Goal: Task Accomplishment & Management: Complete application form

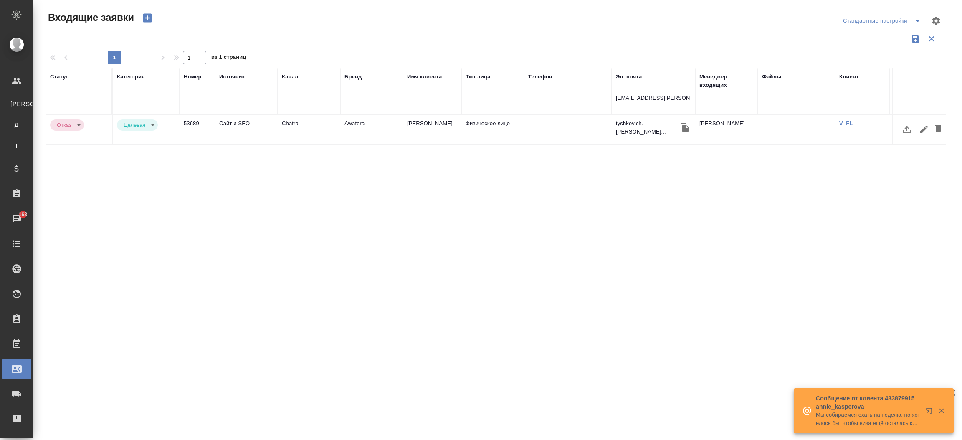
select select "RU"
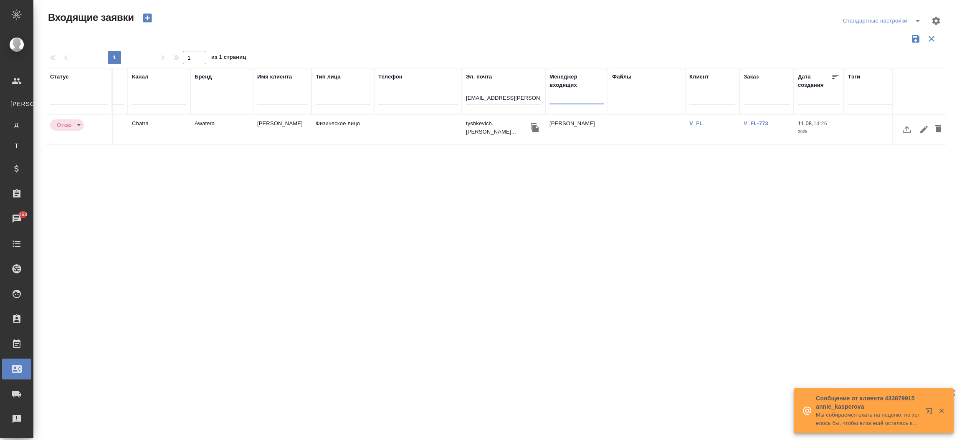
click at [524, 95] on input "[EMAIL_ADDRESS][PERSON_NAME][DOMAIN_NAME]" at bounding box center [503, 99] width 75 height 10
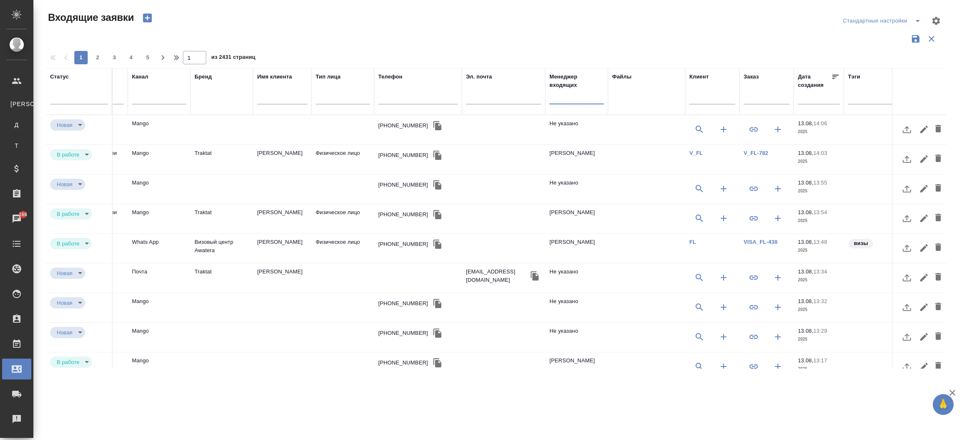
click at [570, 101] on input "text" at bounding box center [577, 99] width 54 height 10
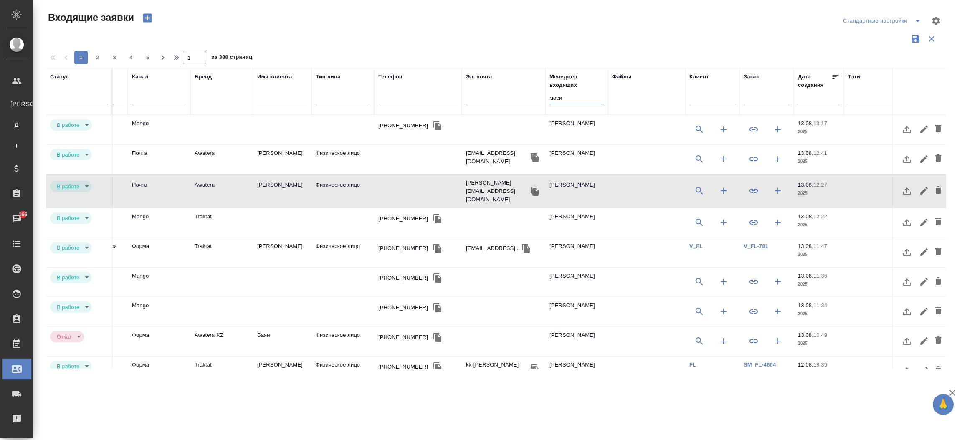
type input "моси"
click at [178, 129] on td "Mango" at bounding box center [159, 129] width 63 height 29
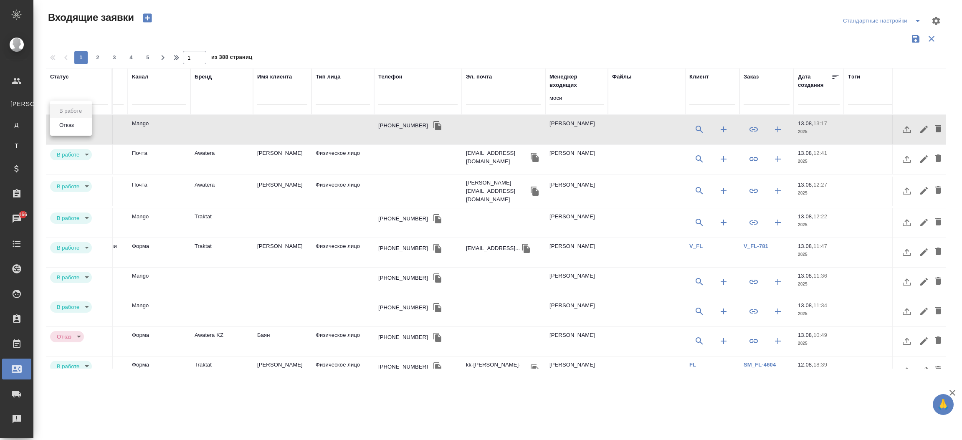
click at [71, 129] on body "🙏 .cls-1 fill:#fff; AWATERA Прутько Ирина i.prutko Клиенты К Клиенты Д Договоры…" at bounding box center [481, 220] width 962 height 440
click at [71, 129] on button "Отказ" at bounding box center [67, 125] width 20 height 9
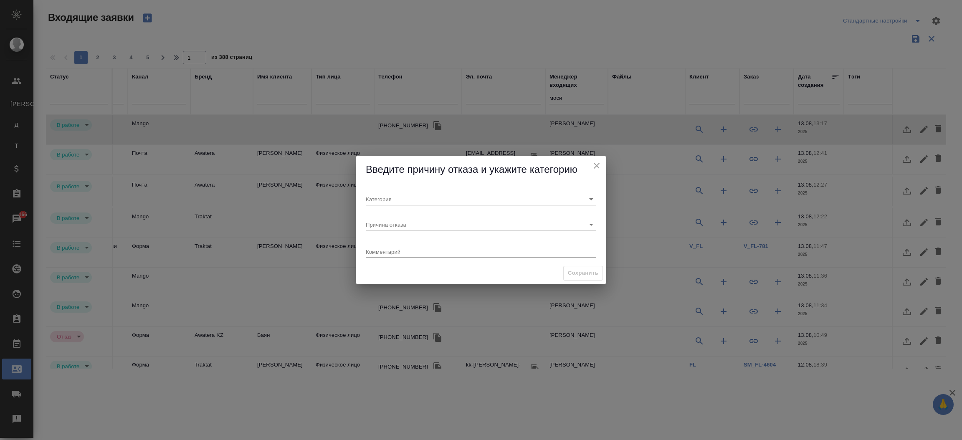
click at [375, 209] on div "Причина отказа" at bounding box center [481, 221] width 237 height 25
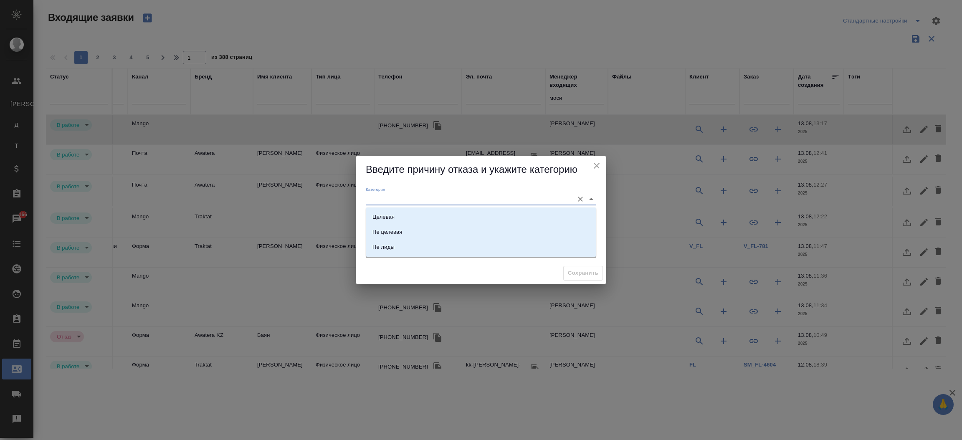
click at [380, 195] on input "Категория" at bounding box center [468, 198] width 204 height 11
click at [391, 246] on div "Не лиды" at bounding box center [384, 247] width 22 height 8
type input "Не лиды"
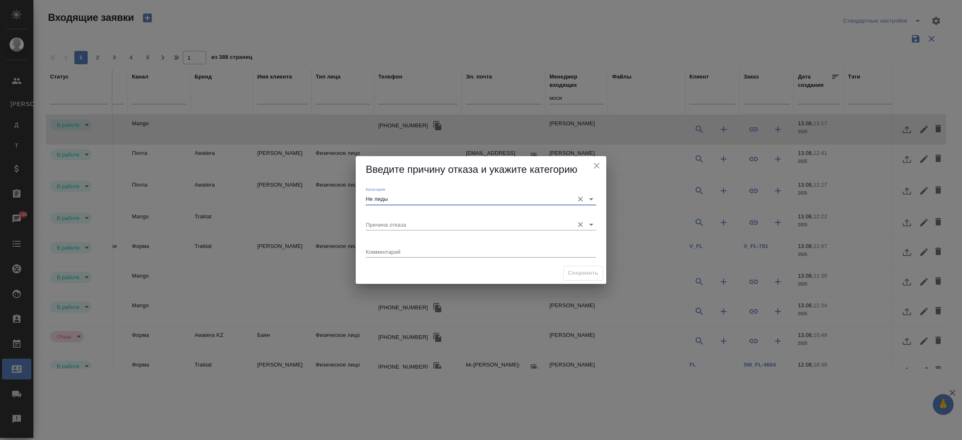
click at [390, 218] on div "Причина отказа" at bounding box center [481, 221] width 231 height 18
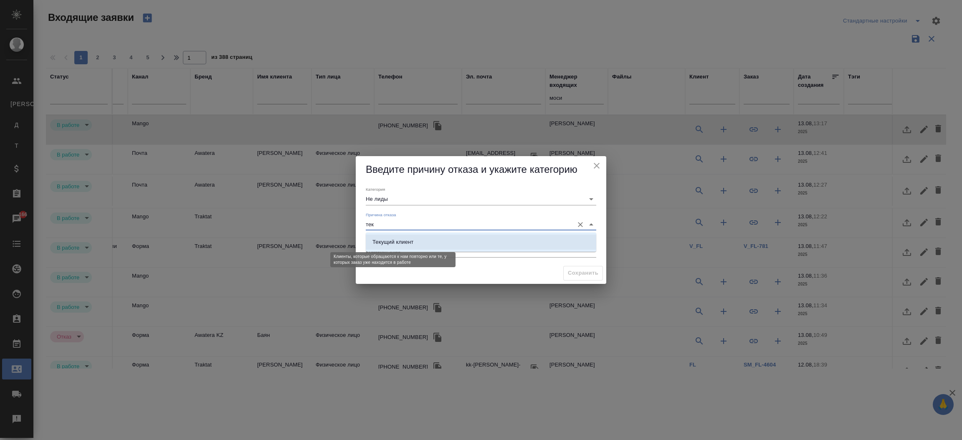
click at [402, 238] on div "Текущий клиент" at bounding box center [393, 242] width 41 height 8
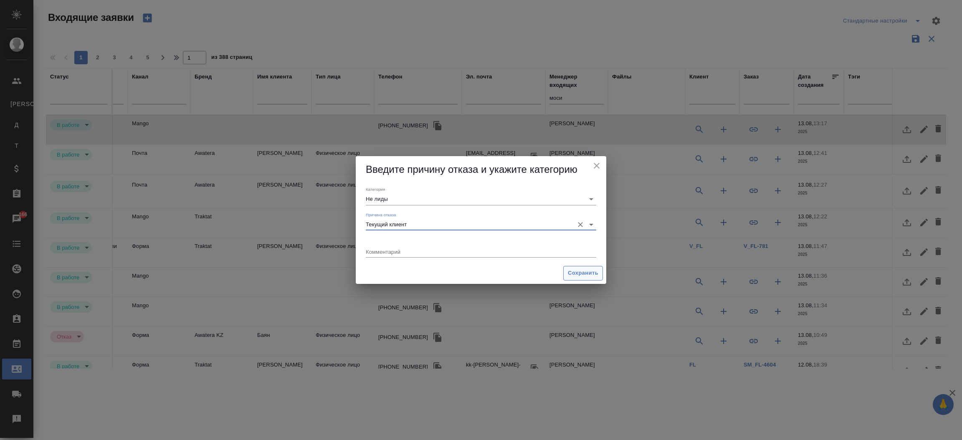
type input "Текущий клиент"
click at [586, 274] on span "Сохранить" at bounding box center [583, 274] width 30 height 10
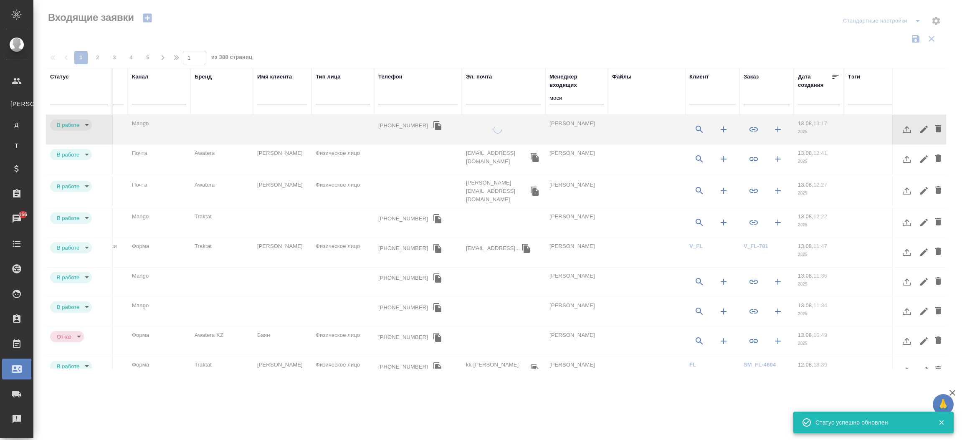
type input "rejection"
type input "currentClient"
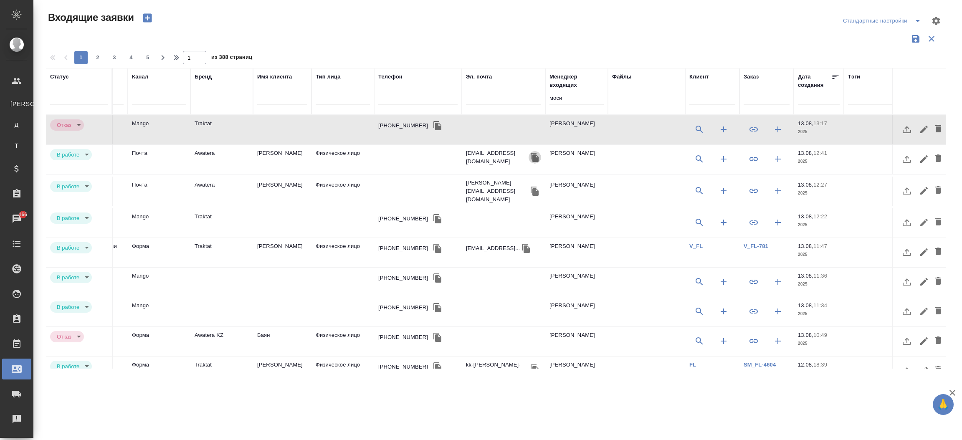
click at [533, 157] on icon "button" at bounding box center [535, 157] width 8 height 9
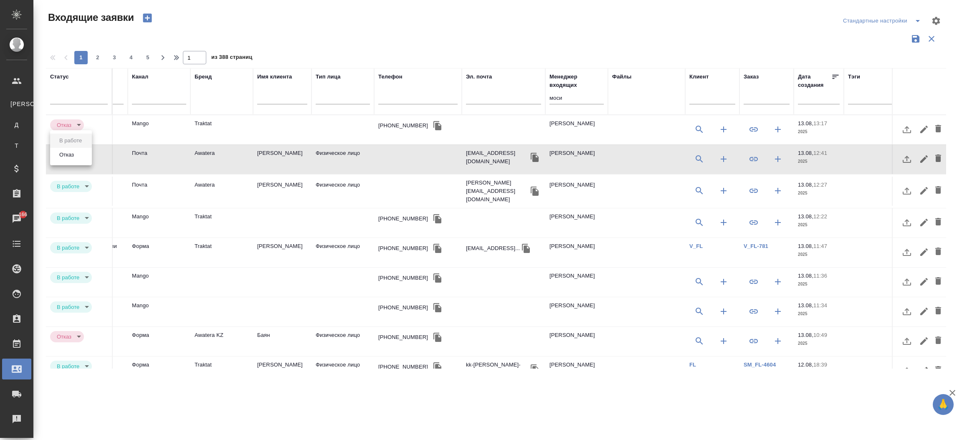
click at [82, 157] on body "🙏 .cls-1 fill:#fff; AWATERA Прутько Ирина i.prutko Клиенты К Клиенты Д Договоры…" at bounding box center [481, 220] width 962 height 440
click at [533, 186] on div at bounding box center [481, 220] width 962 height 440
click at [533, 187] on icon "button" at bounding box center [535, 191] width 8 height 9
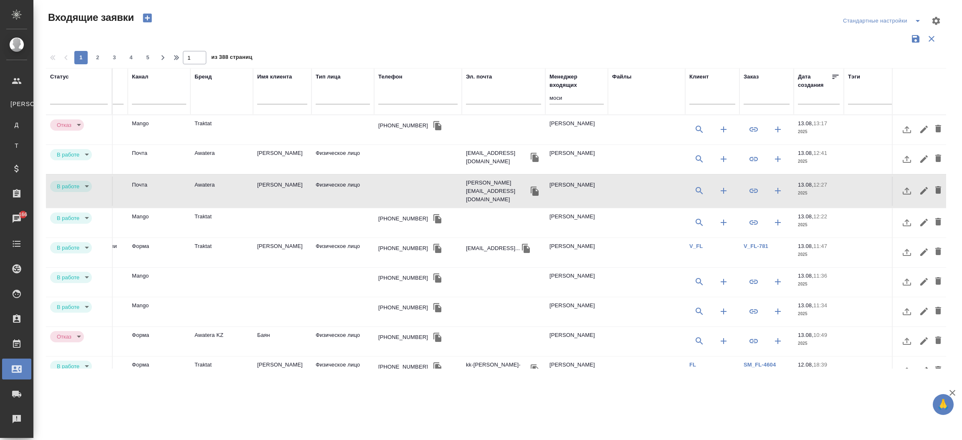
click at [204, 145] on td "Traktat" at bounding box center [221, 129] width 63 height 29
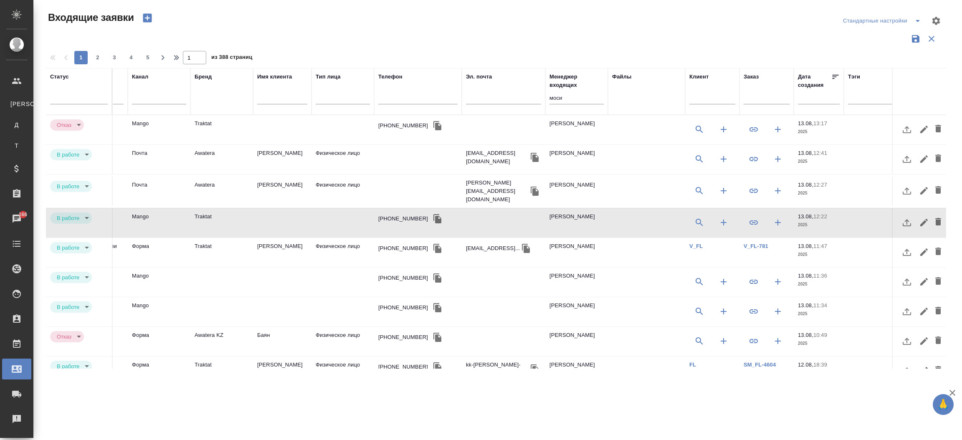
click at [204, 145] on td "Traktat" at bounding box center [221, 129] width 63 height 29
click at [192, 145] on td at bounding box center [221, 129] width 63 height 29
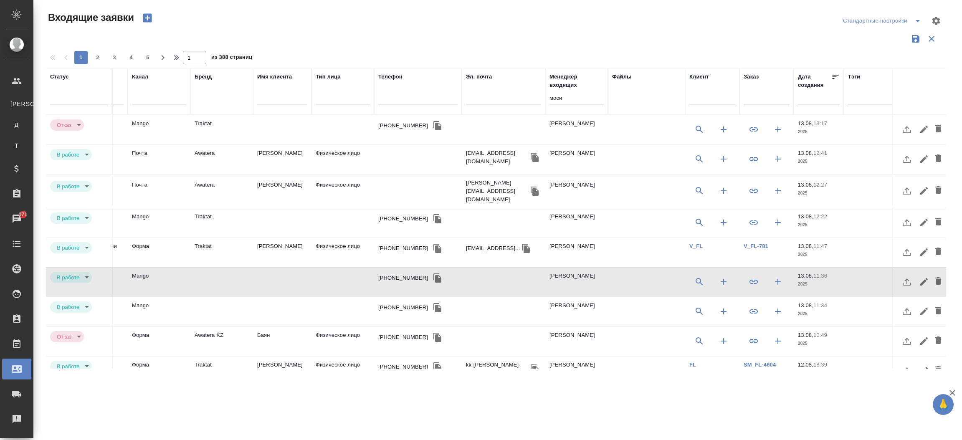
click at [192, 145] on td at bounding box center [221, 129] width 63 height 29
click at [139, 145] on td "Mango" at bounding box center [159, 129] width 63 height 29
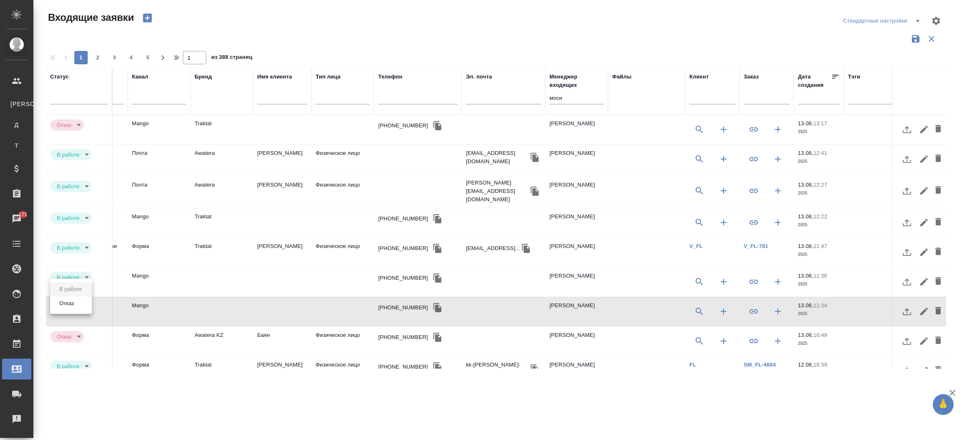
click at [77, 307] on body "🙏 .cls-1 fill:#fff; AWATERA Прутько Ирина i.prutko Клиенты К Клиенты Д Договоры…" at bounding box center [481, 220] width 962 height 440
click at [77, 307] on li "Отказ" at bounding box center [71, 304] width 42 height 14
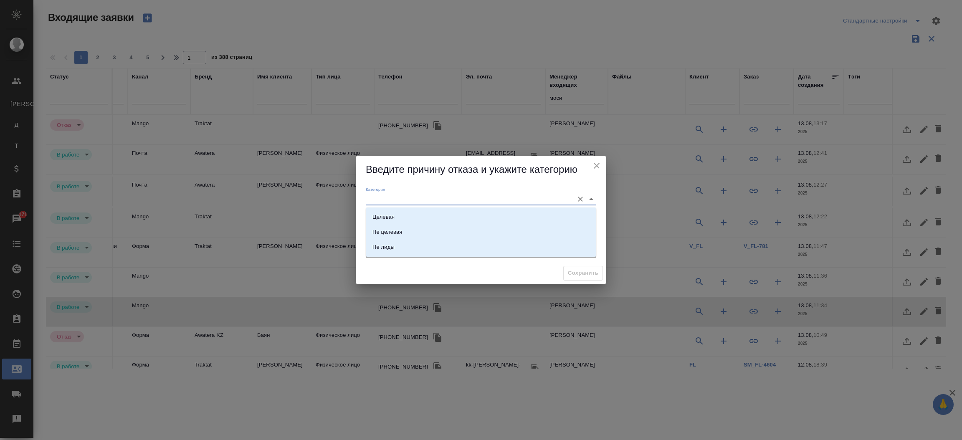
click at [386, 196] on input "Категория" at bounding box center [468, 198] width 204 height 11
click at [383, 241] on li "Не лиды" at bounding box center [481, 247] width 231 height 15
type input "Не лиды"
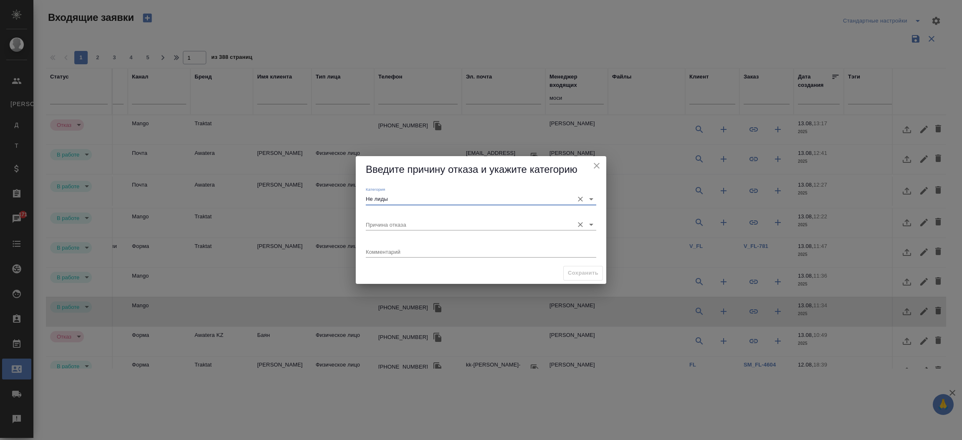
click at [390, 225] on input "Причина отказа" at bounding box center [468, 224] width 204 height 11
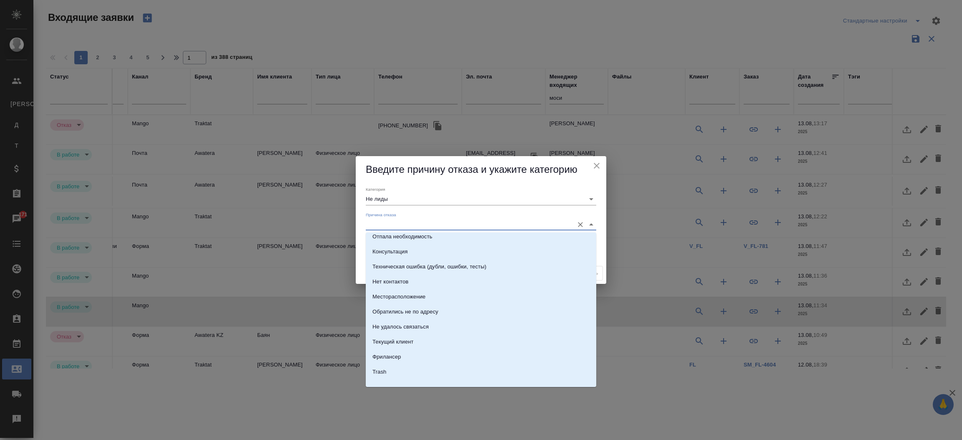
scroll to position [119, 0]
click at [533, 373] on ul "Цена Срок Качество Нет ресурсов Выбор конкурента/штатного переводчика (не срок …" at bounding box center [481, 251] width 231 height 256
click at [529, 370] on li "Trash" at bounding box center [481, 364] width 231 height 15
type input "Trash"
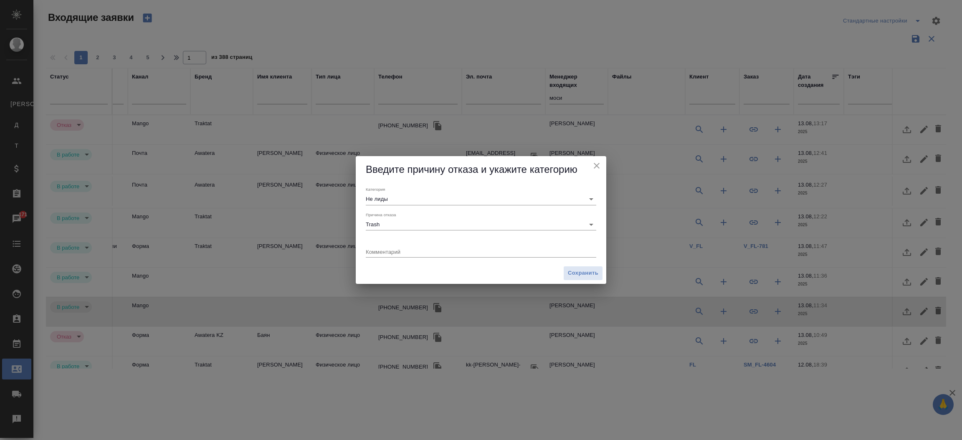
click at [577, 284] on div "Введите причину отказа и укажите категорию Категория Не лиды Причина отказа Tra…" at bounding box center [481, 220] width 962 height 440
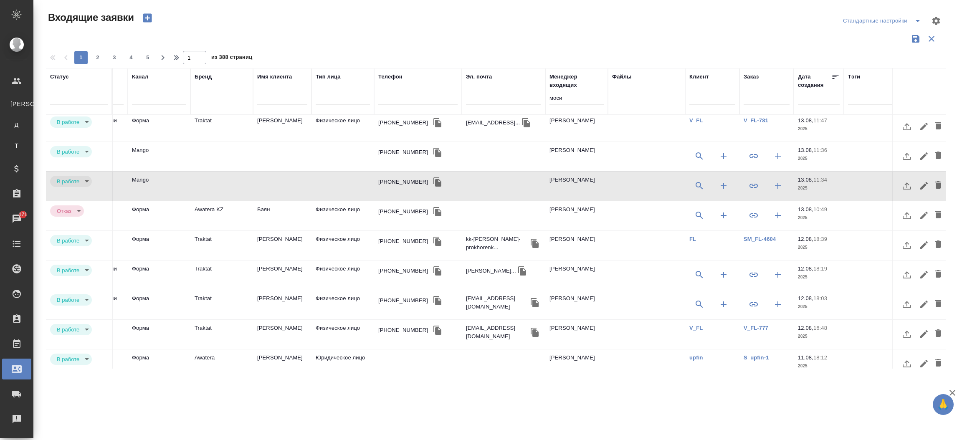
scroll to position [129, 150]
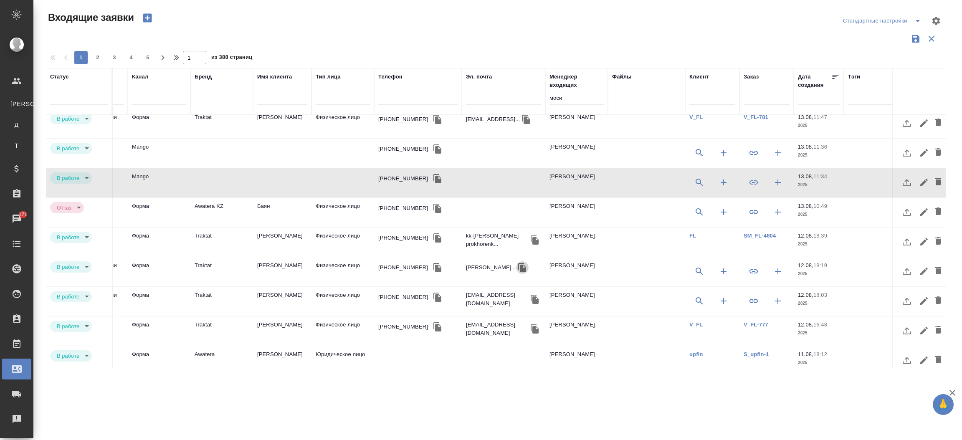
click at [528, 265] on icon "button" at bounding box center [523, 268] width 10 height 10
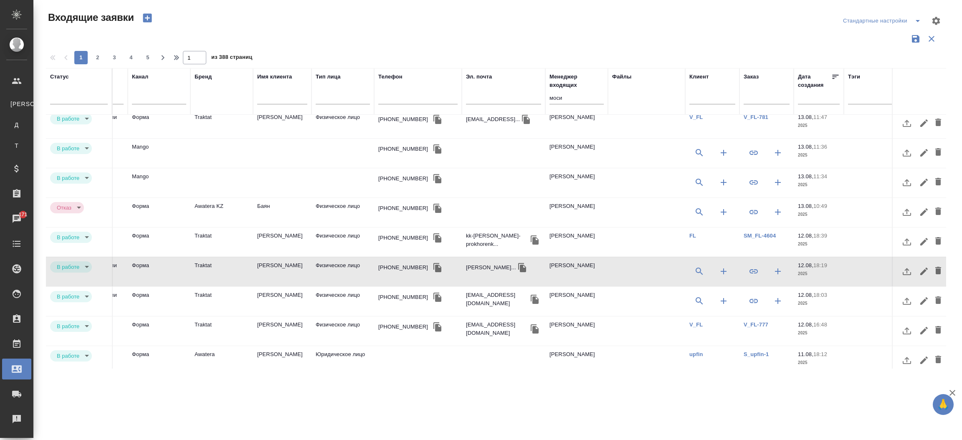
click at [82, 266] on body "🙏 .cls-1 fill:#fff; AWATERA Прутько Ирина i.prutko Клиенты К Клиенты Д Договоры…" at bounding box center [481, 220] width 962 height 440
click at [77, 265] on li "Отказ" at bounding box center [71, 268] width 42 height 14
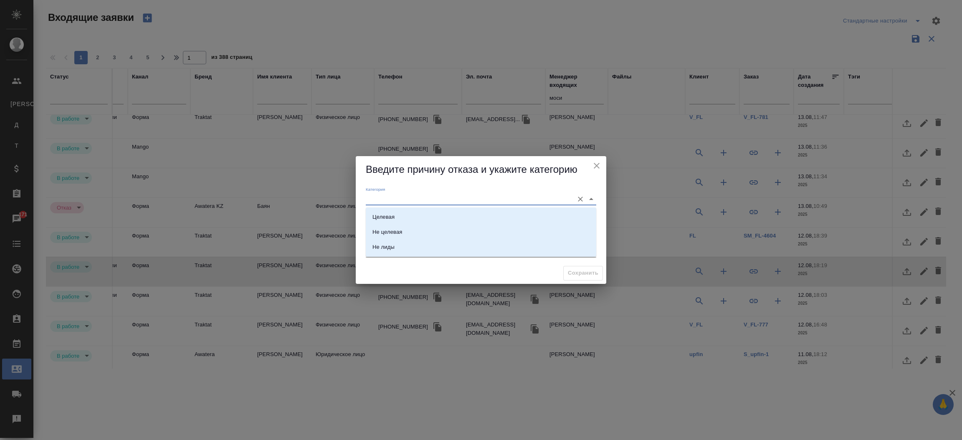
click at [383, 198] on input "Категория" at bounding box center [468, 198] width 204 height 11
click at [384, 252] on li "Не лиды" at bounding box center [481, 247] width 231 height 15
type input "Не лиды"
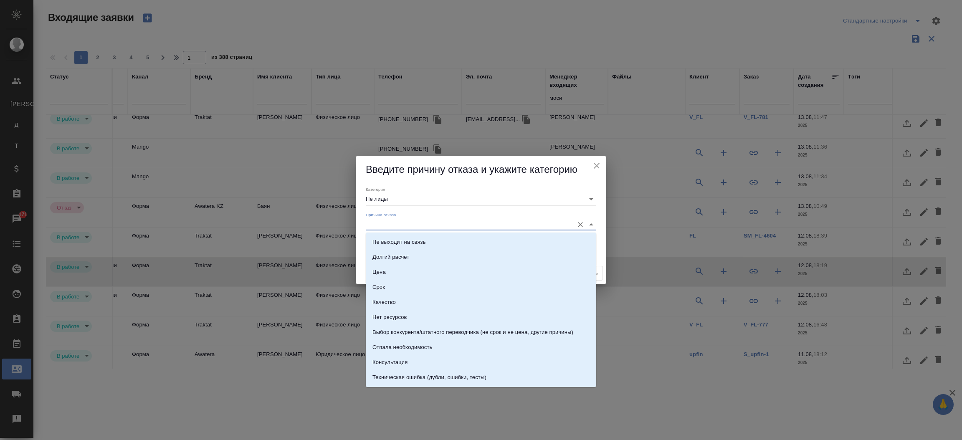
click at [387, 230] on input "Причина отказа" at bounding box center [468, 224] width 204 height 11
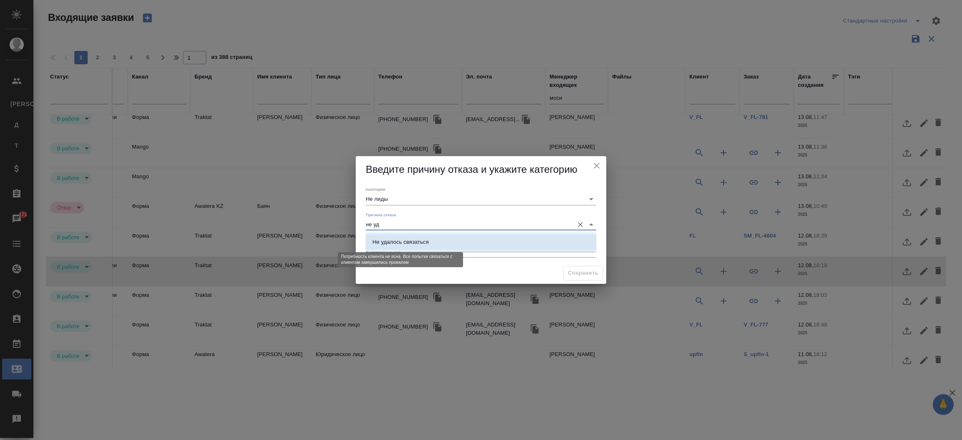
click at [393, 242] on div "Не удалось связаться" at bounding box center [401, 242] width 56 height 8
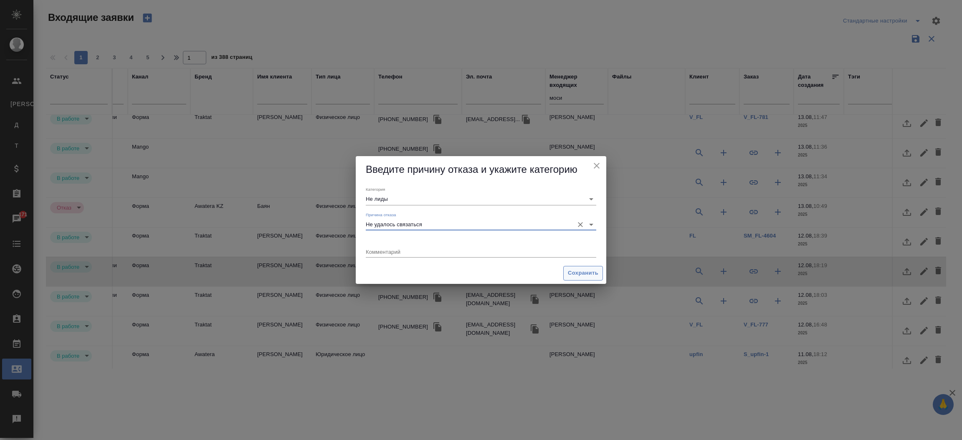
type input "Не удалось связаться"
click at [580, 266] on button "Сохранить" at bounding box center [583, 273] width 40 height 15
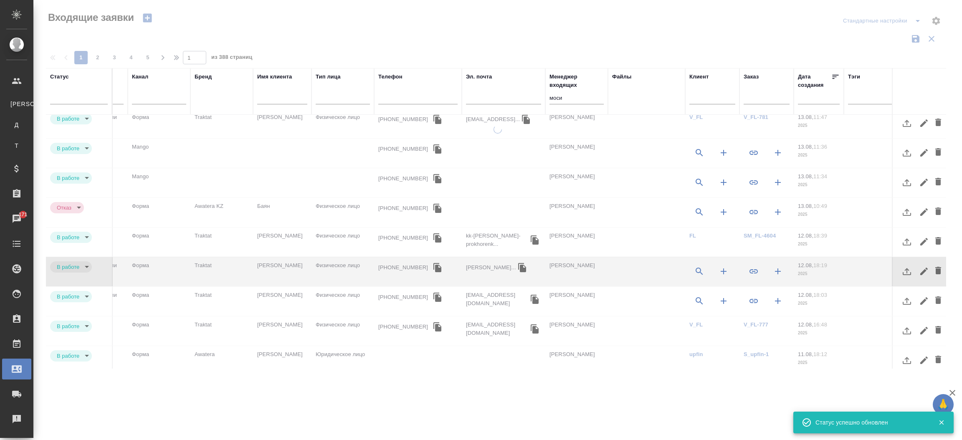
type input "target"
type input "rejection"
type input "notLead"
type input "rejection"
type input "failedToContact"
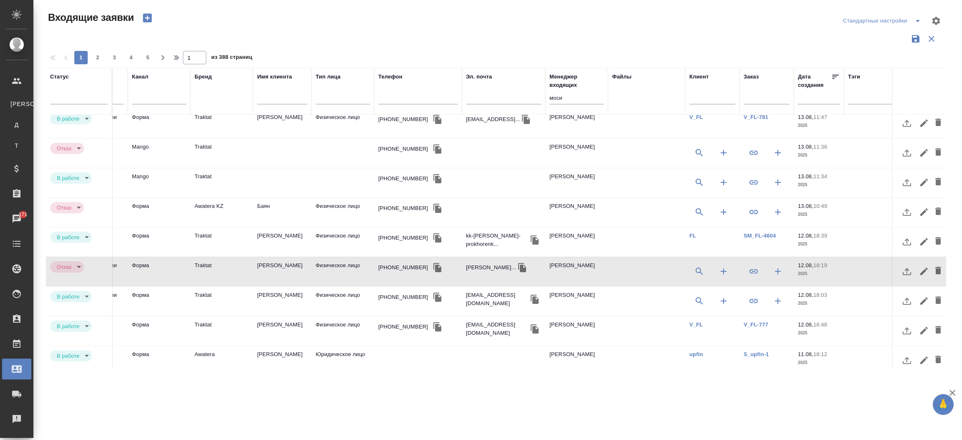
click at [530, 294] on icon "button" at bounding box center [535, 299] width 10 height 10
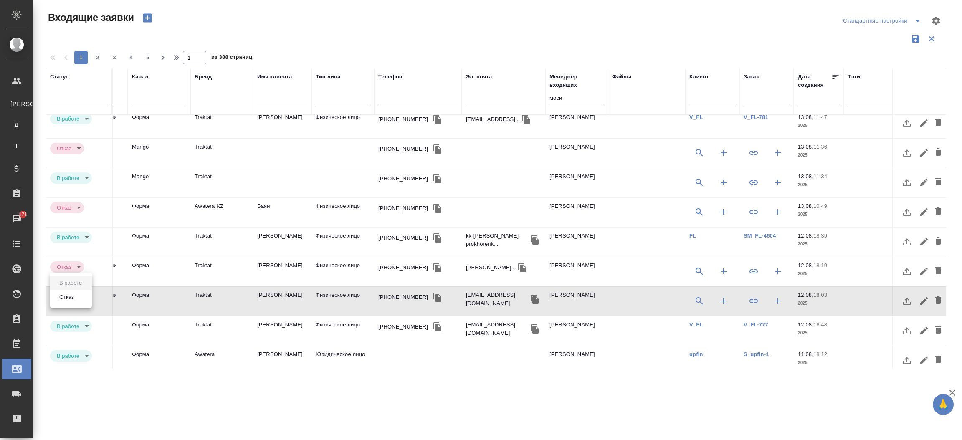
click at [81, 298] on body "🙏 .cls-1 fill:#fff; AWATERA Прутько Ирина i.prutko Клиенты К Клиенты Д Договоры…" at bounding box center [481, 220] width 962 height 440
click at [81, 298] on li "Отказ" at bounding box center [71, 297] width 42 height 14
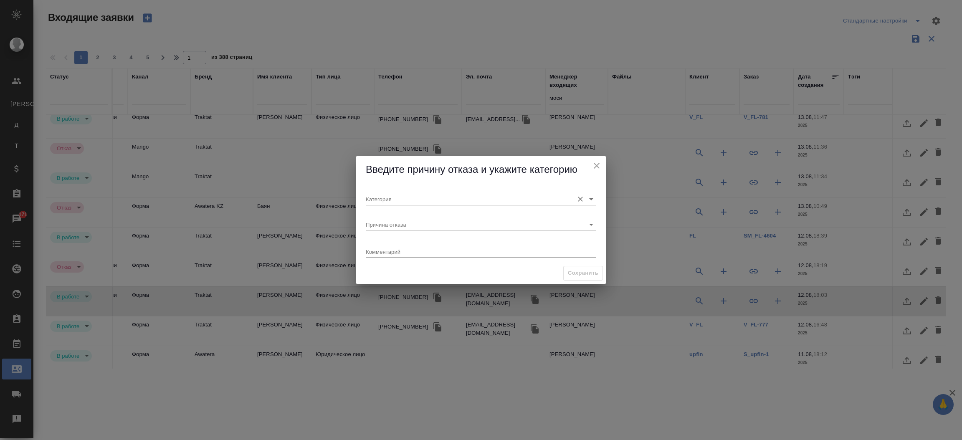
click at [380, 202] on input "Категория" at bounding box center [468, 198] width 204 height 11
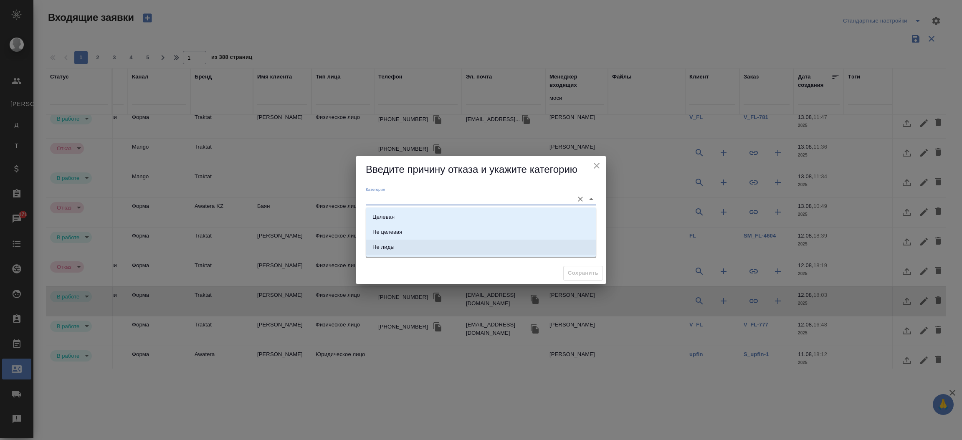
click at [384, 242] on li "Не лиды" at bounding box center [481, 247] width 231 height 15
type input "Не лиды"
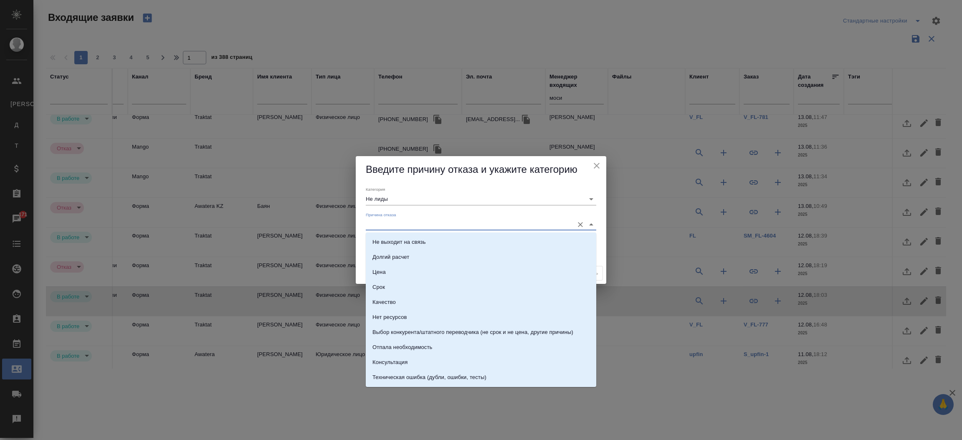
click at [387, 225] on input "Причина отказа" at bounding box center [468, 224] width 204 height 11
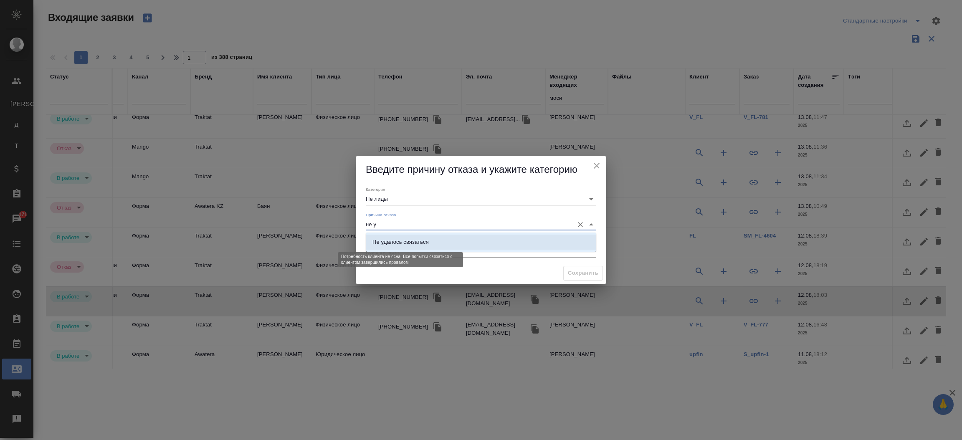
click at [393, 239] on div "Не удалось связаться" at bounding box center [401, 242] width 56 height 8
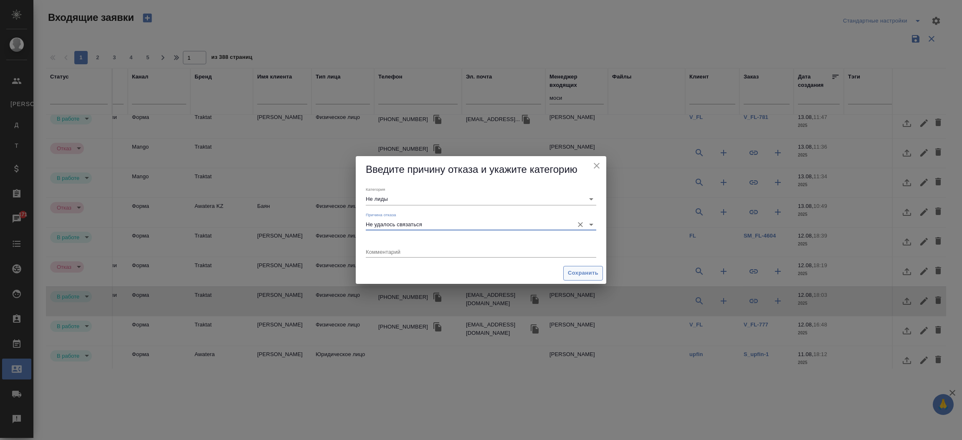
type input "Не удалось связаться"
click at [588, 274] on span "Сохранить" at bounding box center [583, 274] width 30 height 10
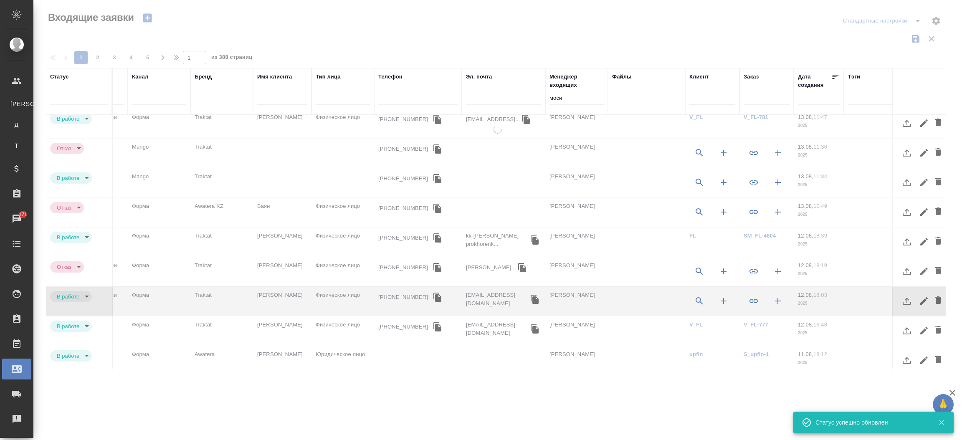
type input "rejection"
type input "failedToContact"
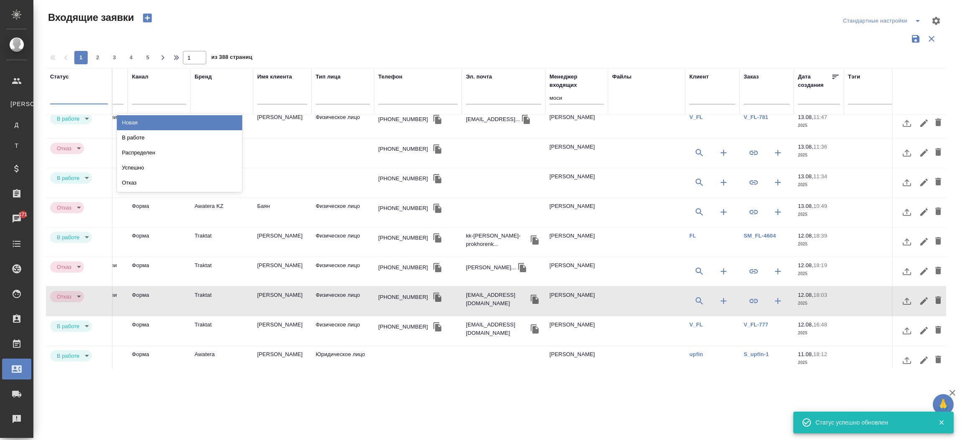
click at [66, 95] on div at bounding box center [79, 96] width 58 height 12
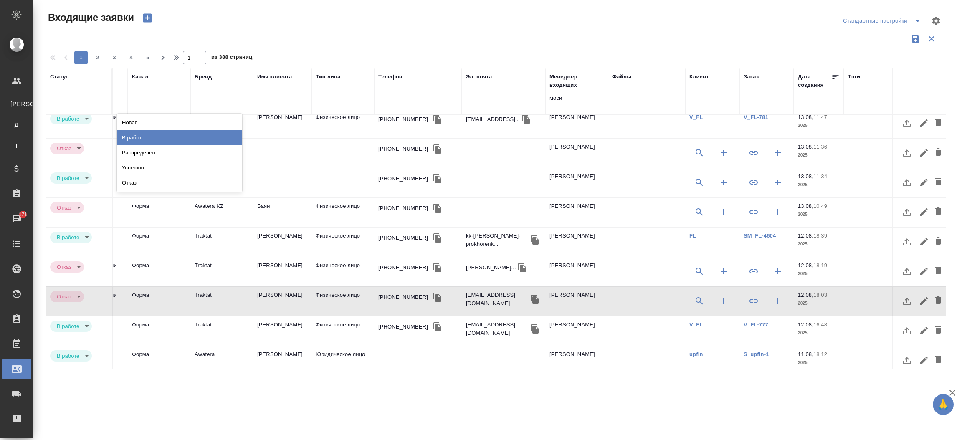
click at [146, 141] on div "В работе" at bounding box center [179, 137] width 125 height 15
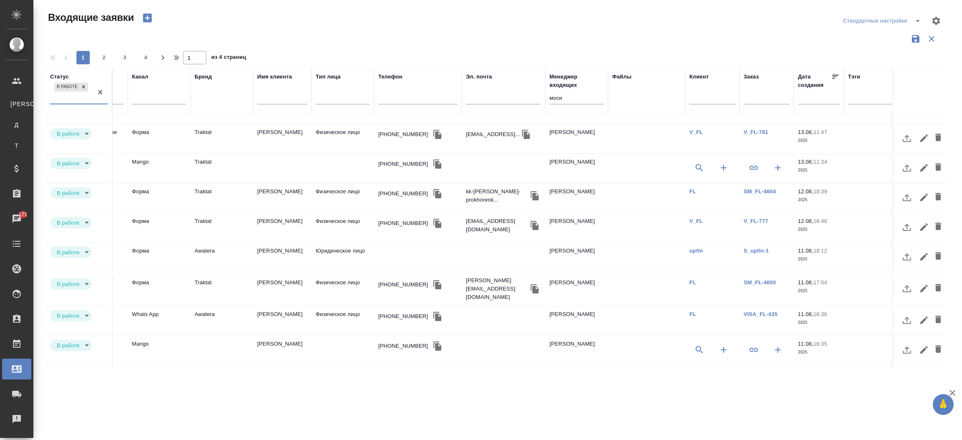
scroll to position [0, 150]
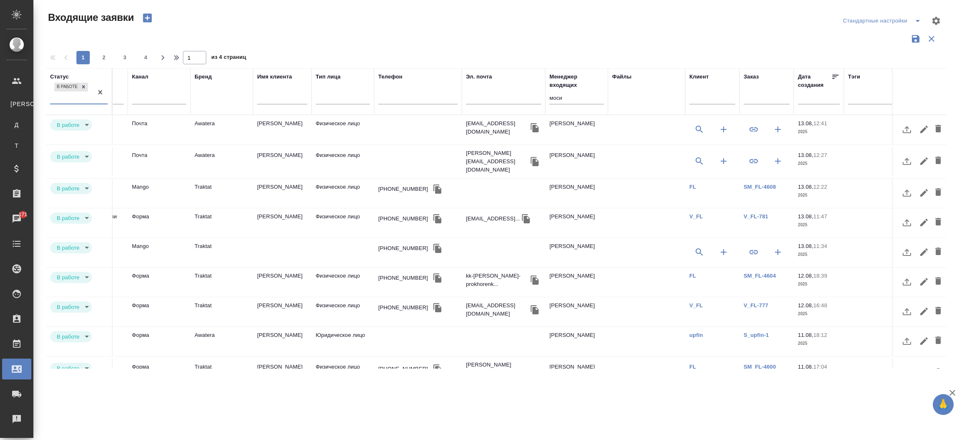
click at [232, 145] on td "Traktat" at bounding box center [221, 129] width 63 height 29
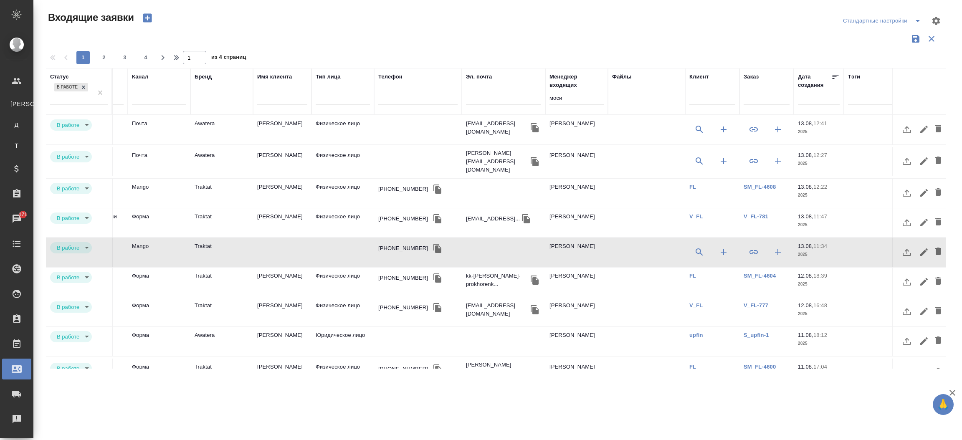
click at [232, 145] on td "Traktat" at bounding box center [221, 129] width 63 height 29
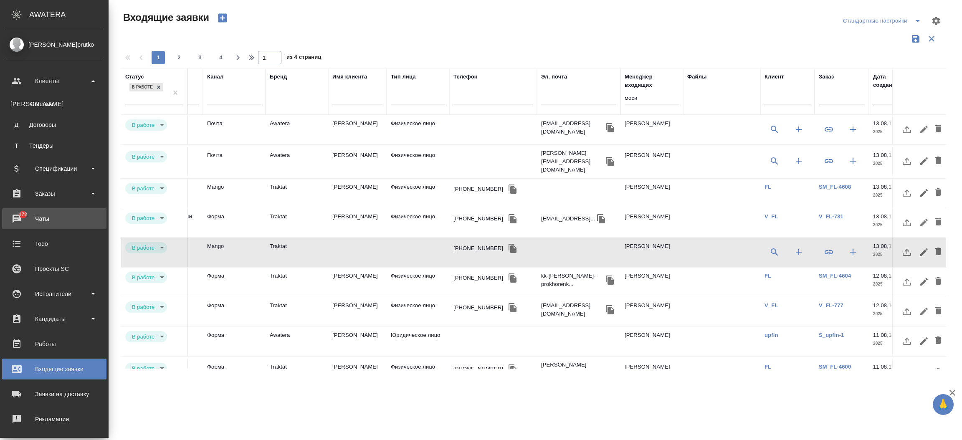
click at [20, 216] on div "Чаты" at bounding box center [54, 219] width 96 height 13
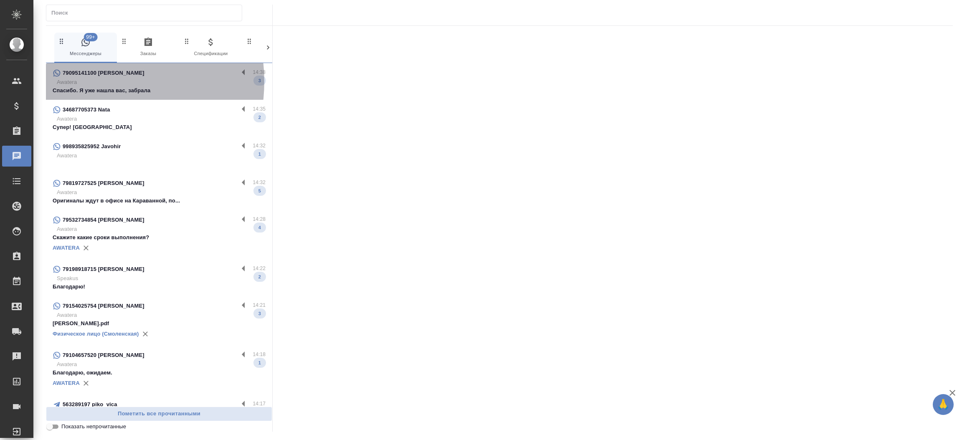
click at [95, 81] on p "Awatera" at bounding box center [161, 82] width 209 height 8
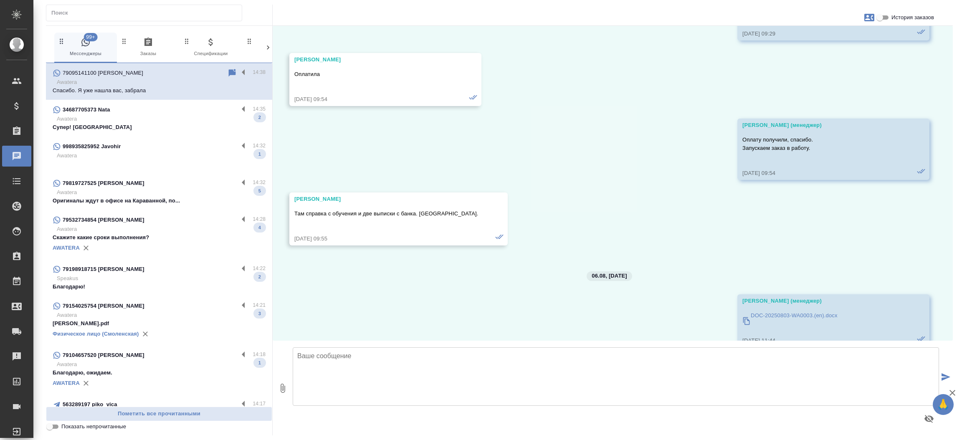
scroll to position [3999, 0]
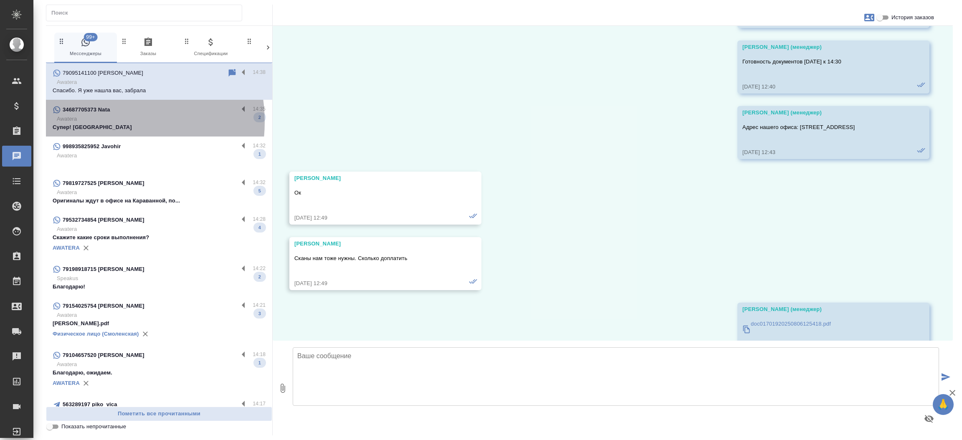
click at [101, 122] on p "Awatera" at bounding box center [161, 119] width 209 height 8
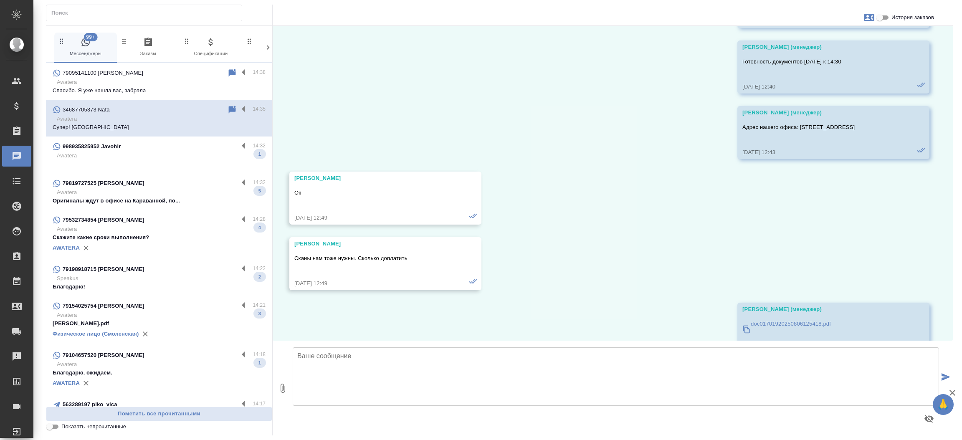
scroll to position [0, 0]
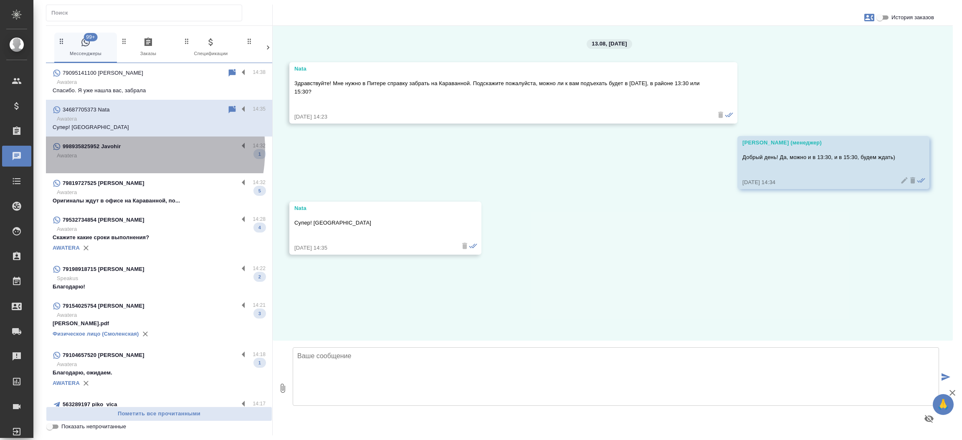
click at [112, 150] on p "998935825952 Javohir" at bounding box center [92, 146] width 58 height 8
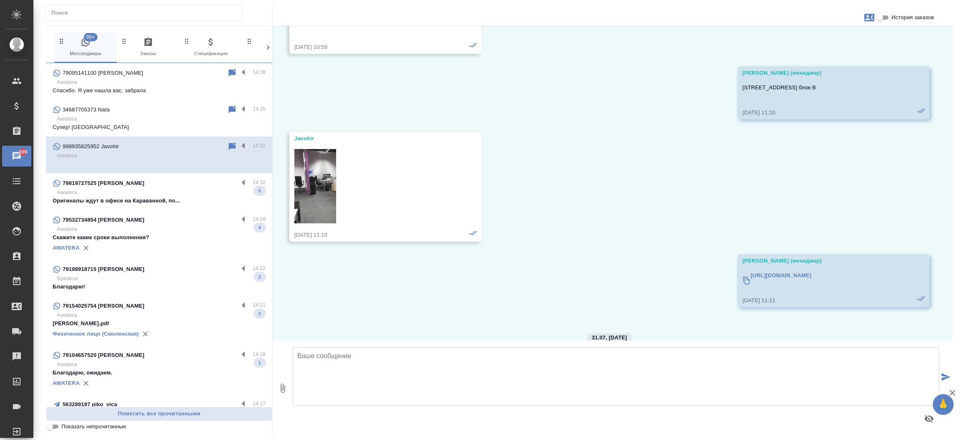
scroll to position [1662, 0]
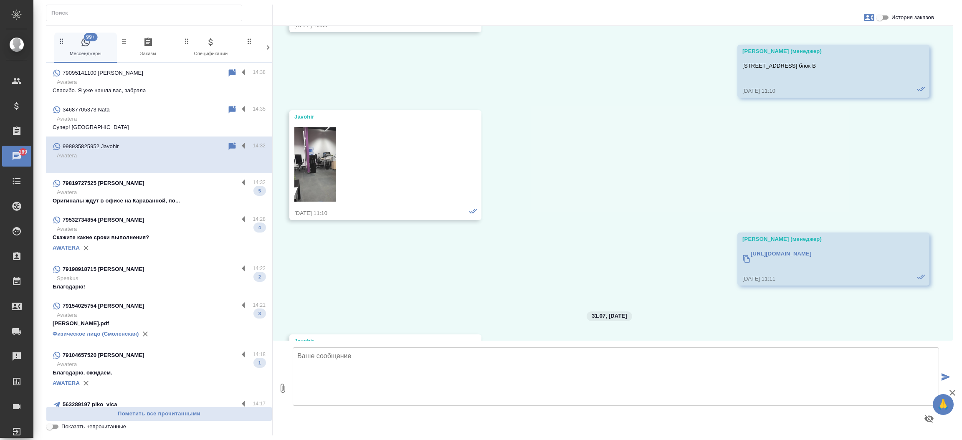
drag, startPoint x: 953, startPoint y: 255, endPoint x: 948, endPoint y: 261, distance: 7.4
click at [948, 261] on div "99+ Мессенджеры 0 Заказы 0 Спецификации 0 Клиенты 0 Входящие 0 Тендеры 0 Исполн…" at bounding box center [499, 220] width 916 height 440
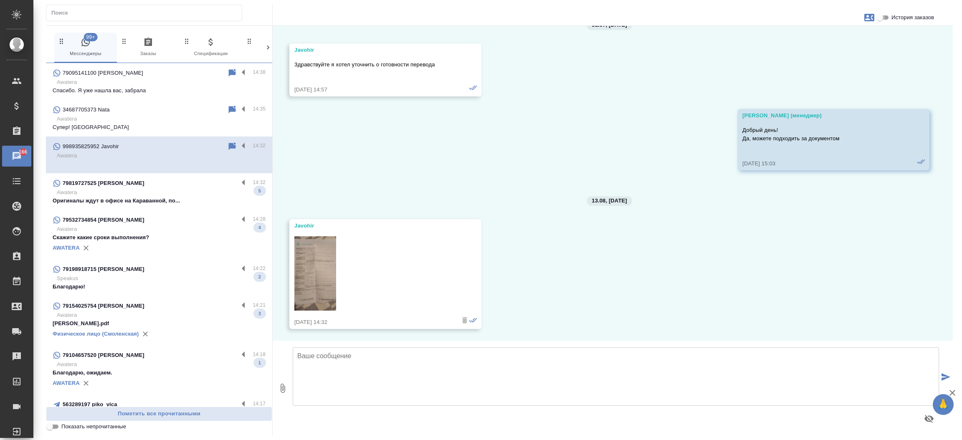
click at [886, 18] on input "История заказов" at bounding box center [880, 18] width 30 height 10
checkbox input "true"
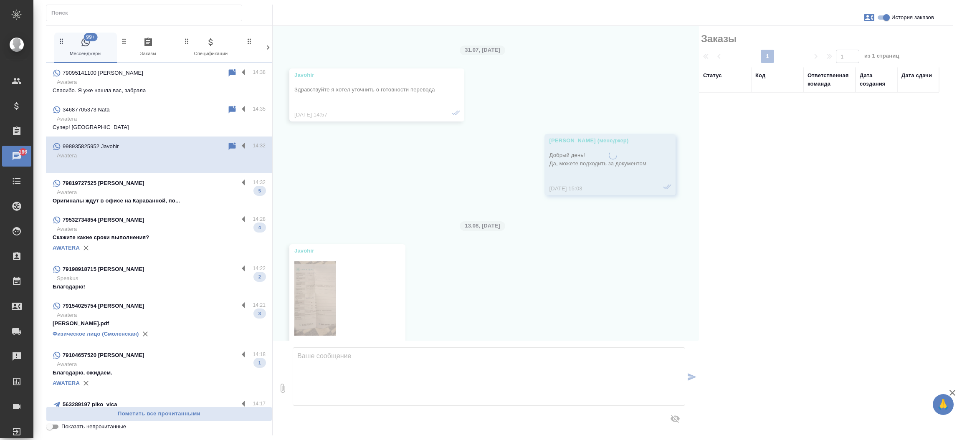
scroll to position [1979, 0]
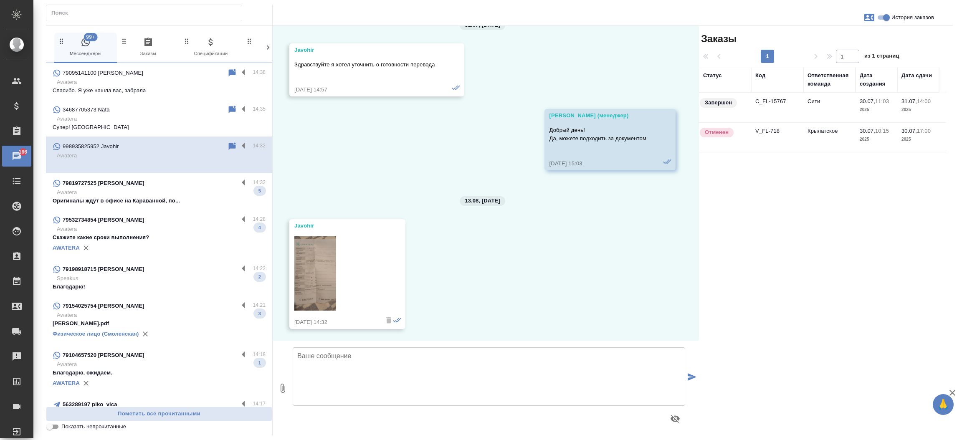
click at [771, 104] on td "C_FL-15767" at bounding box center [777, 107] width 52 height 29
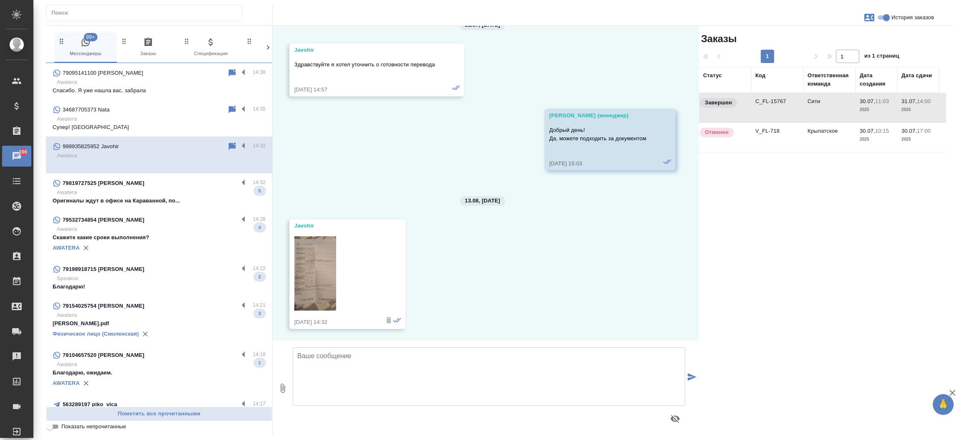
click at [771, 104] on td "C_FL-15767" at bounding box center [777, 107] width 52 height 29
click at [180, 190] on p "Awatera" at bounding box center [161, 192] width 209 height 8
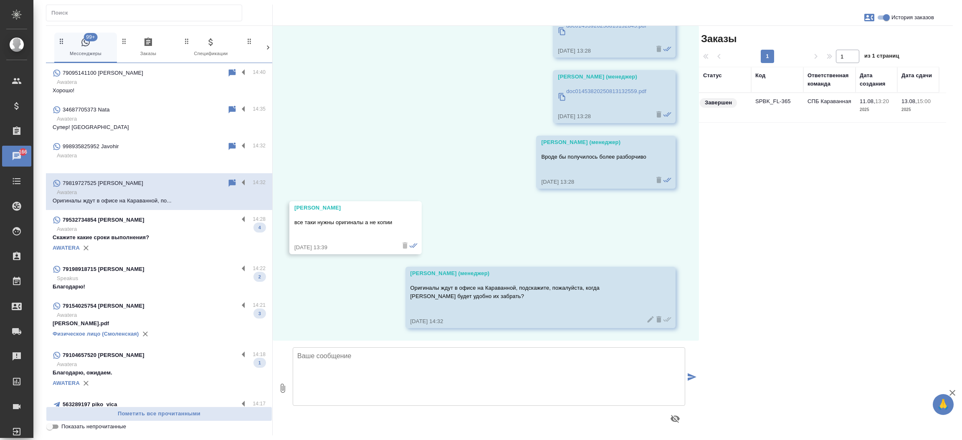
scroll to position [2982, 0]
click at [167, 222] on div "79532734854 [PERSON_NAME]" at bounding box center [146, 220] width 186 height 10
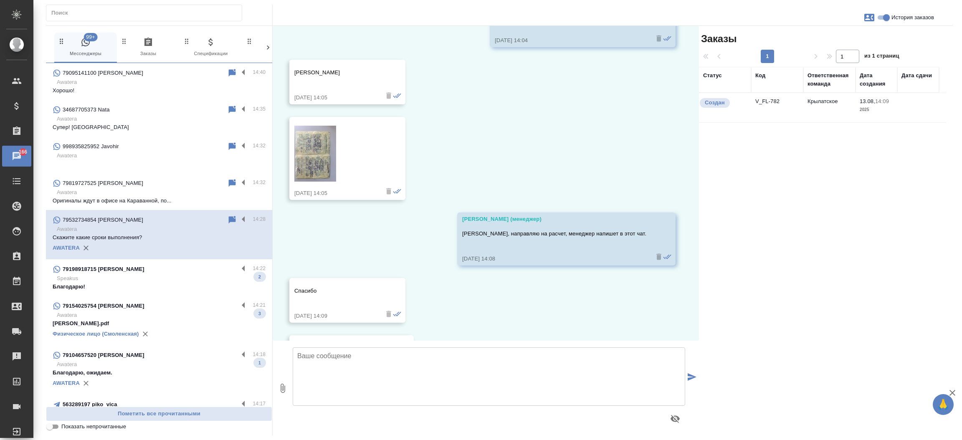
scroll to position [185, 0]
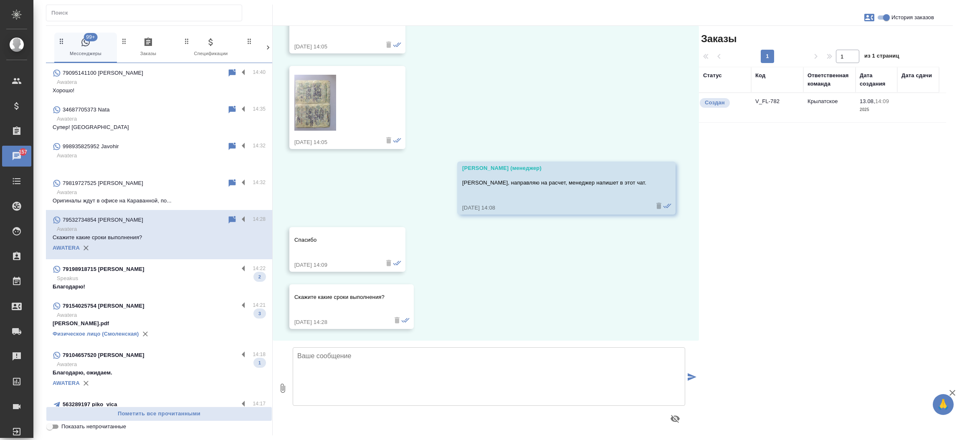
click at [776, 99] on td "V_FL-782" at bounding box center [777, 107] width 52 height 29
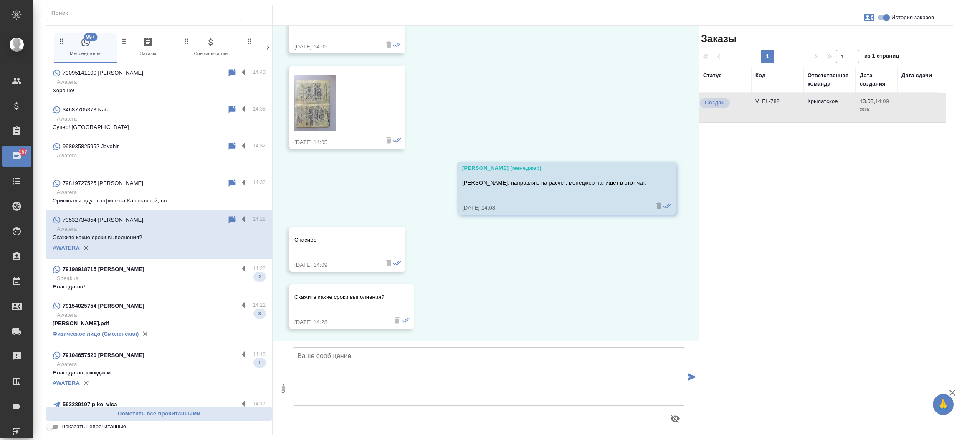
click at [776, 99] on td "V_FL-782" at bounding box center [777, 107] width 52 height 29
click at [116, 274] on p "Speakus" at bounding box center [161, 278] width 209 height 8
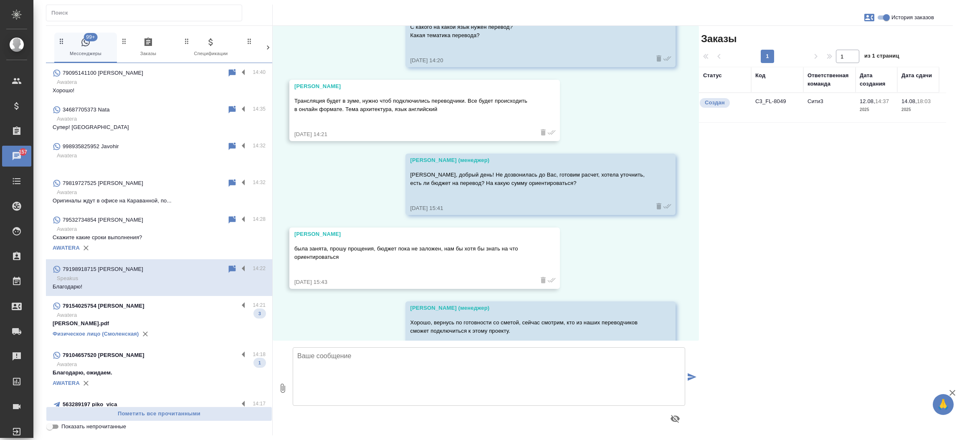
scroll to position [1149, 0]
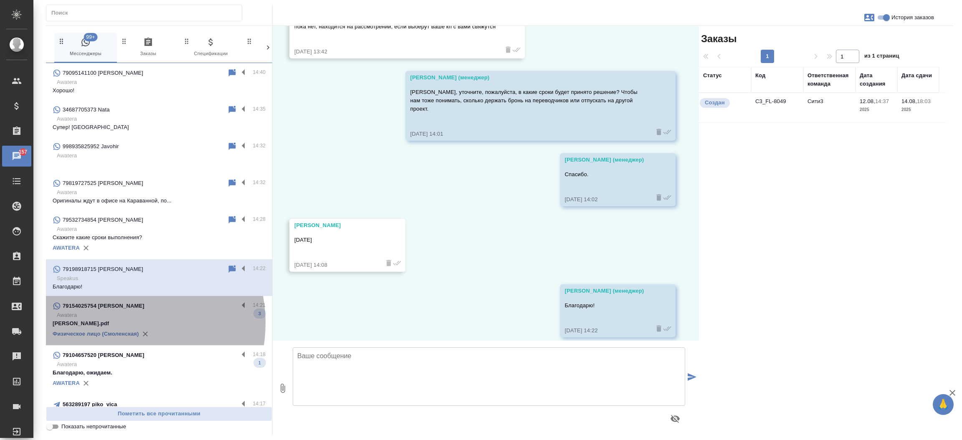
click at [117, 323] on p "Ekaterina Nikitina_diploma.pdf" at bounding box center [159, 324] width 213 height 8
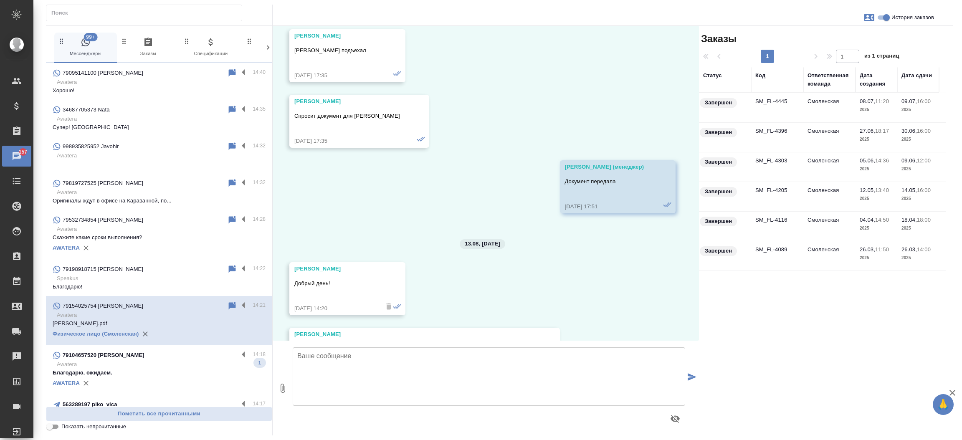
scroll to position [18133, 0]
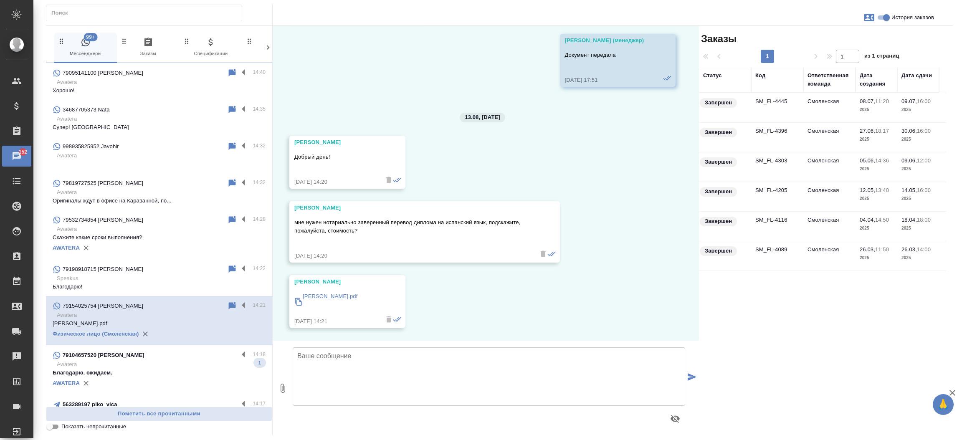
click at [763, 99] on td "SM_FL-4445" at bounding box center [777, 107] width 52 height 29
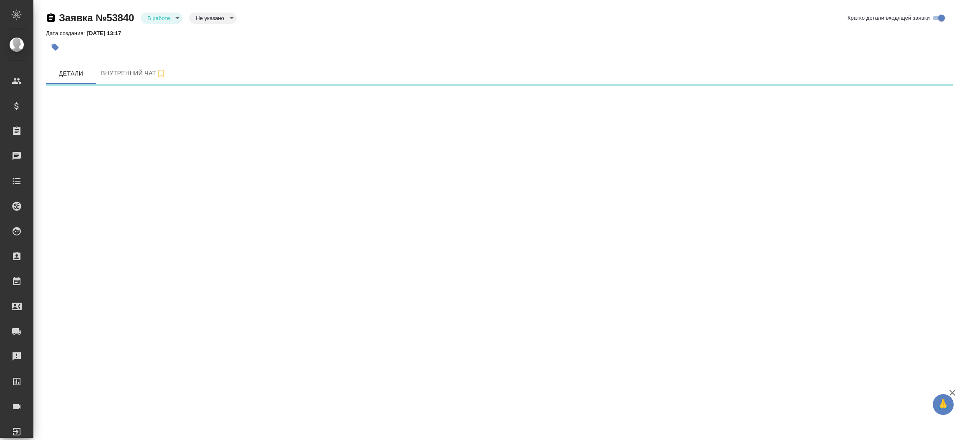
select select "RU"
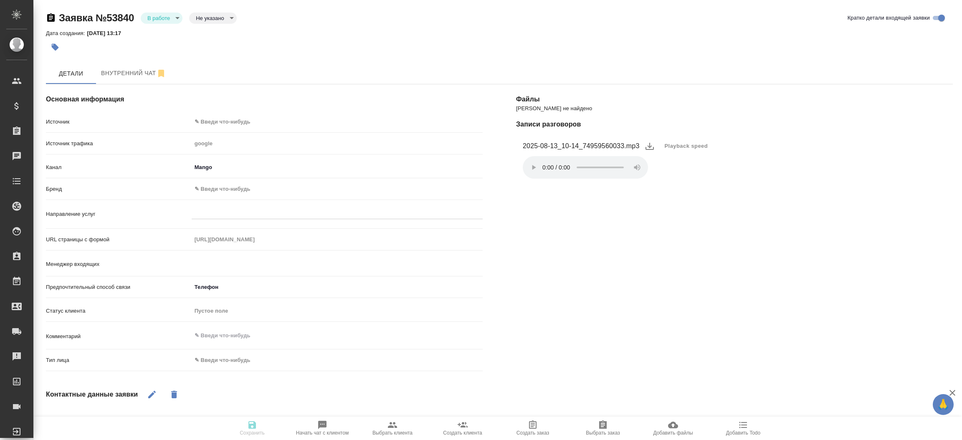
type textarea "x"
type input "[PERSON_NAME]"
type textarea "x"
click at [266, 125] on body "🙏 .cls-1 fill:#fff; AWATERA Прутько Ирина i.prutko Клиенты Спецификации Заказы …" at bounding box center [481, 220] width 962 height 440
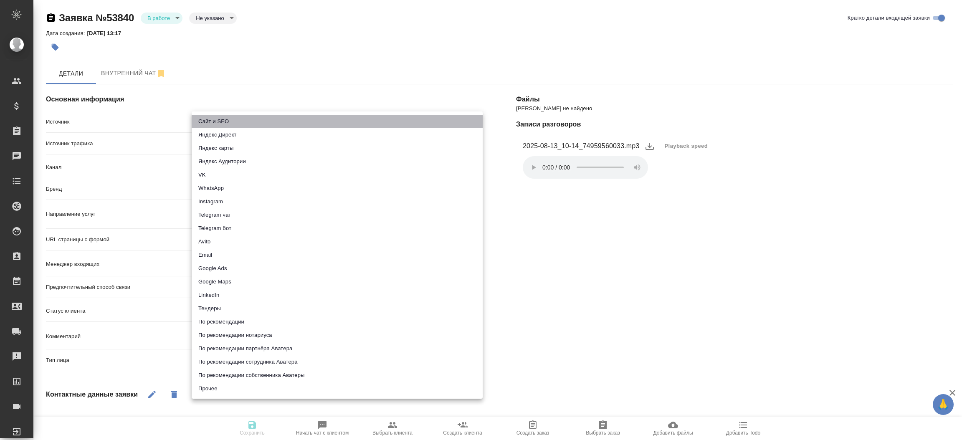
click at [266, 125] on li "Сайт и SEO" at bounding box center [337, 121] width 291 height 13
type input "seo"
type textarea "x"
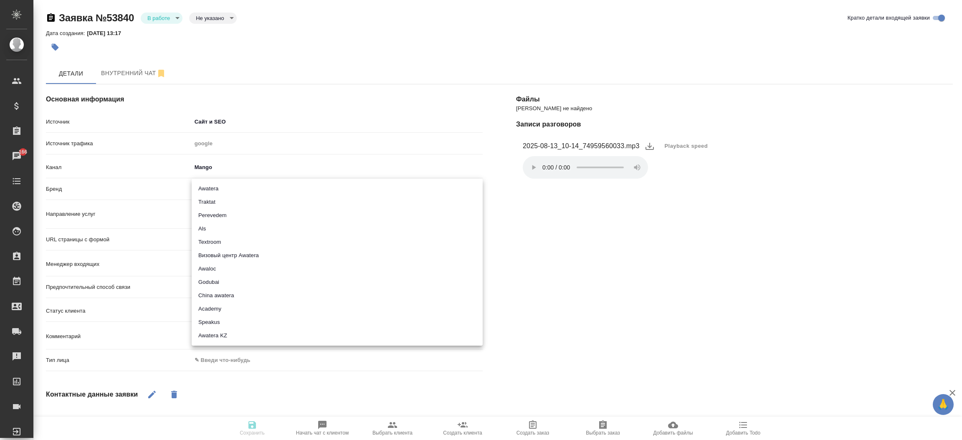
click at [227, 194] on body "🙏 .cls-1 fill:#fff; AWATERA Прутько Ирина i.prutko Клиенты Спецификации Заказы …" at bounding box center [481, 220] width 962 height 440
click at [224, 202] on li "Traktat" at bounding box center [337, 201] width 291 height 13
type input "traktat"
type textarea "x"
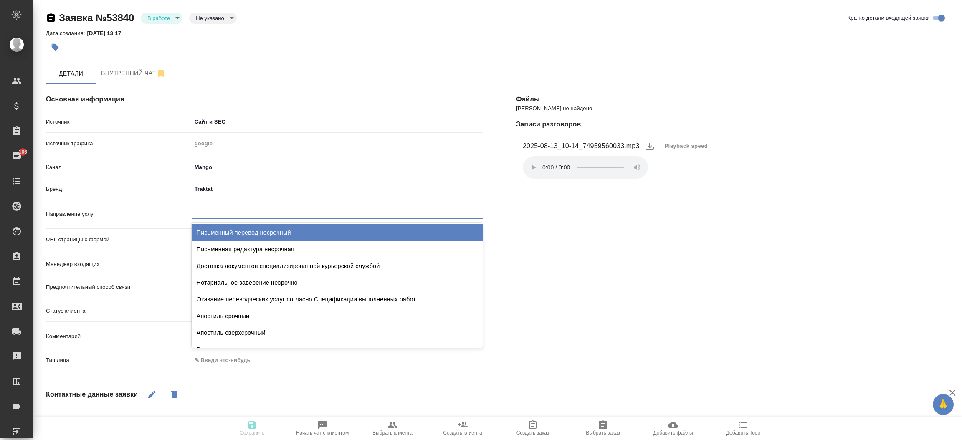
click at [219, 212] on div at bounding box center [337, 211] width 291 height 12
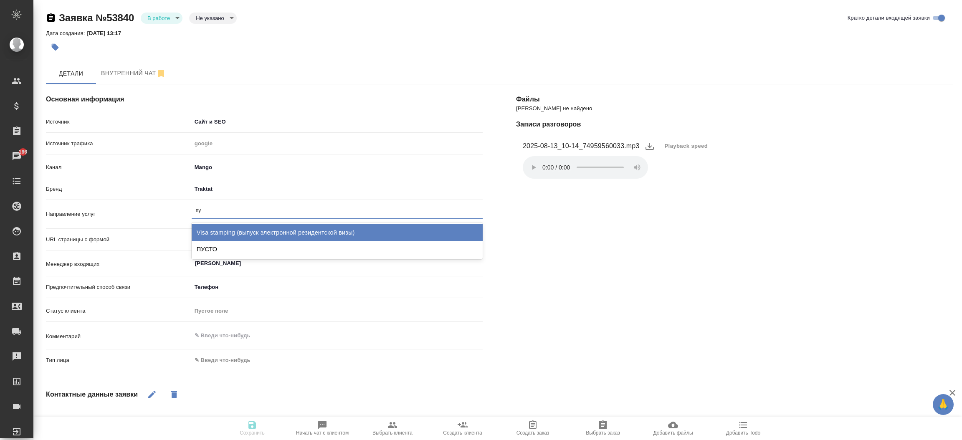
type input "пус"
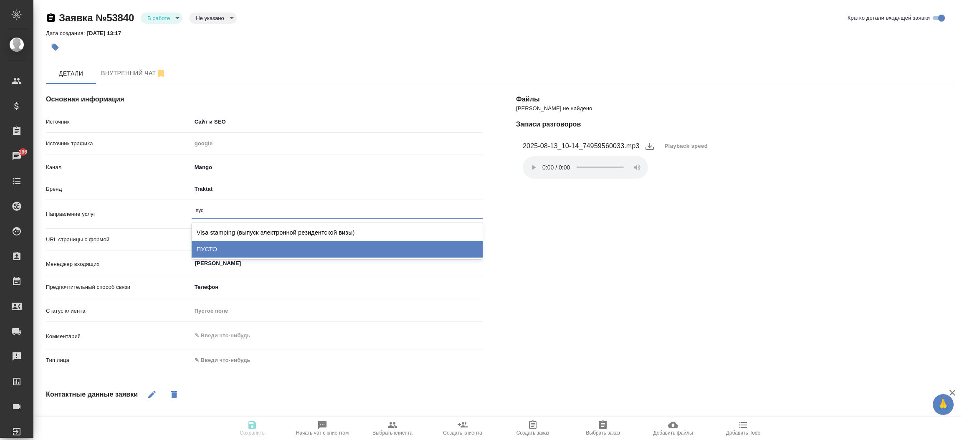
click at [217, 248] on div "ПУСТО" at bounding box center [337, 249] width 291 height 17
type textarea "x"
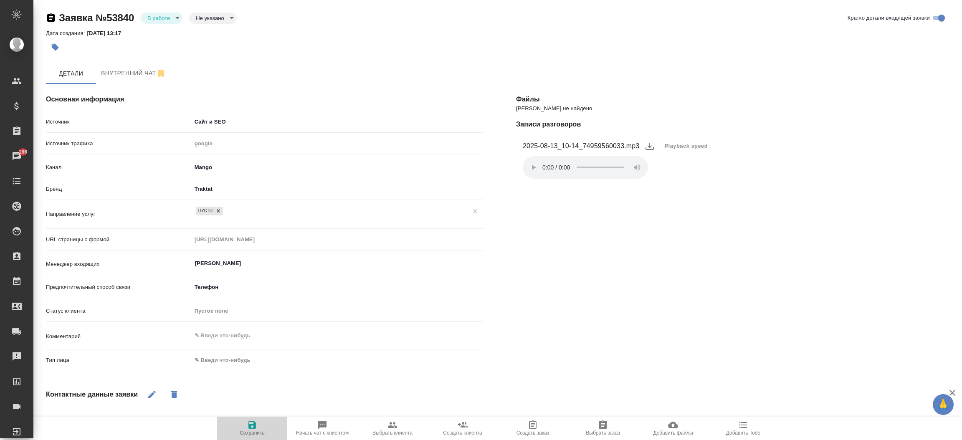
click at [262, 431] on span "Сохранить" at bounding box center [252, 433] width 25 height 6
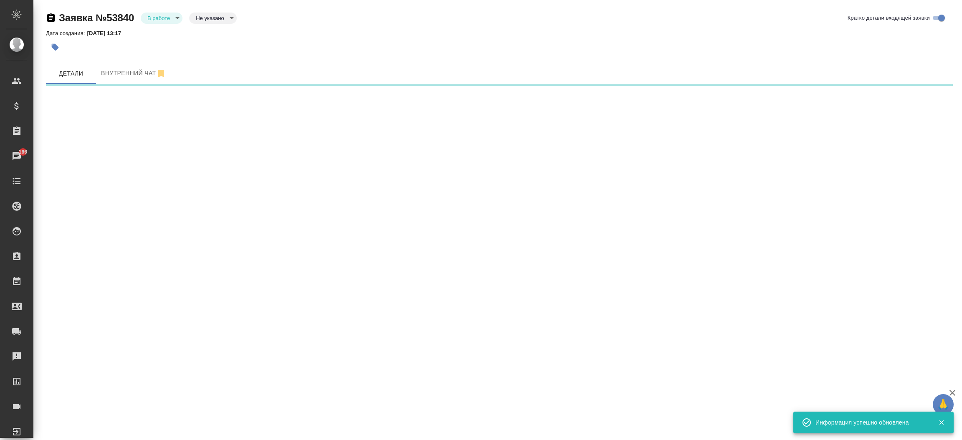
select select "RU"
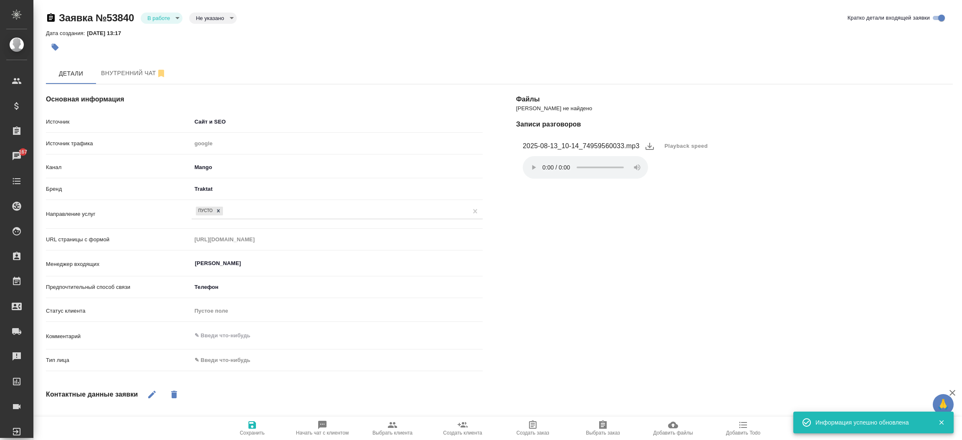
type textarea "x"
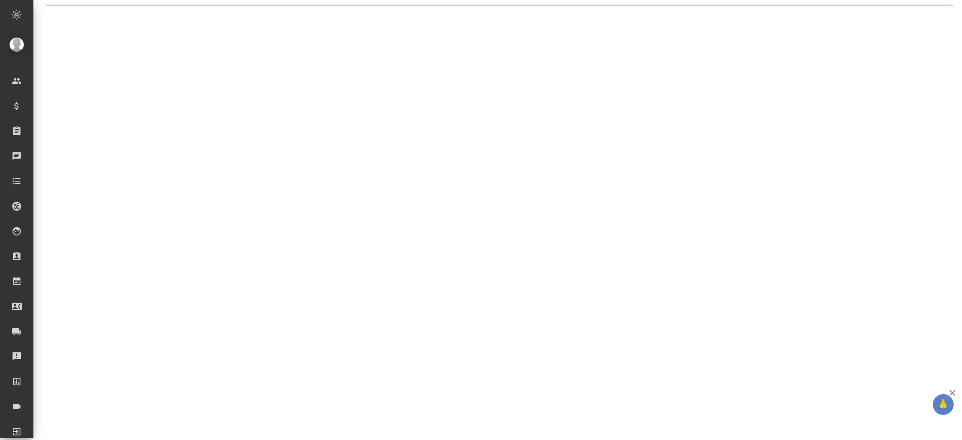
select select "RU"
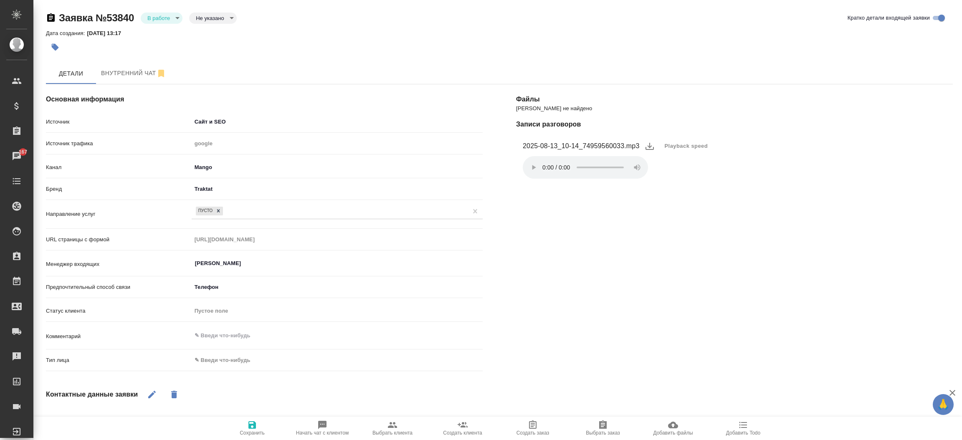
type textarea "x"
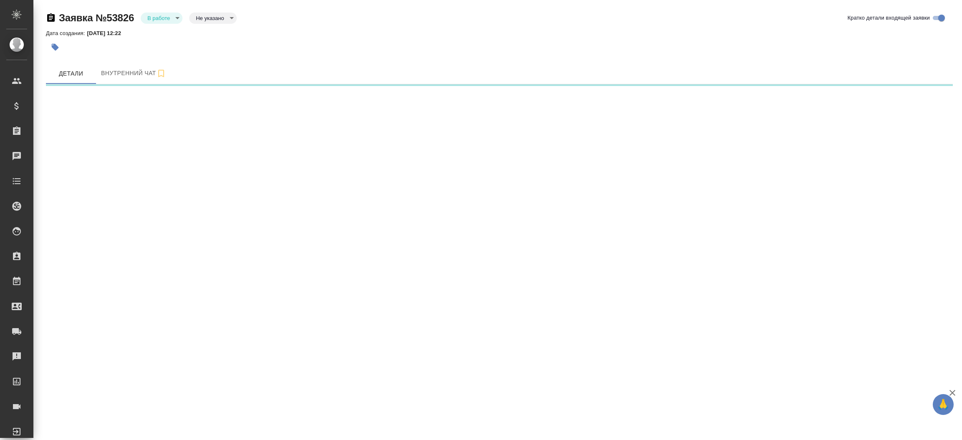
select select "RU"
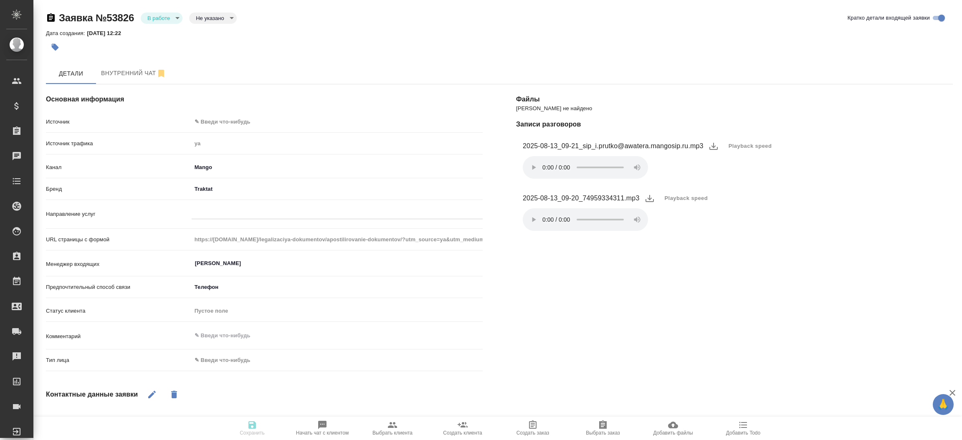
type textarea "x"
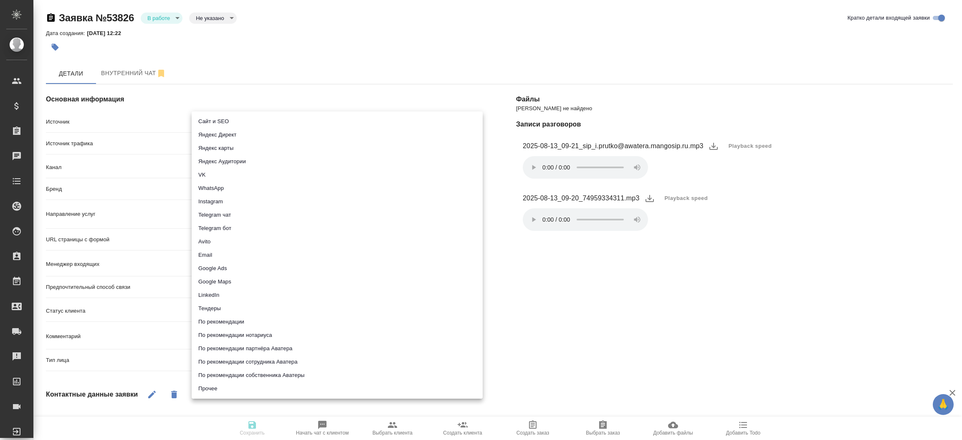
click at [250, 119] on body "🙏 .cls-1 fill:#fff; AWATERA Прутько Ирина i.prutko Клиенты Спецификации Заказы …" at bounding box center [481, 220] width 962 height 440
click at [250, 119] on li "Сайт и SEO" at bounding box center [337, 121] width 291 height 13
type input "seo"
type textarea "x"
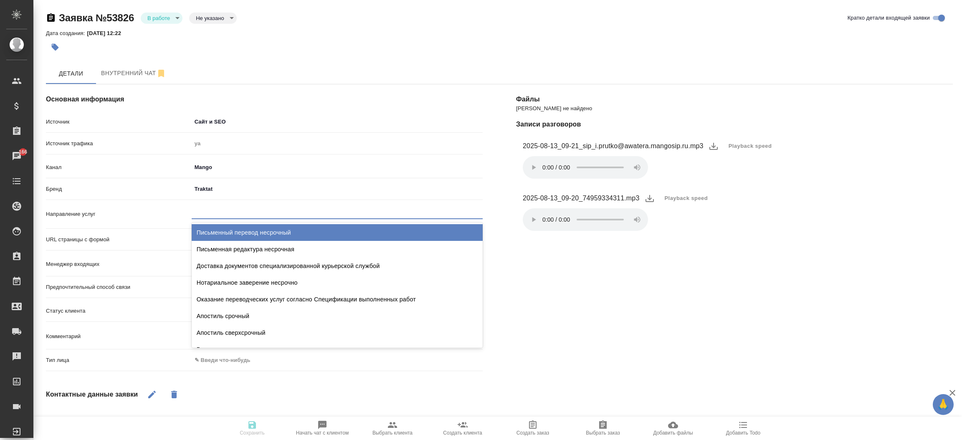
click at [224, 213] on div at bounding box center [337, 211] width 291 height 12
type input "апост"
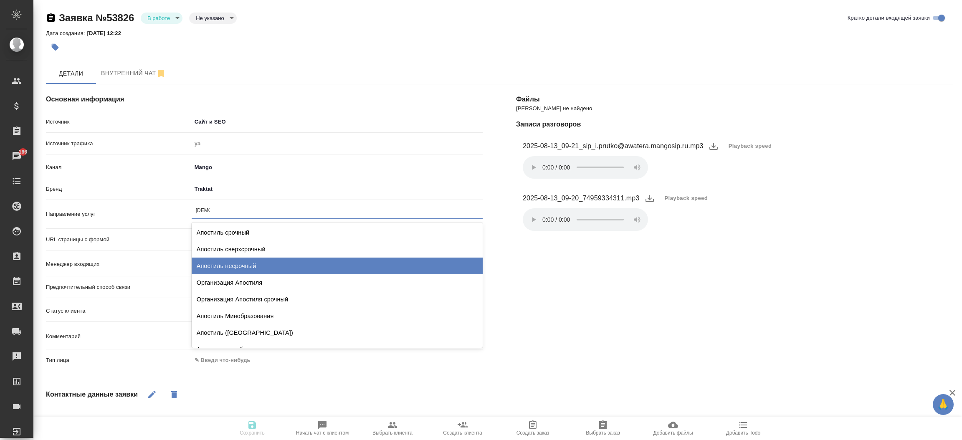
click at [228, 267] on div "Апостиль несрочный" at bounding box center [337, 266] width 291 height 17
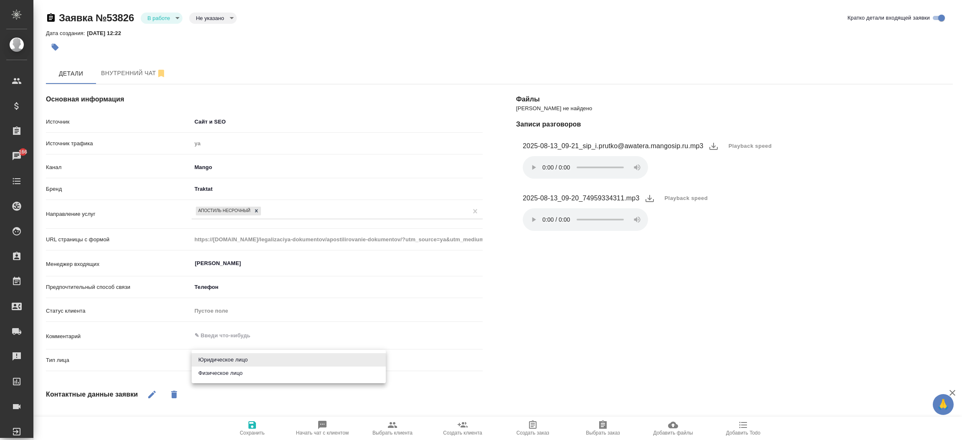
click at [211, 363] on body "🙏 .cls-1 fill:#fff; AWATERA Прутько Ирина i.prutko Клиенты Спецификации Заказы …" at bounding box center [481, 220] width 962 height 440
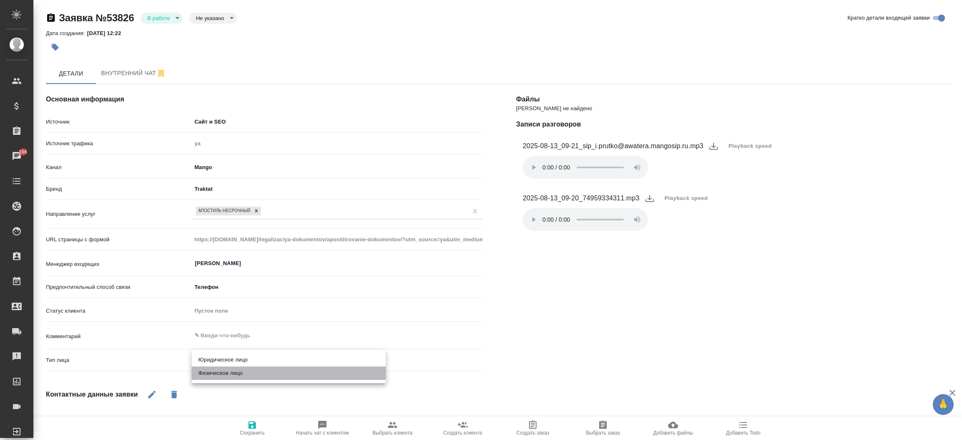
click at [214, 373] on li "Физическое лицо" at bounding box center [289, 373] width 194 height 13
type textarea "x"
type input "private"
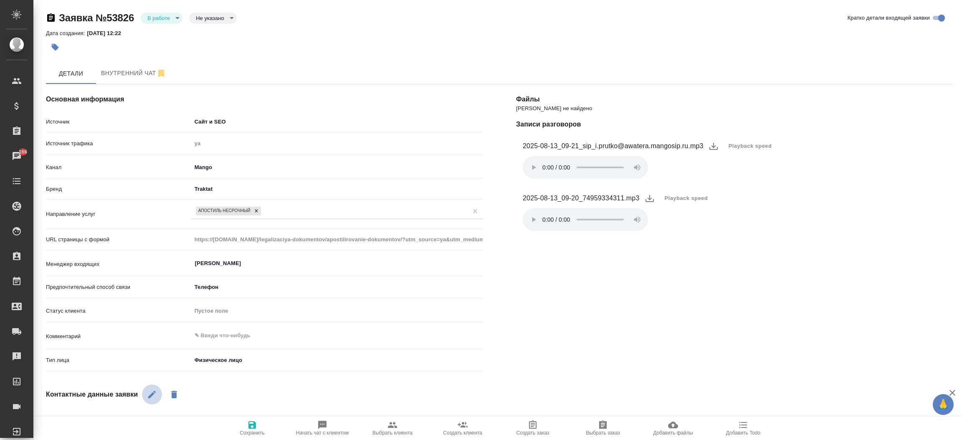
click at [155, 387] on button "button" at bounding box center [152, 395] width 20 height 20
click at [646, 301] on div "Файлы Файлов не найдено Записи разговоров 2025-08-13_09-21_sip_i.prutko@awatera…" at bounding box center [735, 342] width 470 height 549
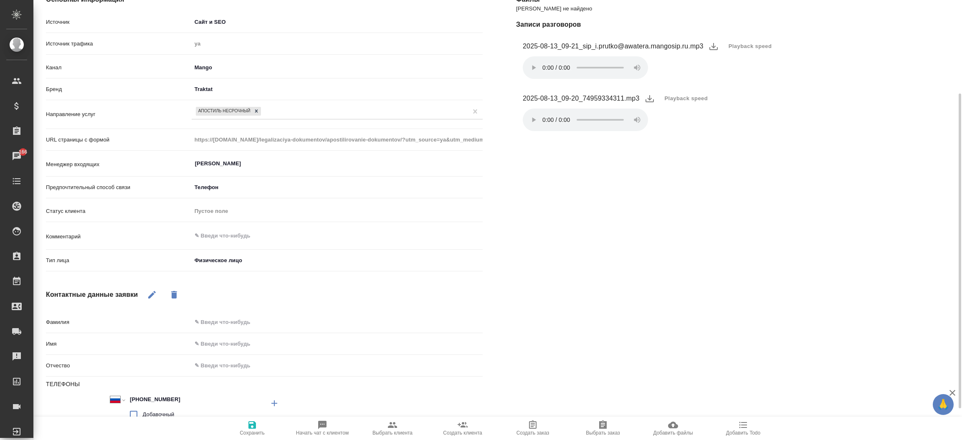
scroll to position [113, 0]
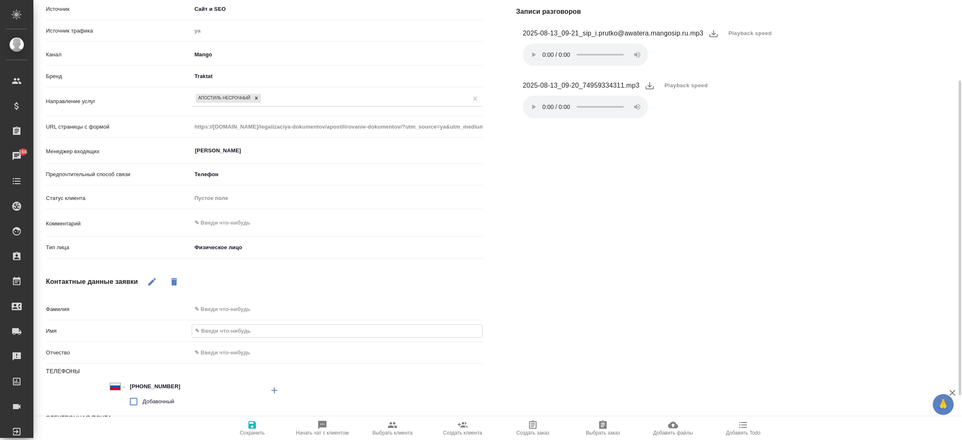
click at [226, 335] on input "text" at bounding box center [337, 331] width 290 height 12
type textarea "x"
type input "А"
type textarea "x"
type input "Ан"
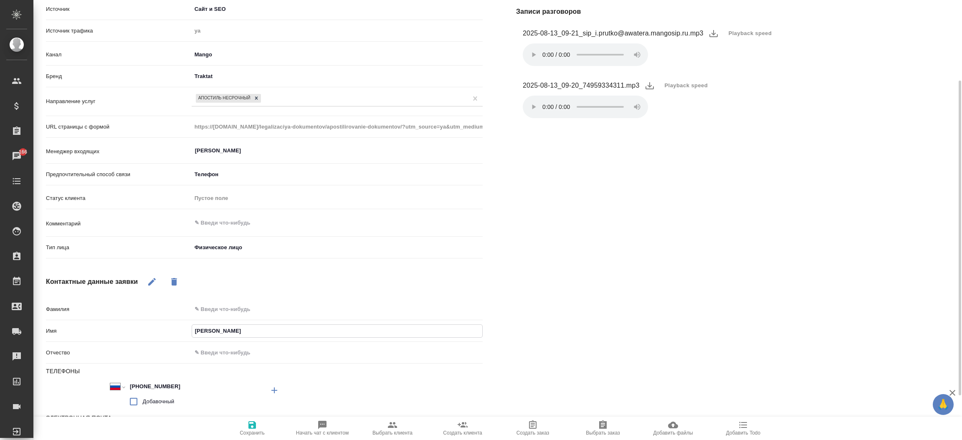
type textarea "x"
type input "Анн"
type textarea "x"
type input "Анна"
click at [250, 417] on button "Сохранить" at bounding box center [252, 428] width 70 height 23
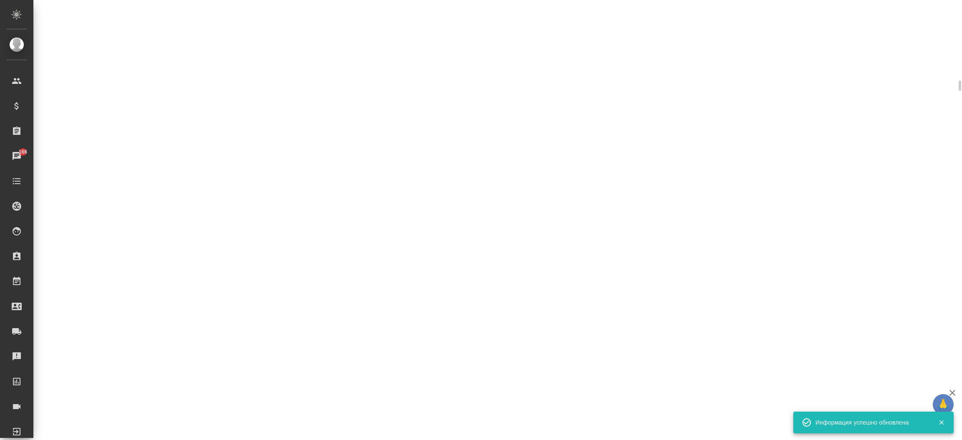
select select "RU"
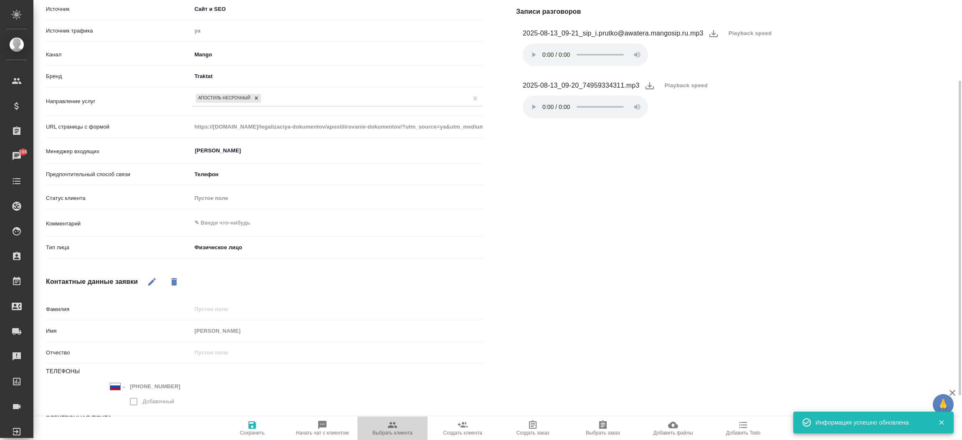
click at [386, 428] on span "Выбрать клиента" at bounding box center [393, 428] width 60 height 16
type textarea "x"
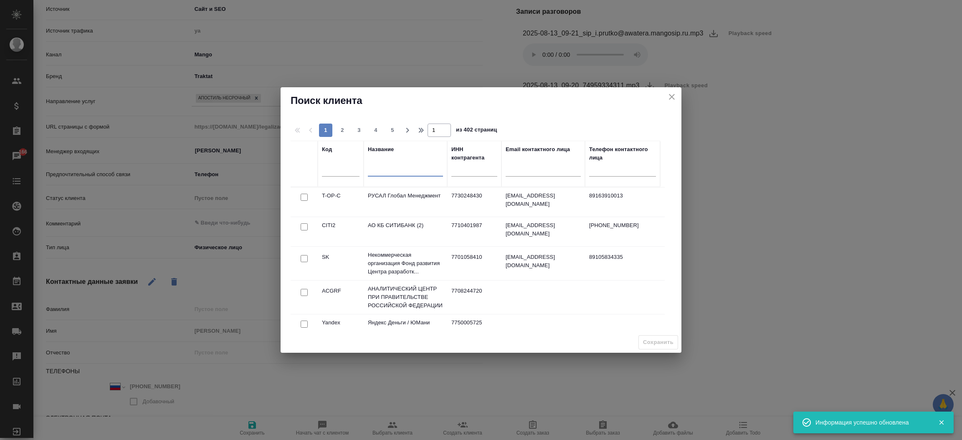
click at [377, 172] on input "text" at bounding box center [405, 171] width 75 height 10
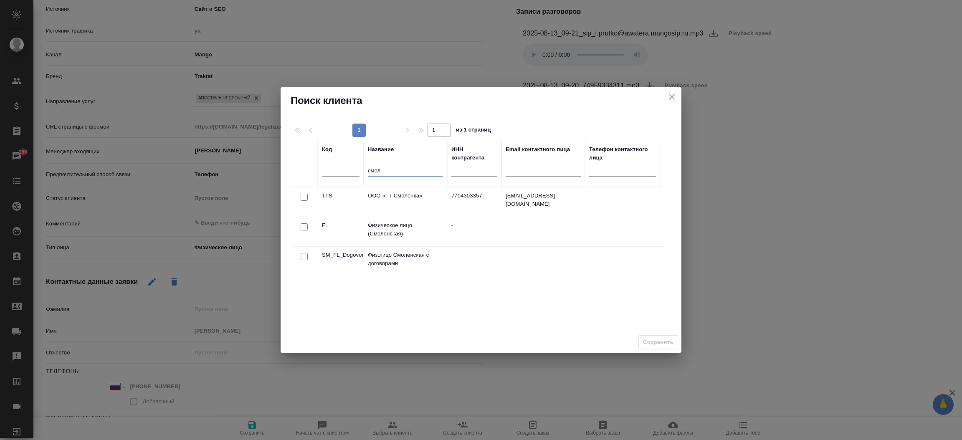
type input "смол"
click at [307, 201] on input "checkbox" at bounding box center [304, 197] width 7 height 7
checkbox input "true"
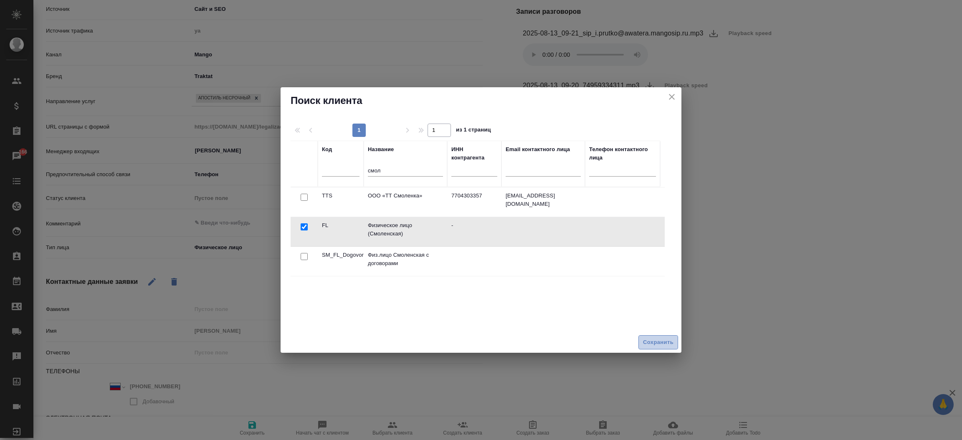
click at [649, 345] on span "Сохранить" at bounding box center [658, 343] width 30 height 10
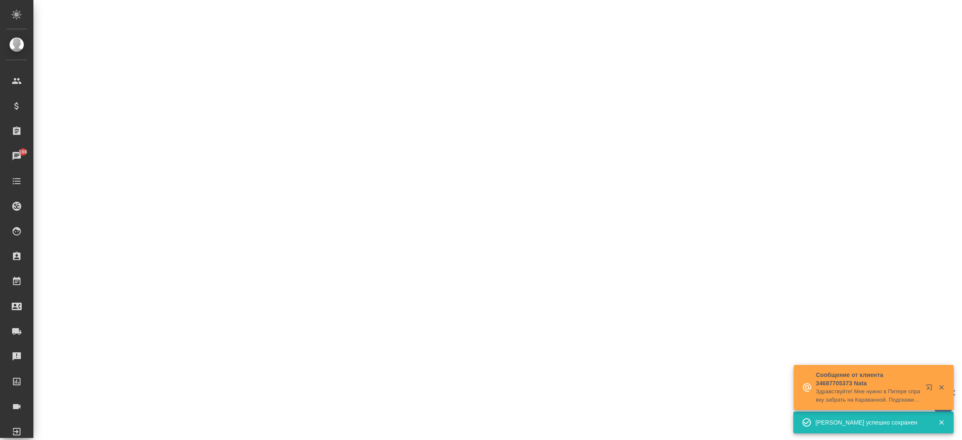
select select "RU"
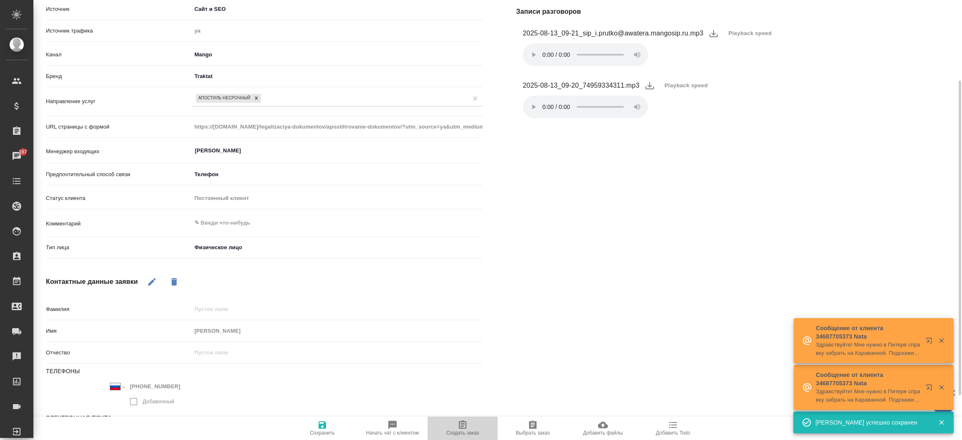
click at [462, 420] on icon "button" at bounding box center [463, 425] width 10 height 10
type textarea "x"
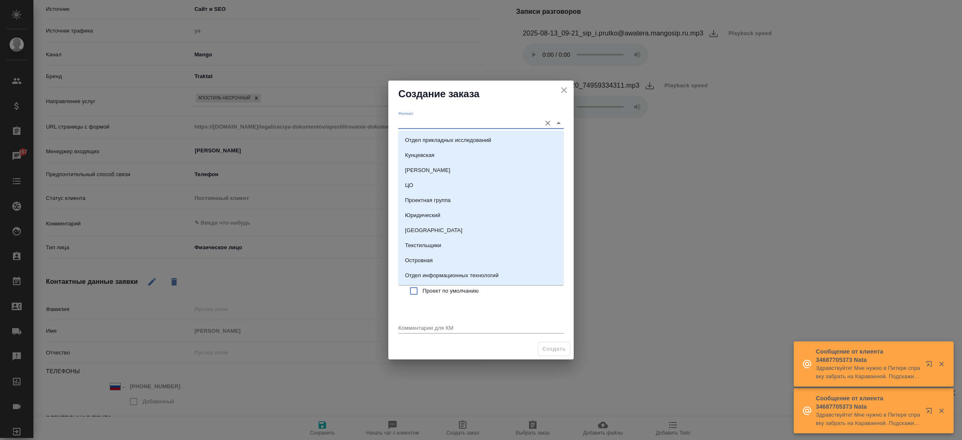
click at [420, 127] on input "Филиал" at bounding box center [467, 122] width 139 height 11
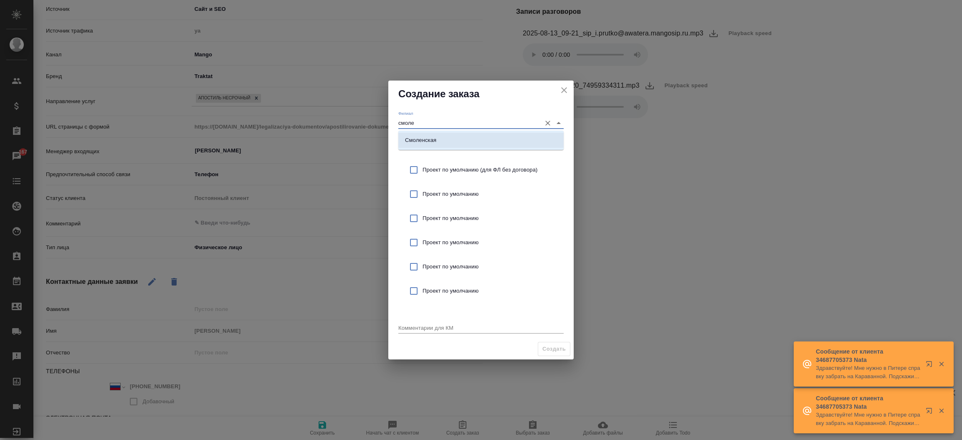
click at [418, 139] on p "Смоленская" at bounding box center [420, 140] width 31 height 8
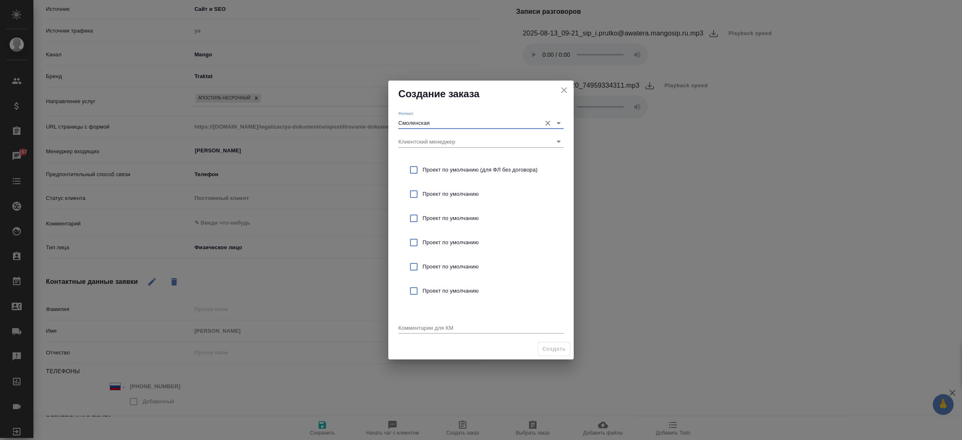
type input "Смоленская"
drag, startPoint x: 412, startPoint y: 170, endPoint x: 409, endPoint y: 328, distance: 158.3
click at [409, 328] on div "Филиал Смоленская Клиентский менеджер Проект по умолчанию (для ФЛ без договора)…" at bounding box center [480, 222] width 185 height 231
click at [409, 328] on textarea at bounding box center [480, 328] width 165 height 6
type textarea "от КВ: апостиль на диплом"
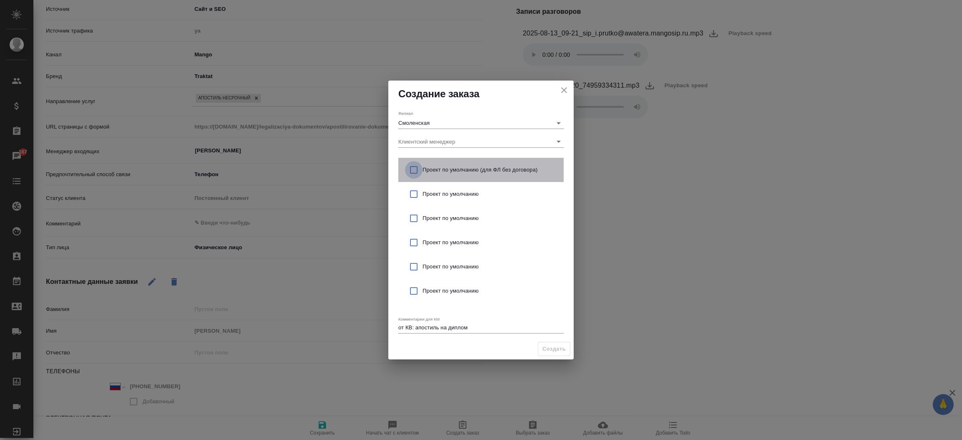
click at [409, 170] on input "checkbox" at bounding box center [414, 170] width 18 height 18
checkbox input "true"
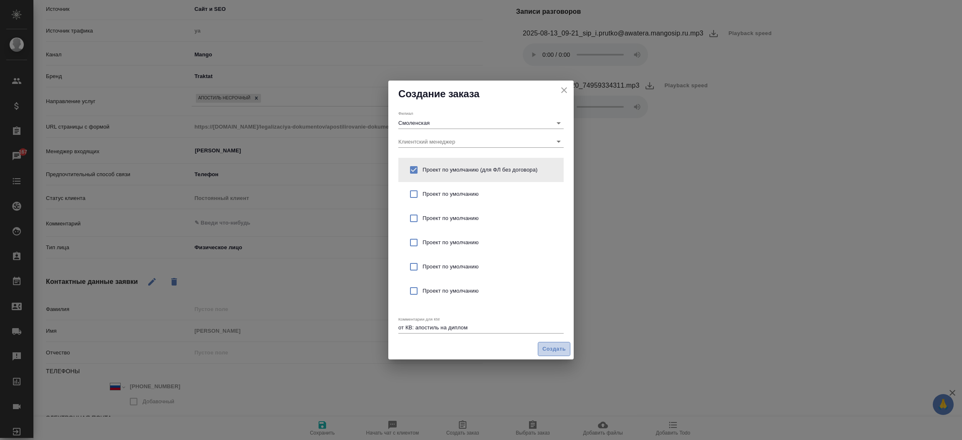
click at [563, 348] on span "Создать" at bounding box center [554, 350] width 23 height 10
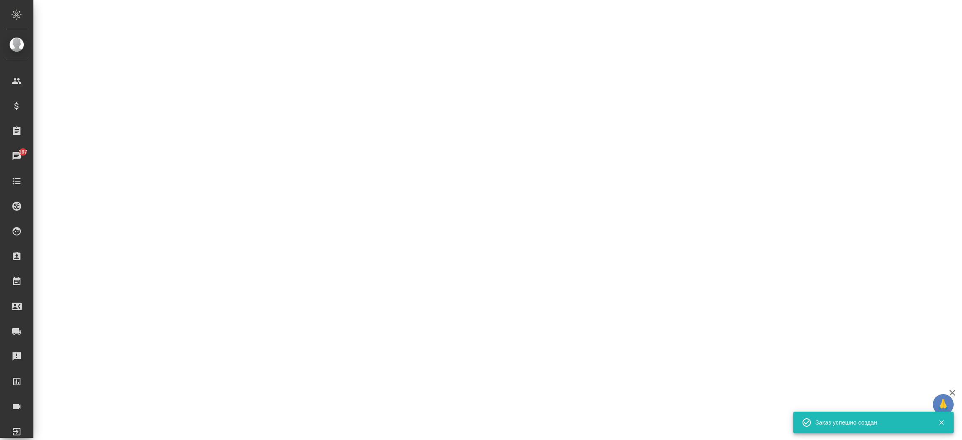
select select "RU"
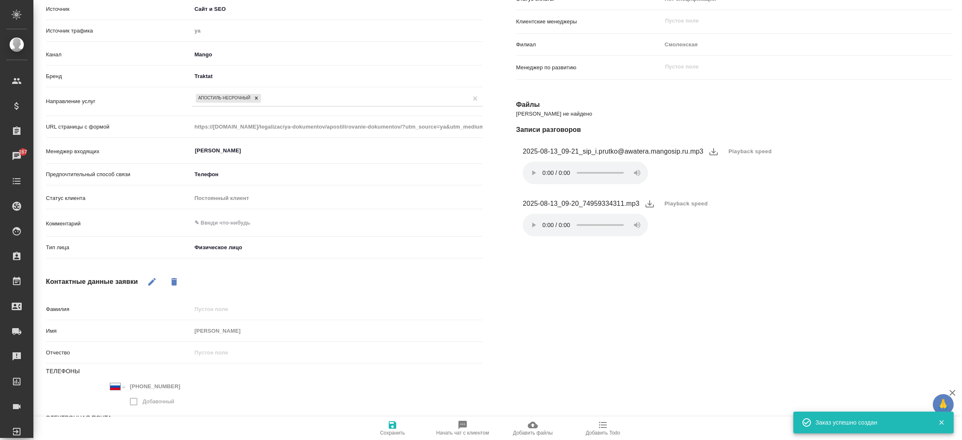
type textarea "x"
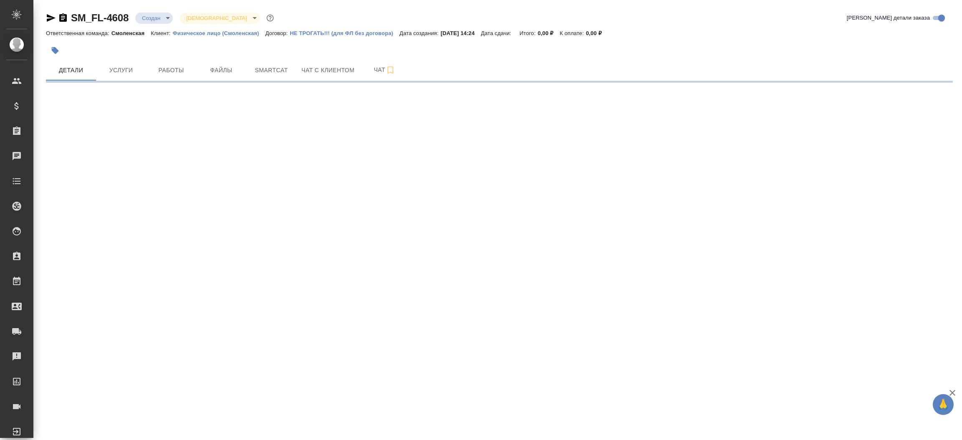
select select "RU"
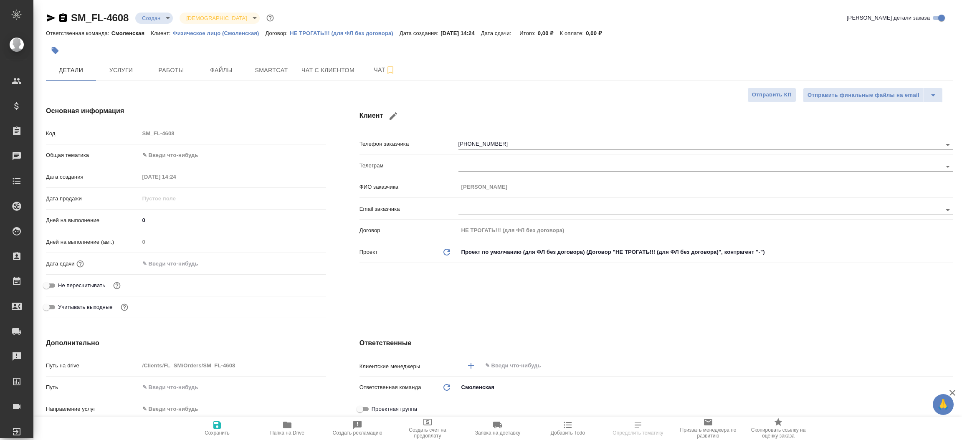
type textarea "x"
click at [46, 21] on icon "button" at bounding box center [51, 18] width 10 height 10
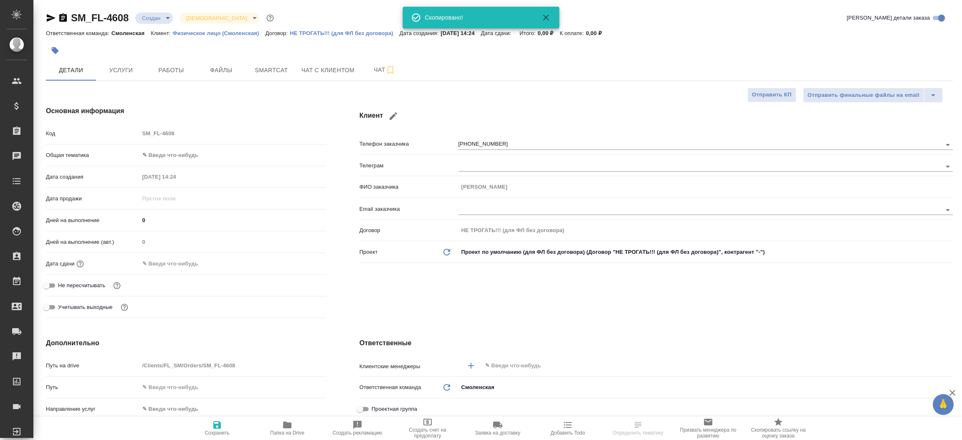
type textarea "x"
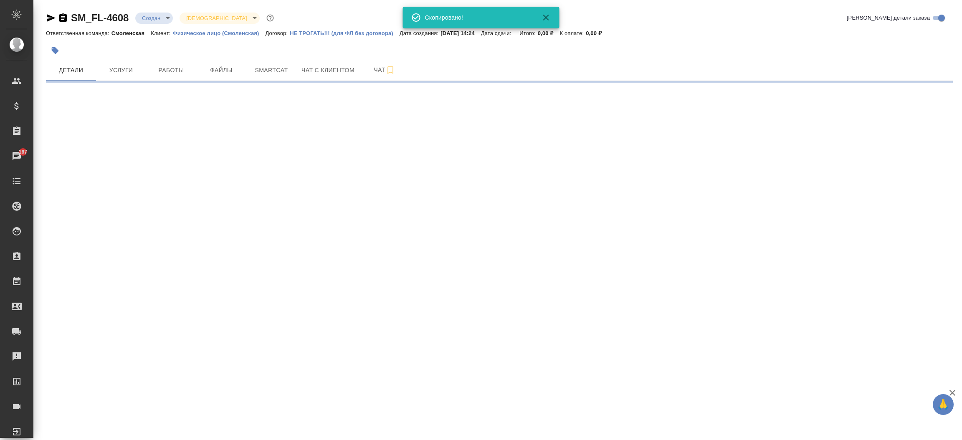
select select "RU"
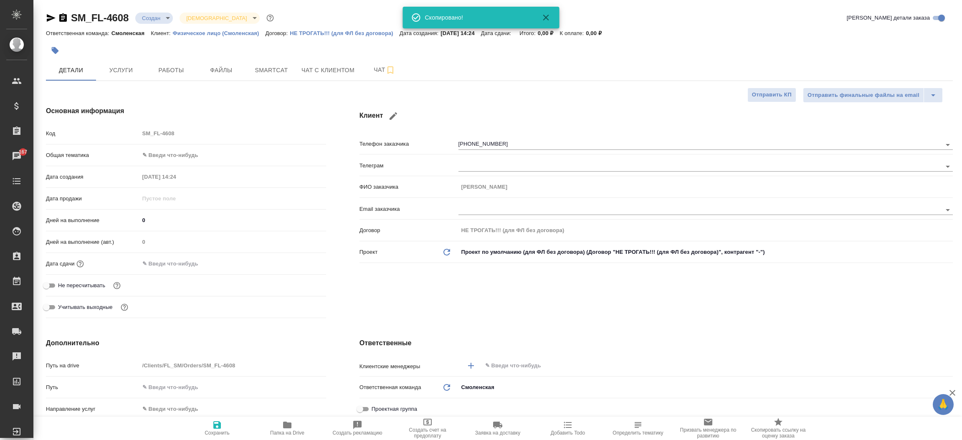
type textarea "x"
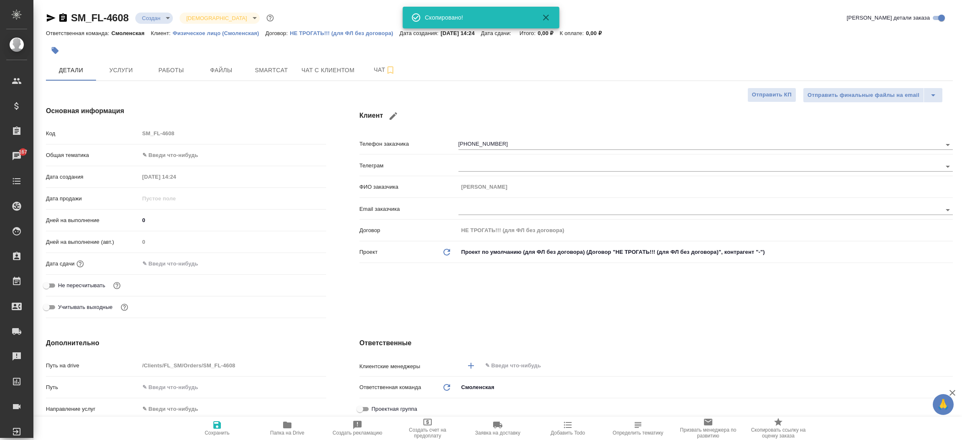
type textarea "x"
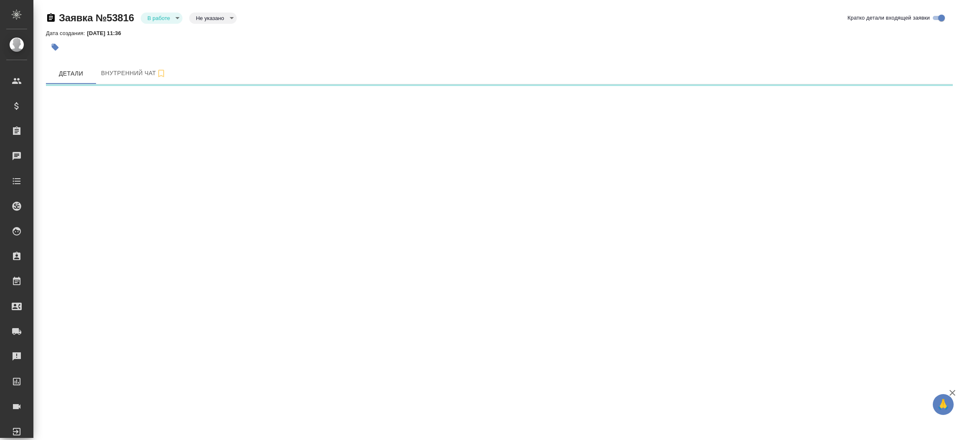
select select "RU"
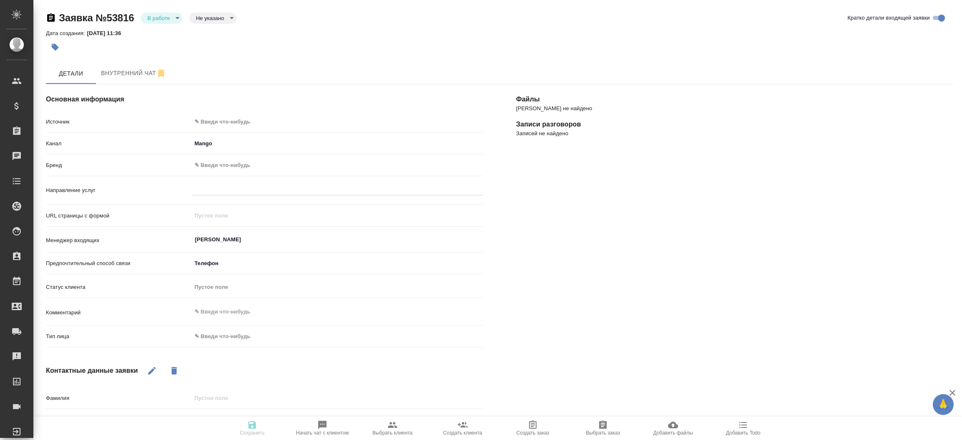
type textarea "x"
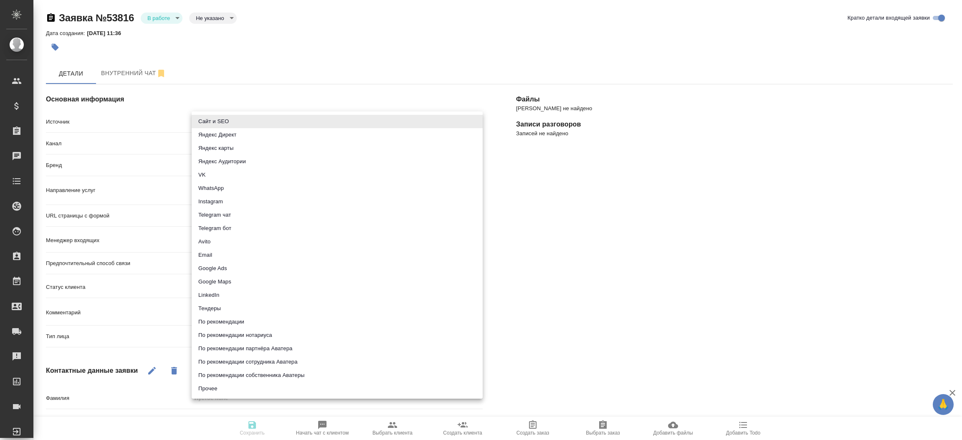
click at [332, 122] on body "🙏 .cls-1 fill:#fff; AWATERA [PERSON_NAME]prutko Клиенты Спецификации Заказы Чат…" at bounding box center [481, 220] width 962 height 440
click at [332, 122] on li "Сайт и SEO" at bounding box center [337, 121] width 291 height 13
type input "seo"
type textarea "x"
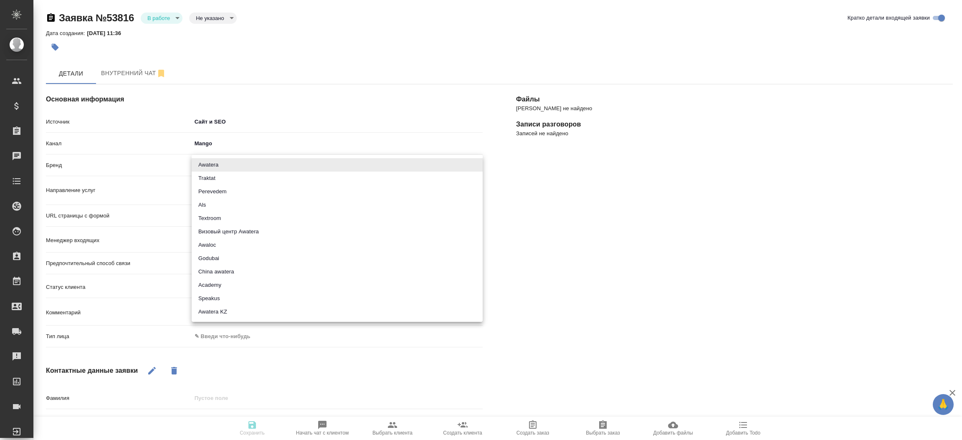
click at [287, 169] on body "🙏 .cls-1 fill:#fff; AWATERA Прутько Ирина i.prutko Клиенты Спецификации Заказы …" at bounding box center [481, 220] width 962 height 440
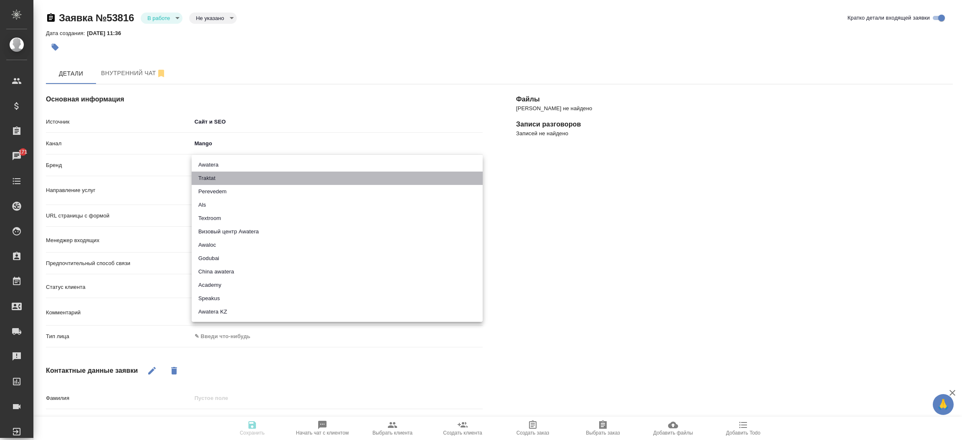
click at [277, 182] on li "Traktat" at bounding box center [337, 178] width 291 height 13
type input "traktat"
type textarea "x"
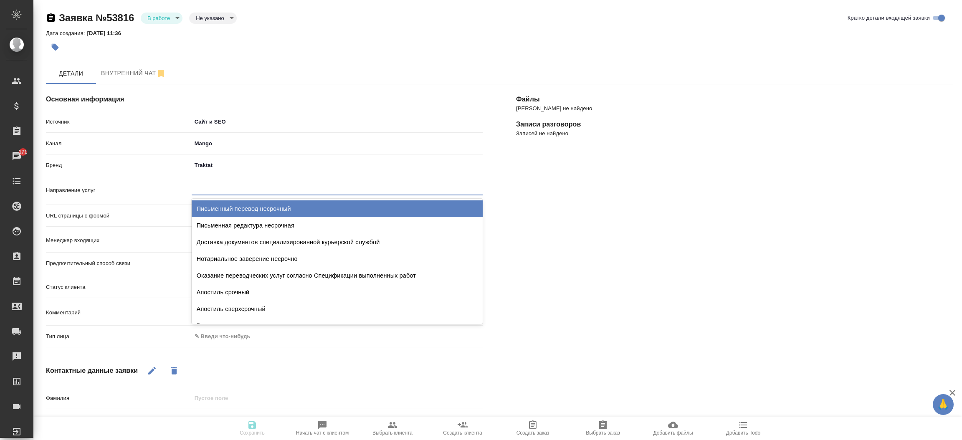
click at [254, 192] on div at bounding box center [337, 187] width 291 height 12
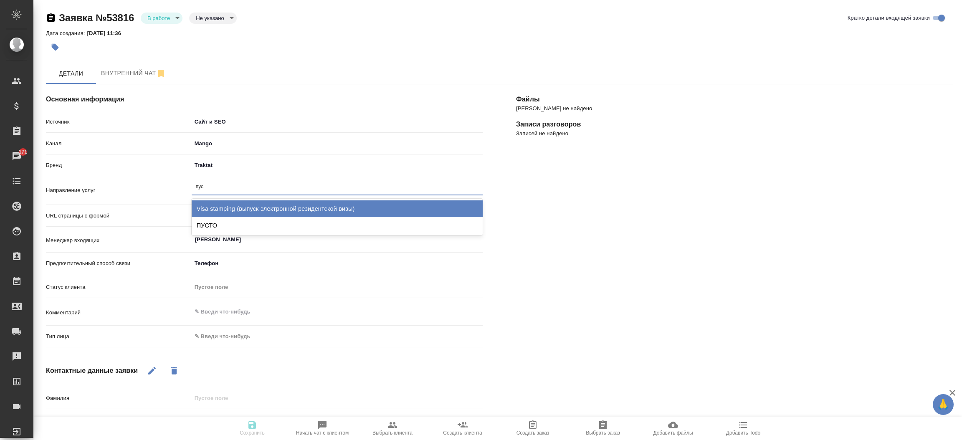
type input "пуст"
click at [246, 205] on div "ПУСТО" at bounding box center [337, 208] width 291 height 17
type textarea "x"
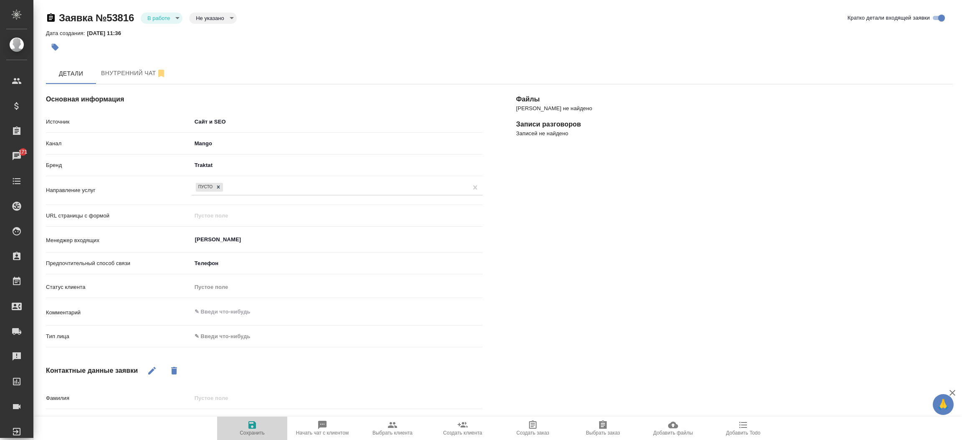
click at [246, 421] on span "Сохранить" at bounding box center [252, 428] width 60 height 16
select select "RU"
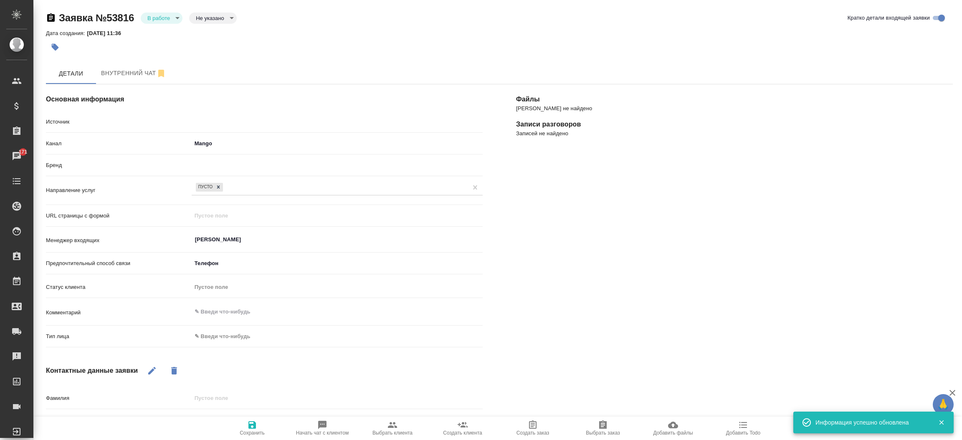
type textarea "x"
click at [166, 19] on body "🙏 .cls-1 fill:#fff; AWATERA Прутько Ирина i.prutko Клиенты Спецификации Заказы …" at bounding box center [481, 220] width 962 height 440
click at [164, 23] on button "Отказ" at bounding box center [161, 17] width 28 height 9
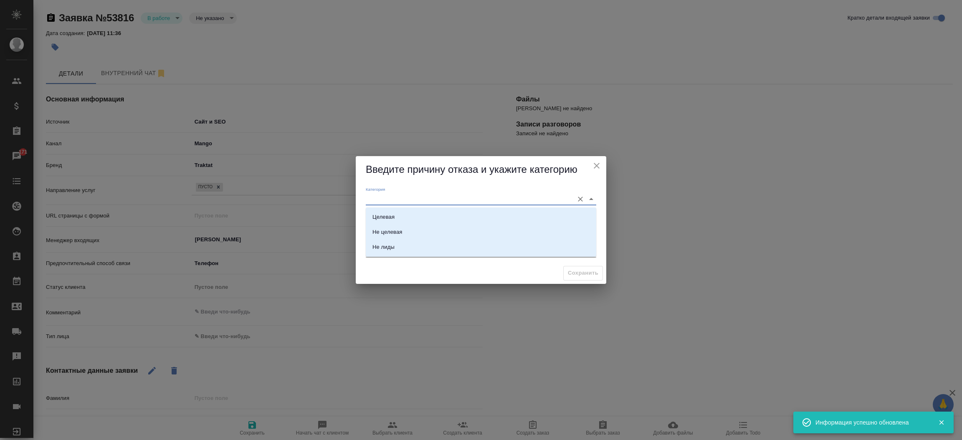
click at [396, 197] on input "Категория" at bounding box center [468, 198] width 204 height 11
click at [392, 249] on div "Не лиды" at bounding box center [384, 247] width 22 height 8
type input "Не лиды"
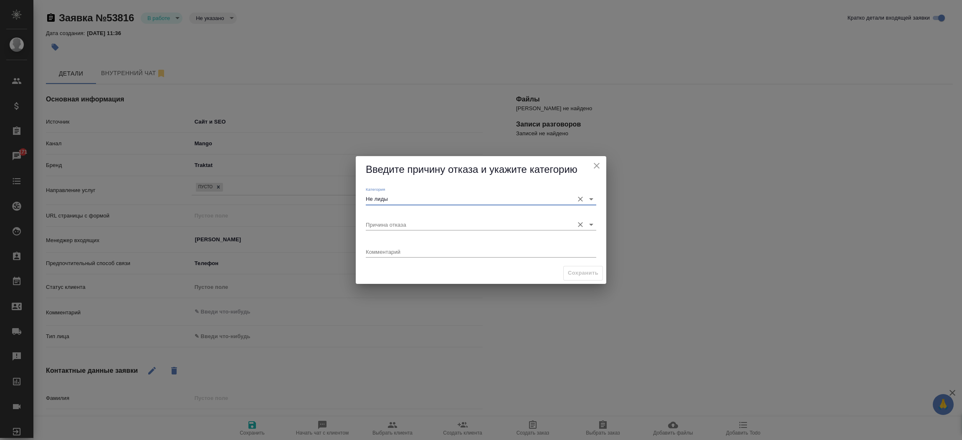
drag, startPoint x: 392, startPoint y: 214, endPoint x: 391, endPoint y: 221, distance: 7.5
click at [391, 221] on div "Причина отказа" at bounding box center [481, 221] width 231 height 18
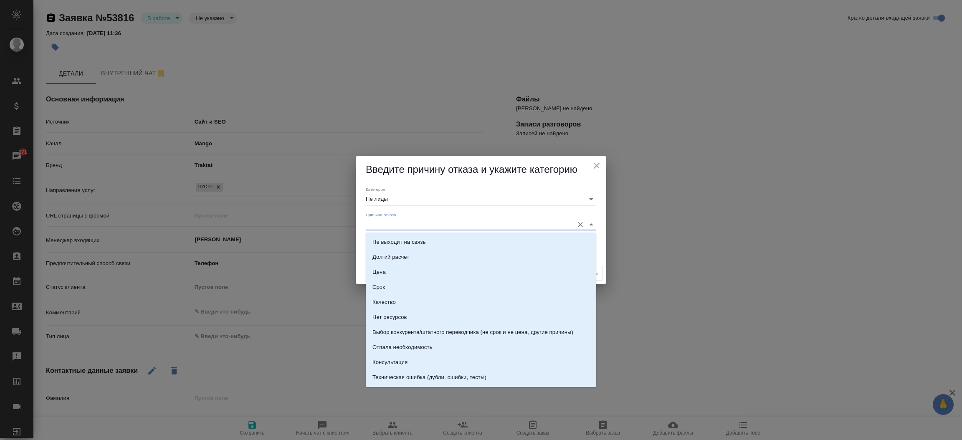
click at [391, 221] on input "Причина отказа" at bounding box center [468, 224] width 204 height 11
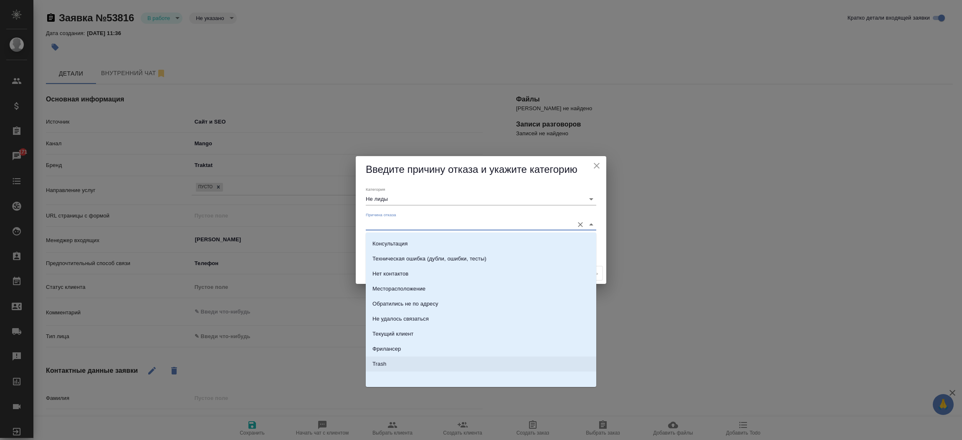
click at [548, 360] on li "Trash" at bounding box center [481, 364] width 231 height 15
type input "Trash"
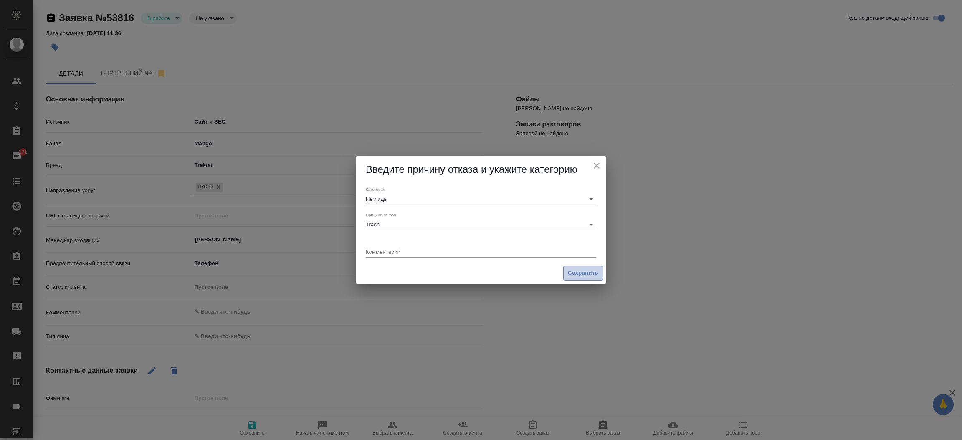
click at [581, 277] on span "Сохранить" at bounding box center [583, 274] width 30 height 10
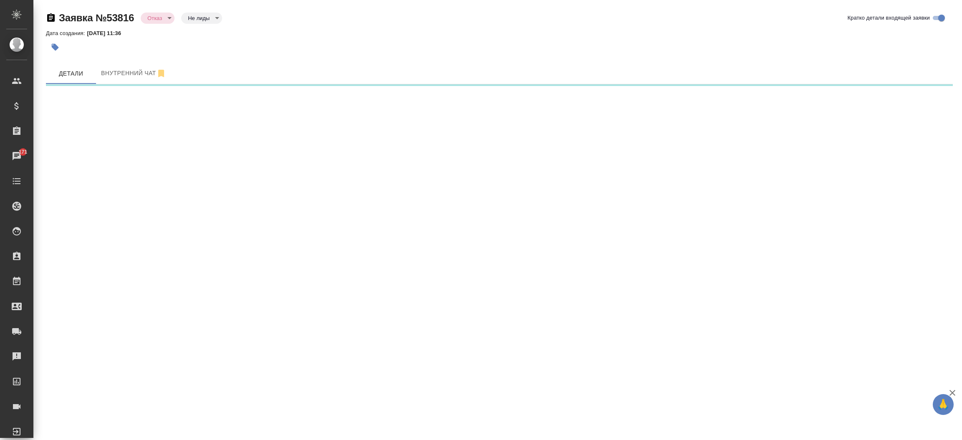
select select "RU"
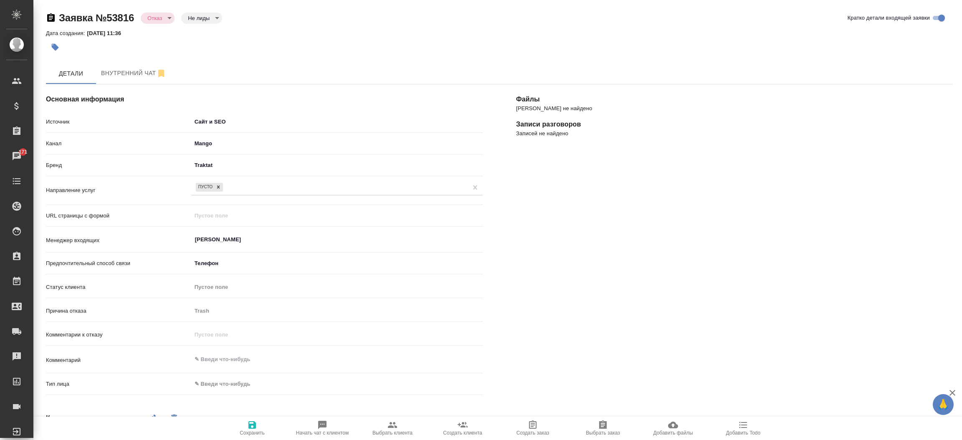
type textarea "x"
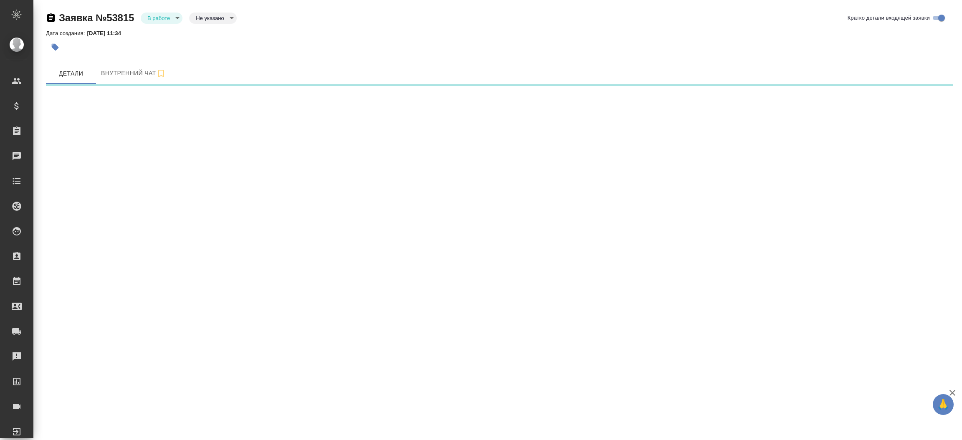
select select "RU"
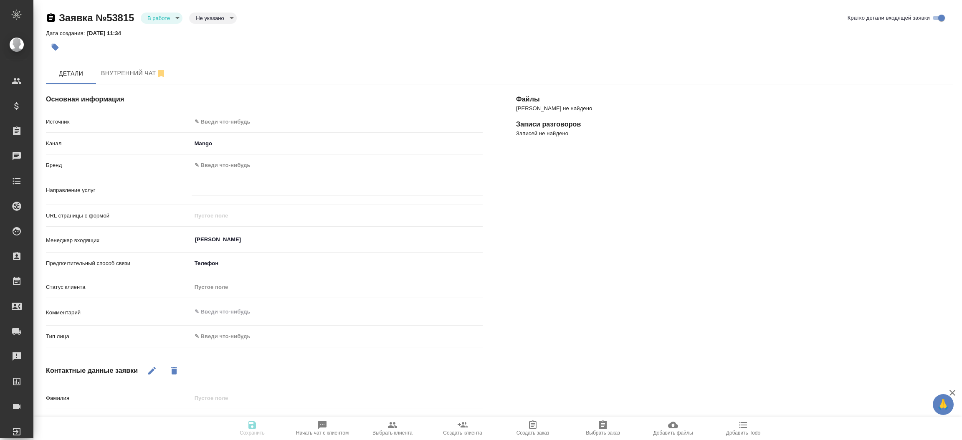
type textarea "x"
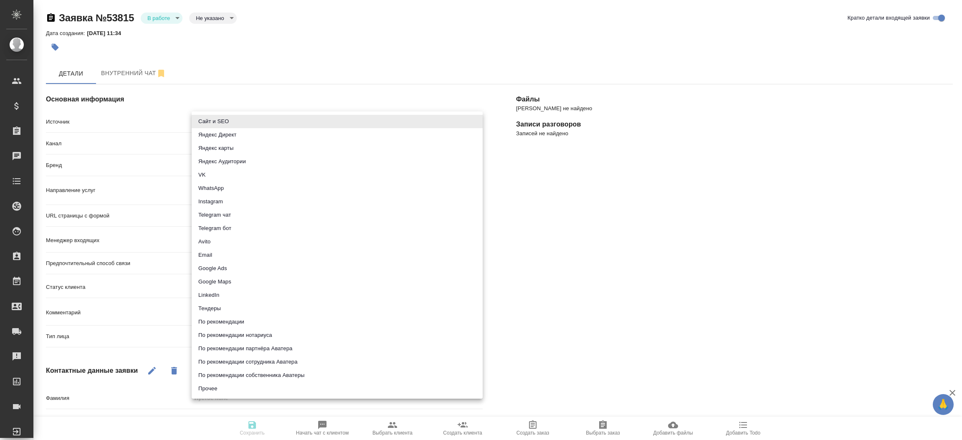
click at [323, 122] on body "🙏 .cls-1 fill:#fff; AWATERA [PERSON_NAME]prutko Клиенты Спецификации Заказы Чат…" at bounding box center [481, 220] width 962 height 440
click at [323, 122] on li "Сайт и SEO" at bounding box center [337, 121] width 291 height 13
type input "seo"
type textarea "x"
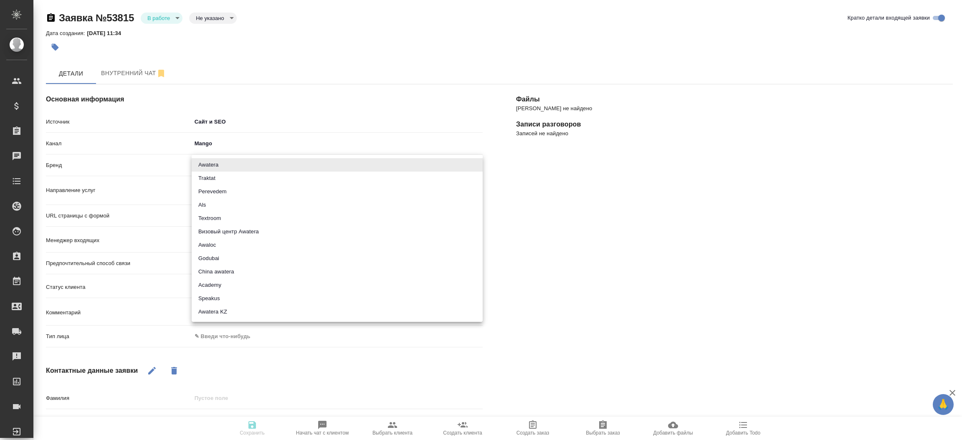
click at [257, 166] on body "🙏 .cls-1 fill:#fff; AWATERA [PERSON_NAME]prutko Клиенты Спецификации Заказы Чат…" at bounding box center [481, 220] width 962 height 440
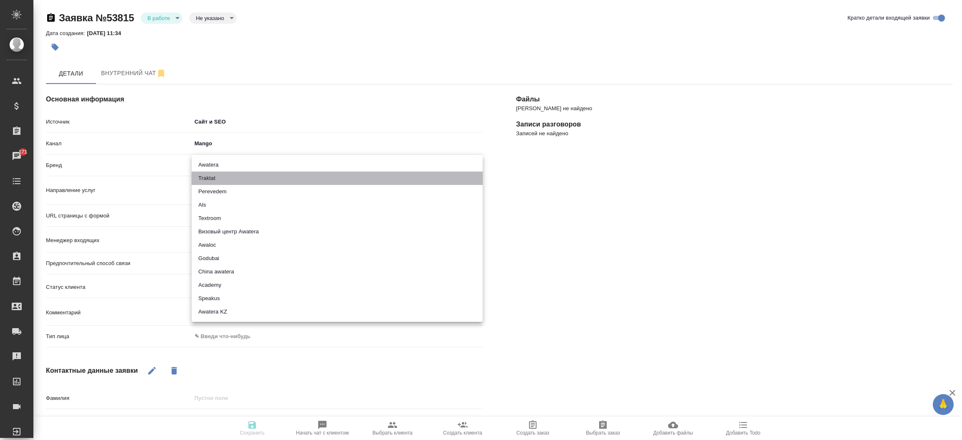
click at [250, 182] on li "Traktat" at bounding box center [337, 178] width 291 height 13
type input "traktat"
type textarea "x"
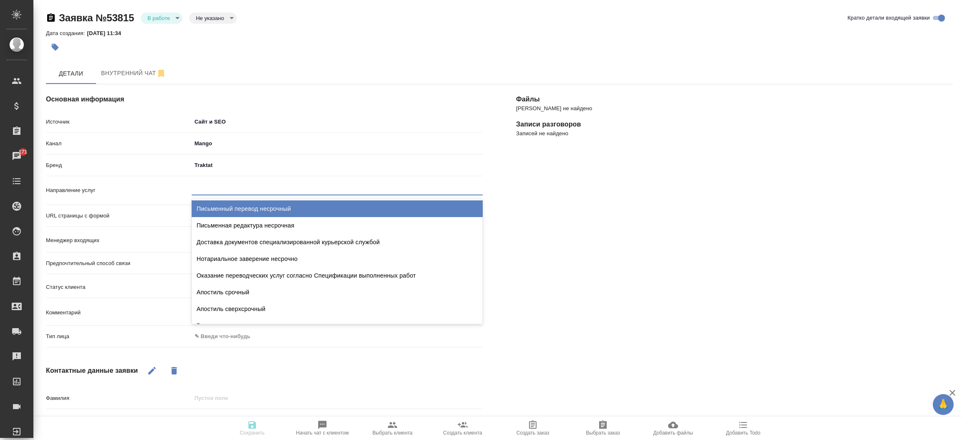
click at [230, 192] on div at bounding box center [337, 187] width 291 height 12
type input "пуст"
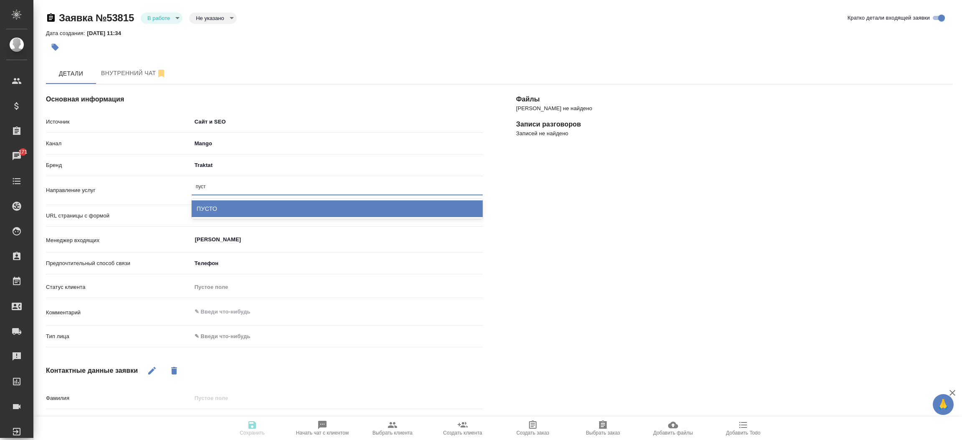
click at [230, 203] on div "ПУСТО" at bounding box center [337, 208] width 291 height 17
type textarea "x"
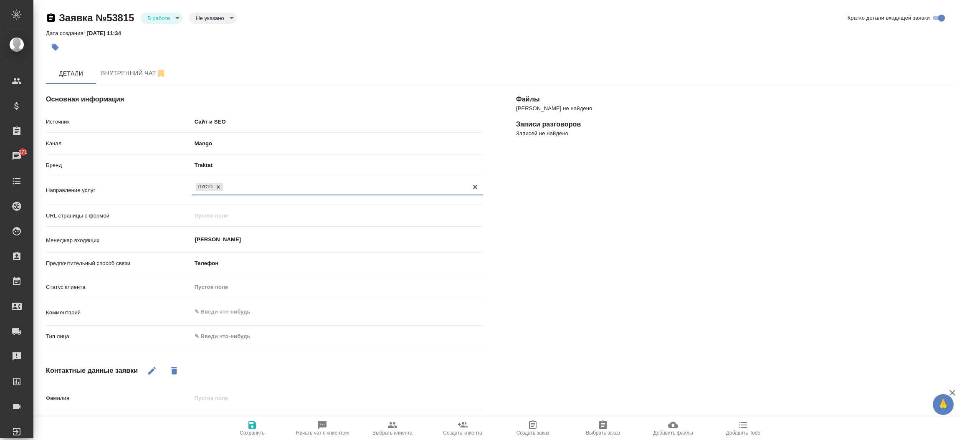
click at [241, 421] on span "Сохранить" at bounding box center [252, 428] width 60 height 16
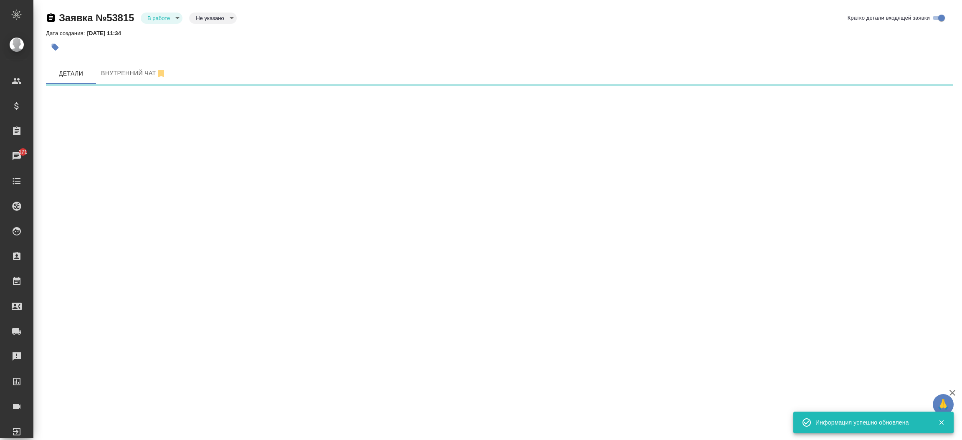
select select "RU"
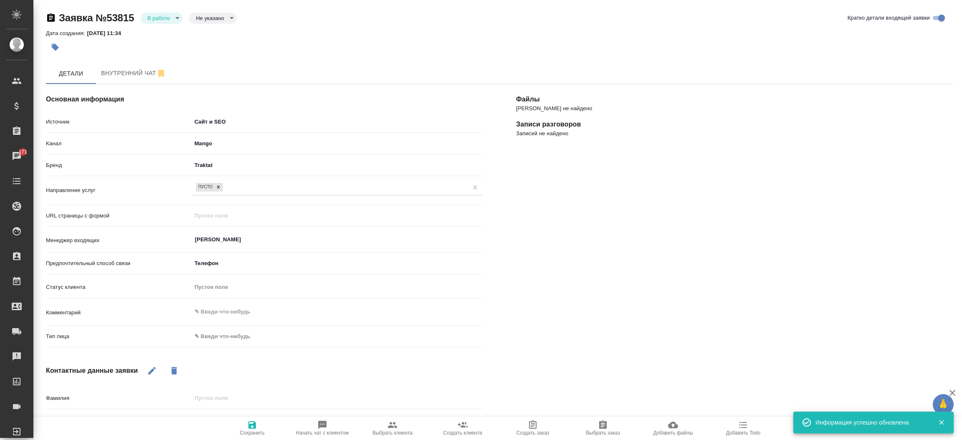
type textarea "x"
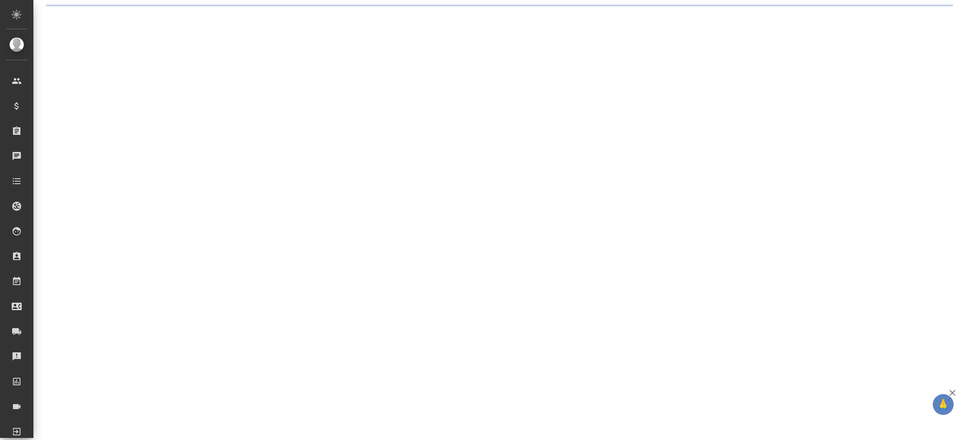
select select "RU"
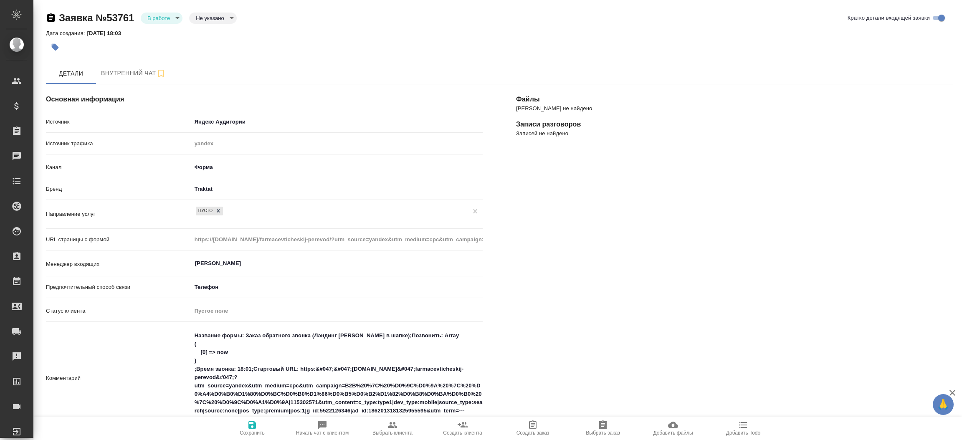
type textarea "x"
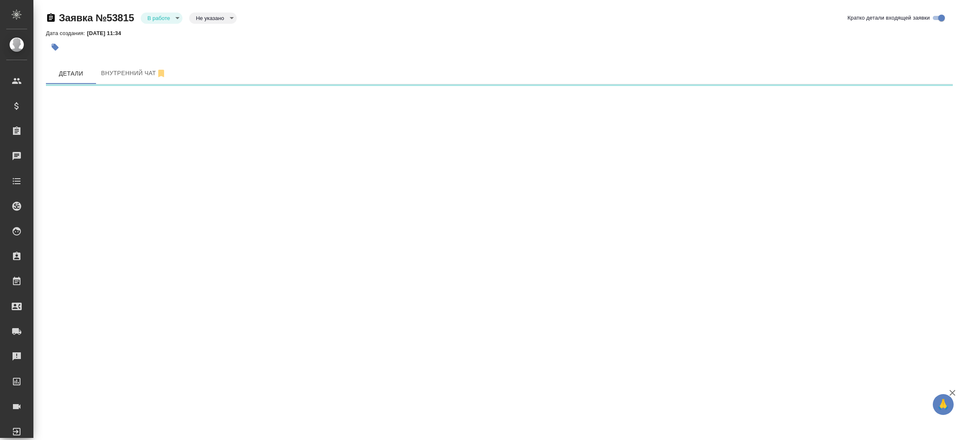
select select "RU"
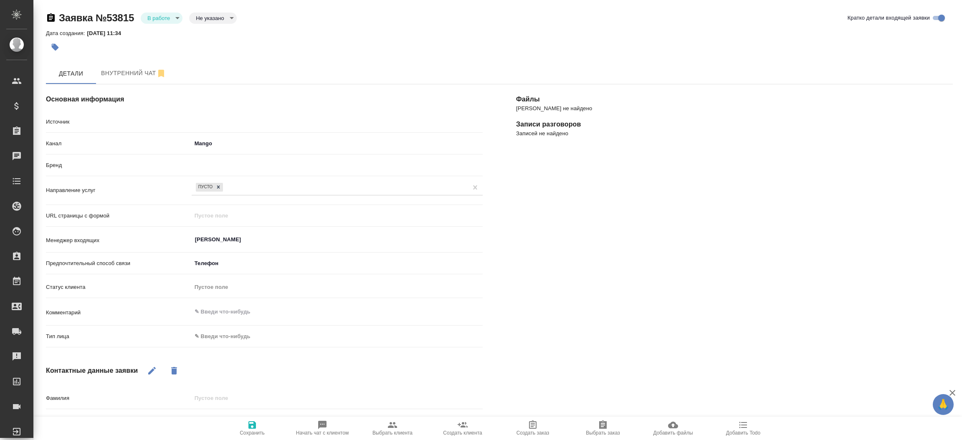
type textarea "x"
click at [178, 21] on body "🙏 .cls-1 fill:#fff; AWATERA [PERSON_NAME]prutko Клиенты Спецификации Заказы Чат…" at bounding box center [481, 220] width 962 height 440
click at [168, 37] on li "Отказ" at bounding box center [162, 32] width 42 height 14
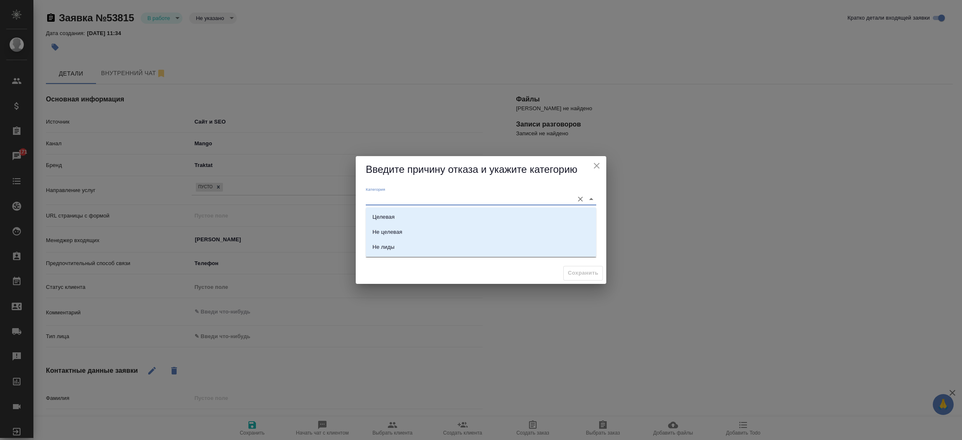
click at [374, 199] on input "Категория" at bounding box center [468, 198] width 204 height 11
click at [390, 247] on div "Не лиды" at bounding box center [384, 247] width 22 height 8
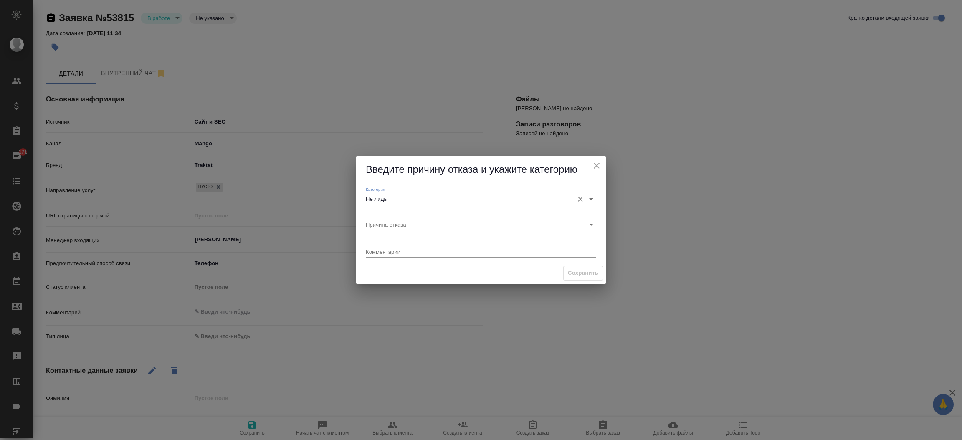
type input "Не лиды"
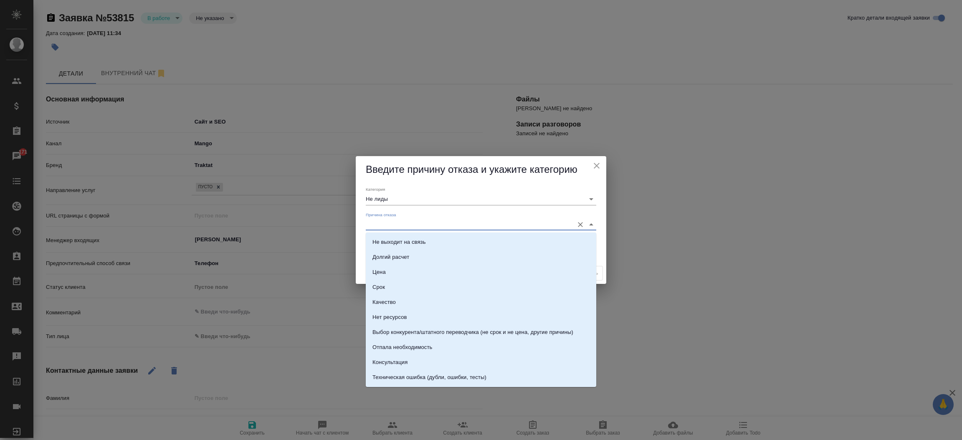
click at [396, 222] on input "Причина отказа" at bounding box center [468, 224] width 204 height 11
click at [503, 372] on ul "Цена Срок Качество Нет ресурсов Выбор конкурента/штатного переводчика (не срок …" at bounding box center [481, 251] width 231 height 256
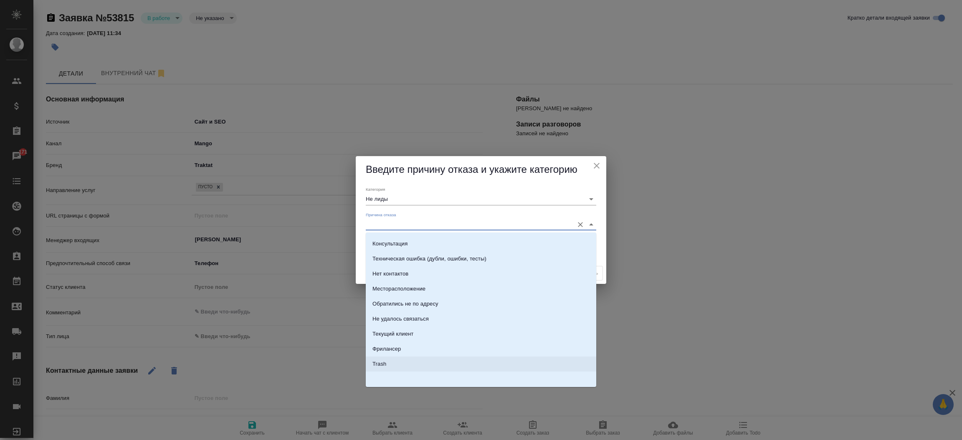
click at [391, 364] on li "Trash" at bounding box center [481, 364] width 231 height 15
type input "Trash"
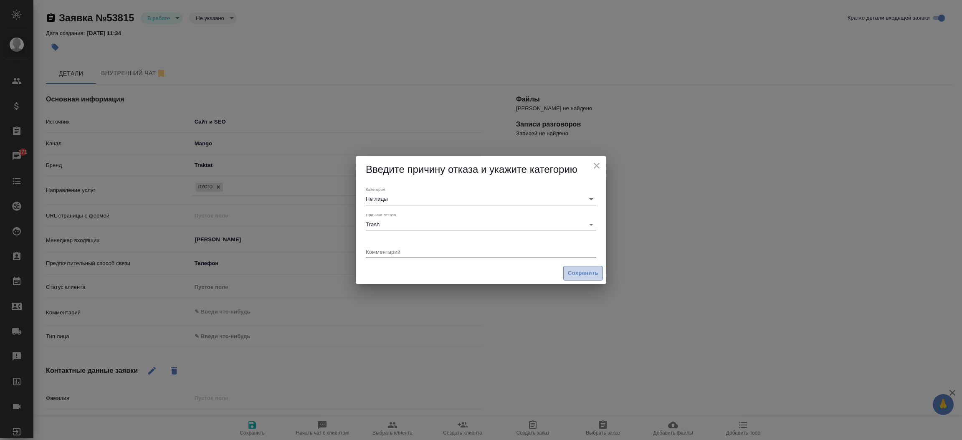
click at [587, 273] on span "Сохранить" at bounding box center [583, 274] width 30 height 10
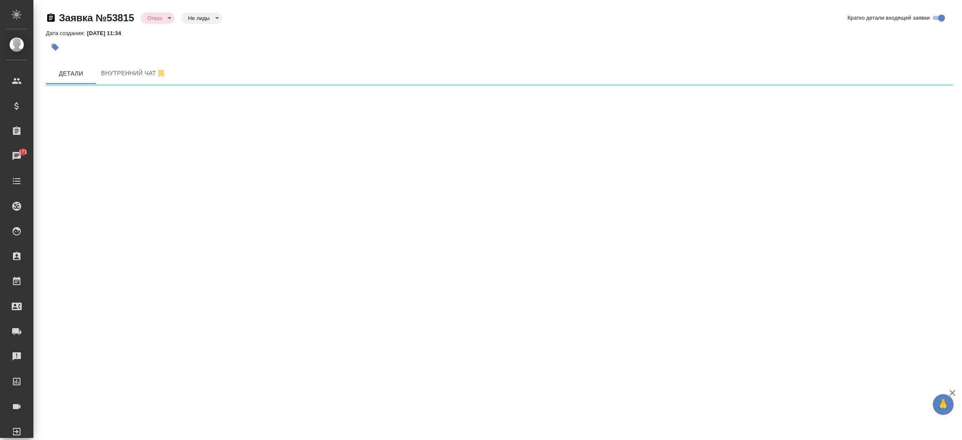
select select "RU"
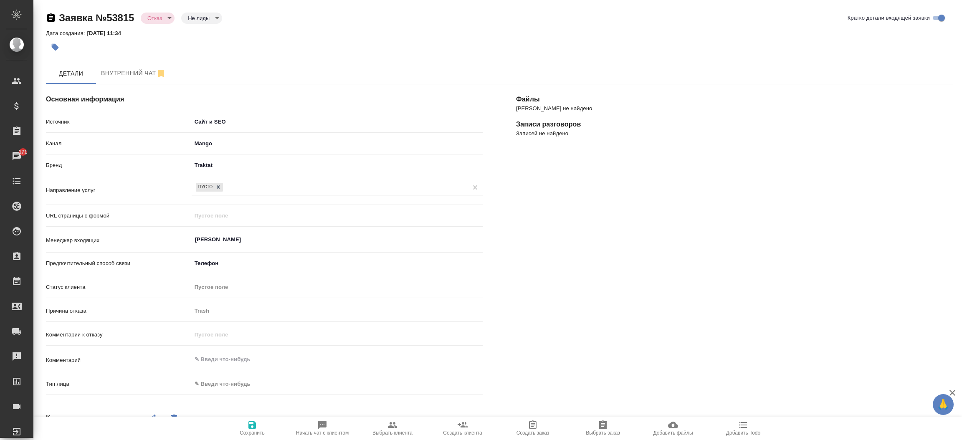
type textarea "x"
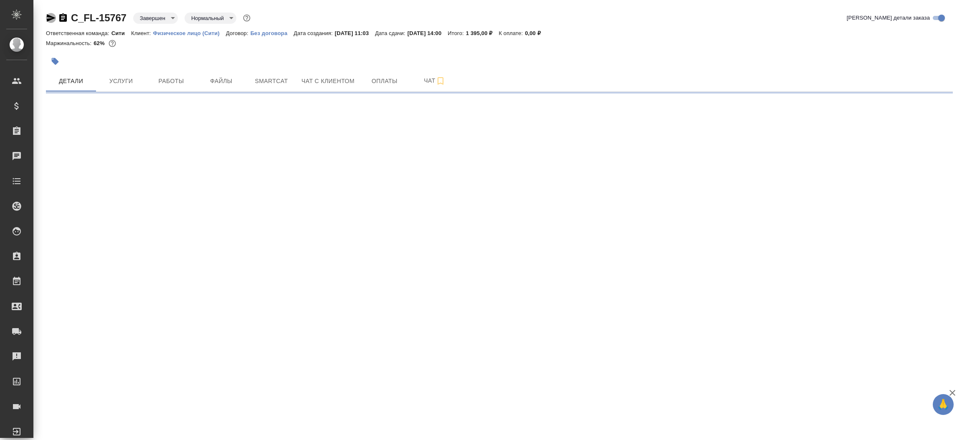
click at [50, 16] on icon "button" at bounding box center [51, 18] width 9 height 8
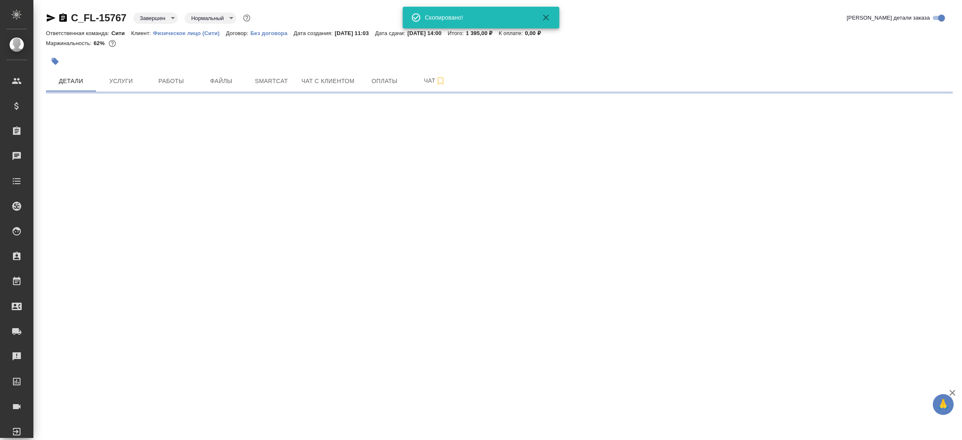
select select "RU"
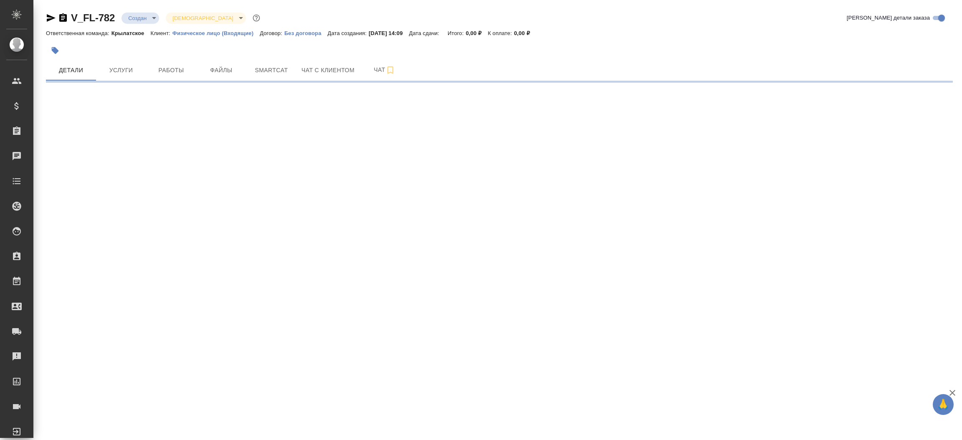
select select "RU"
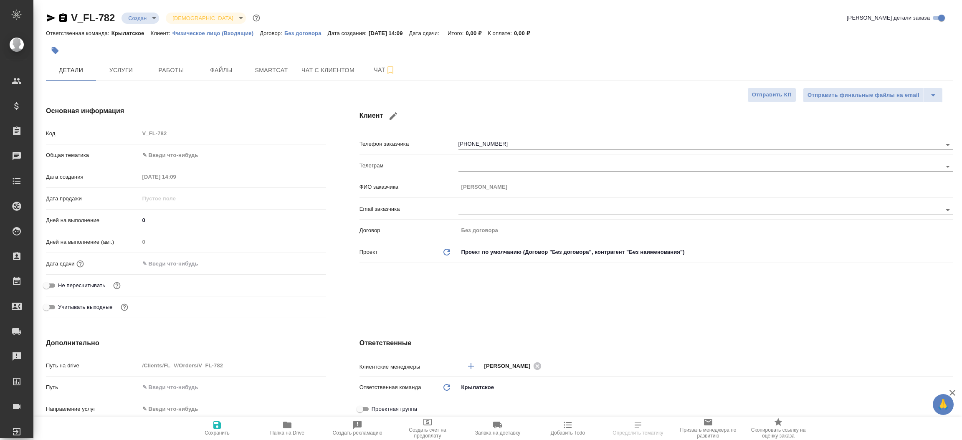
type textarea "x"
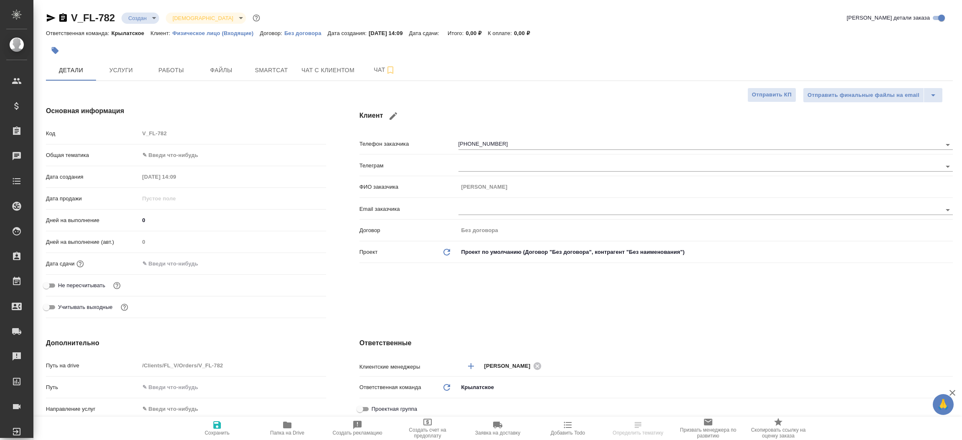
type textarea "x"
click at [46, 15] on icon "button" at bounding box center [51, 18] width 10 height 10
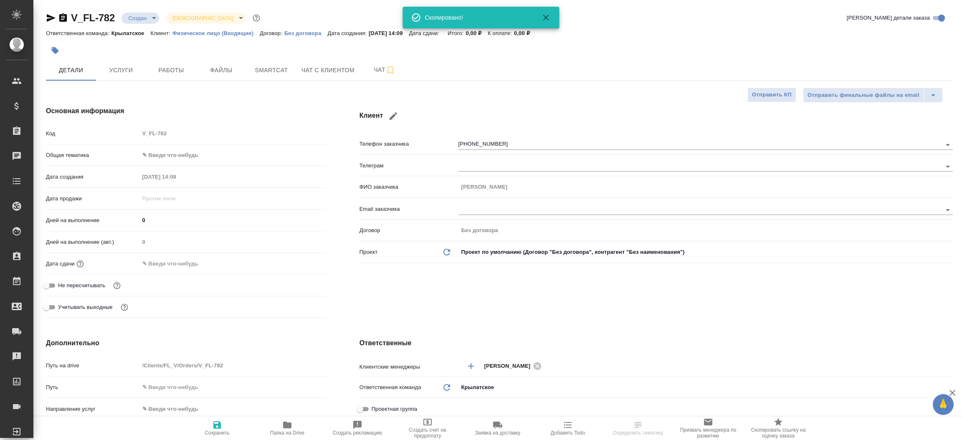
type textarea "x"
select select "RU"
type textarea "x"
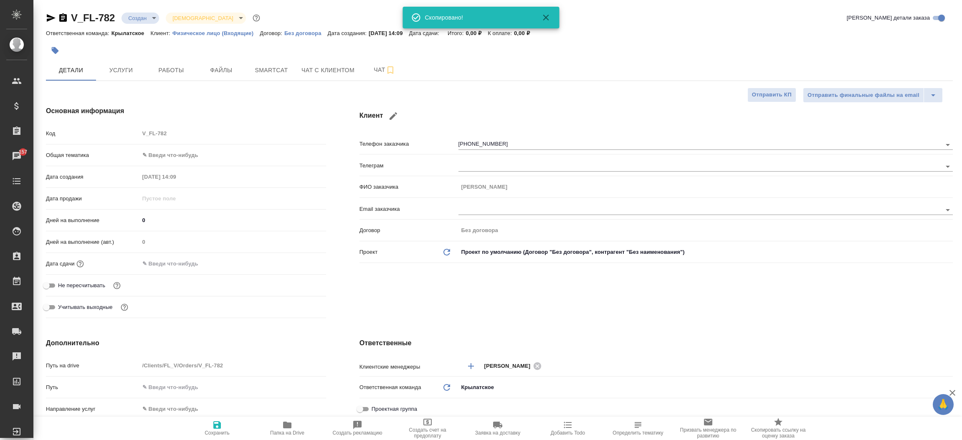
type textarea "x"
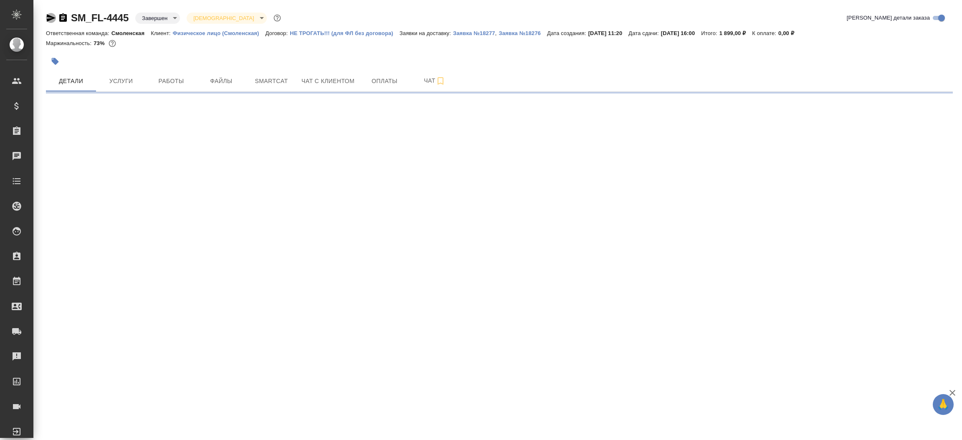
click at [48, 18] on icon "button" at bounding box center [51, 18] width 10 height 10
select select "RU"
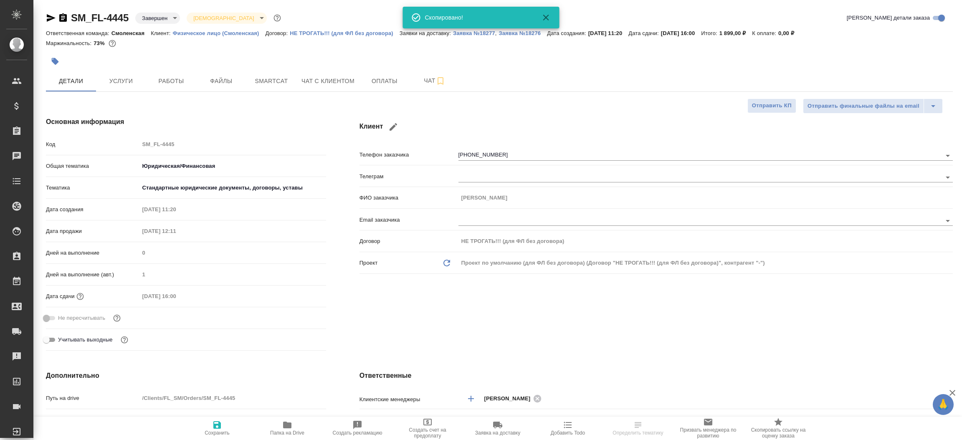
type textarea "x"
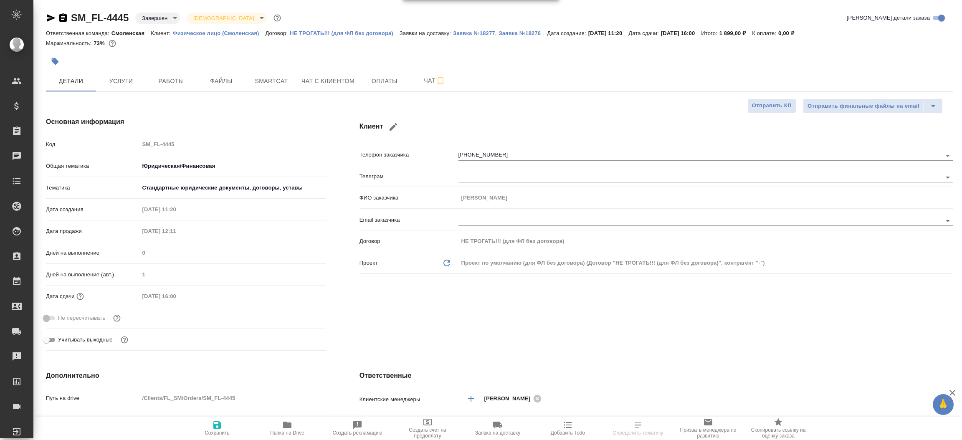
type textarea "x"
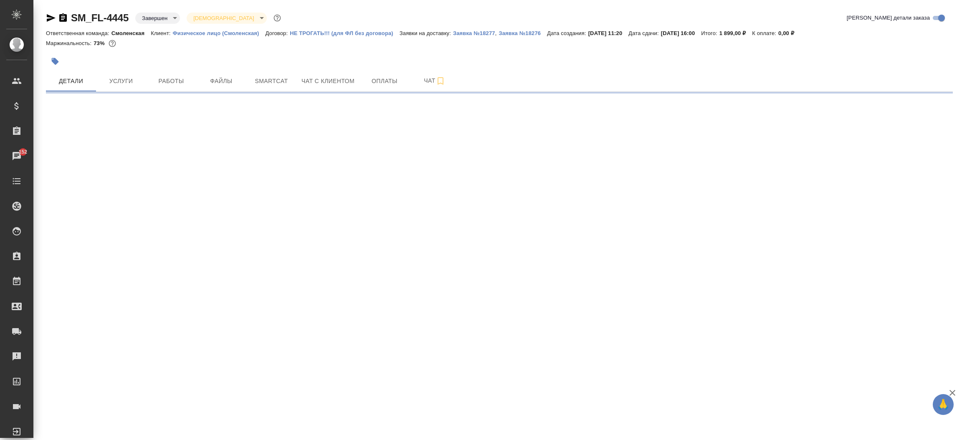
select select "RU"
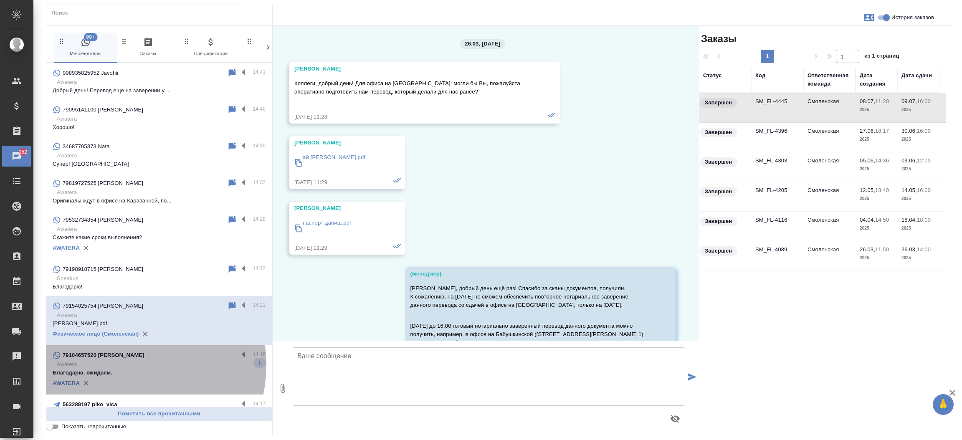
scroll to position [18133, 0]
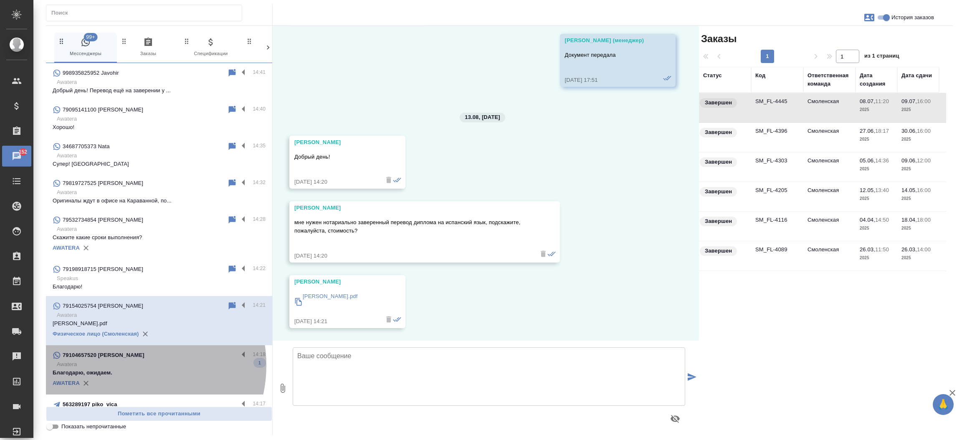
click at [129, 365] on p "Awatera" at bounding box center [161, 364] width 209 height 8
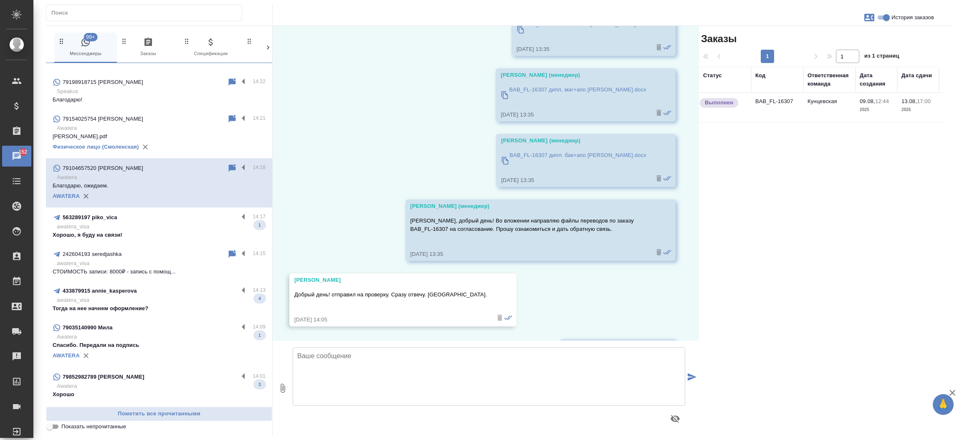
scroll to position [1773, 0]
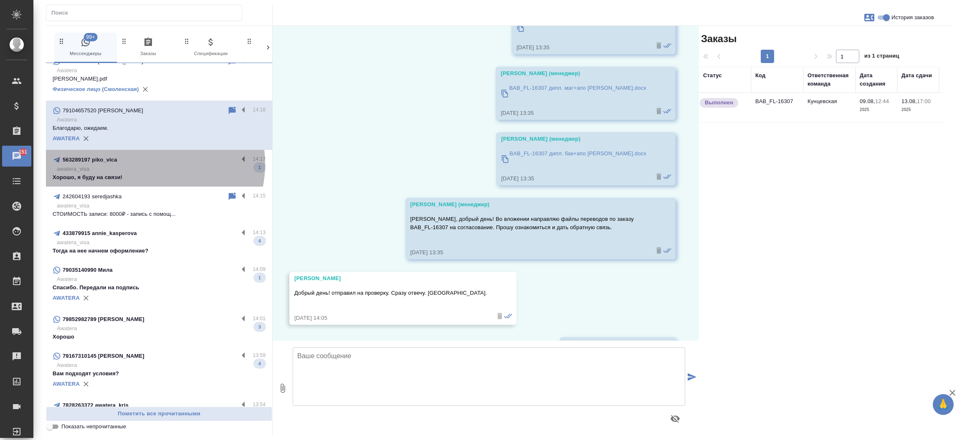
click at [147, 164] on div "563289197 piko_vica" at bounding box center [146, 160] width 186 height 10
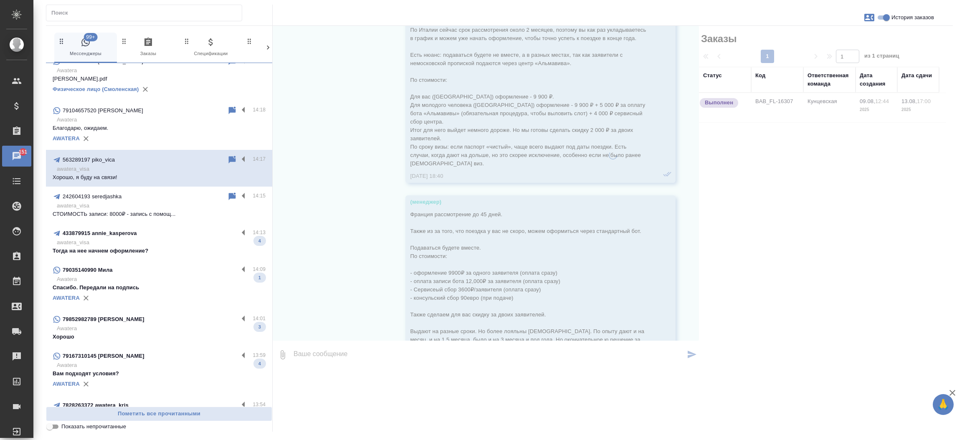
scroll to position [2559, 0]
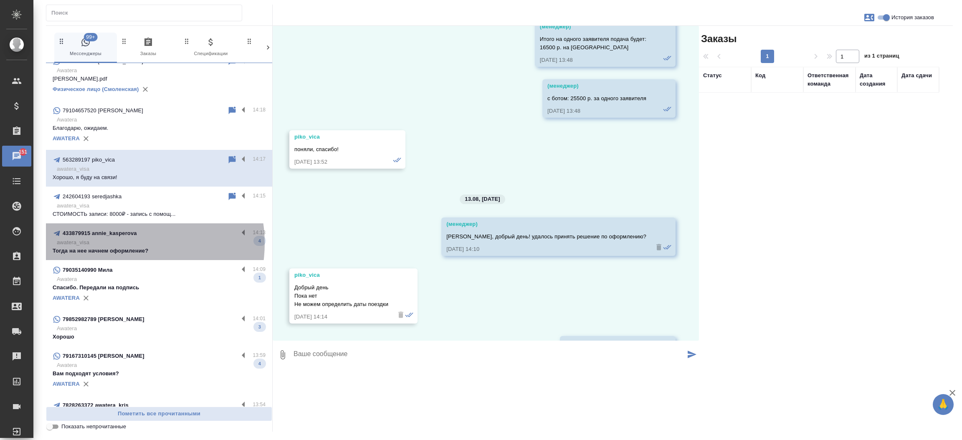
click at [127, 243] on p "awatera_visa" at bounding box center [161, 242] width 209 height 8
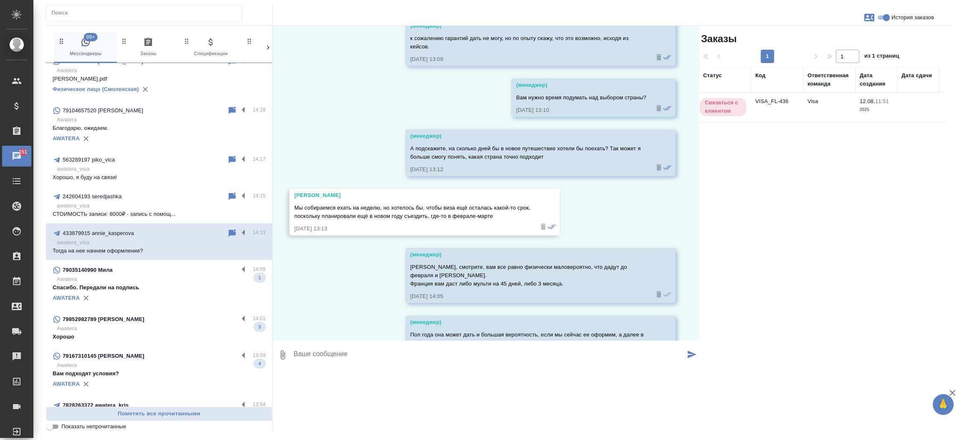
scroll to position [1142, 0]
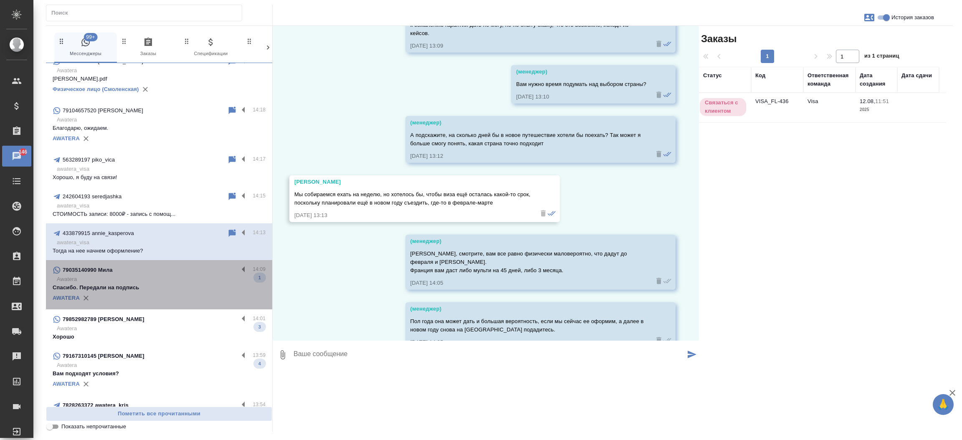
click at [168, 282] on p "Awatera" at bounding box center [161, 279] width 209 height 8
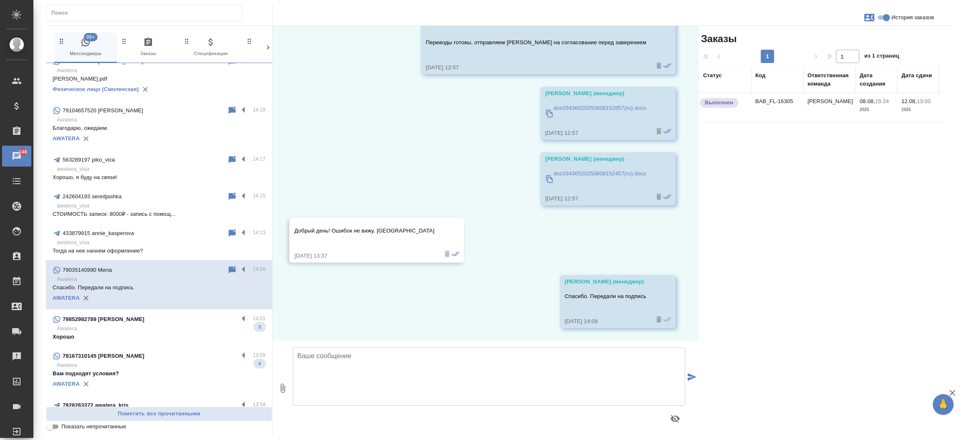
scroll to position [61, 0]
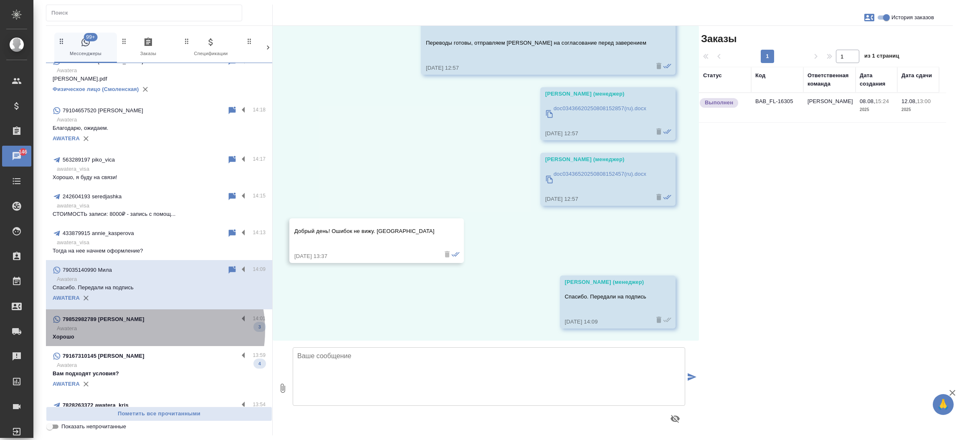
click at [144, 330] on p "Awatera" at bounding box center [161, 329] width 209 height 8
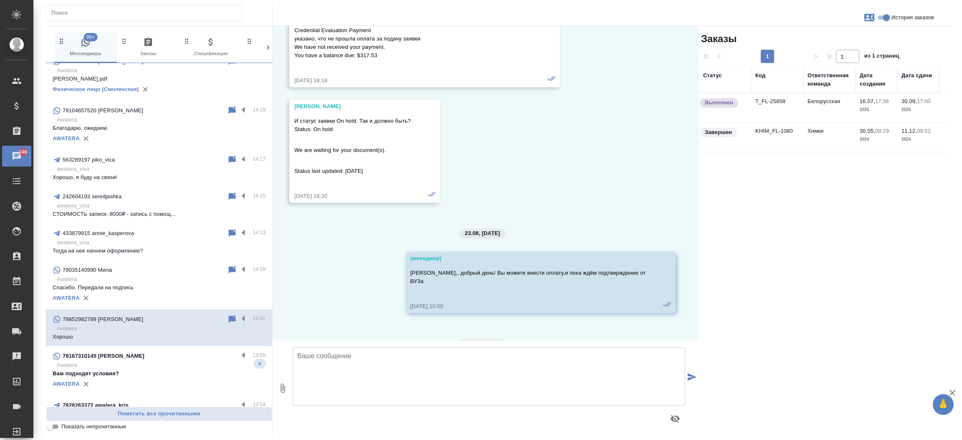
scroll to position [8971, 0]
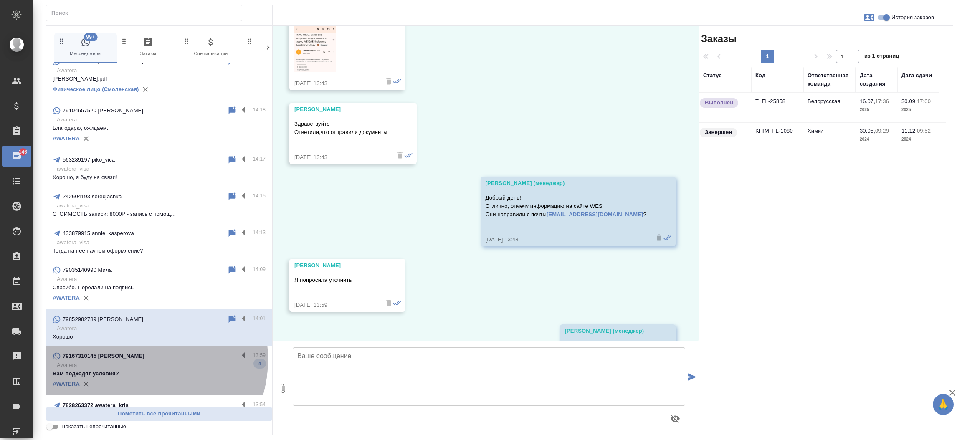
click at [139, 359] on div "79167310145 [PERSON_NAME]" at bounding box center [146, 356] width 186 height 10
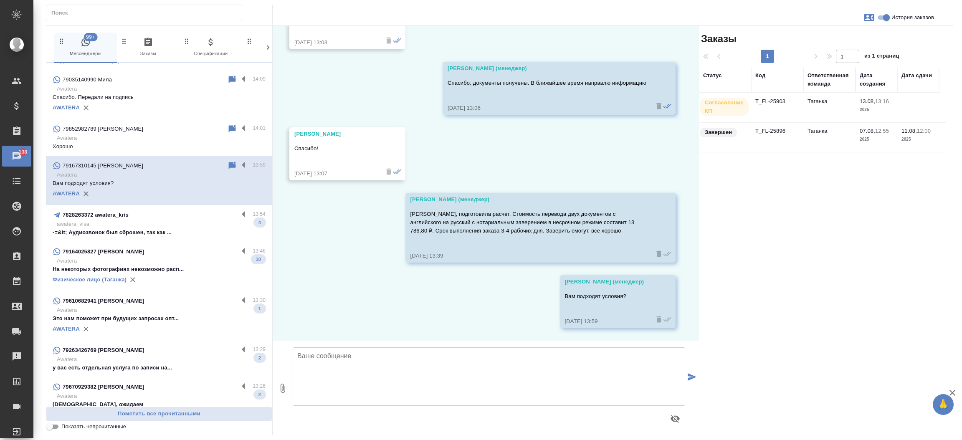
scroll to position [439, 0]
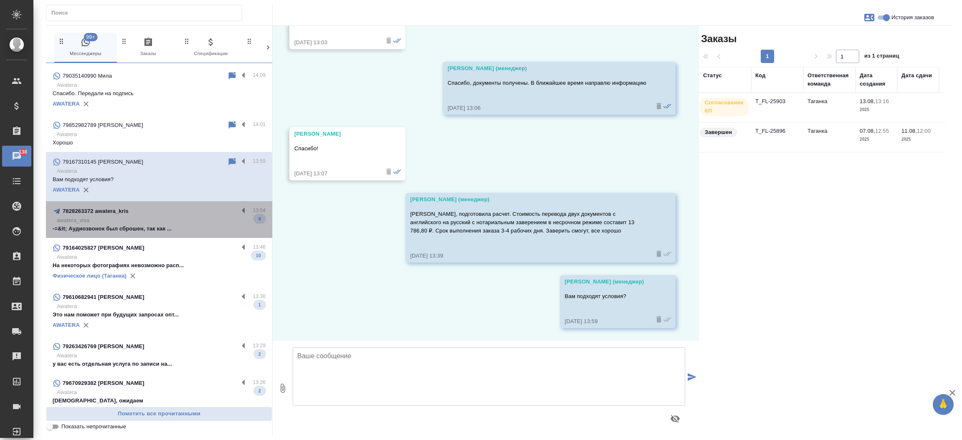
click at [172, 206] on div "7828263372 awatera_kris" at bounding box center [146, 211] width 186 height 10
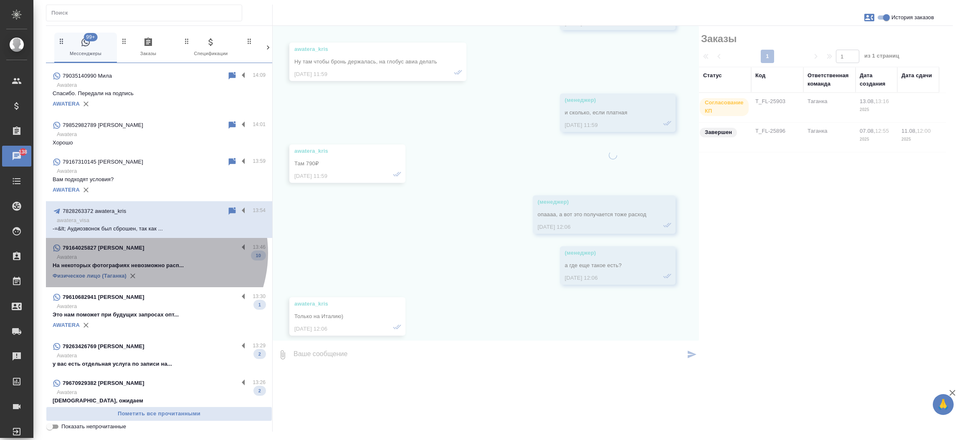
click at [147, 253] on p "Awatera" at bounding box center [161, 257] width 209 height 8
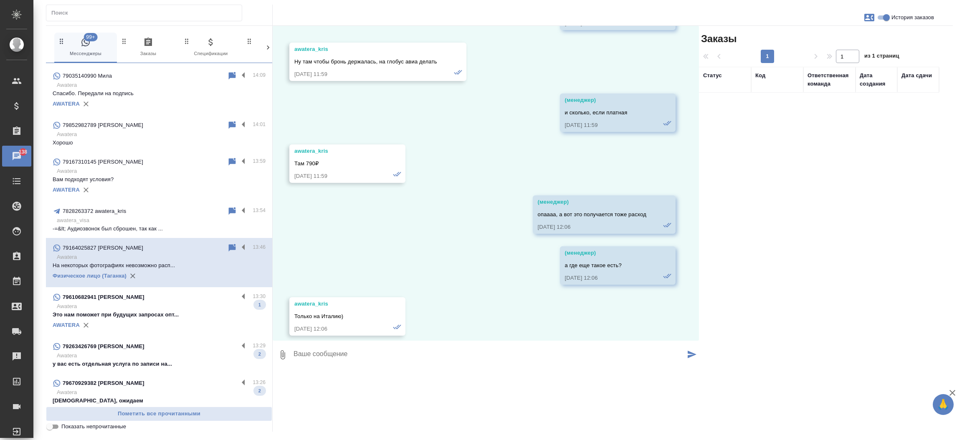
scroll to position [31715, 0]
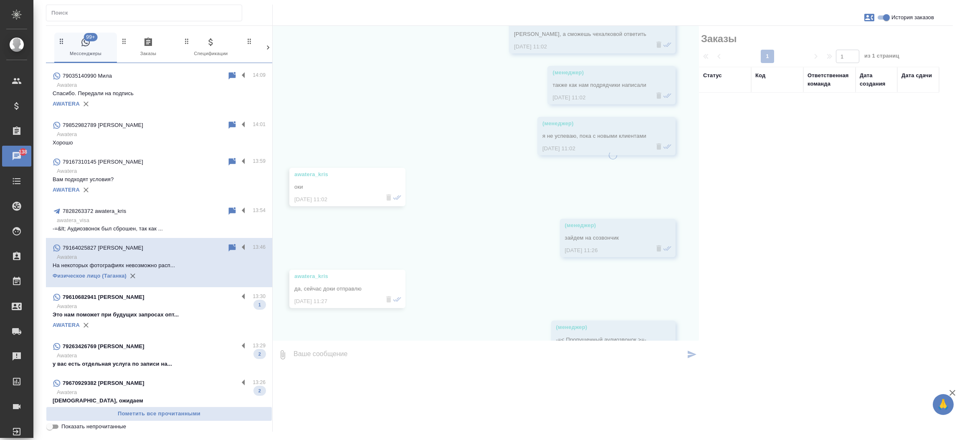
click at [147, 253] on p "Awatera" at bounding box center [161, 257] width 209 height 8
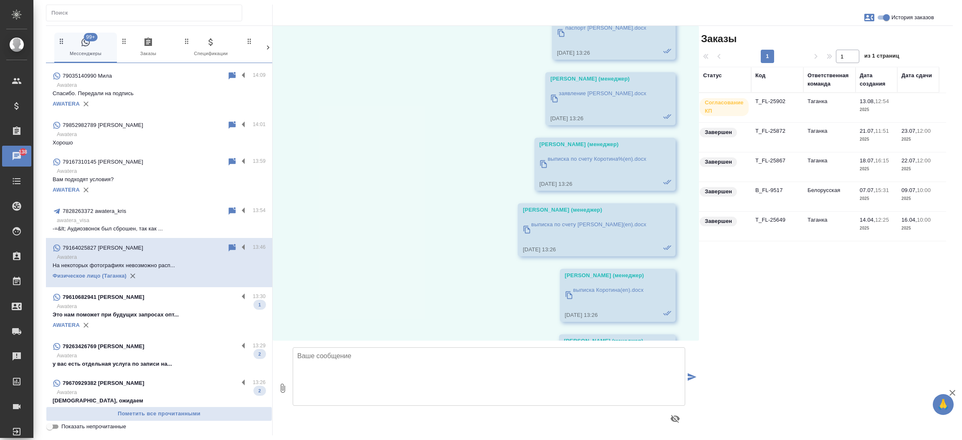
scroll to position [14183, 0]
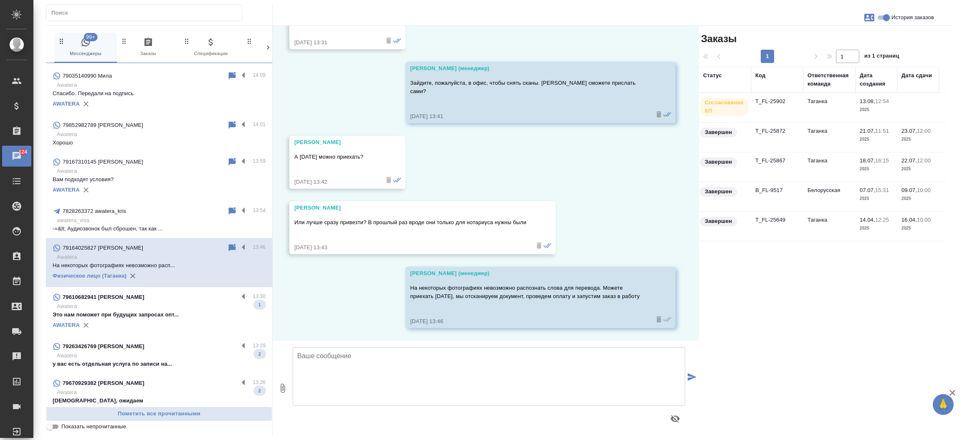
click at [164, 311] on p "Это нам поможет при будущих запросах опт..." at bounding box center [159, 315] width 213 height 8
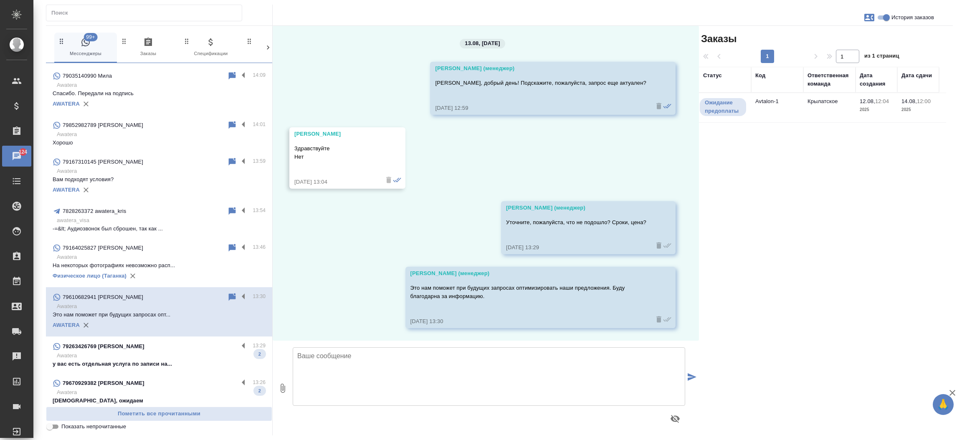
scroll to position [1782, 0]
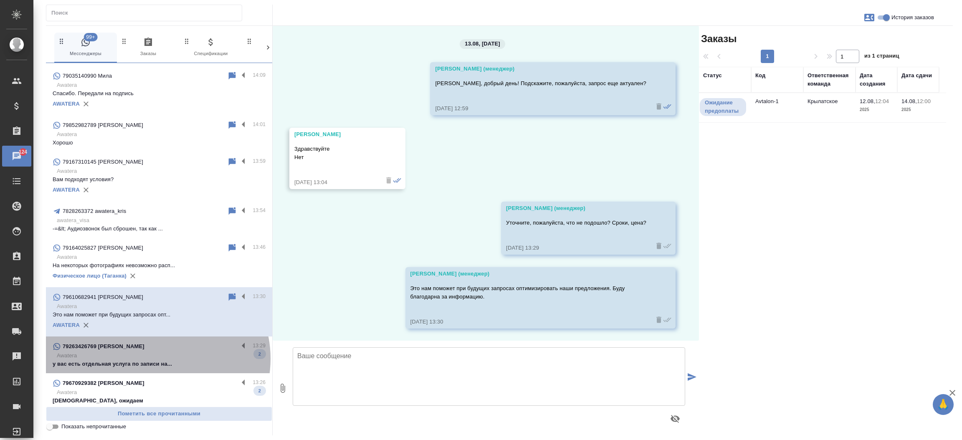
click at [157, 358] on p "Awatera" at bounding box center [161, 356] width 209 height 8
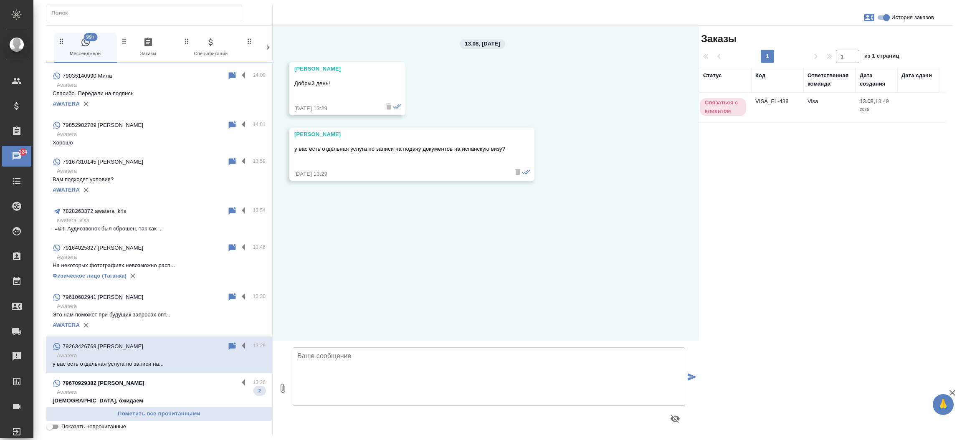
scroll to position [0, 0]
click at [771, 100] on td "VISA_FL-438" at bounding box center [777, 107] width 52 height 29
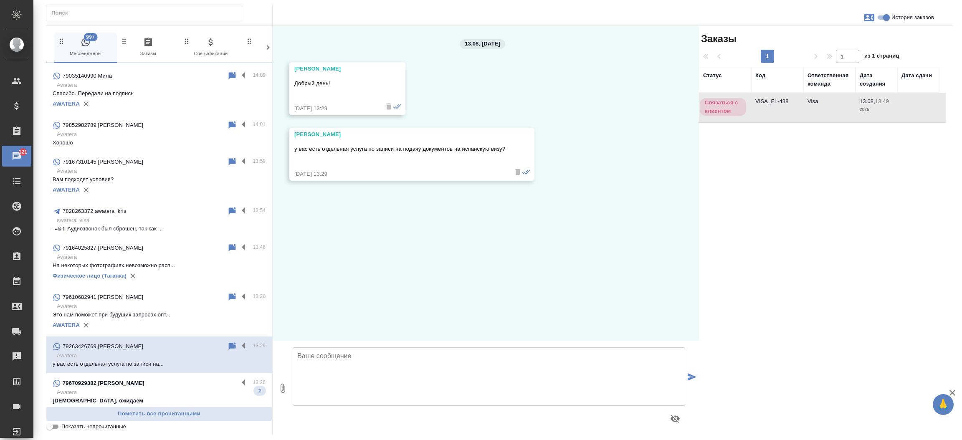
click at [771, 100] on td "VISA_FL-438" at bounding box center [777, 107] width 52 height 29
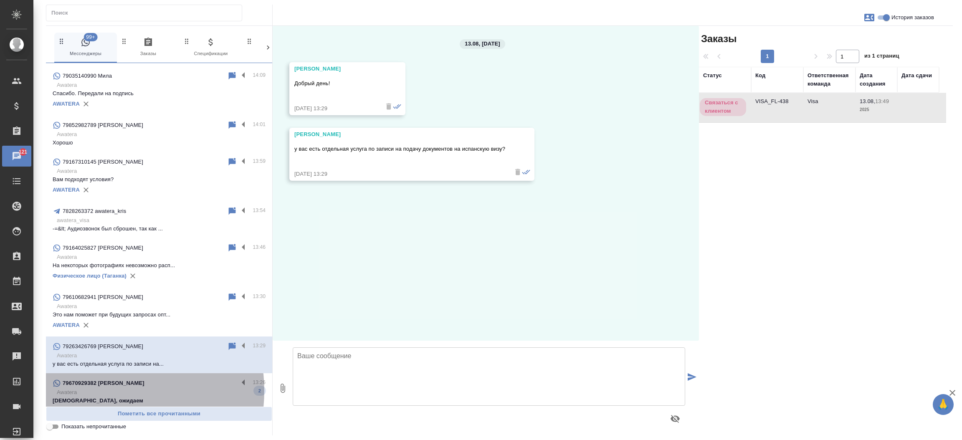
click at [105, 391] on p "Awatera" at bounding box center [161, 392] width 209 height 8
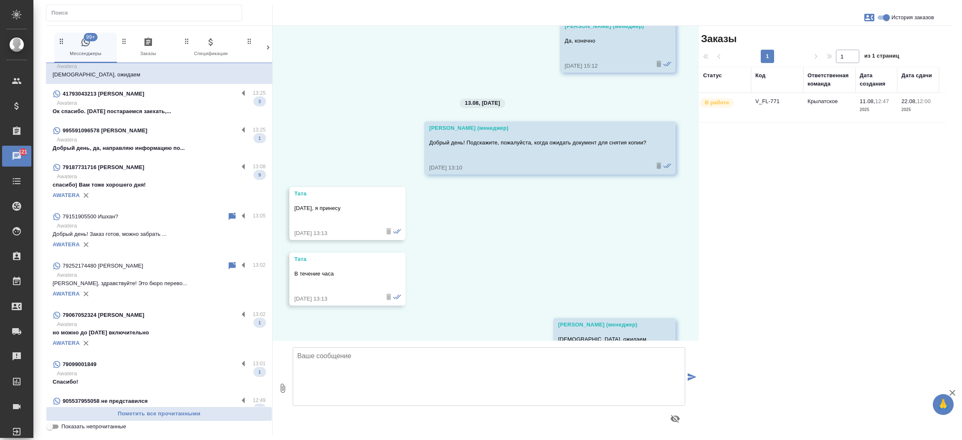
scroll to position [761, 0]
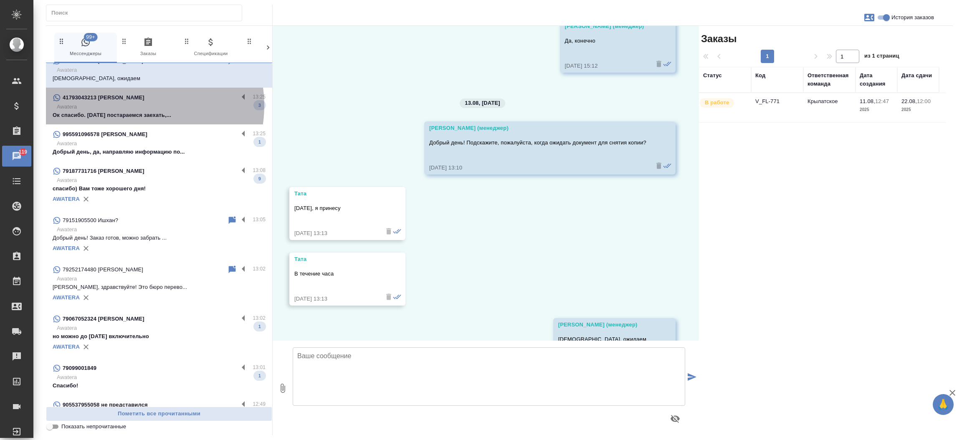
click at [134, 105] on p "Awatera" at bounding box center [161, 107] width 209 height 8
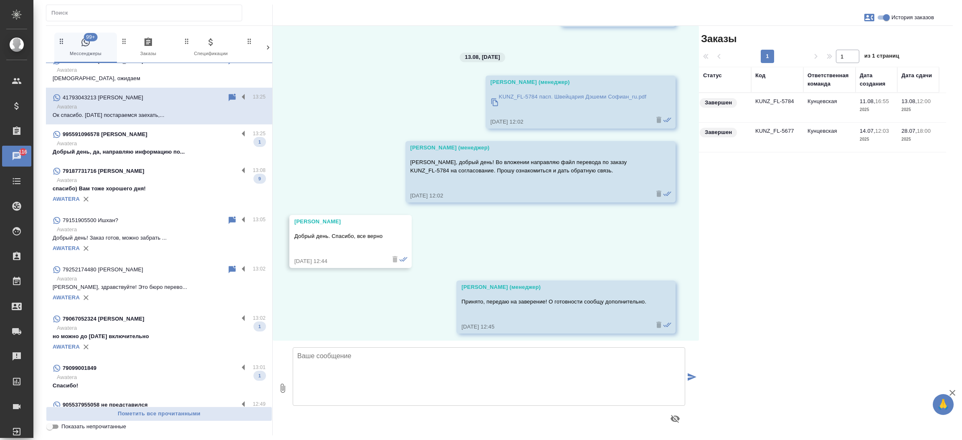
scroll to position [6043, 0]
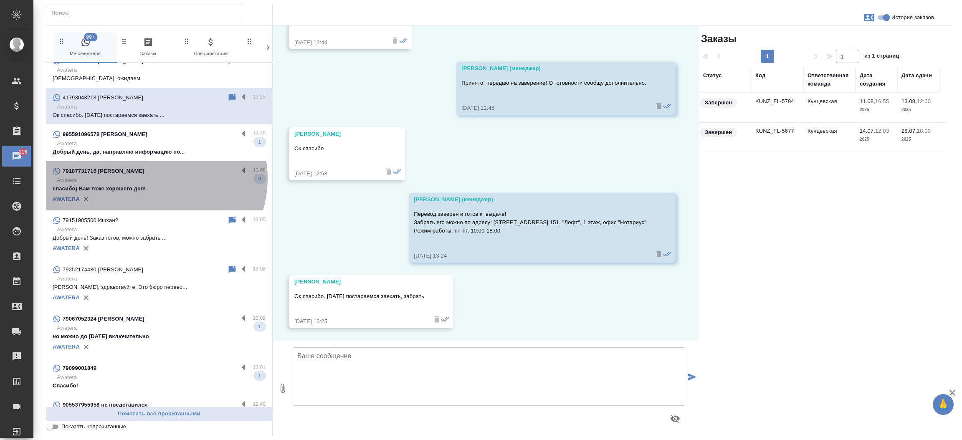
click at [152, 178] on p "Awatera" at bounding box center [161, 180] width 209 height 8
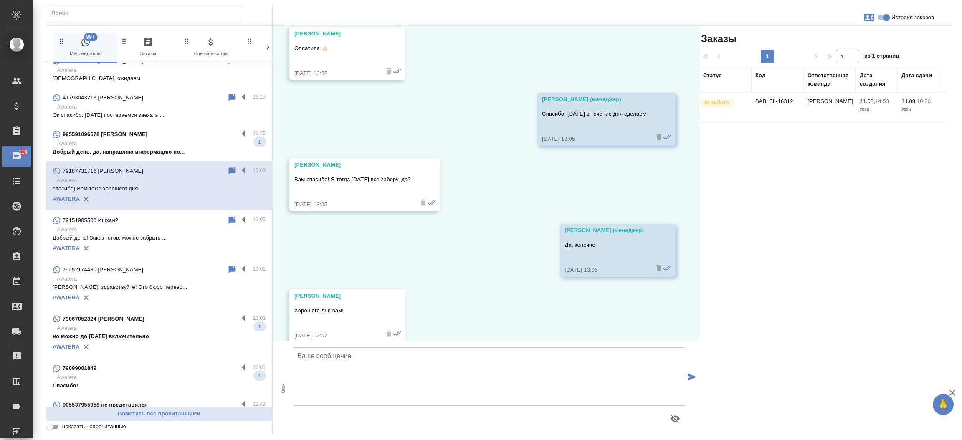
scroll to position [1246, 0]
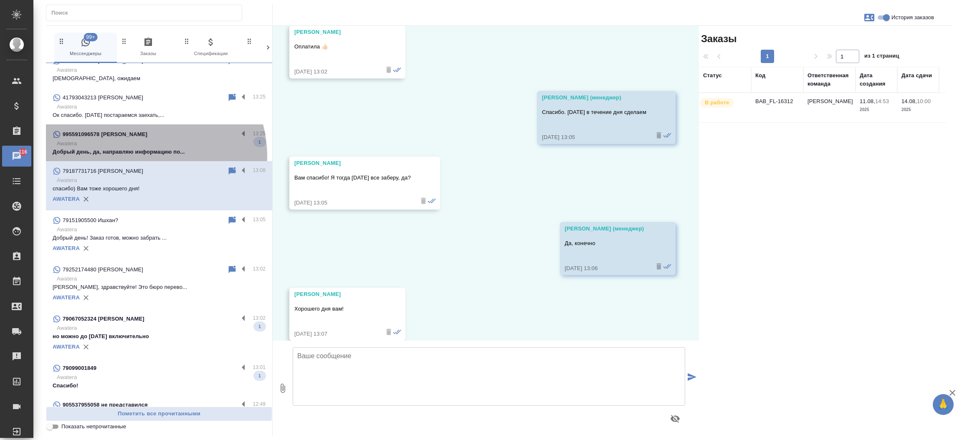
click at [142, 156] on div "995591096578 Maria 13:25 Awatera Добрый день, да, направляю информацию по... 1" at bounding box center [159, 142] width 226 height 37
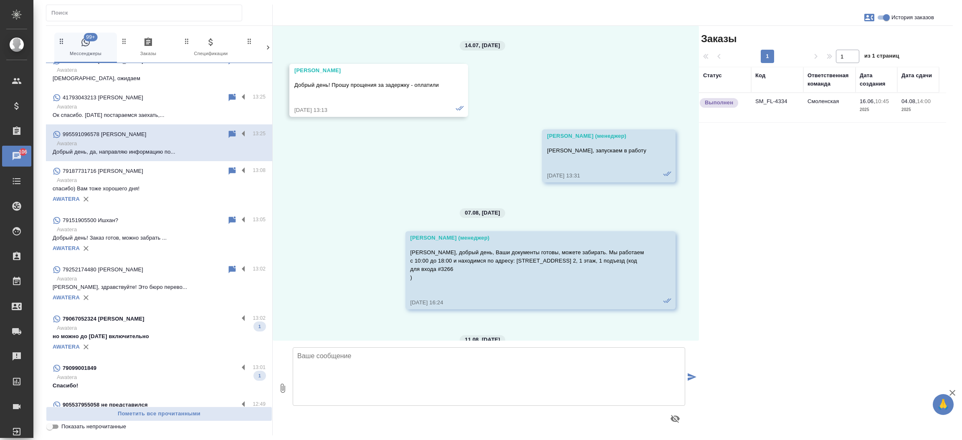
scroll to position [4241, 0]
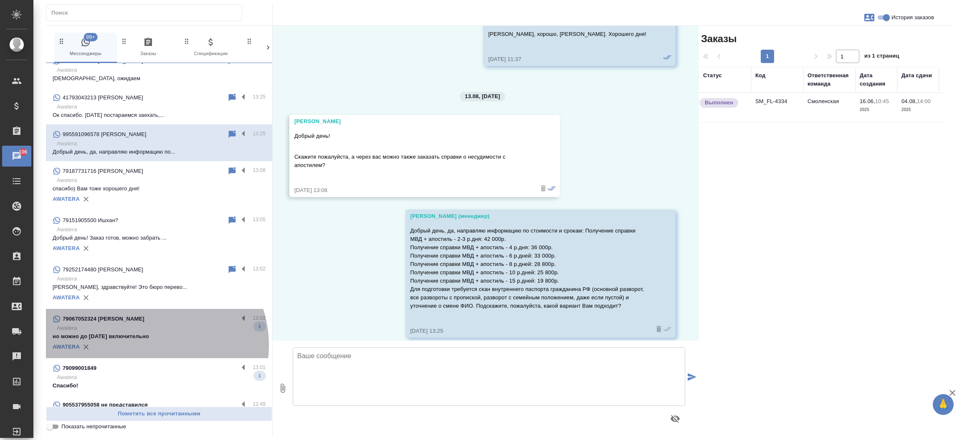
click at [151, 345] on div "AWATERA" at bounding box center [159, 347] width 213 height 13
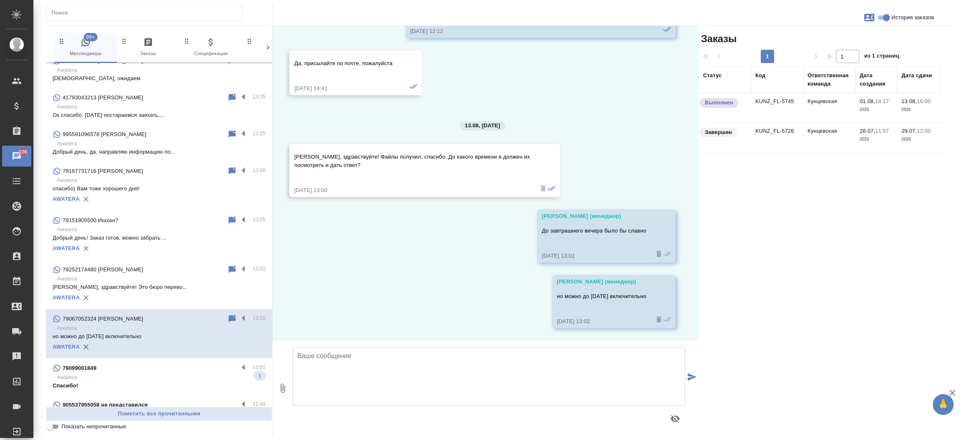
scroll to position [3549, 0]
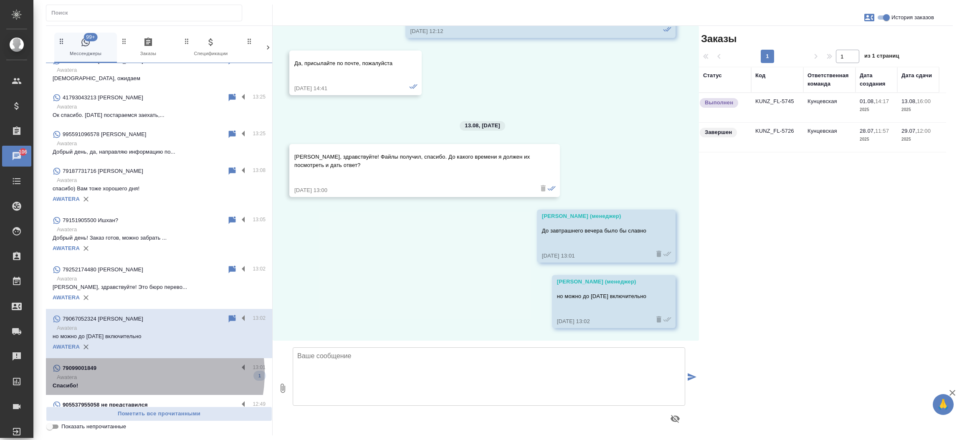
click at [130, 373] on p "Awatera" at bounding box center [161, 377] width 209 height 8
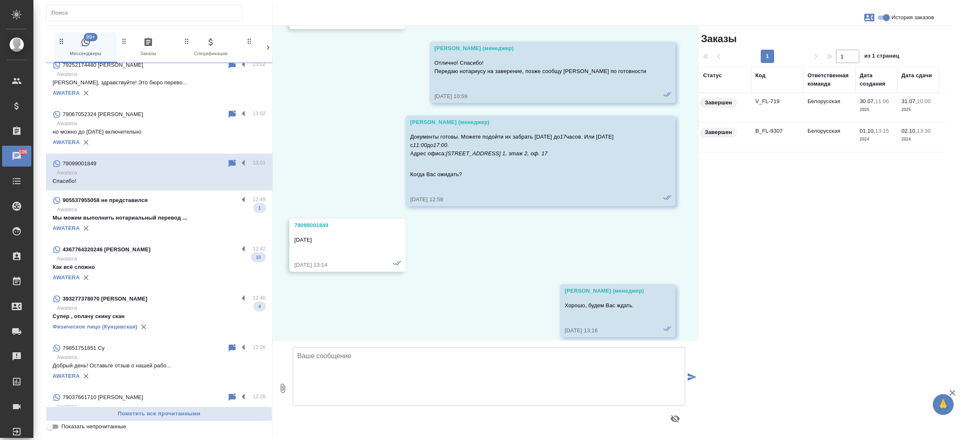
scroll to position [976, 0]
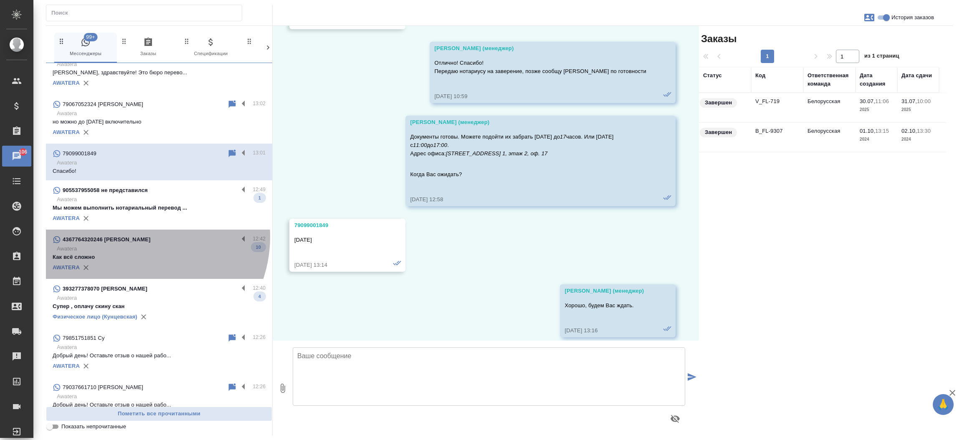
click at [137, 236] on div "4367764320246 Марьям" at bounding box center [146, 240] width 186 height 10
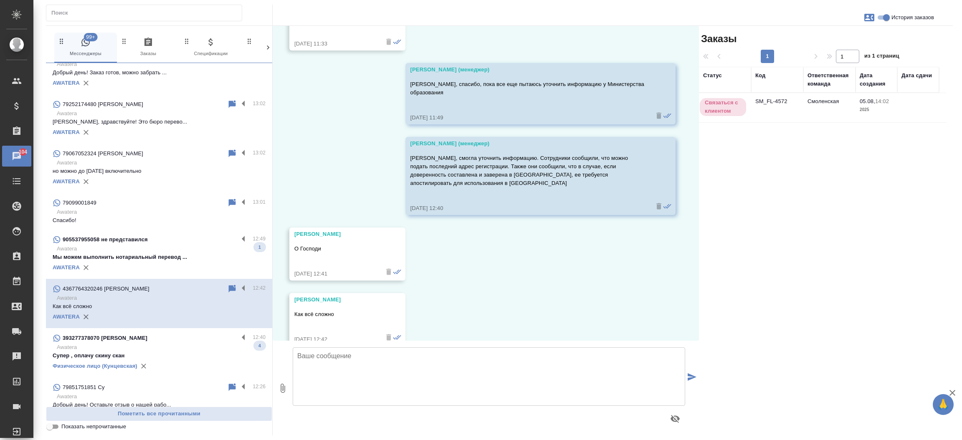
scroll to position [1025, 0]
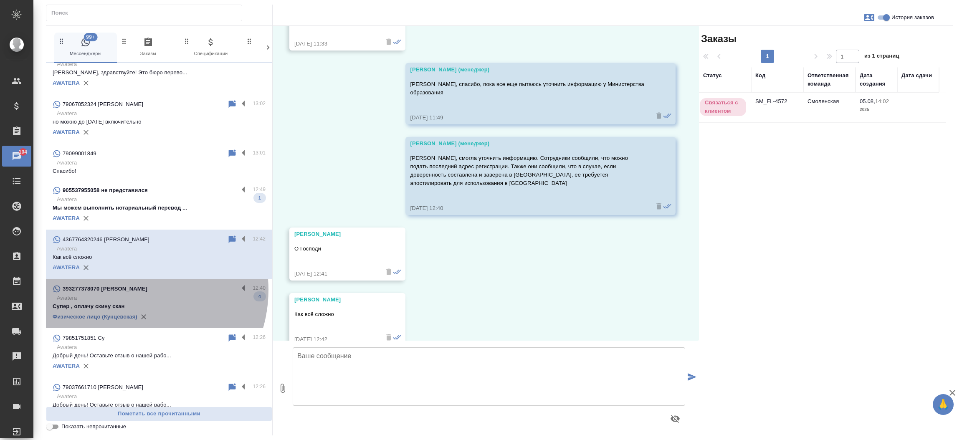
click at [129, 289] on div "393277378070 Ольга" at bounding box center [146, 289] width 186 height 10
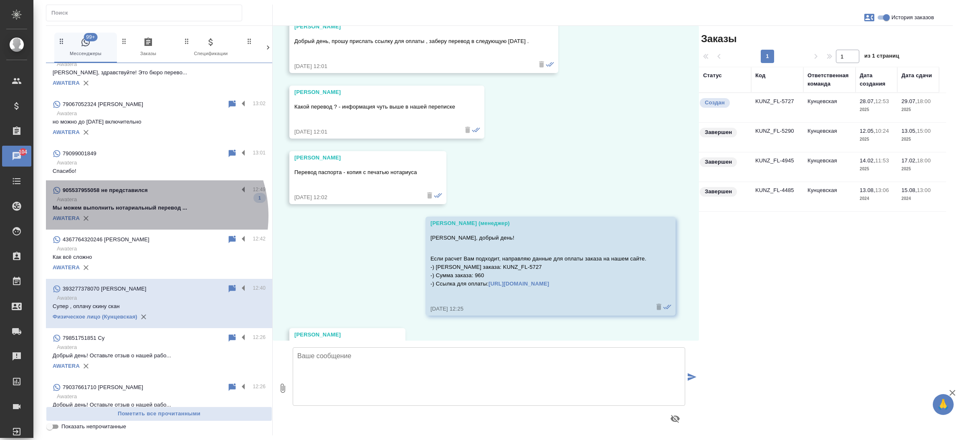
click at [147, 216] on div "AWATERA" at bounding box center [159, 218] width 213 height 13
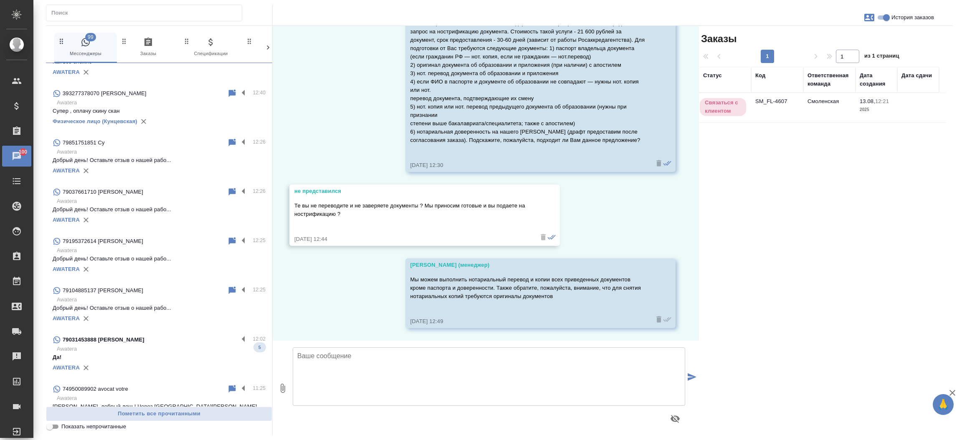
scroll to position [1279, 0]
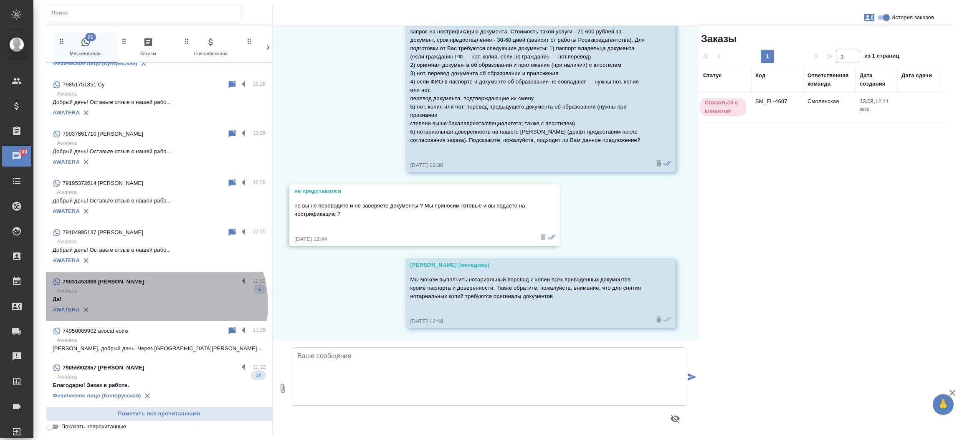
click at [152, 304] on div "AWATERA" at bounding box center [159, 310] width 213 height 13
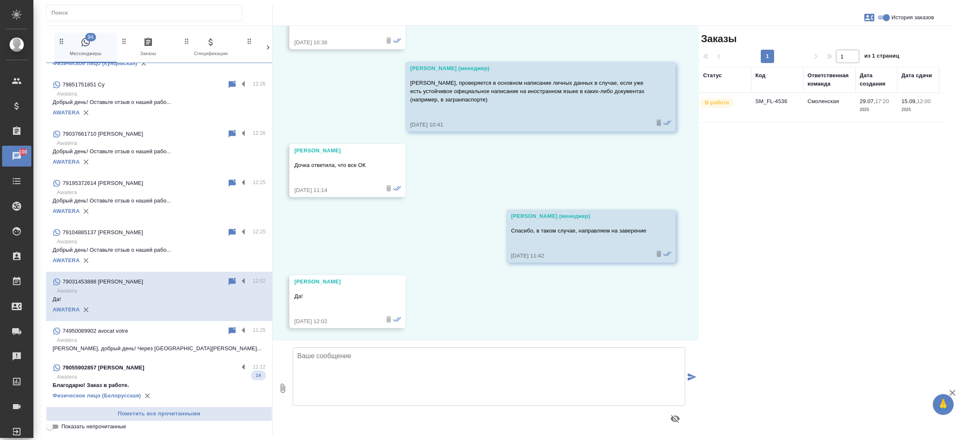
scroll to position [3488, 0]
click at [112, 370] on p "79055902857 Сухарева Екатерина Дмитриевна" at bounding box center [104, 368] width 82 height 8
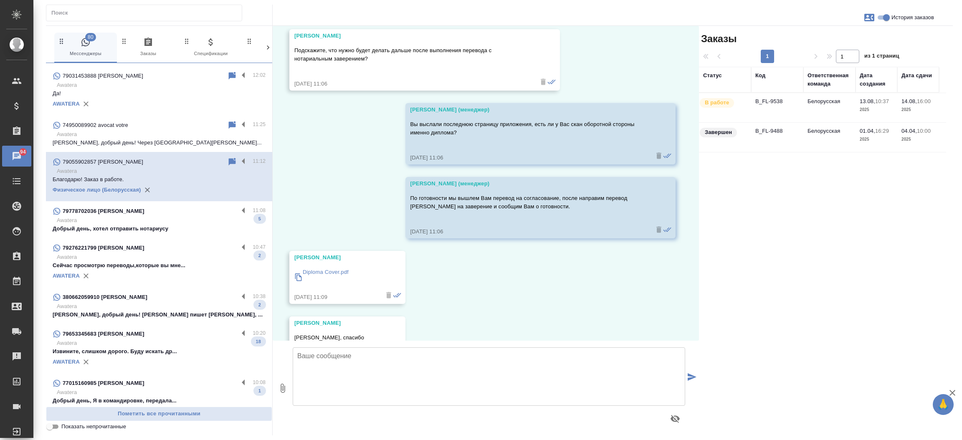
scroll to position [1482, 0]
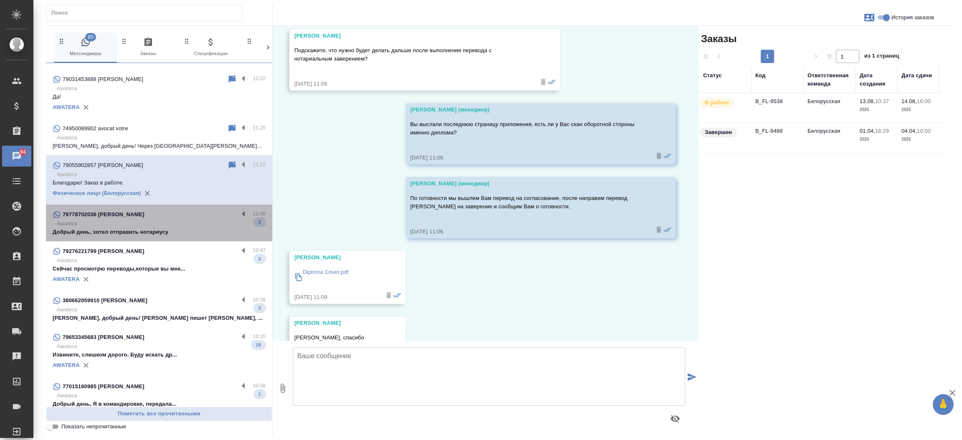
click at [182, 234] on p "Добрый день, хотел отправить нотариусу" at bounding box center [159, 232] width 213 height 8
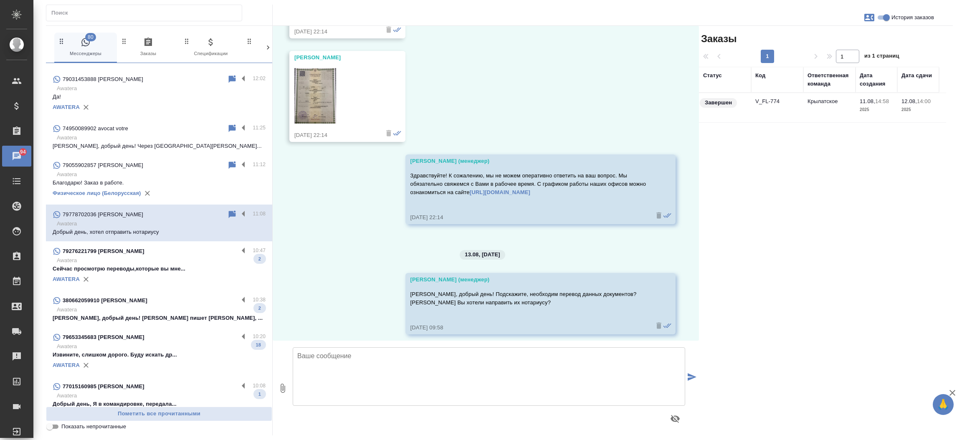
scroll to position [2776, 0]
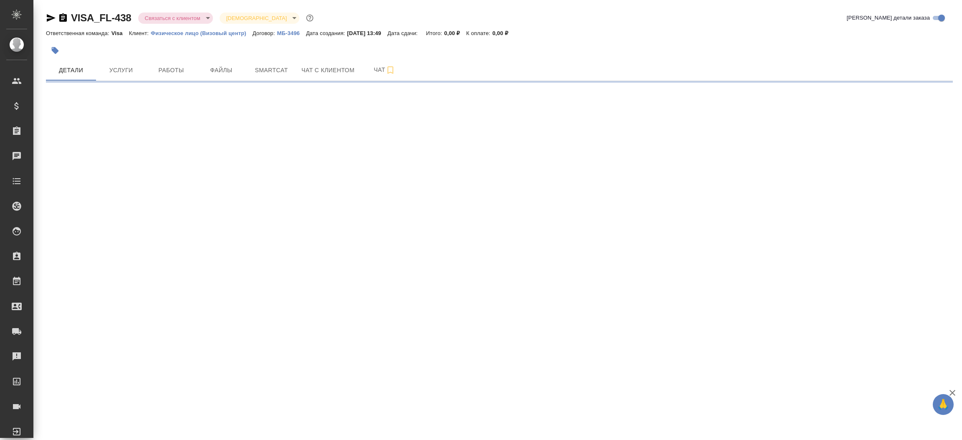
select select "RU"
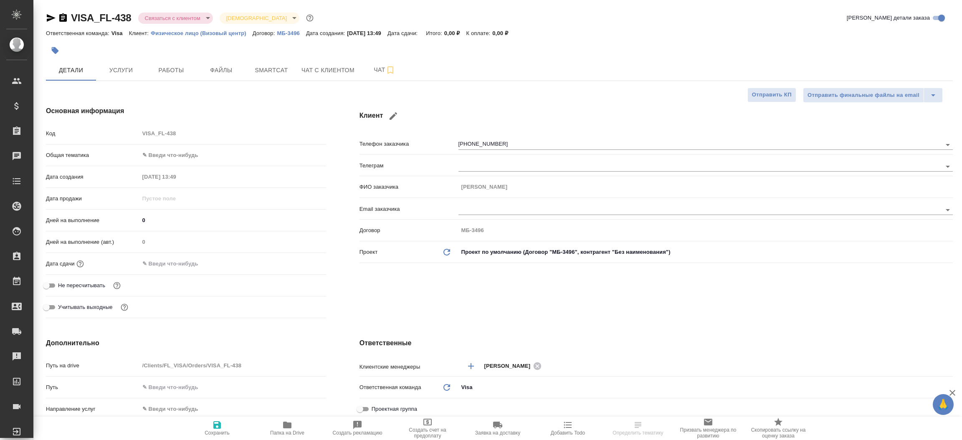
type textarea "x"
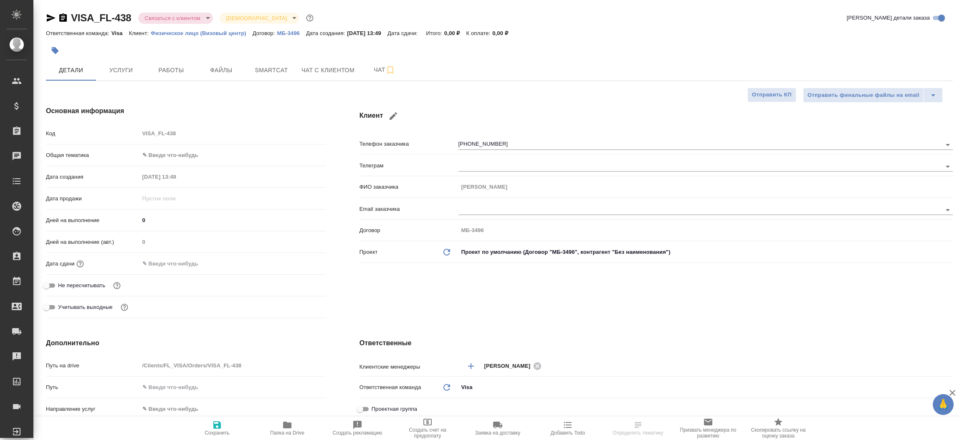
type textarea "x"
click at [48, 13] on icon "button" at bounding box center [51, 18] width 10 height 10
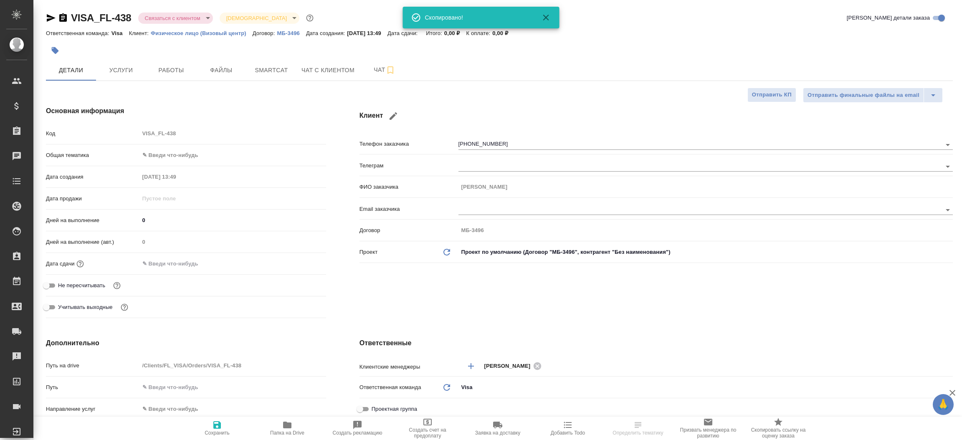
type textarea "x"
select select "RU"
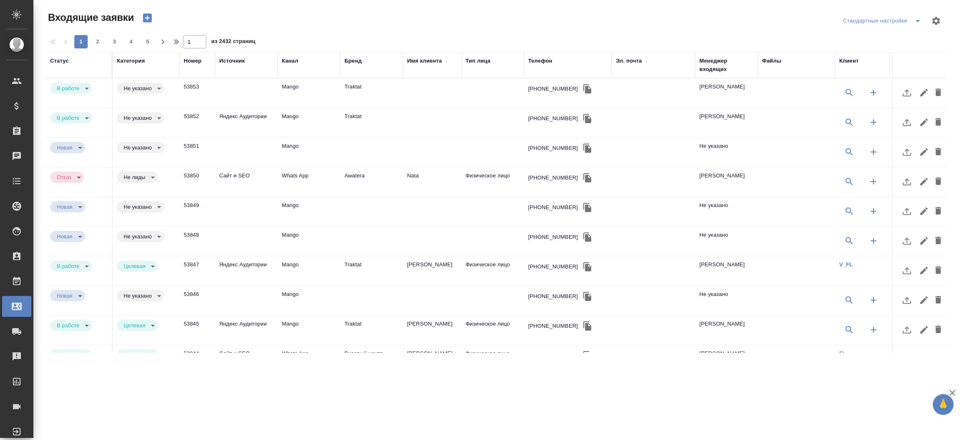
select select "RU"
click at [282, 89] on td "Mango" at bounding box center [309, 93] width 63 height 29
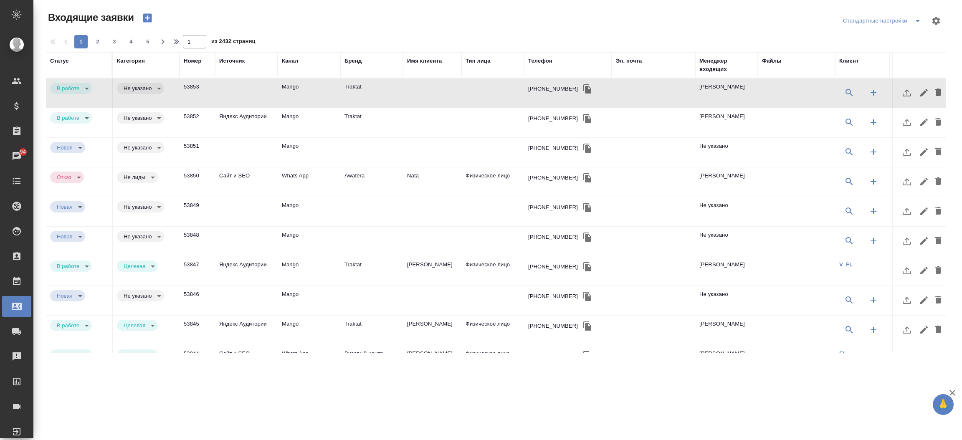
click at [282, 89] on td "Mango" at bounding box center [309, 93] width 63 height 29
click at [304, 85] on td "Mango" at bounding box center [309, 93] width 63 height 29
click at [285, 94] on td "Mango" at bounding box center [309, 93] width 63 height 29
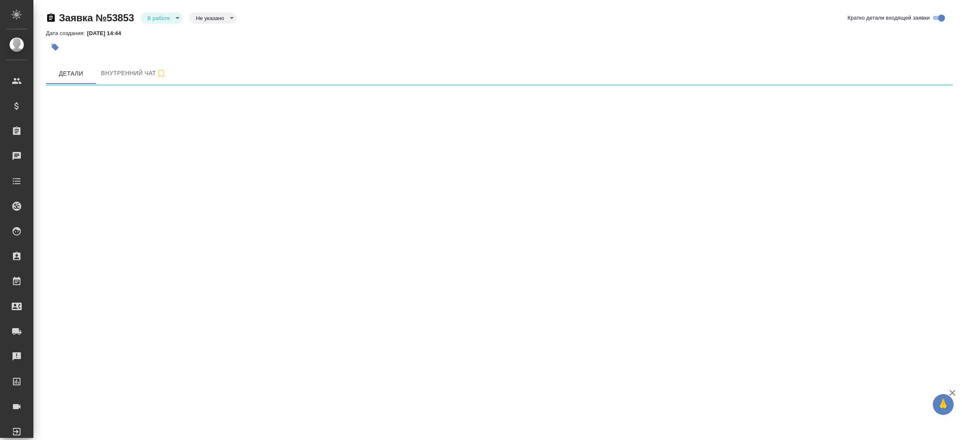
select select "RU"
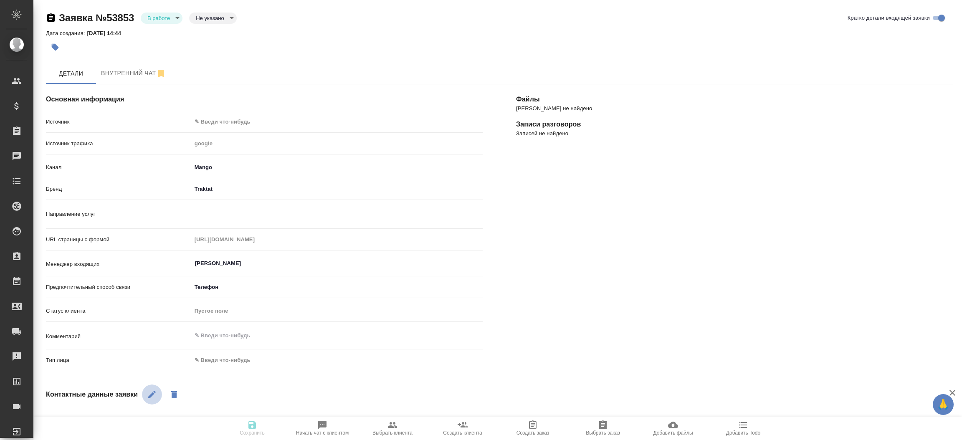
click at [155, 388] on button "button" at bounding box center [152, 395] width 20 height 20
click at [529, 330] on div "[PERSON_NAME] не найдено Записи разговоров Записей не найдено" at bounding box center [735, 342] width 470 height 549
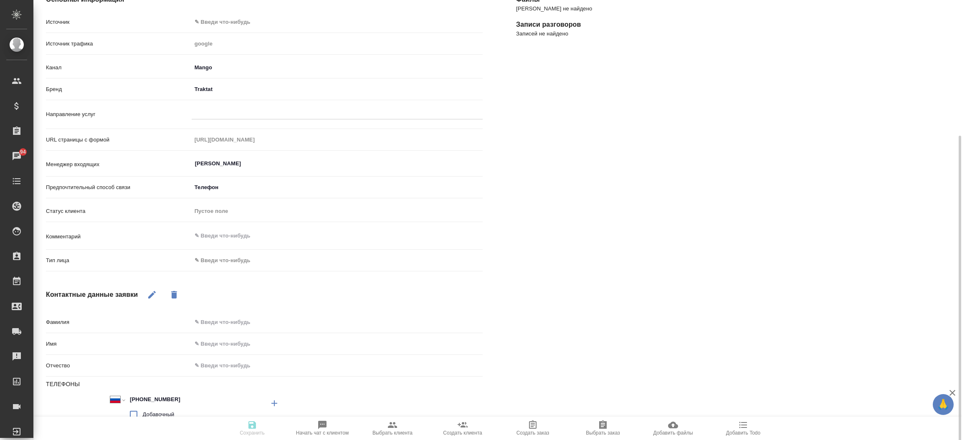
scroll to position [176, 0]
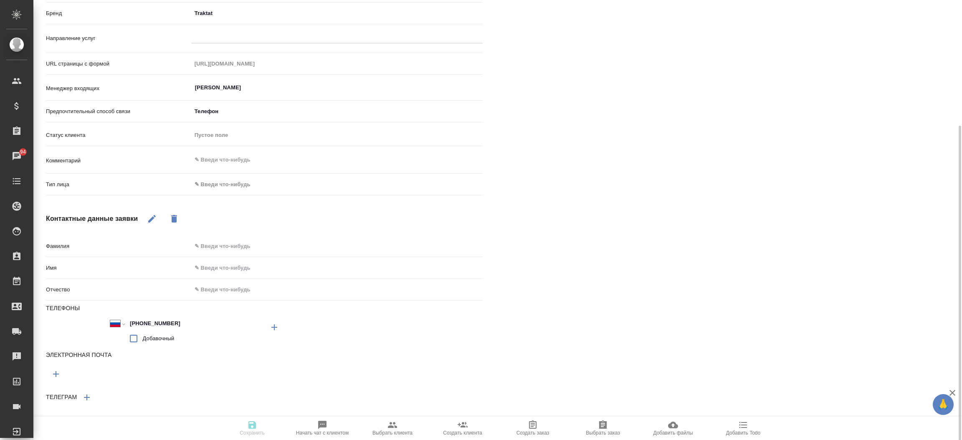
click at [272, 327] on icon "button" at bounding box center [274, 327] width 10 height 10
type textarea "x"
select select "RU"
click at [164, 357] on input "+7" at bounding box center [163, 358] width 73 height 12
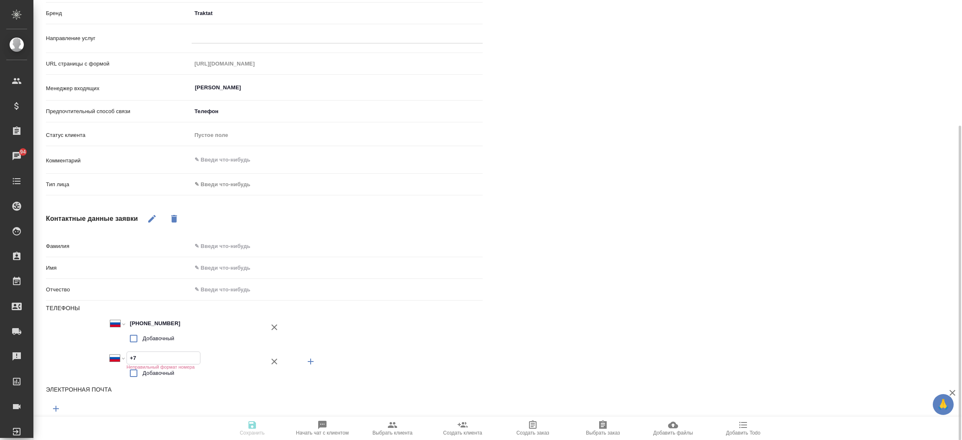
click at [164, 357] on input "+7" at bounding box center [163, 358] width 73 height 12
paste input "89267129633"
type textarea "x"
select select "ZZ"
type input "[PHONE_NUMBER]"
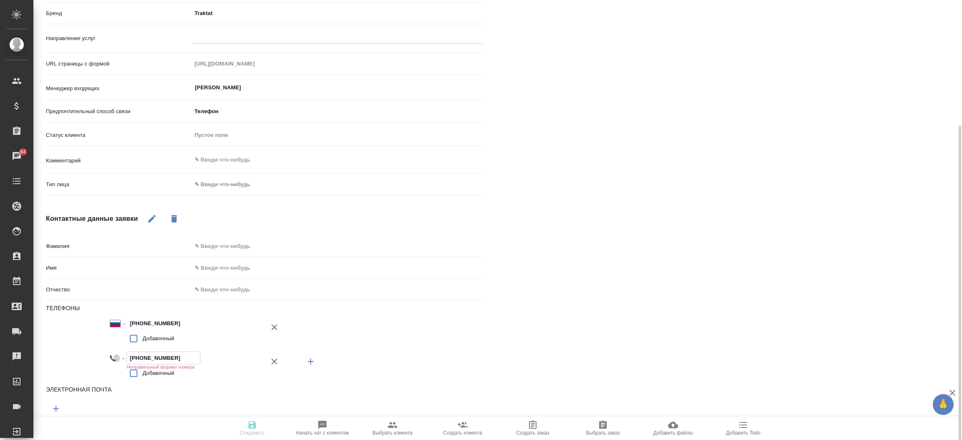
click at [136, 357] on input "[PHONE_NUMBER]" at bounding box center [163, 358] width 73 height 12
type textarea "x"
select select "PK"
type input "[PHONE_NUMBER]"
type textarea "x"
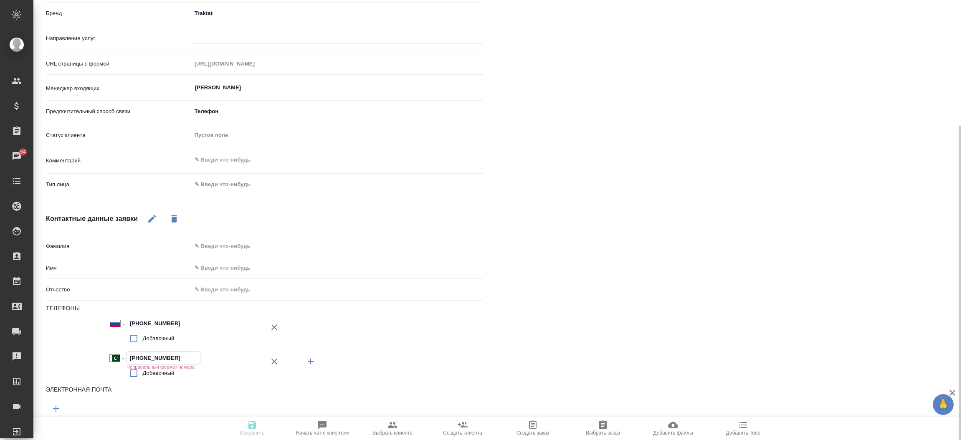
select select "RU"
type input "[PHONE_NUMBER]"
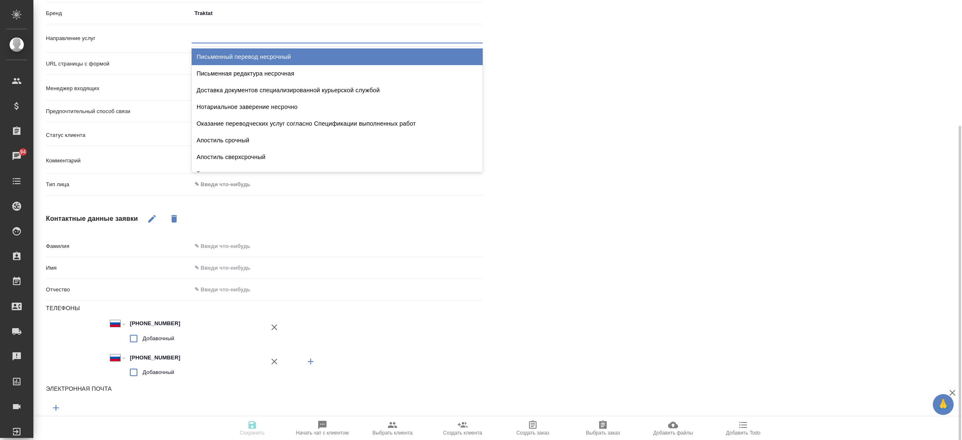
click at [224, 36] on div at bounding box center [337, 35] width 291 height 12
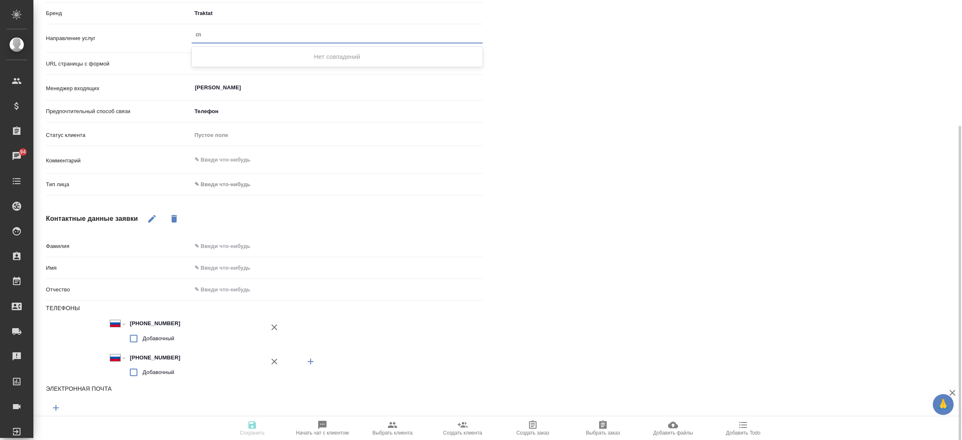
type input "c"
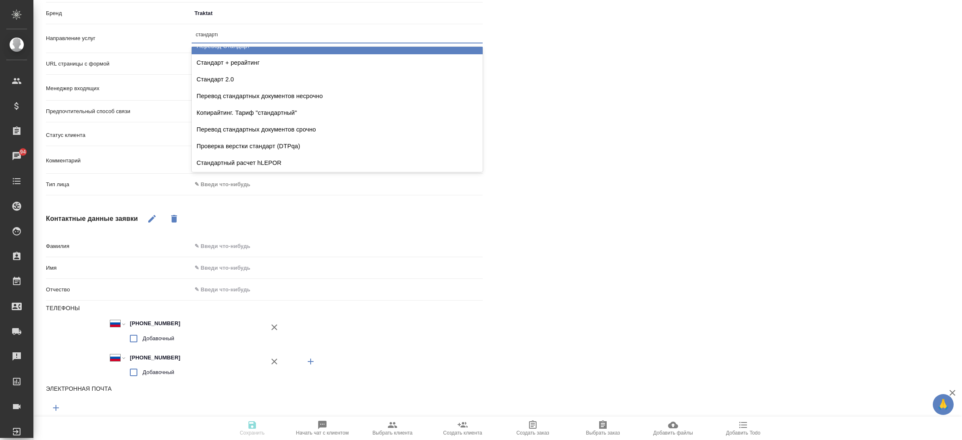
scroll to position [0, 0]
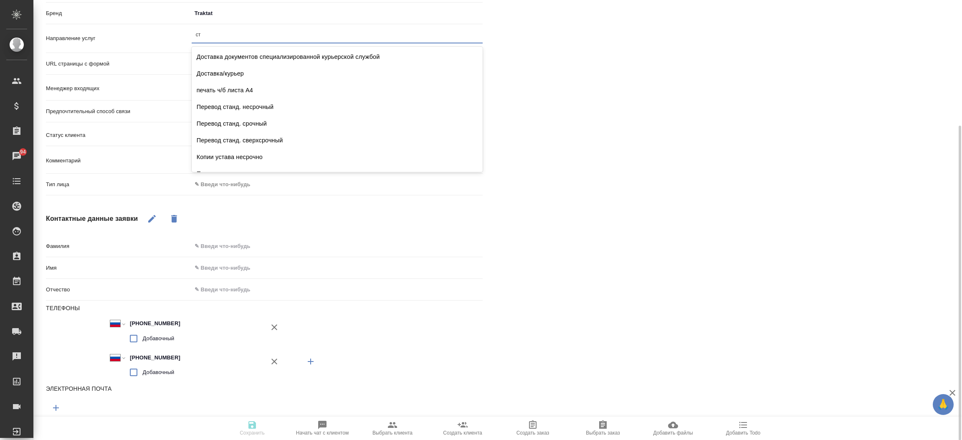
type input "с"
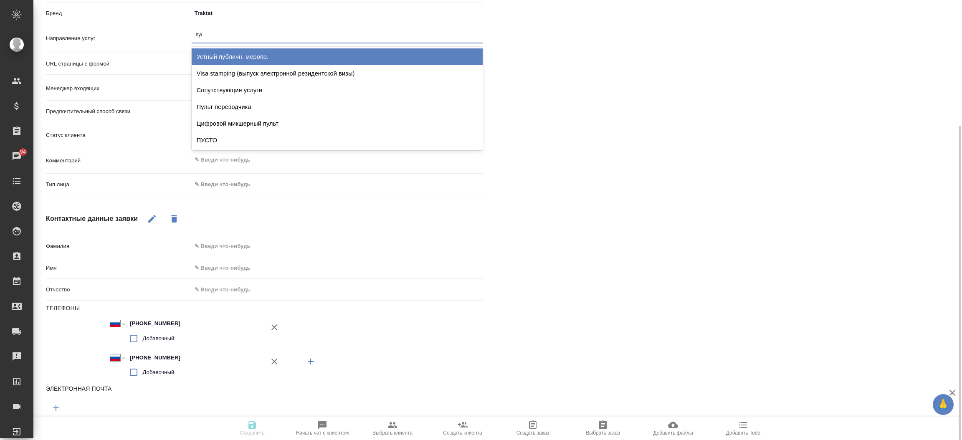
type input "пуст"
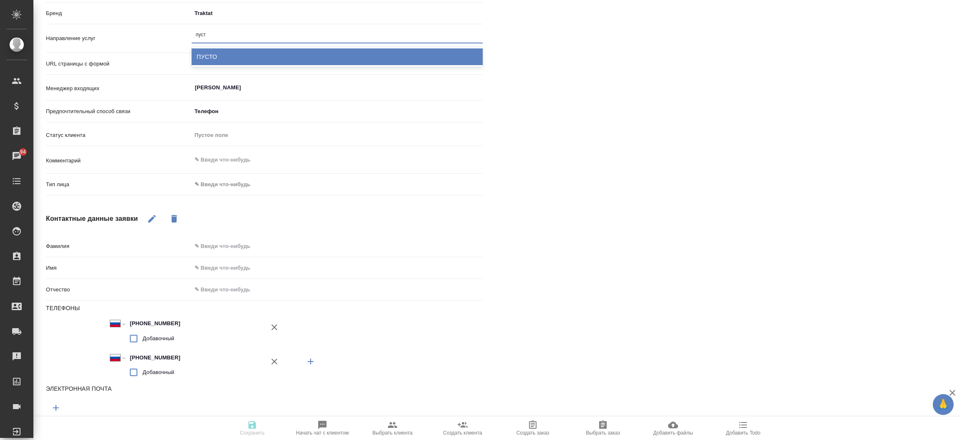
click at [307, 56] on div "ПУСТО" at bounding box center [337, 56] width 291 height 17
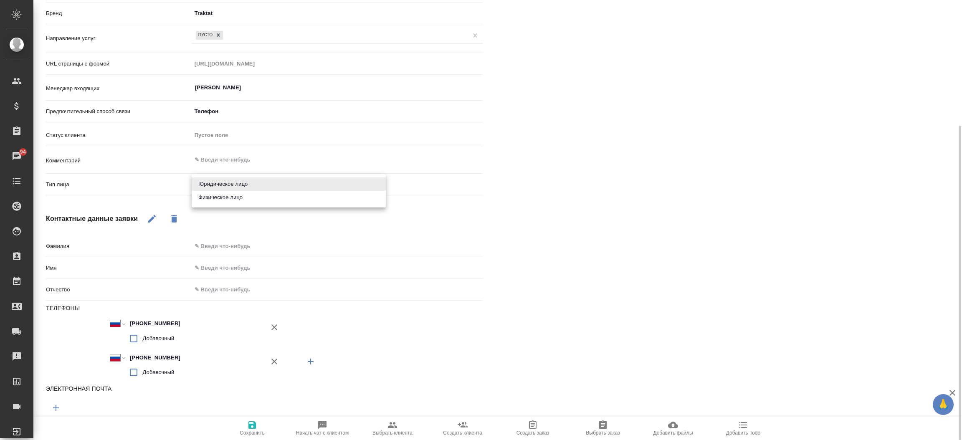
click at [236, 189] on body "🙏 .cls-1 fill:#fff; AWATERA [PERSON_NAME]prutko Клиенты Спецификации Заказы 94 …" at bounding box center [481, 220] width 962 height 440
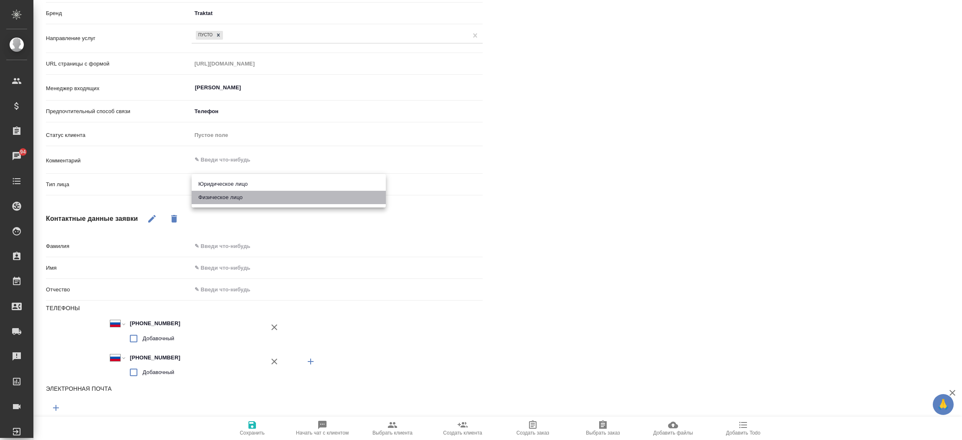
click at [231, 194] on li "Физическое лицо" at bounding box center [289, 197] width 194 height 13
type textarea "x"
type input "private"
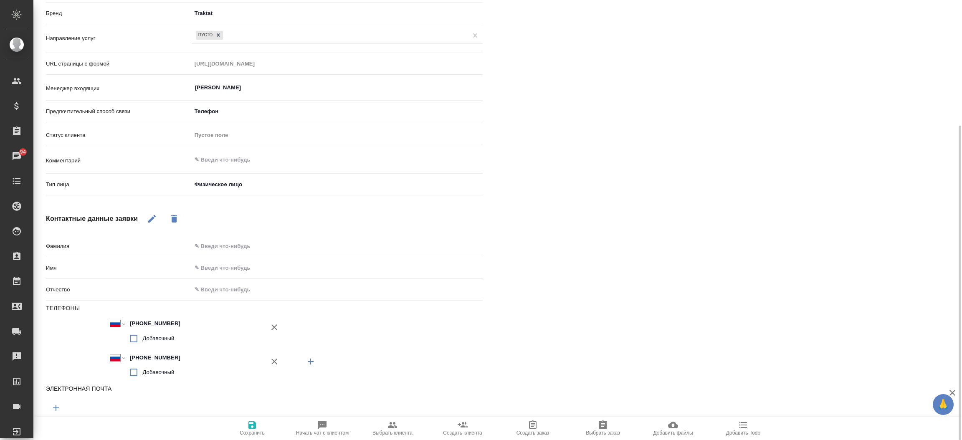
drag, startPoint x: 257, startPoint y: 415, endPoint x: 254, endPoint y: 423, distance: 8.6
click at [254, 423] on div "Основная информация Источник ✎ Введи что-нибудь Источник трафика google Канал M…" at bounding box center [499, 183] width 907 height 566
click at [254, 423] on icon "button" at bounding box center [253, 425] width 8 height 8
select select "RU"
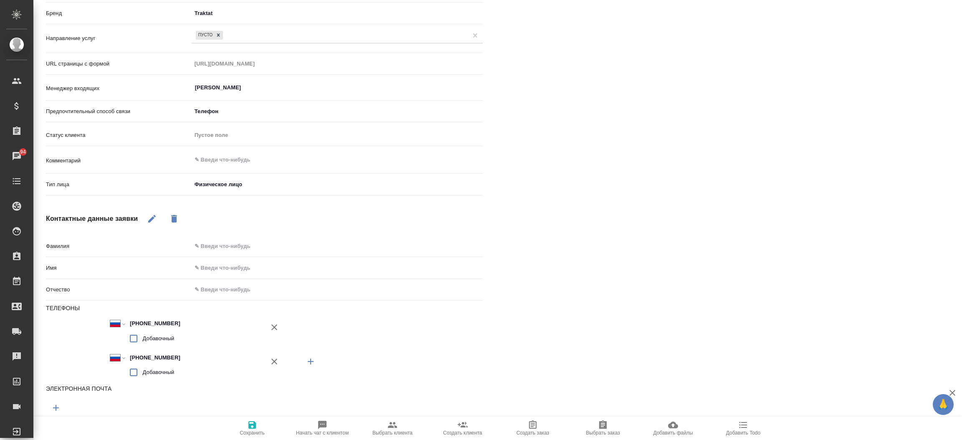
select select "RU"
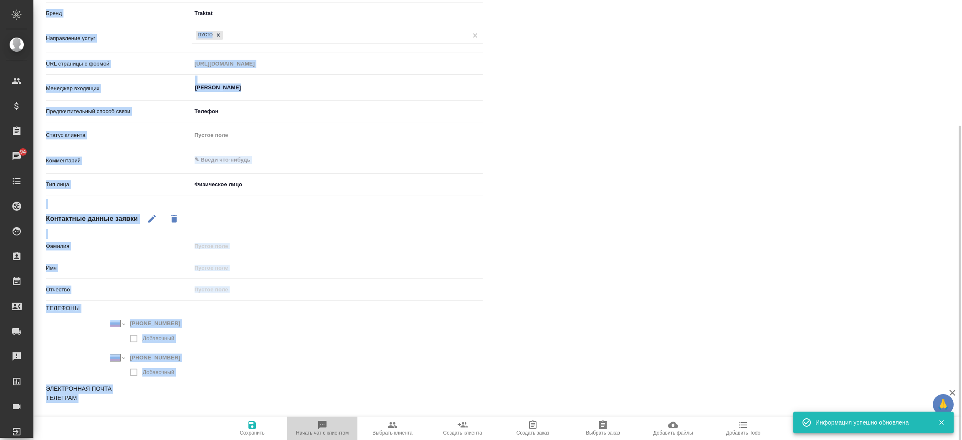
click at [344, 430] on span "Начать чат с клиентом" at bounding box center [322, 433] width 53 height 6
type textarea "x"
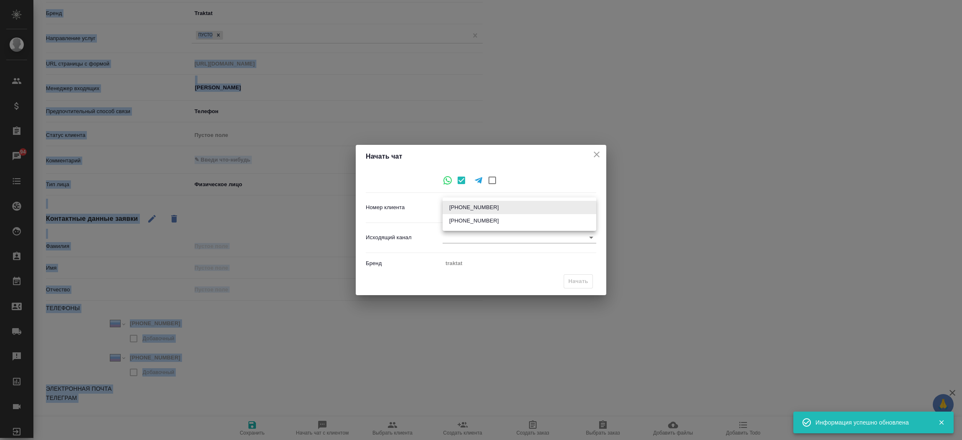
click at [450, 205] on body "🙏 .cls-1 fill:#fff; AWATERA [PERSON_NAME]prutko Клиенты Спецификации Заказы 94 …" at bounding box center [481, 220] width 962 height 440
click at [462, 219] on li "[PHONE_NUMBER]" at bounding box center [520, 220] width 154 height 13
type input "9024409918012edf8b02c827"
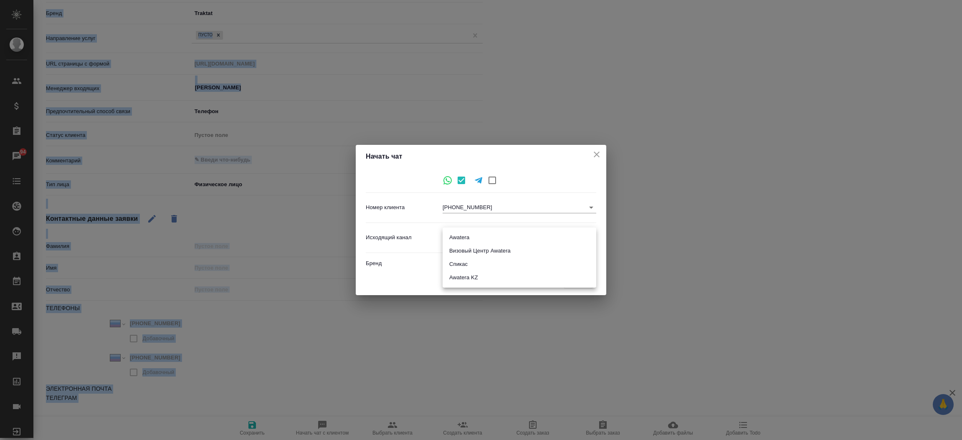
click at [464, 238] on body "🙏 .cls-1 fill:#fff; AWATERA [PERSON_NAME]prutko Клиенты Спецификации Заказы 94 …" at bounding box center [481, 220] width 962 height 440
click at [463, 239] on li "Awatera" at bounding box center [520, 237] width 154 height 13
type input "2"
click at [577, 279] on span "Начать" at bounding box center [578, 282] width 20 height 10
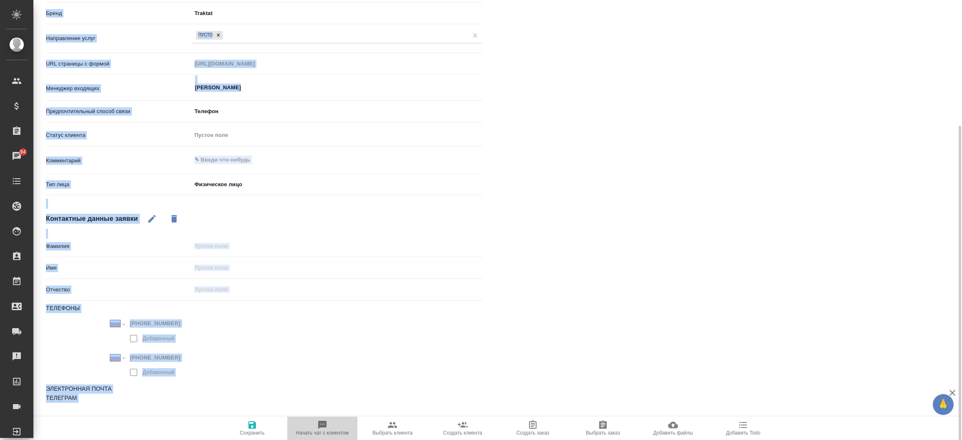
click at [326, 424] on icon "button" at bounding box center [322, 425] width 8 height 8
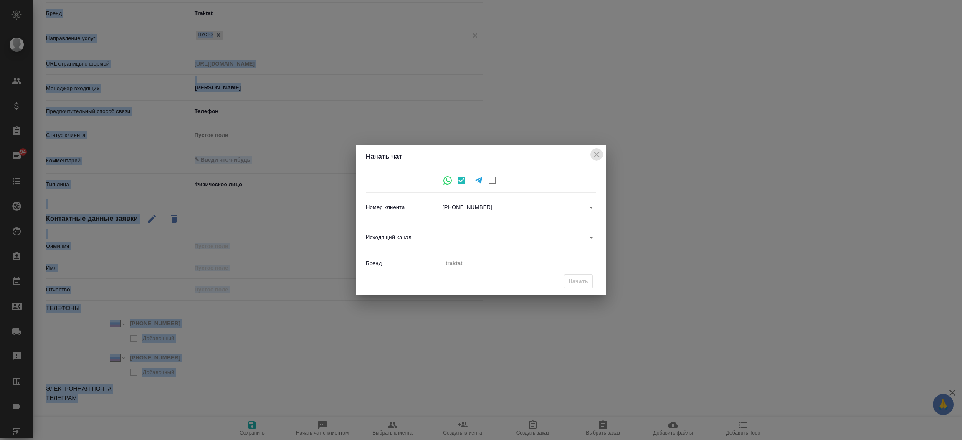
click at [598, 157] on icon "close" at bounding box center [597, 155] width 10 height 10
type textarea "x"
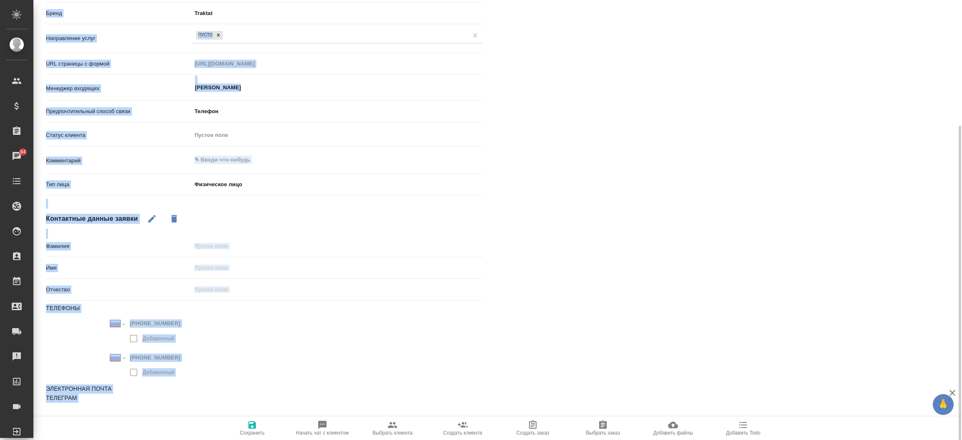
click at [902, 127] on div "Файлы Файлов не найдено Записи разговоров Записей не найдено" at bounding box center [735, 164] width 470 height 545
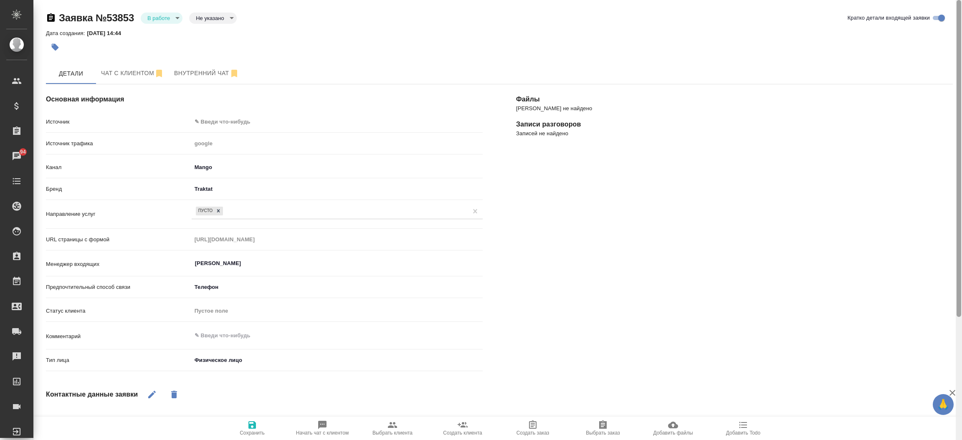
drag, startPoint x: 958, startPoint y: 155, endPoint x: 961, endPoint y: -18, distance: 172.1
click at [961, 0] on html "🙏 .cls-1 fill:#fff; AWATERA Прутько Ирина i.prutko Клиенты Спецификации Заказы …" at bounding box center [481, 220] width 962 height 440
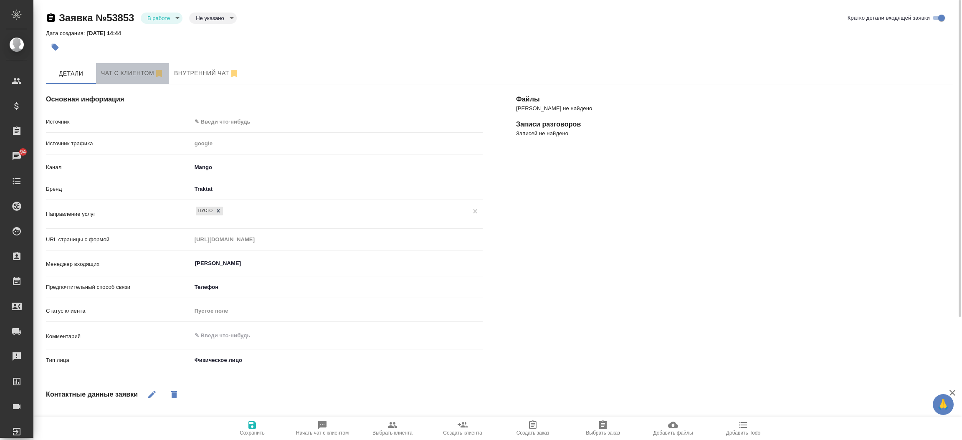
click at [126, 72] on span "Чат с клиентом" at bounding box center [132, 73] width 63 height 10
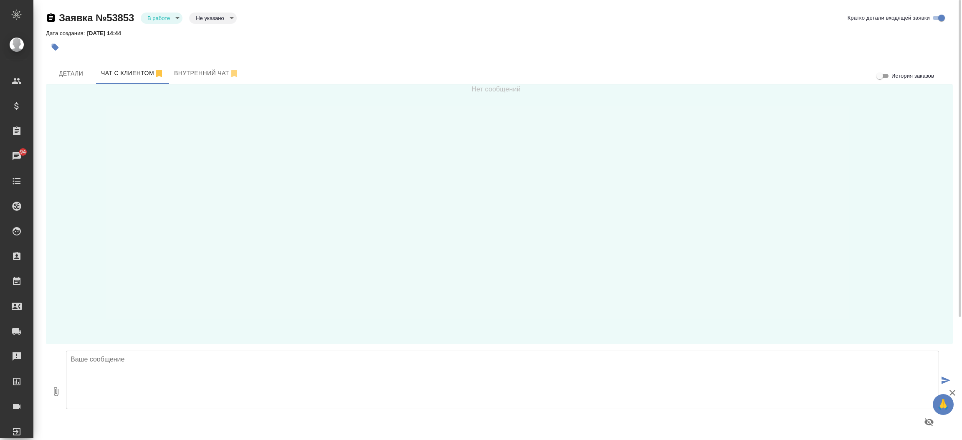
click at [197, 378] on textarea at bounding box center [502, 380] width 873 height 58
click at [185, 357] on textarea "Добрый день! Направьте пожалуйстаскан документа для расчета стоимости и сроков." at bounding box center [502, 380] width 873 height 58
type textarea "Добрый день! Направьте пожалуйста скан документа для расчета стоимости и сроков."
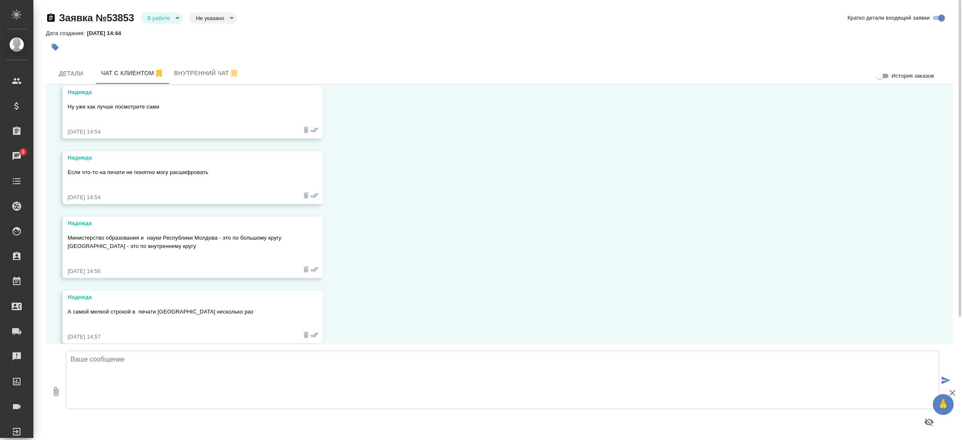
scroll to position [377, 0]
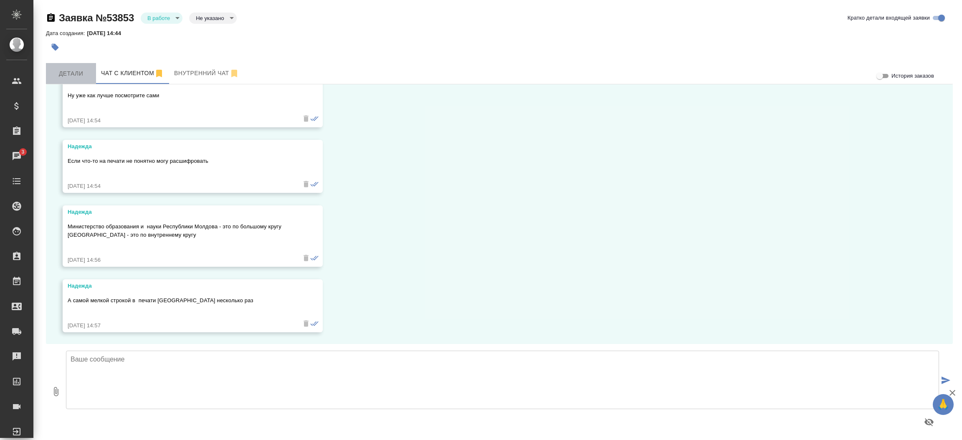
click at [59, 67] on button "Детали" at bounding box center [71, 73] width 50 height 21
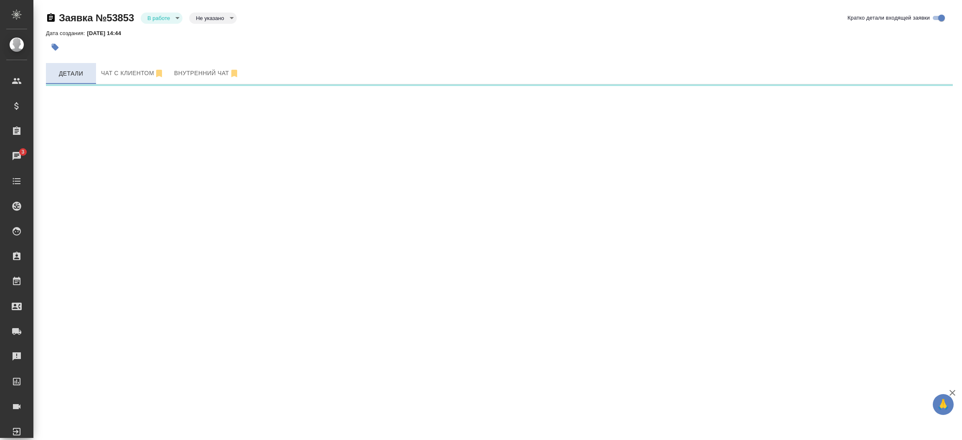
select select "RU"
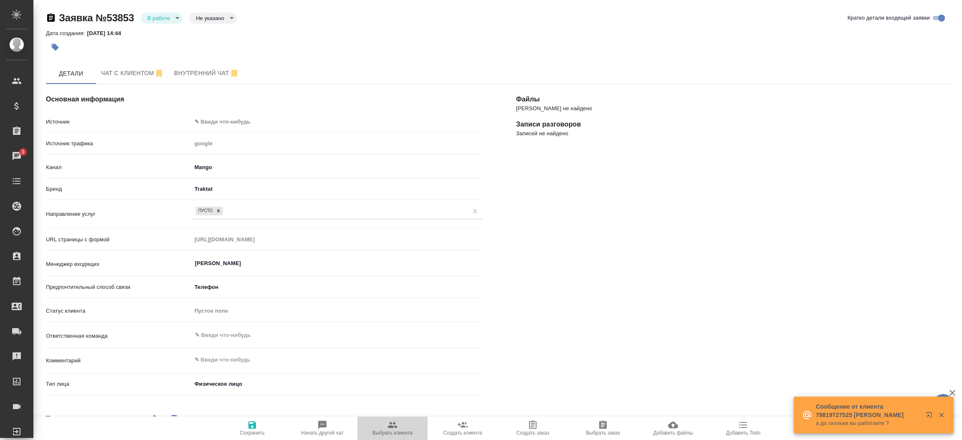
click at [396, 420] on button "Выбрать клиента" at bounding box center [393, 428] width 70 height 23
type textarea "x"
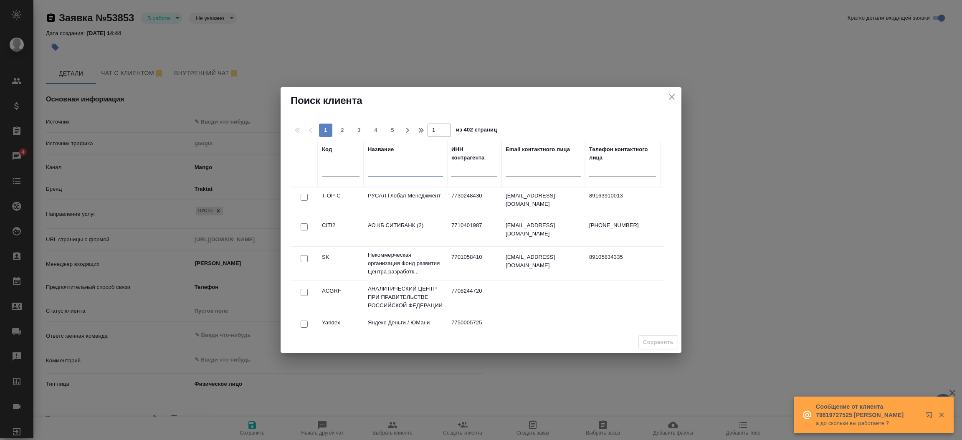
click at [376, 173] on input "text" at bounding box center [405, 171] width 75 height 10
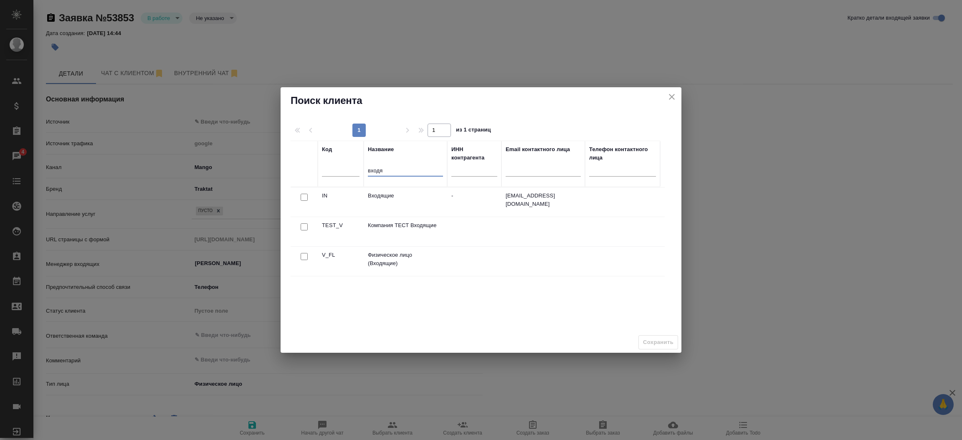
type input "входя"
click at [301, 201] on input "checkbox" at bounding box center [304, 197] width 7 height 7
checkbox input "true"
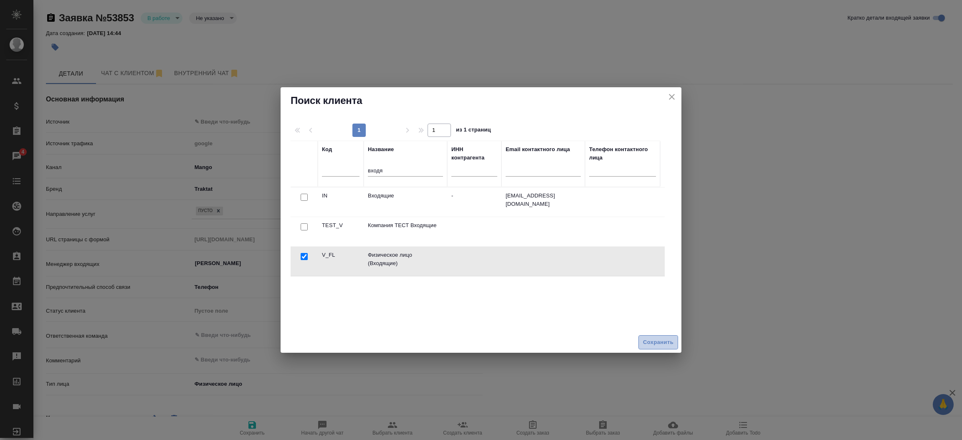
click at [662, 343] on span "Сохранить" at bounding box center [658, 343] width 30 height 10
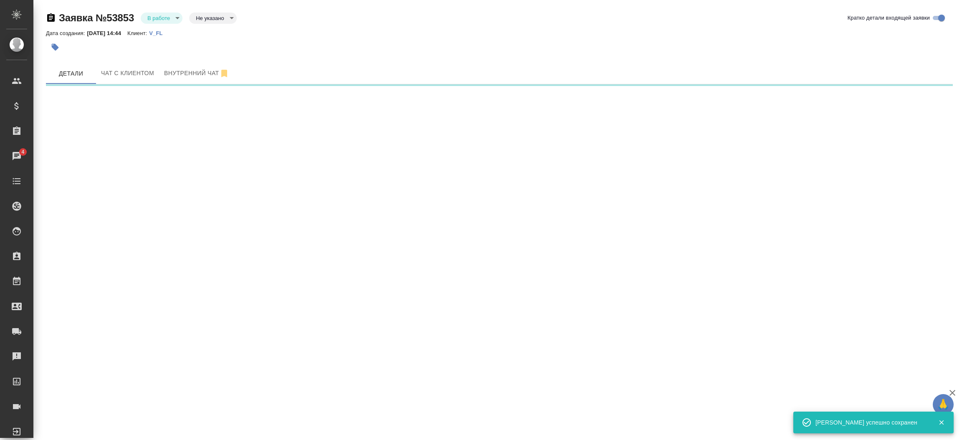
select select "RU"
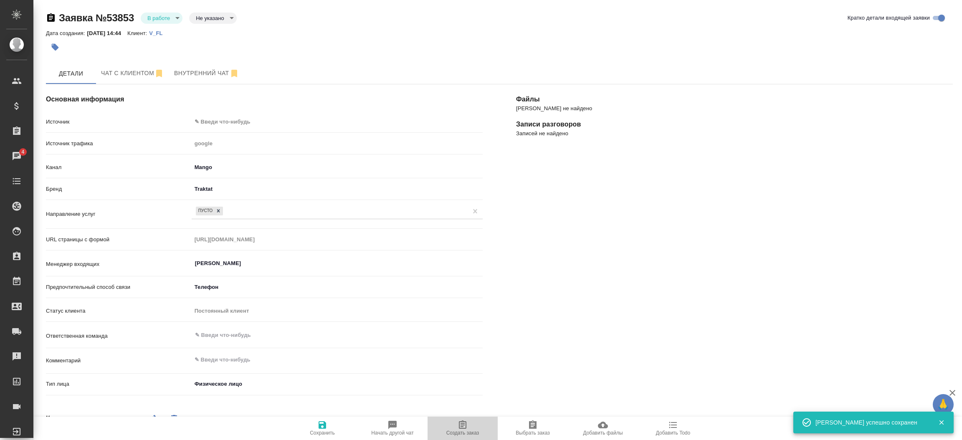
click at [468, 424] on span "Создать заказ" at bounding box center [463, 428] width 60 height 16
type textarea "x"
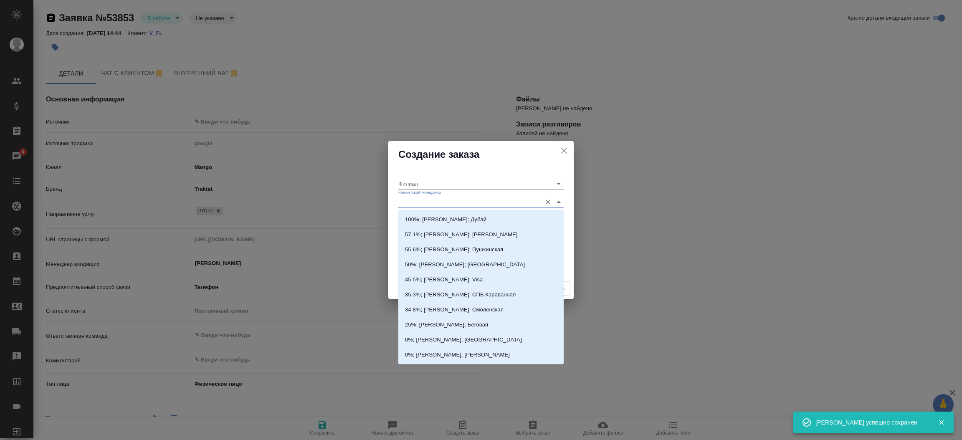
click at [405, 204] on input "Клиентский менеджер" at bounding box center [467, 201] width 139 height 11
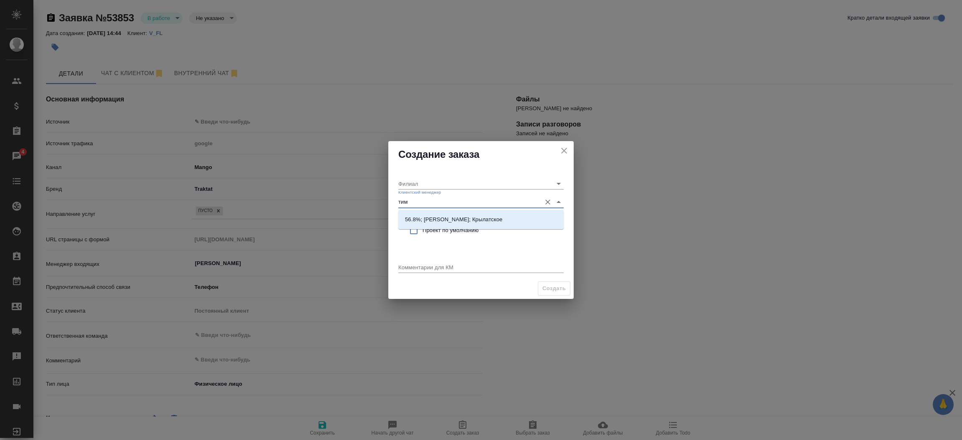
type input "тиму"
click at [419, 218] on p "56.8%; Касымов Тимур; Крылатское" at bounding box center [453, 220] width 97 height 8
type input "Крылатское"
type input "56.8%; Касымов Тимур; Крылатское"
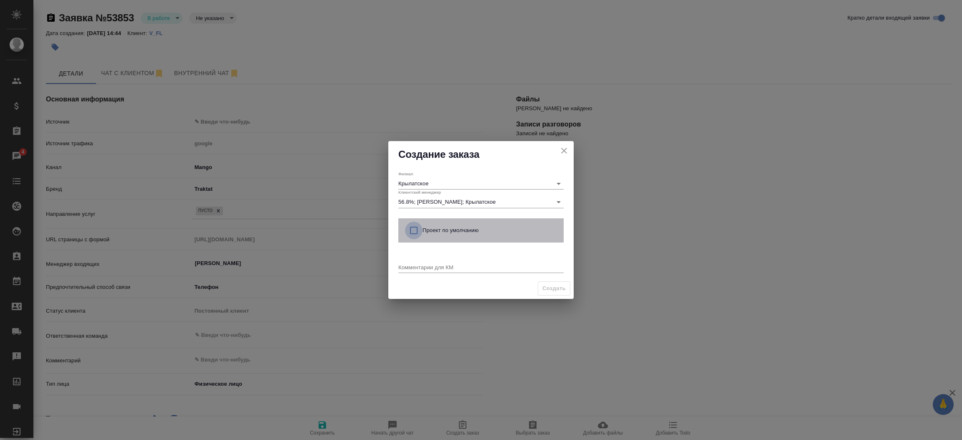
click at [410, 230] on input "checkbox" at bounding box center [414, 231] width 18 height 18
checkbox input "true"
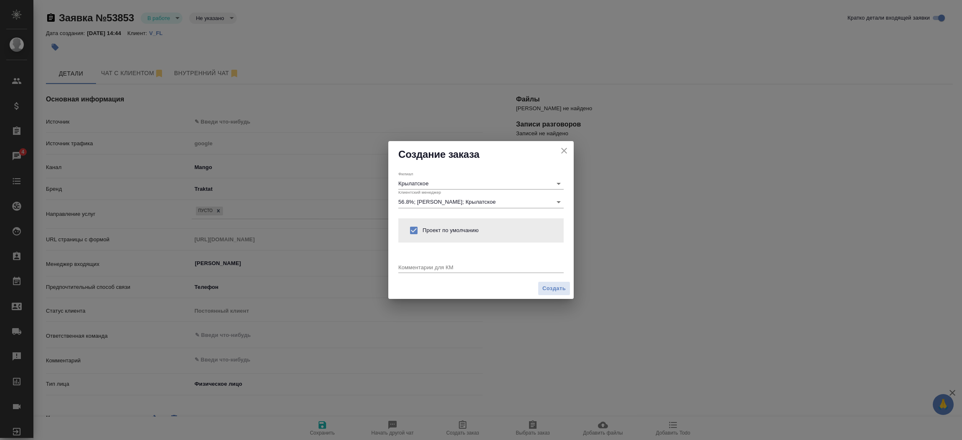
click at [408, 268] on textarea at bounding box center [480, 267] width 165 height 6
type textarea "от КВ: на русс и нз. ответ в вотс. Комментарии от нее:"
type textarea "x"
paste textarea "Министерство образования и науки Республики Молдова - это по большому кругу Мол…"
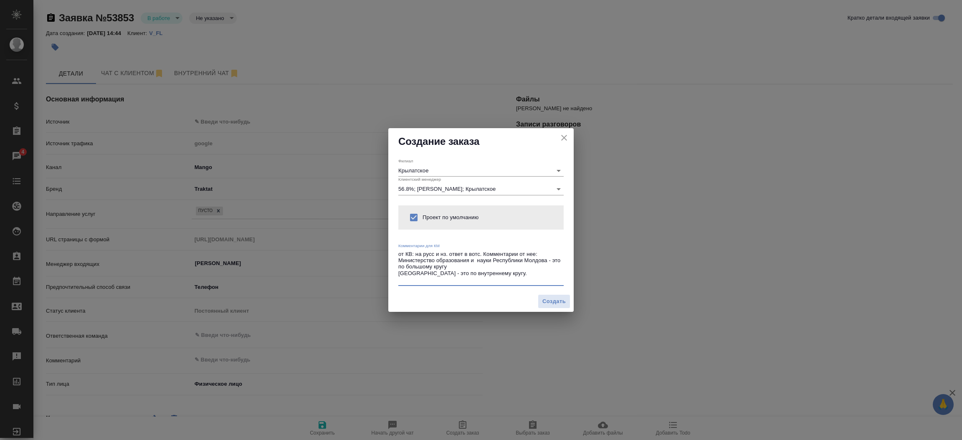
type textarea "от КВ: на русс и нз. ответ в вотс. Комментарии от нее: Министерство образования…"
type textarea "x"
paste textarea "А самой мелкой строкой в печати написано государственный университет республики…"
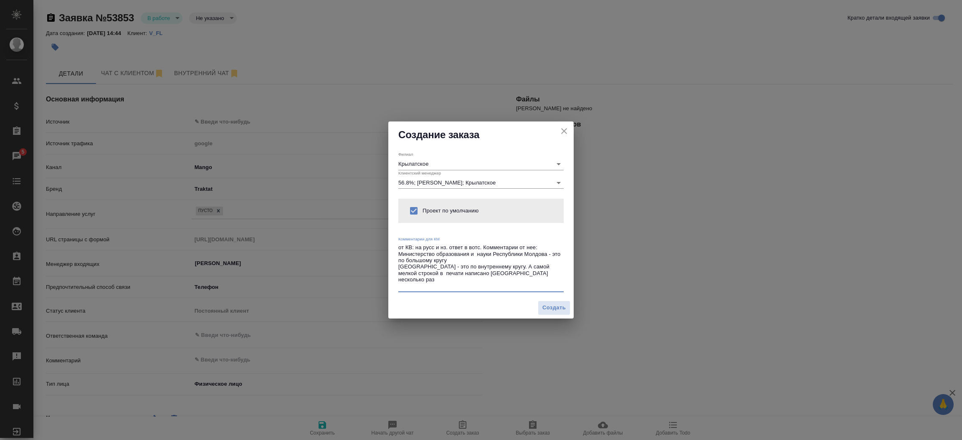
type textarea "от КВ: на русс и нз. ответ в вотс. Комментарии от нее: Министерство образования…"
type textarea "x"
click at [548, 306] on span "Создать" at bounding box center [554, 308] width 23 height 10
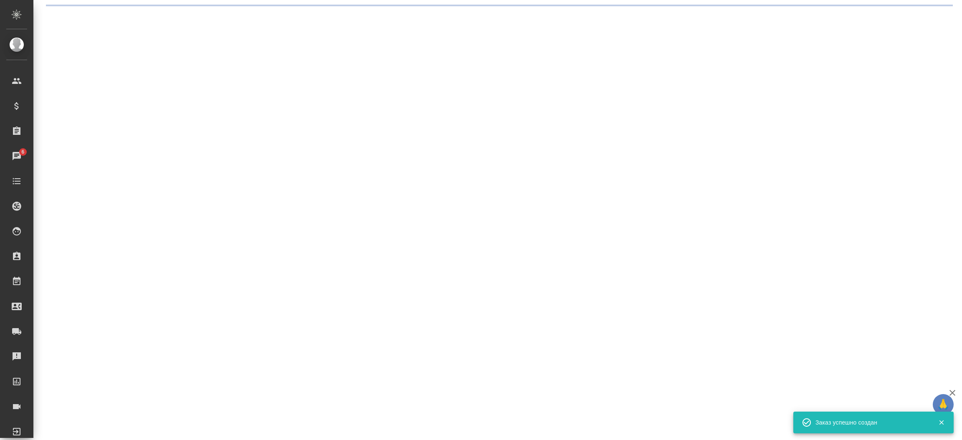
select select "RU"
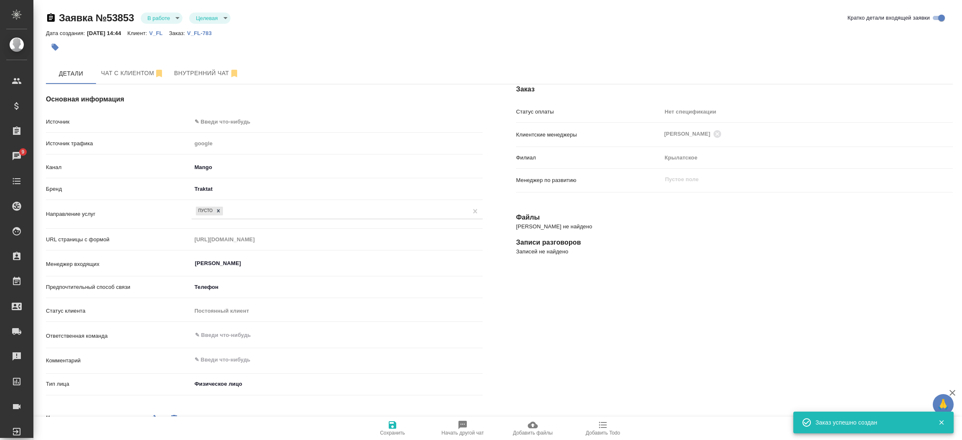
type textarea "x"
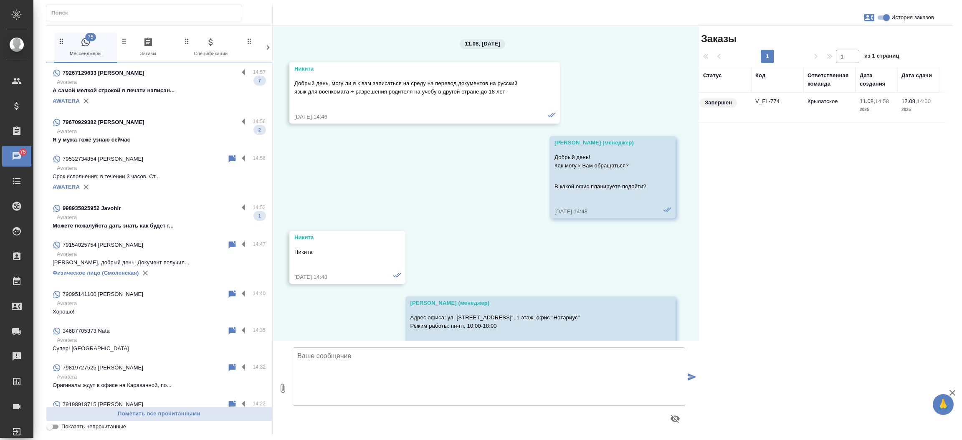
scroll to position [2776, 0]
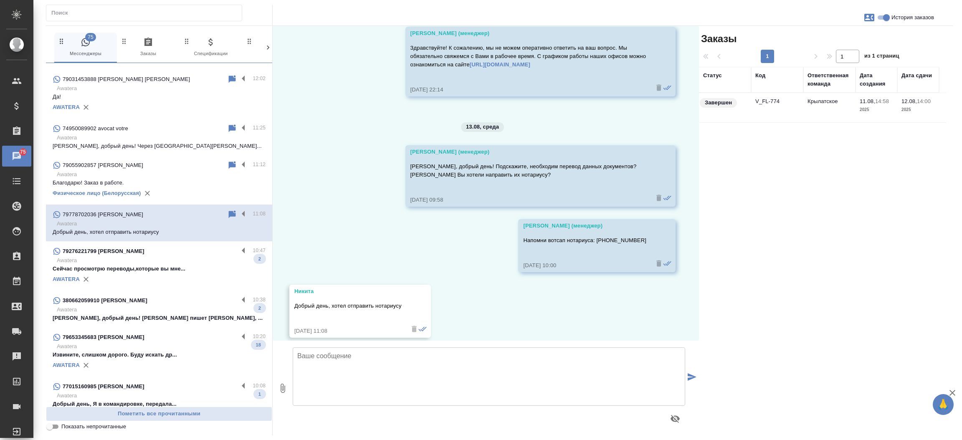
click at [763, 95] on td "V_FL-774" at bounding box center [777, 107] width 52 height 29
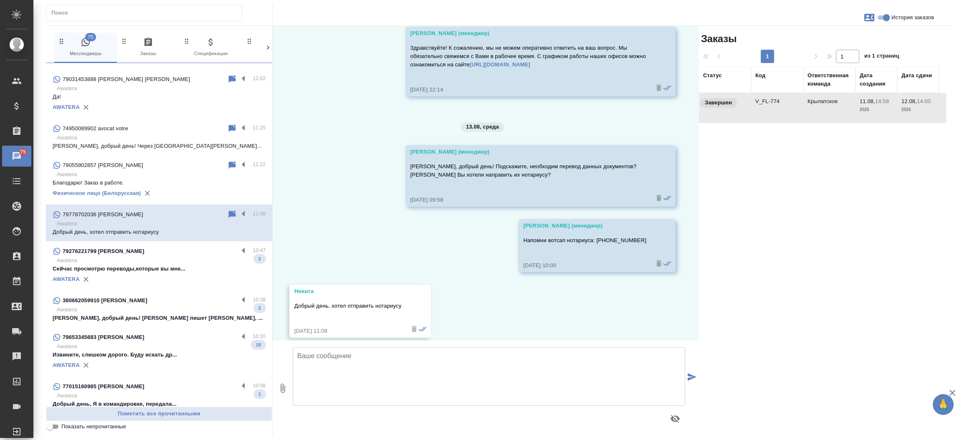
click at [763, 95] on td "V_FL-774" at bounding box center [777, 107] width 52 height 29
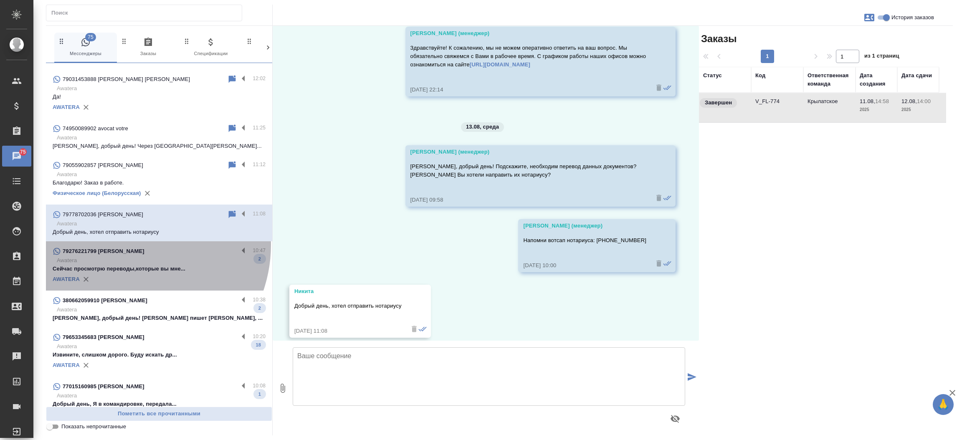
click at [128, 244] on div "79276221799 [PERSON_NAME] 10:47 Awatera Сейчас просмотрю переводы,которые вы мн…" at bounding box center [159, 265] width 226 height 49
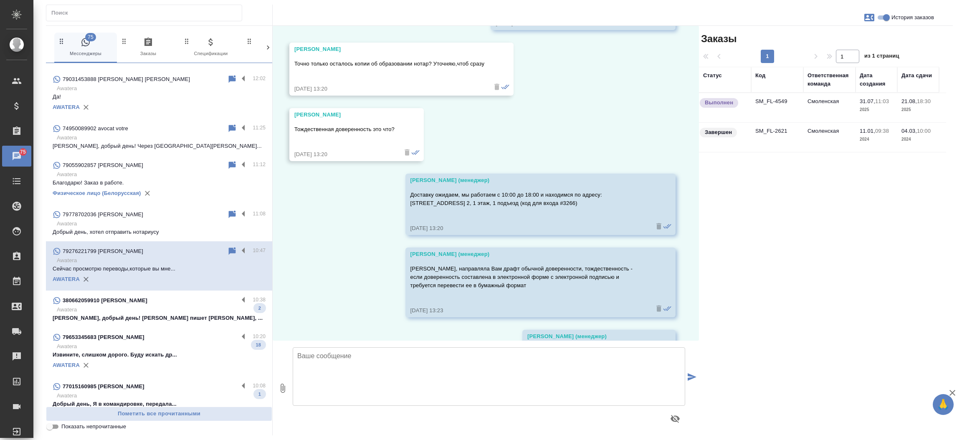
scroll to position [7640, 0]
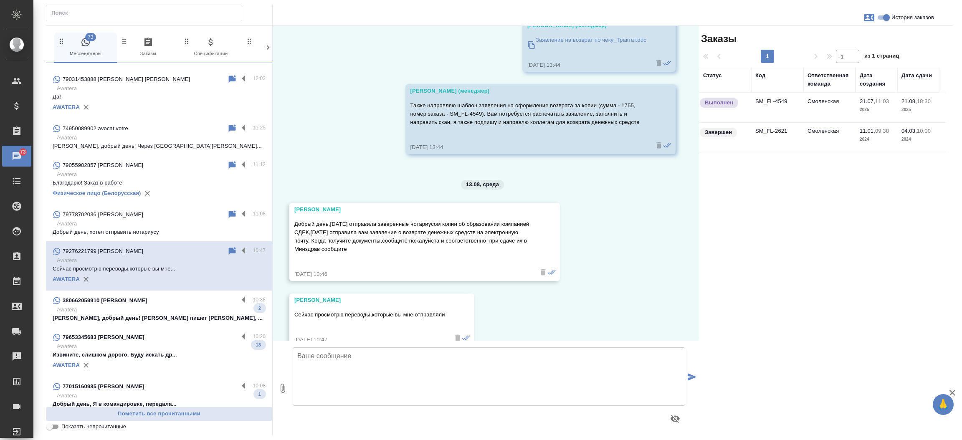
click at [776, 107] on td "SM_FL-4549" at bounding box center [777, 107] width 52 height 29
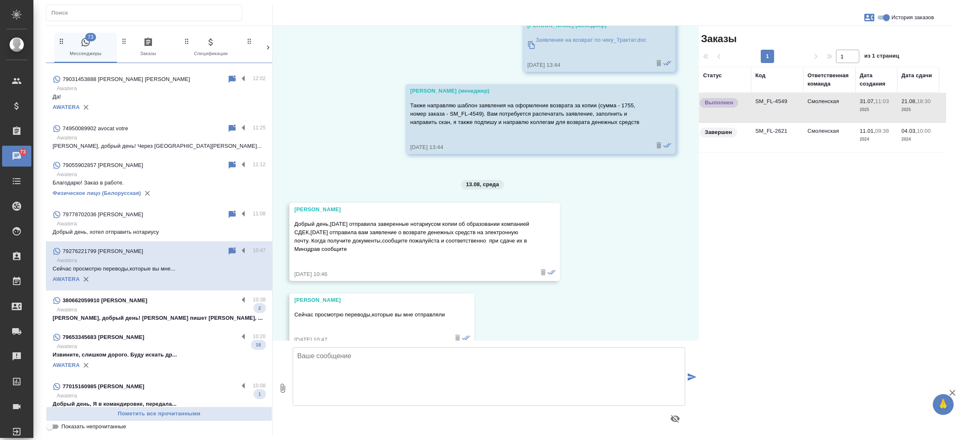
click at [776, 107] on td "SM_FL-4549" at bounding box center [777, 107] width 52 height 29
click at [155, 319] on p "[PERSON_NAME], добрый день! [PERSON_NAME] пишет [PERSON_NAME], ..." at bounding box center [159, 318] width 213 height 8
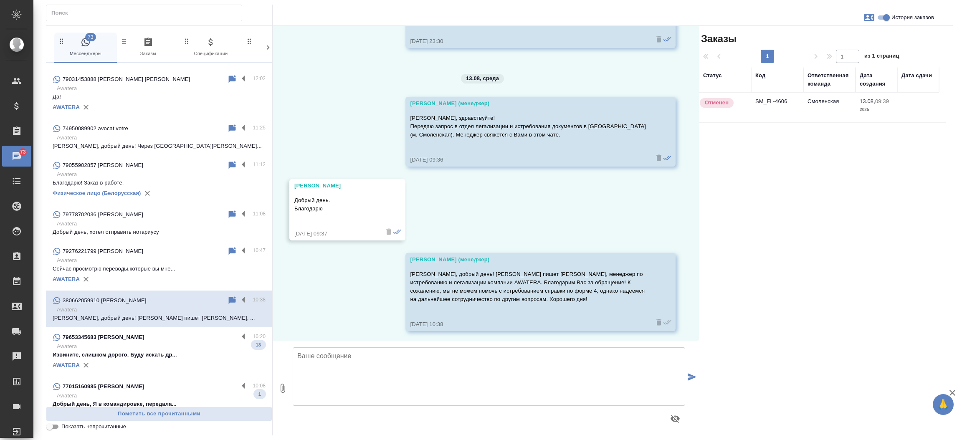
scroll to position [256, 0]
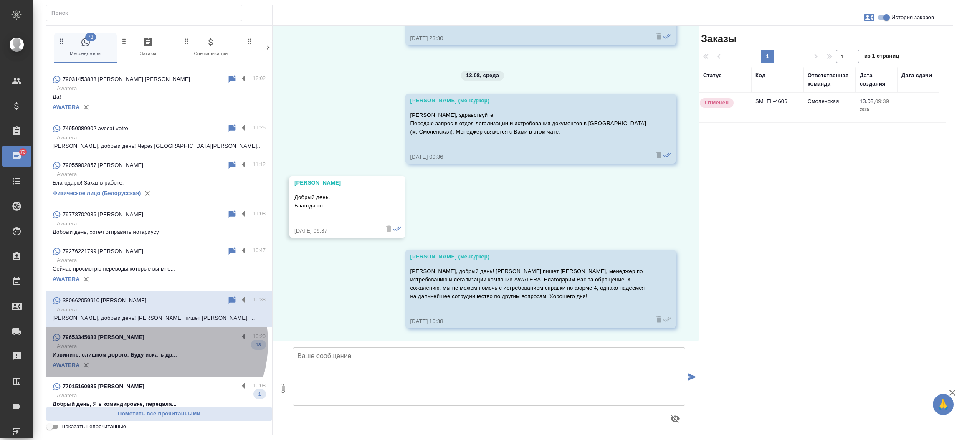
click at [147, 342] on p "Awatera" at bounding box center [161, 346] width 209 height 8
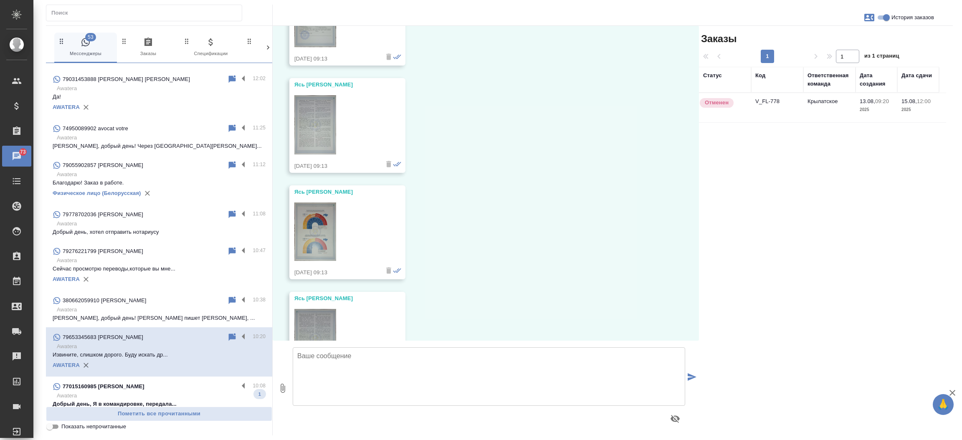
scroll to position [1018, 0]
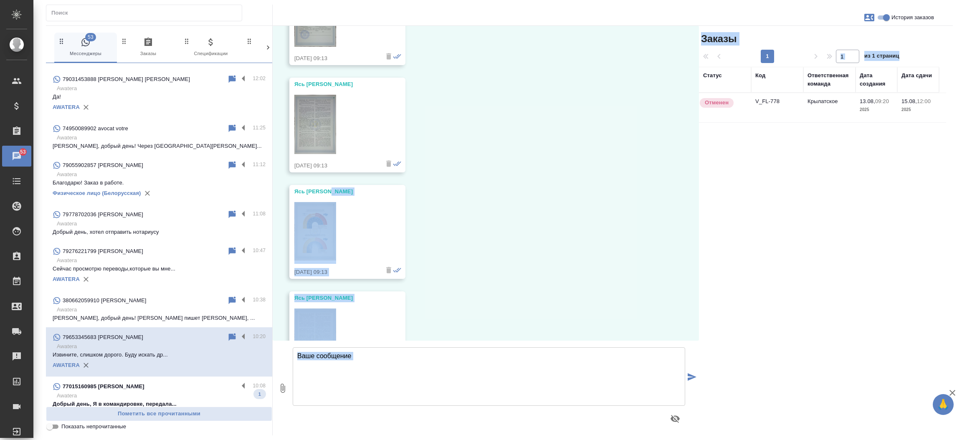
drag, startPoint x: 701, startPoint y: 181, endPoint x: 693, endPoint y: 192, distance: 13.5
click at [693, 192] on div "История заказов 13.08, среда Касаткина Александра (менеджер) Василий, здравству…" at bounding box center [613, 231] width 680 height 410
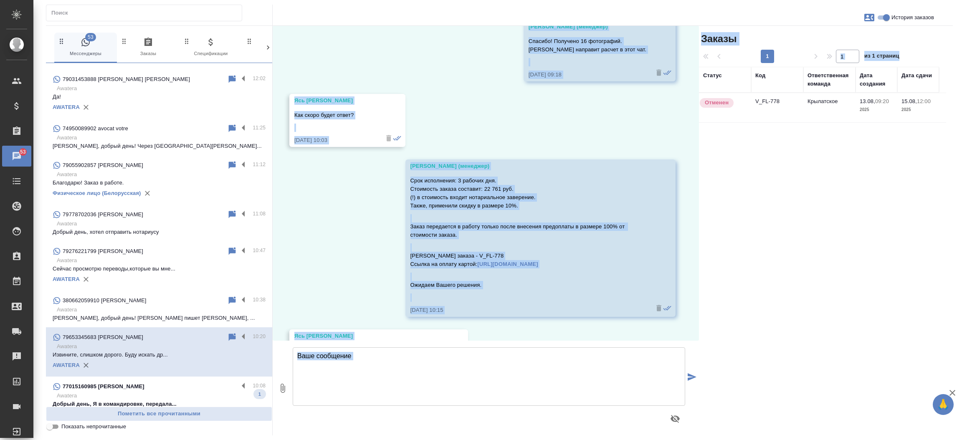
scroll to position [1908, 0]
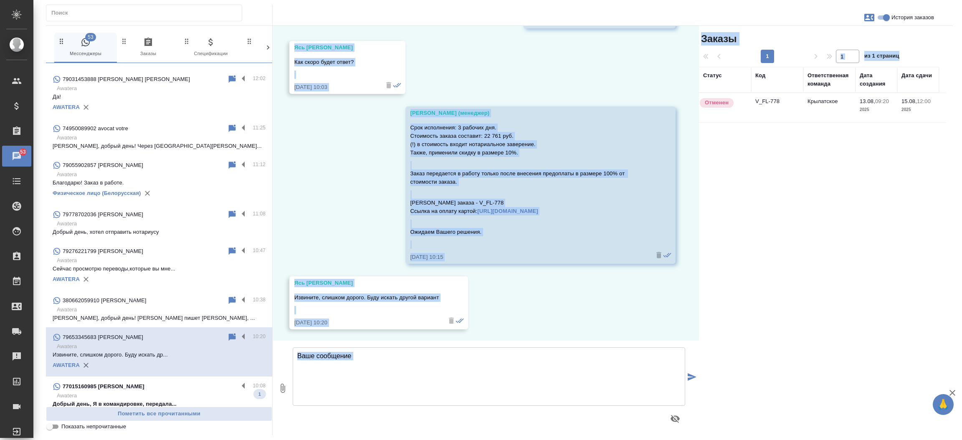
click at [294, 203] on div "13.08, среда Касаткина Александра (менеджер) Василий, здравствуйте! Направьте, …" at bounding box center [486, 183] width 426 height 315
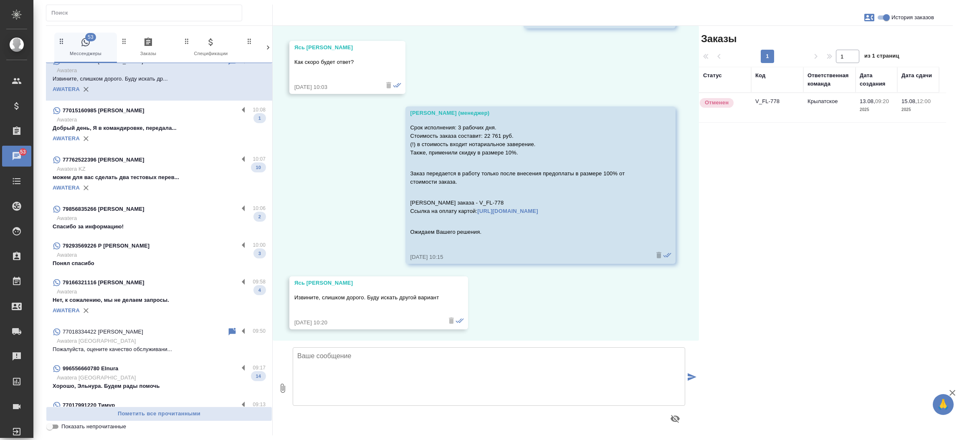
scroll to position [1751, 0]
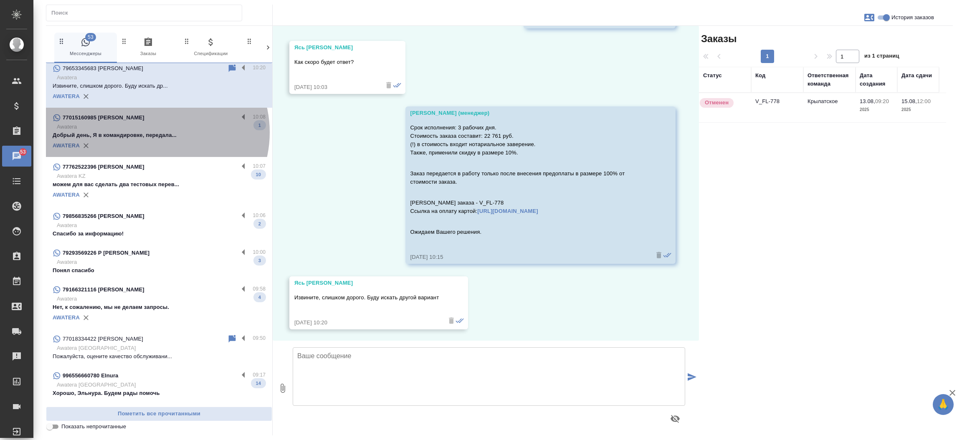
click at [156, 132] on p "Добрый день, Я в командировке, передала..." at bounding box center [159, 135] width 213 height 8
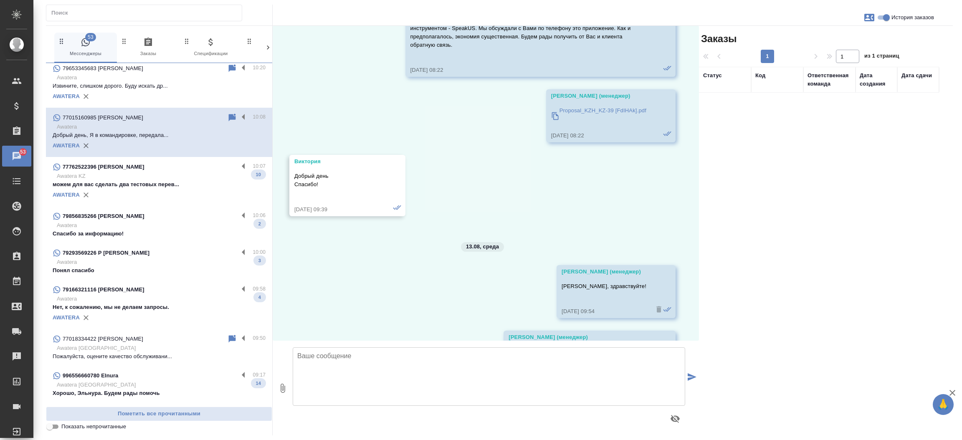
scroll to position [2037, 0]
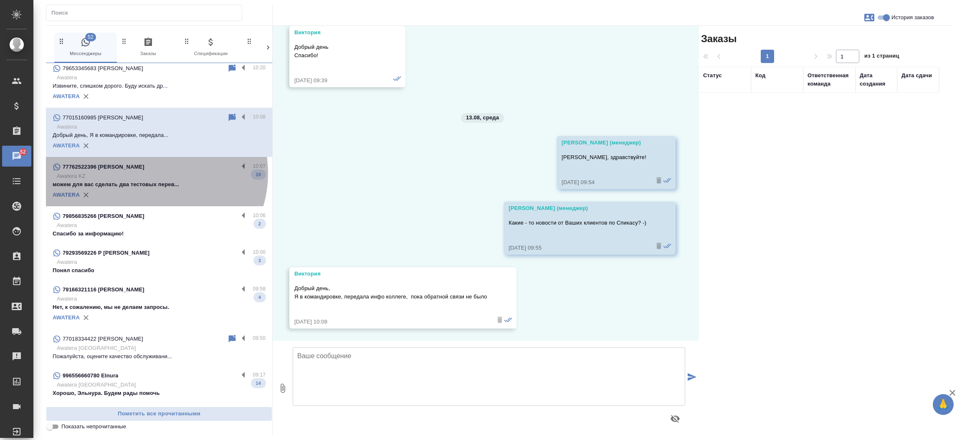
click at [152, 173] on p "Awatera KZ" at bounding box center [161, 176] width 209 height 8
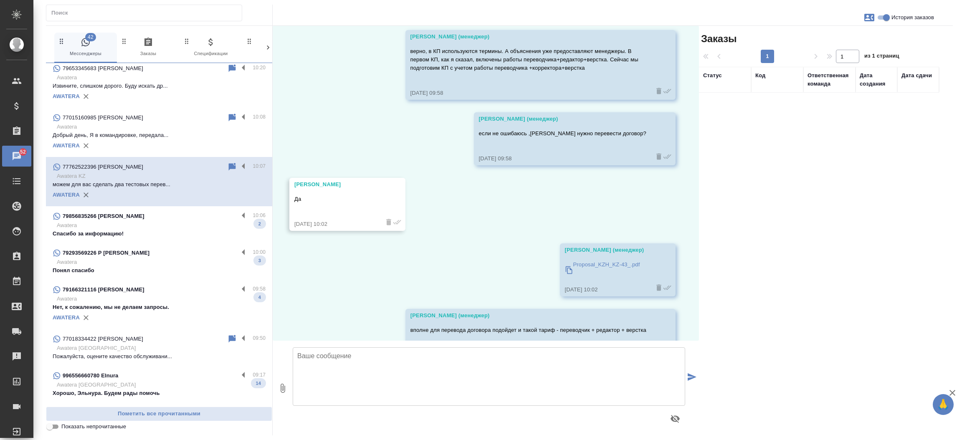
scroll to position [2499, 0]
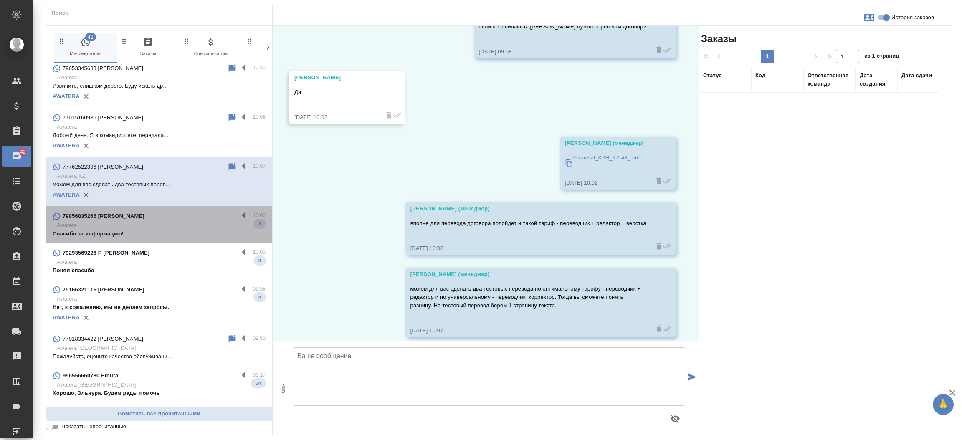
click at [183, 226] on p "Awatera" at bounding box center [161, 225] width 209 height 8
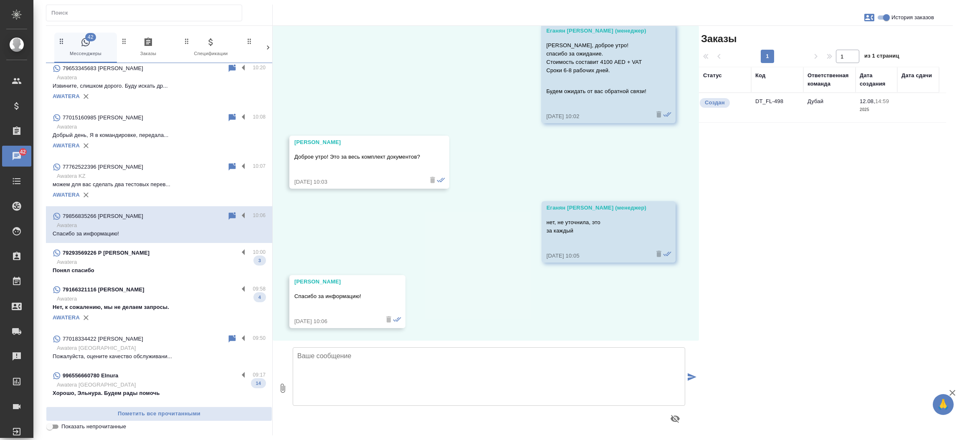
scroll to position [740, 0]
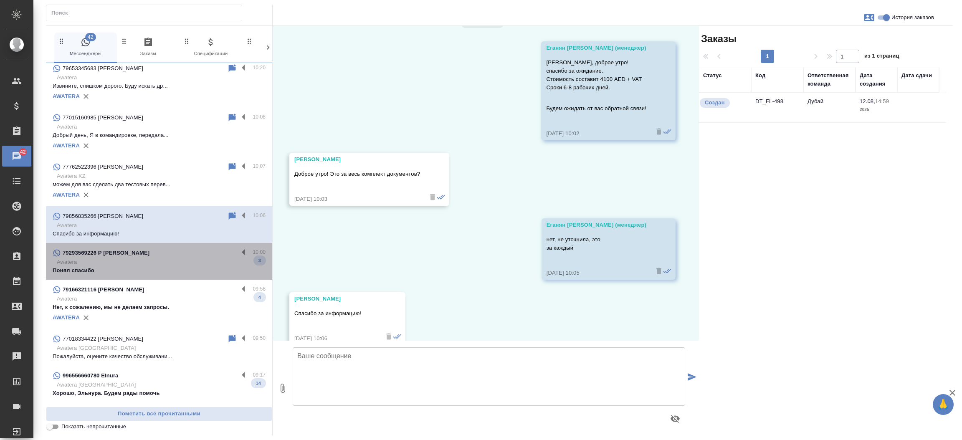
click at [161, 256] on div "79293569226 Р А" at bounding box center [146, 253] width 186 height 10
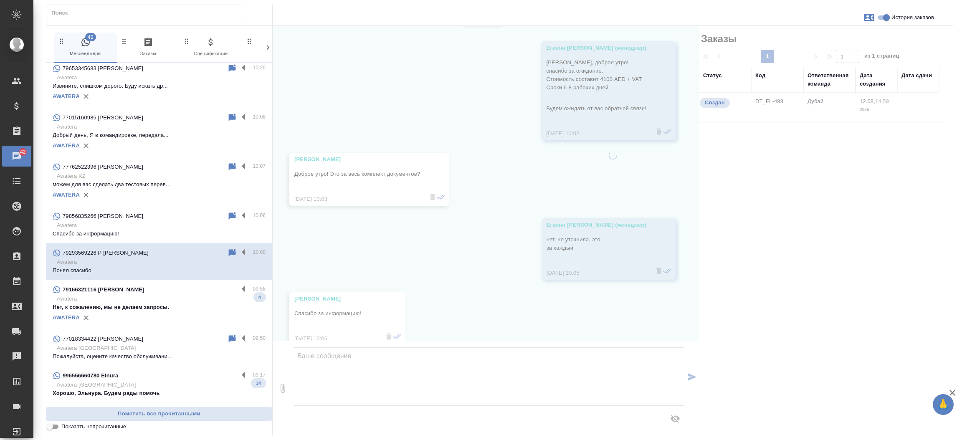
scroll to position [217, 0]
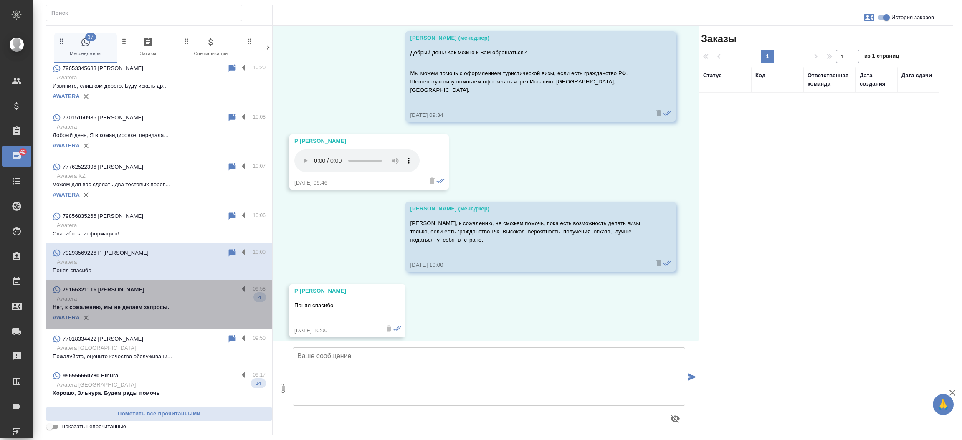
click at [161, 300] on p "Awatera" at bounding box center [161, 299] width 209 height 8
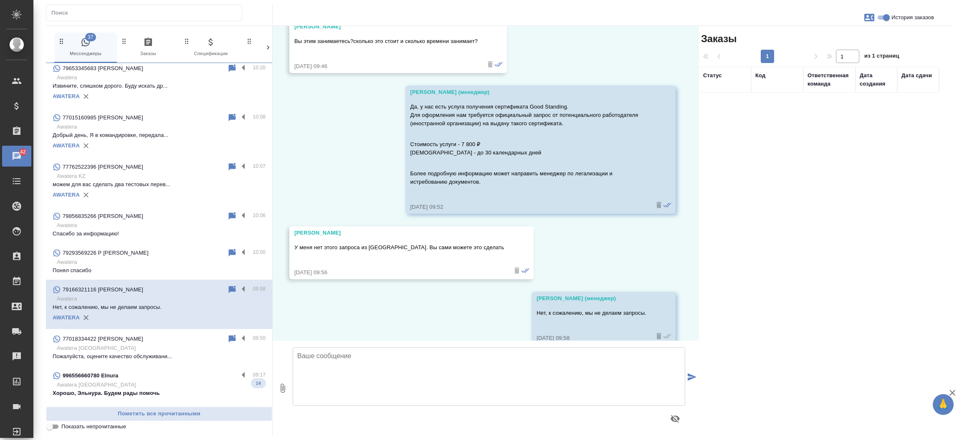
scroll to position [264, 0]
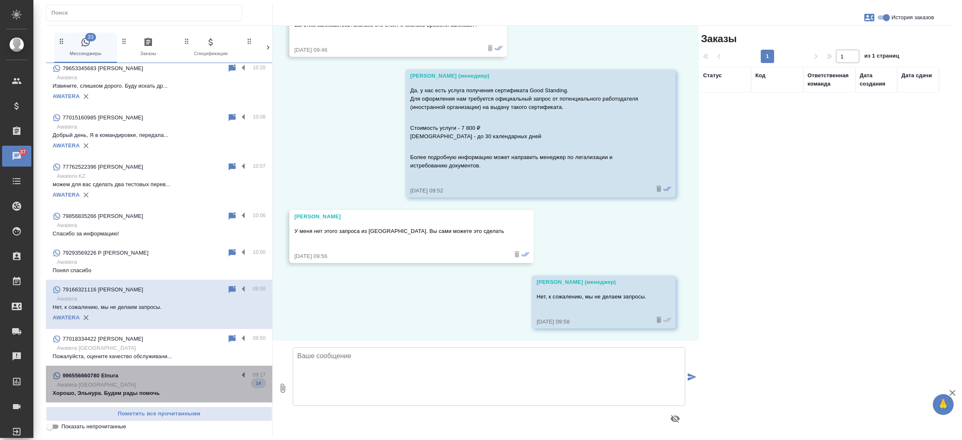
click at [160, 382] on p "Awatera Kazakhstan" at bounding box center [161, 385] width 209 height 8
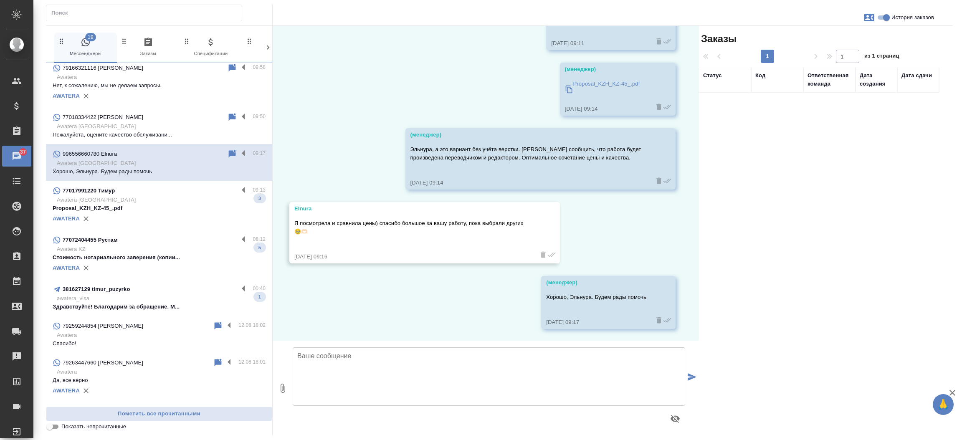
scroll to position [2020, 0]
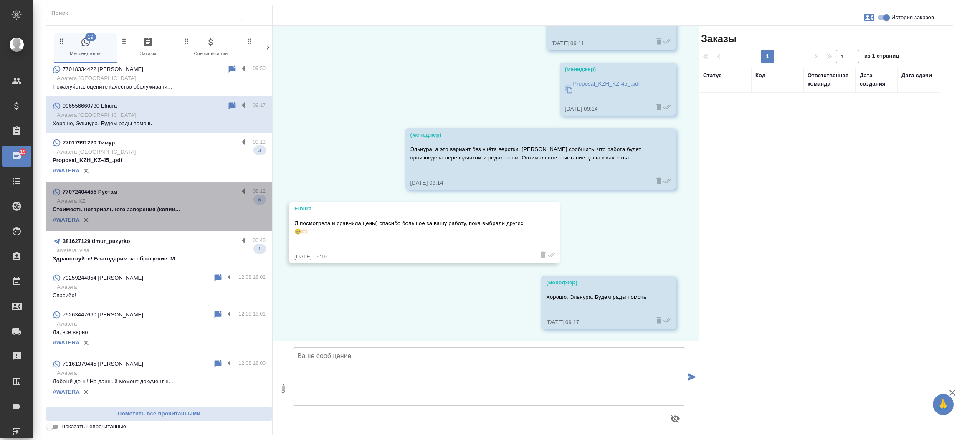
click at [179, 217] on div "AWATERA" at bounding box center [159, 220] width 213 height 13
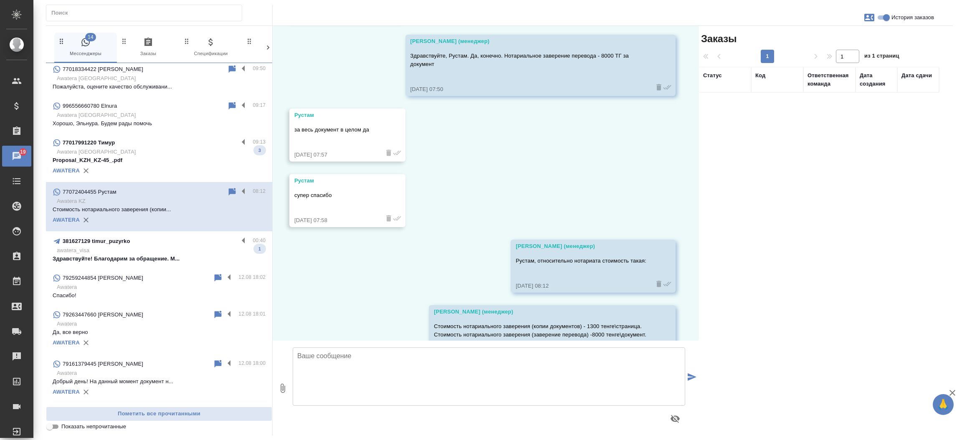
scroll to position [3861, 0]
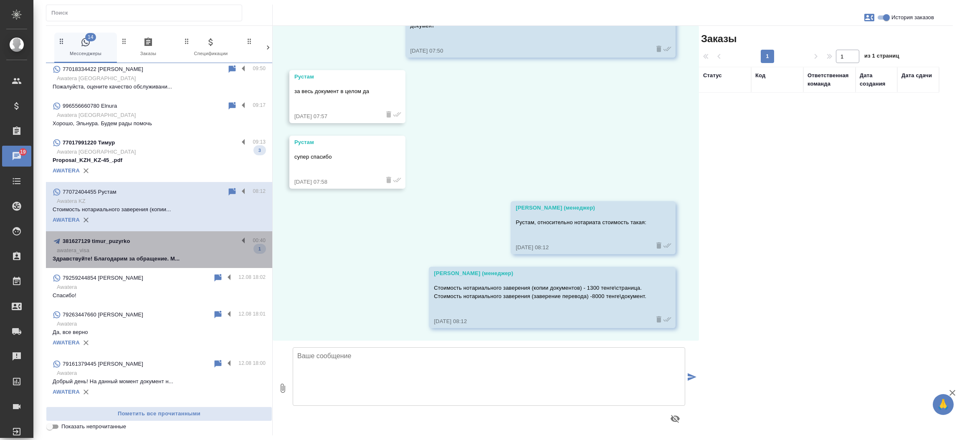
click at [173, 256] on p "Здравствуйте! Благодарим за обращение. М..." at bounding box center [159, 259] width 213 height 8
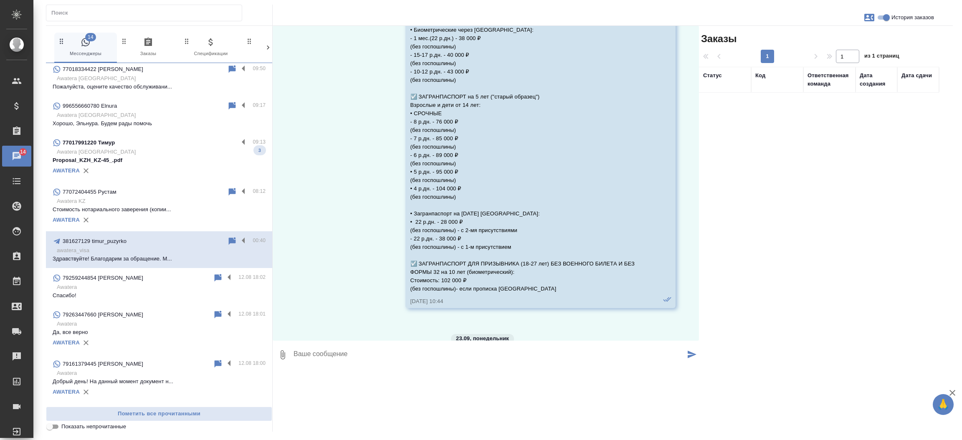
scroll to position [9672, 0]
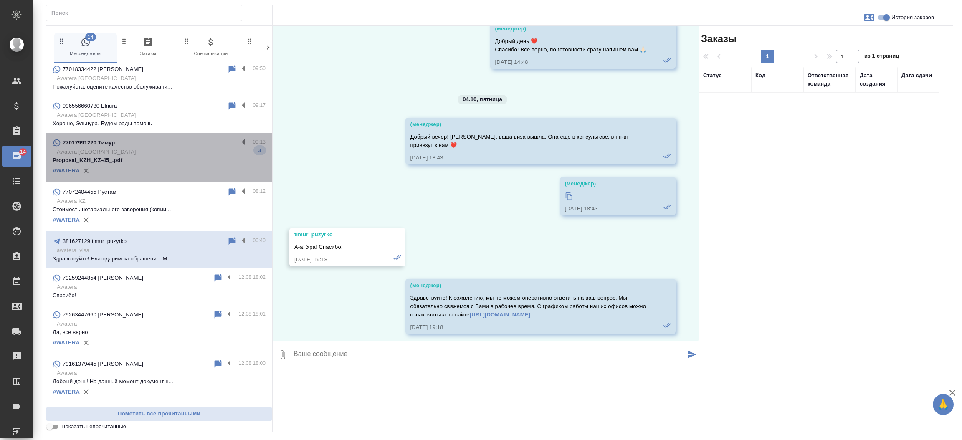
click at [167, 150] on p "Awatera Kazakhstan" at bounding box center [161, 152] width 209 height 8
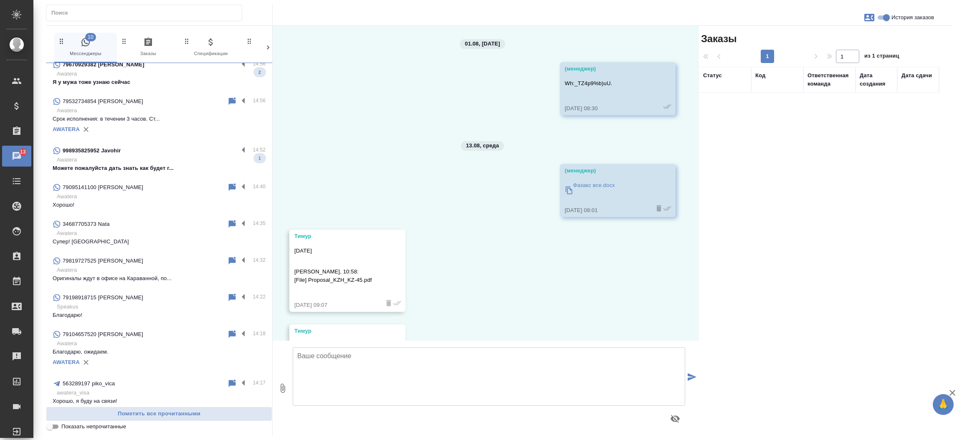
scroll to position [0, 0]
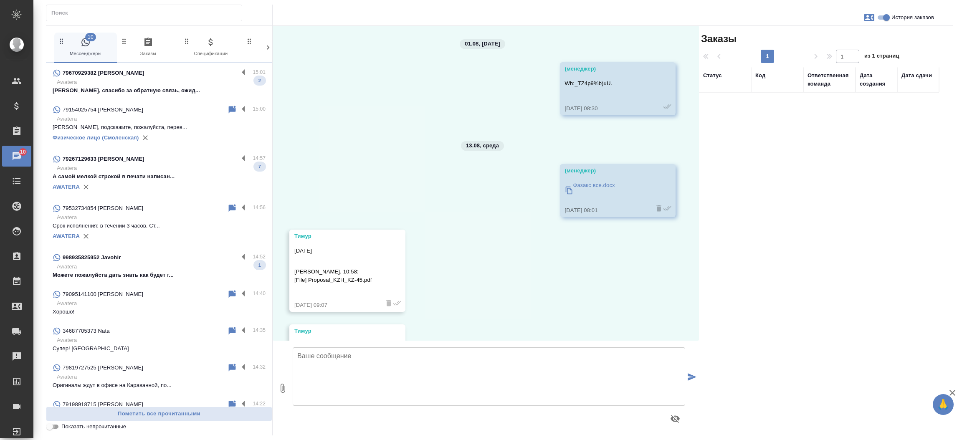
click at [51, 424] on input "Показать непрочитанные" at bounding box center [50, 427] width 30 height 10
checkbox input "true"
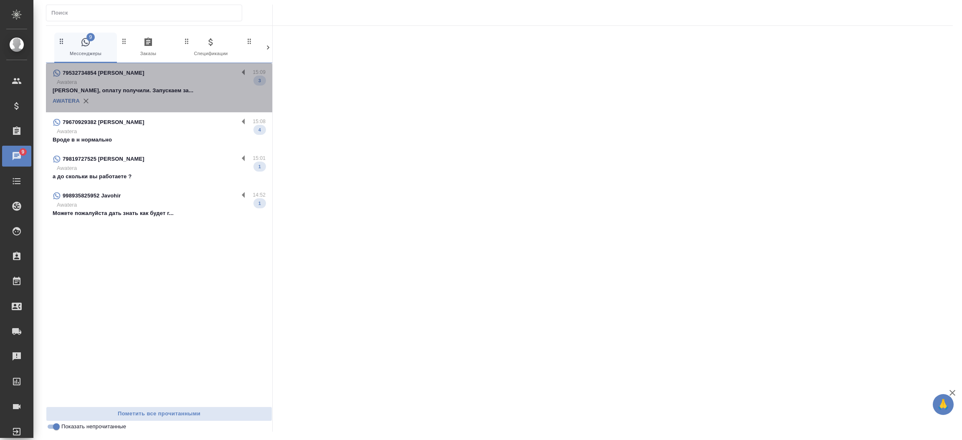
click at [208, 85] on p "Awatera" at bounding box center [161, 82] width 209 height 8
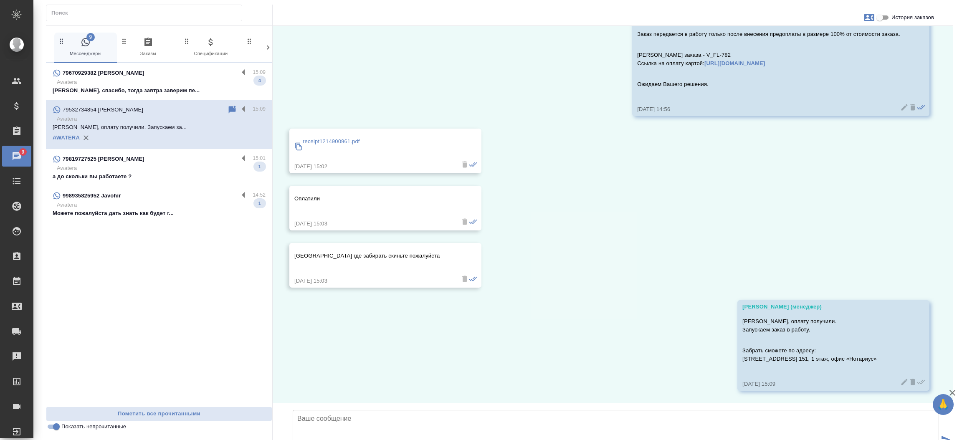
scroll to position [562, 0]
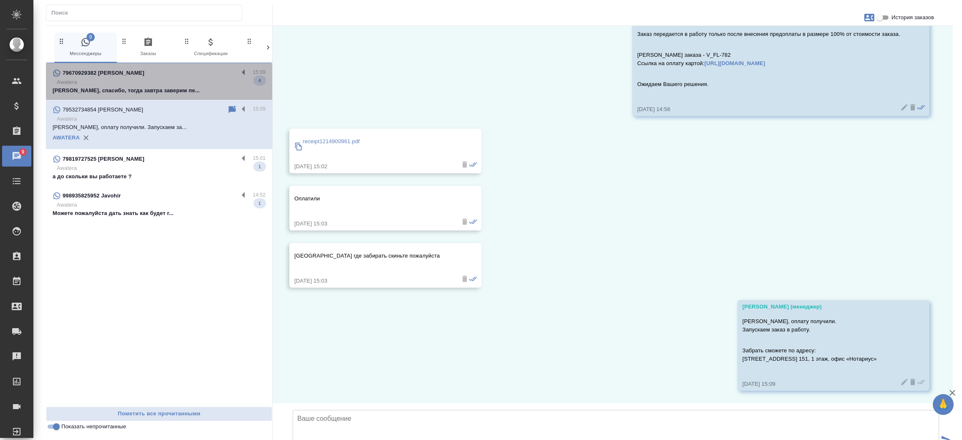
click at [182, 82] on p "Awatera" at bounding box center [161, 82] width 209 height 8
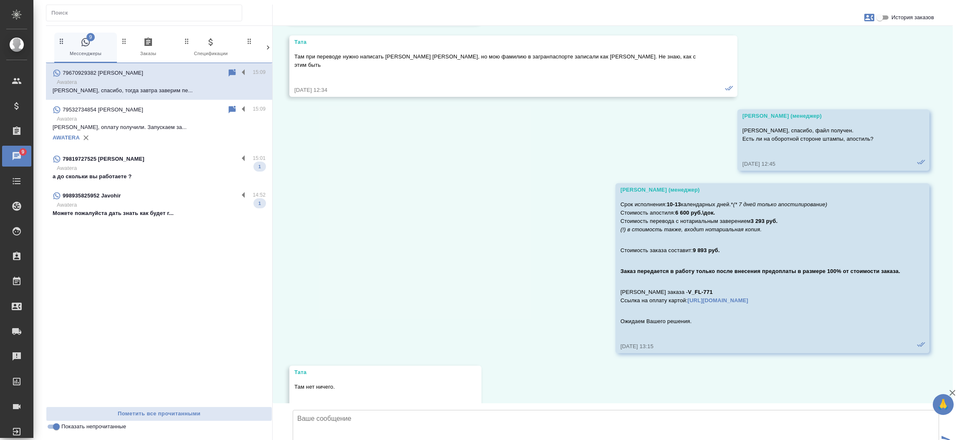
scroll to position [1965, 0]
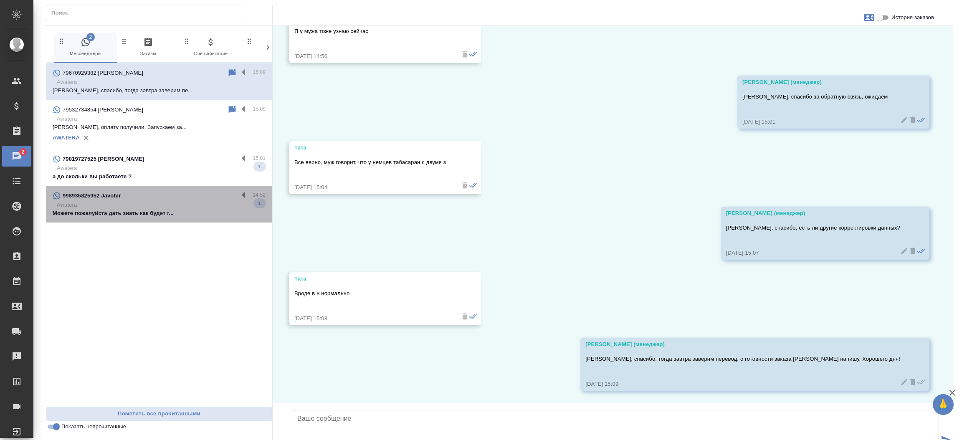
click at [171, 207] on p "Awatera" at bounding box center [161, 205] width 209 height 8
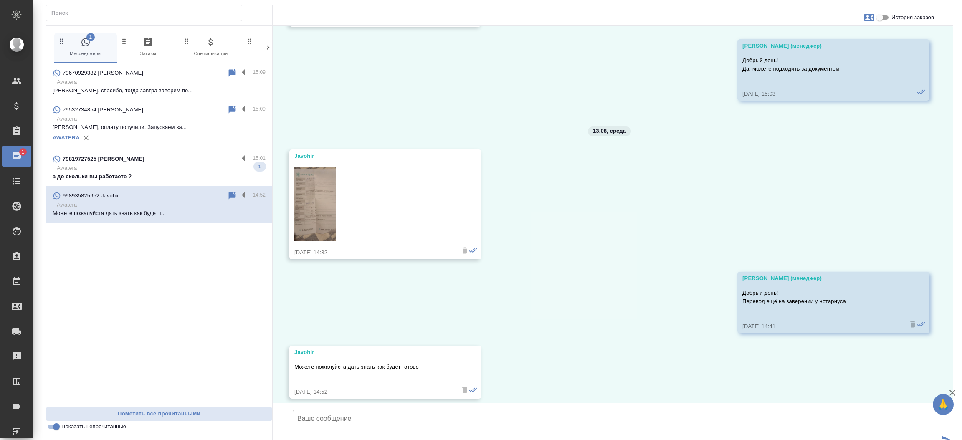
scroll to position [2093, 0]
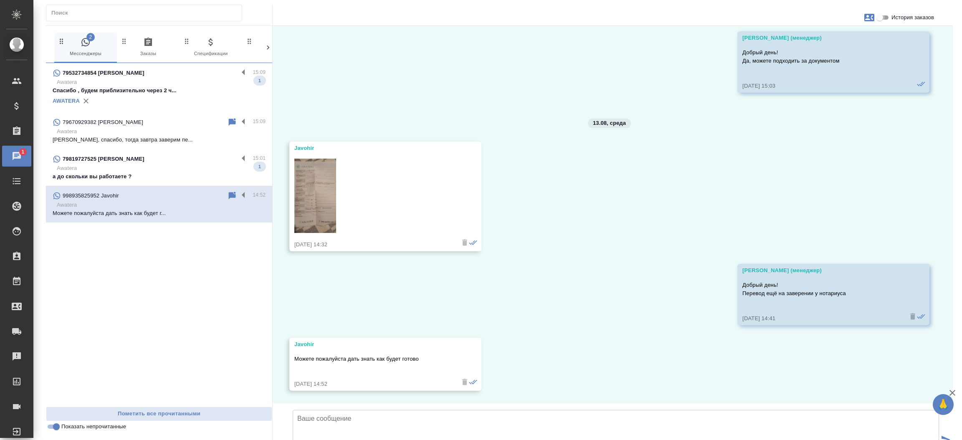
click at [884, 18] on input "История заказов" at bounding box center [880, 18] width 30 height 10
checkbox input "true"
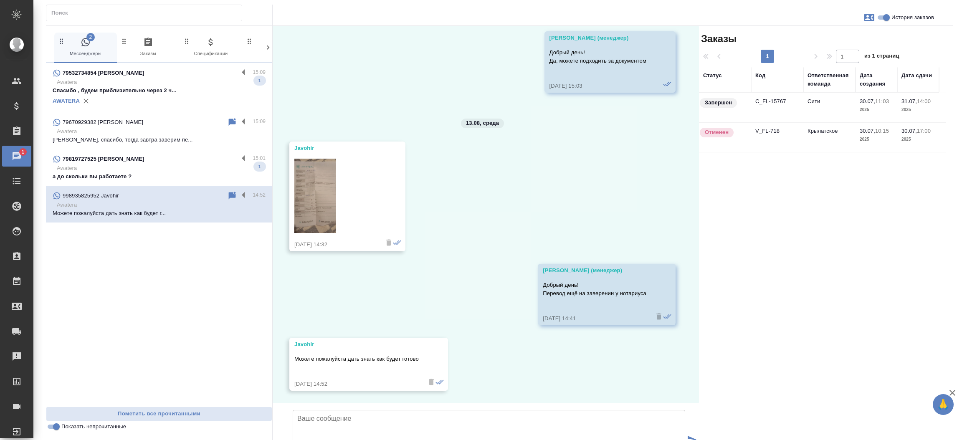
scroll to position [2118, 0]
click at [765, 101] on td "C_FL-15767" at bounding box center [777, 107] width 52 height 29
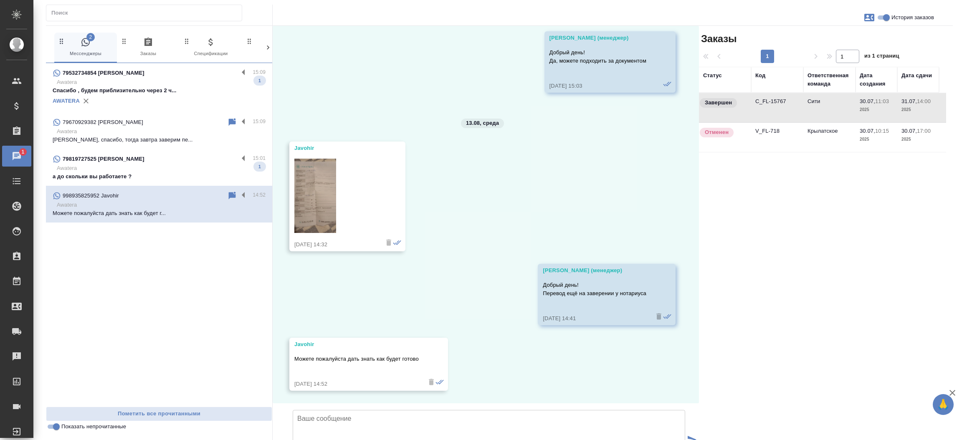
click at [765, 101] on td "C_FL-15767" at bounding box center [777, 107] width 52 height 29
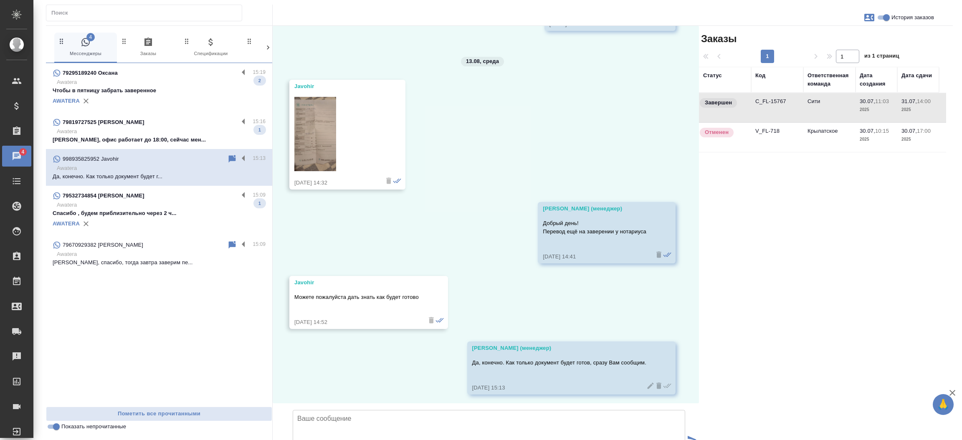
scroll to position [2184, 0]
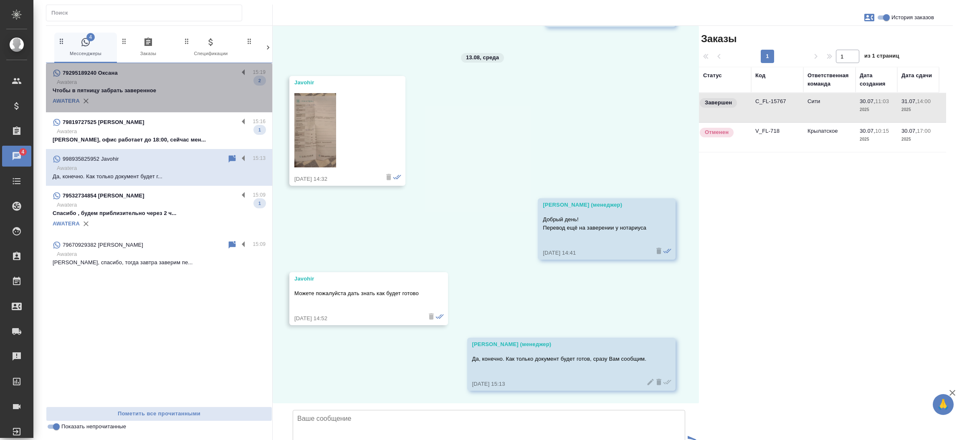
click at [174, 86] on p "Чтобы в пятницу забрать заверенное" at bounding box center [159, 90] width 213 height 8
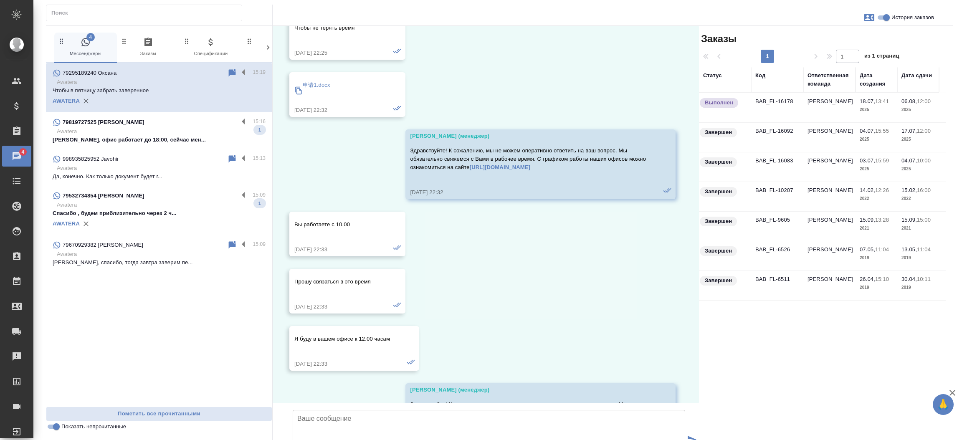
scroll to position [11792, 0]
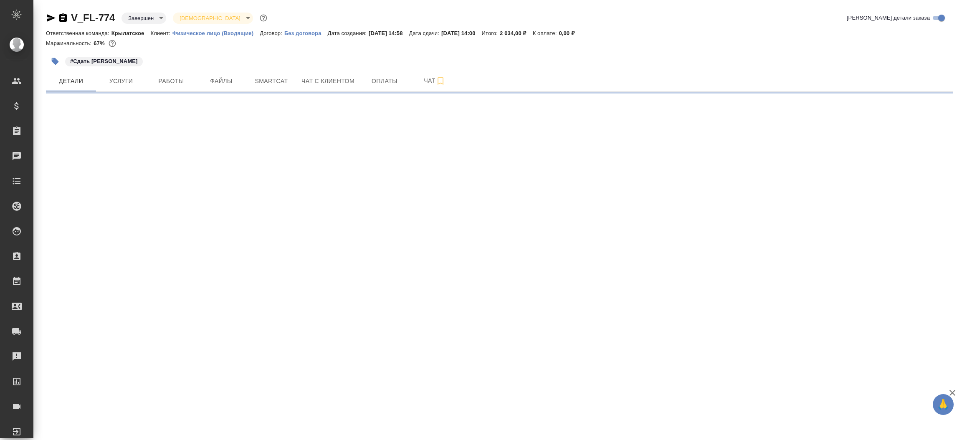
select select "RU"
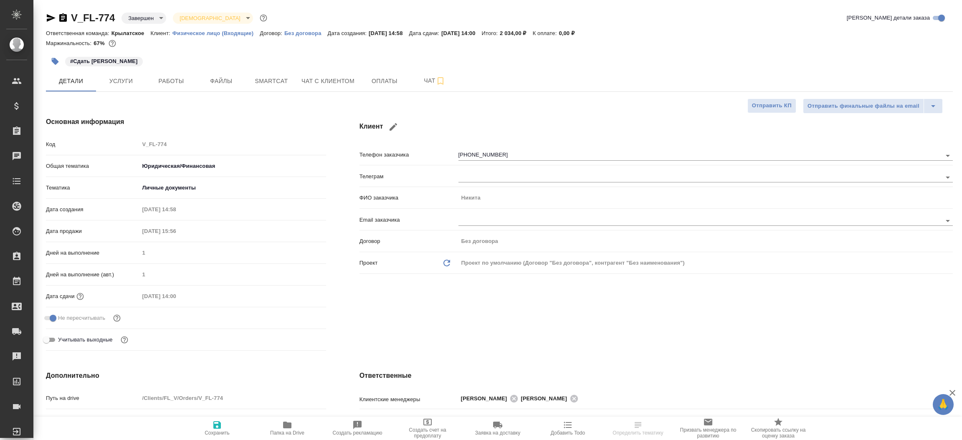
type textarea "x"
click at [51, 18] on icon "button" at bounding box center [51, 18] width 10 height 10
type textarea "x"
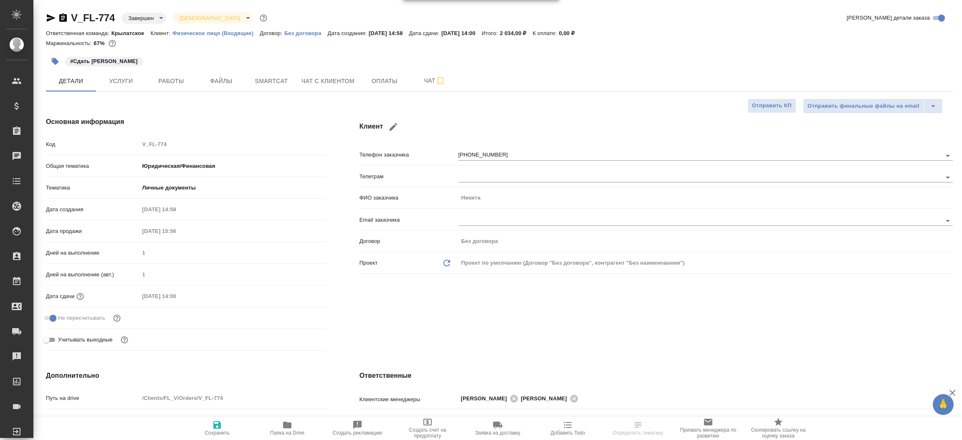
type textarea "x"
select select "RU"
type textarea "x"
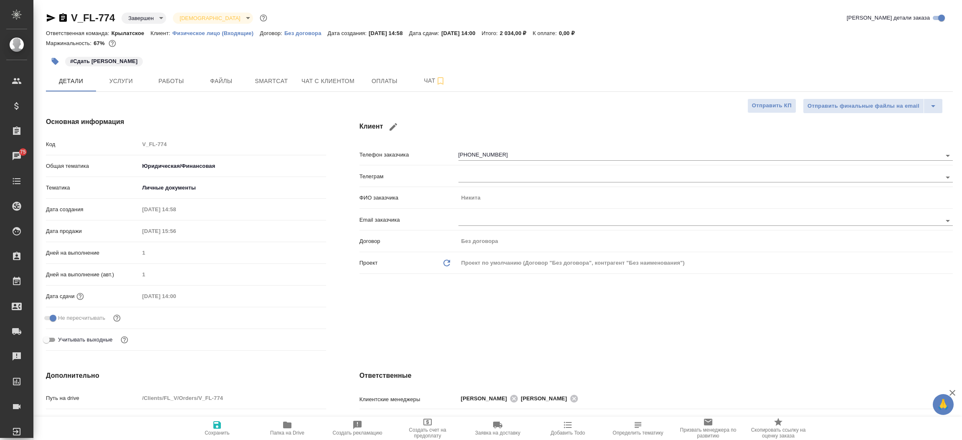
type textarea "x"
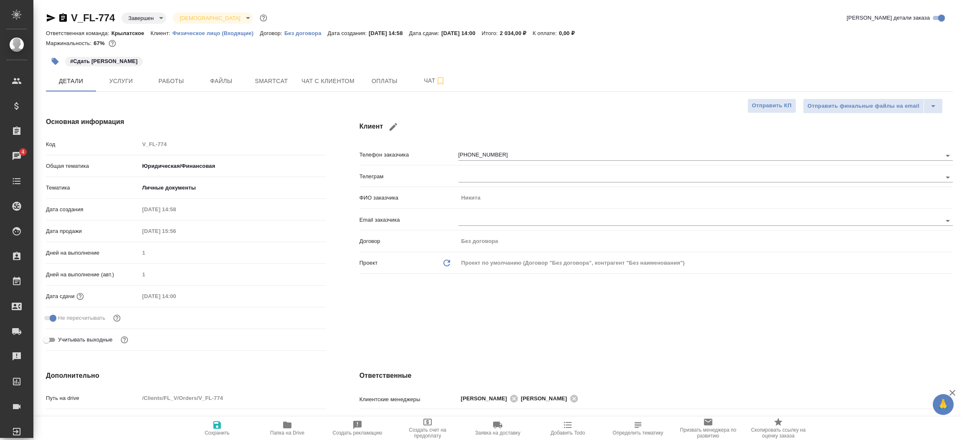
type textarea "x"
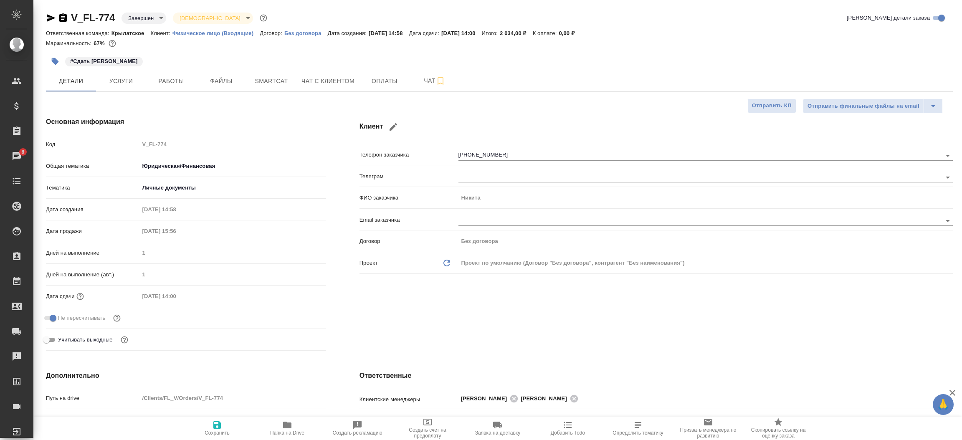
type textarea "x"
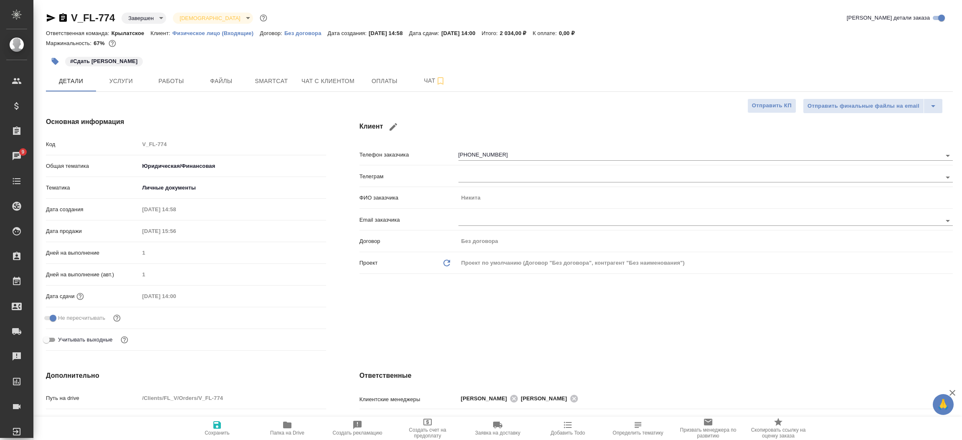
type textarea "x"
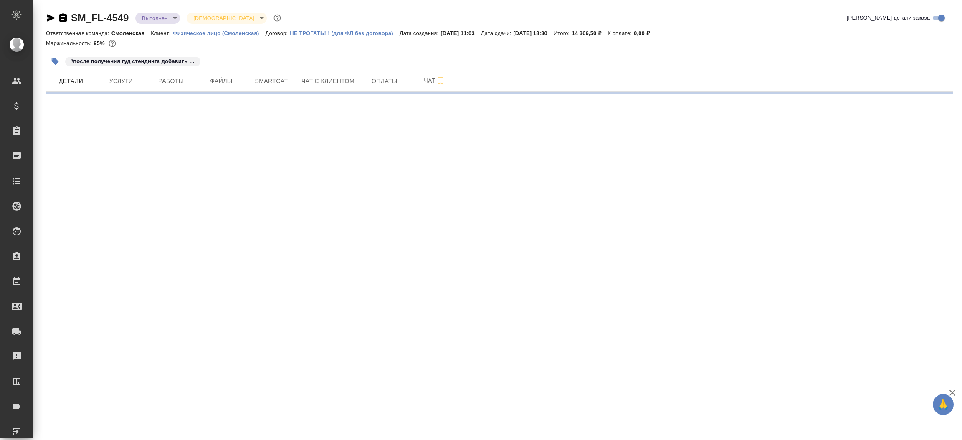
click at [49, 18] on icon "button" at bounding box center [51, 18] width 9 height 8
select select "RU"
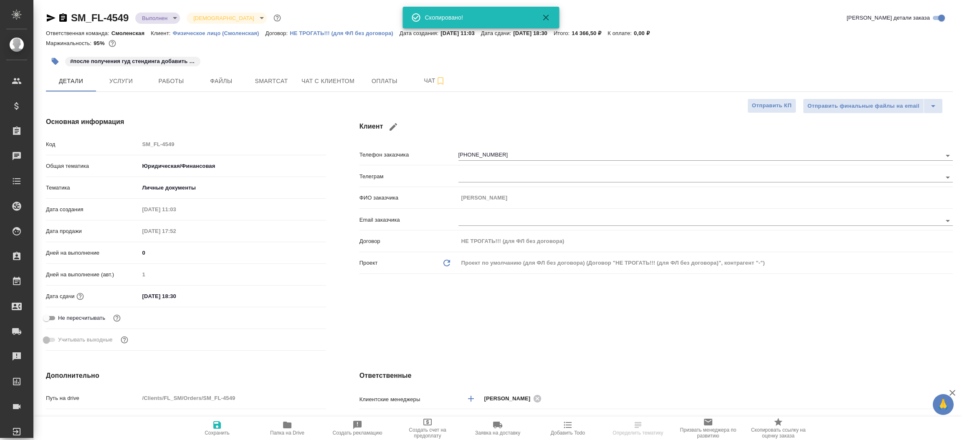
type textarea "x"
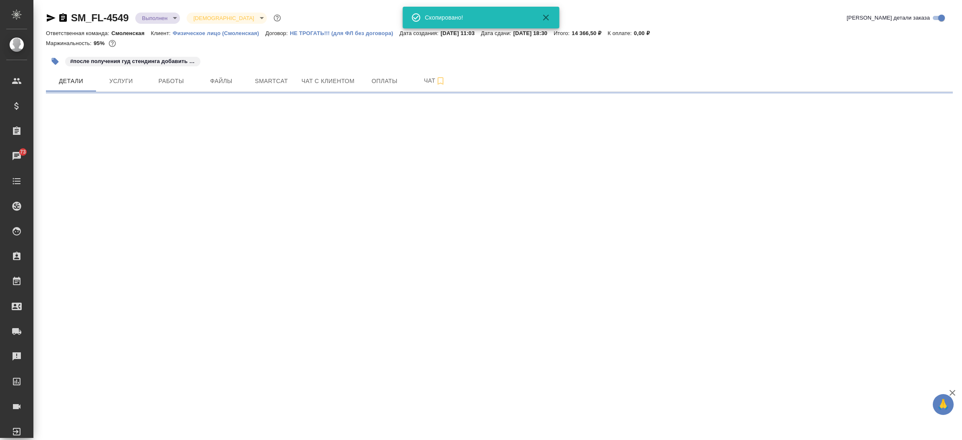
select select "RU"
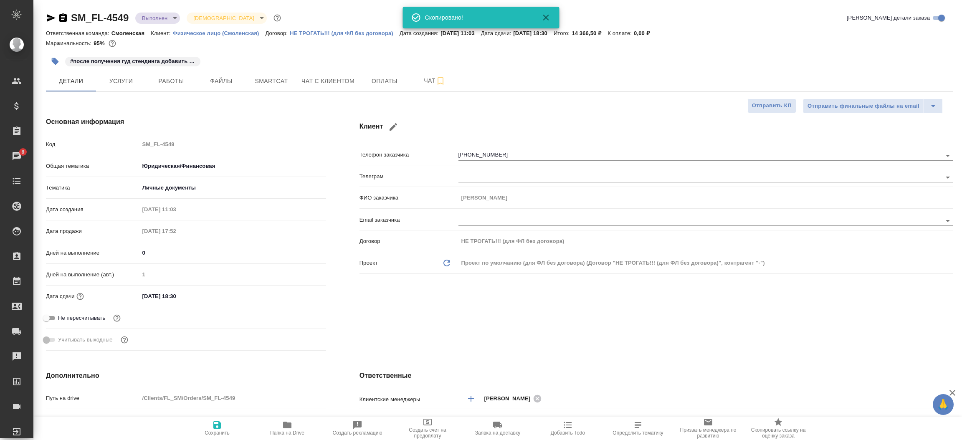
type textarea "x"
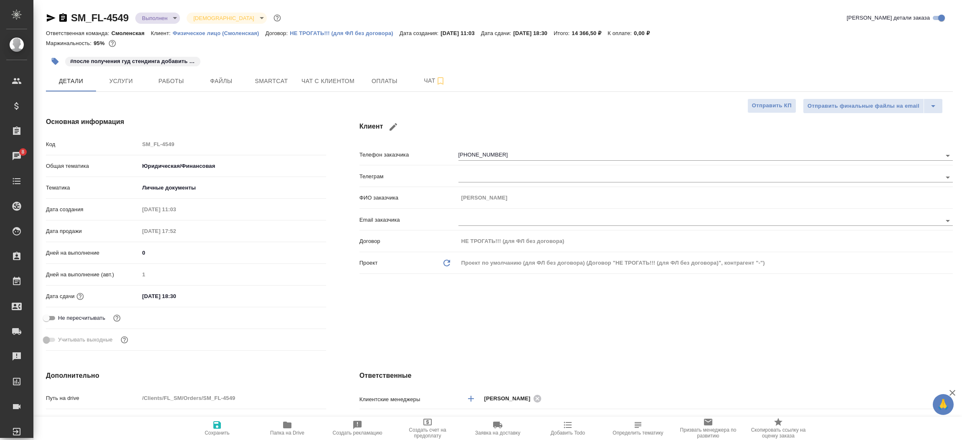
type textarea "x"
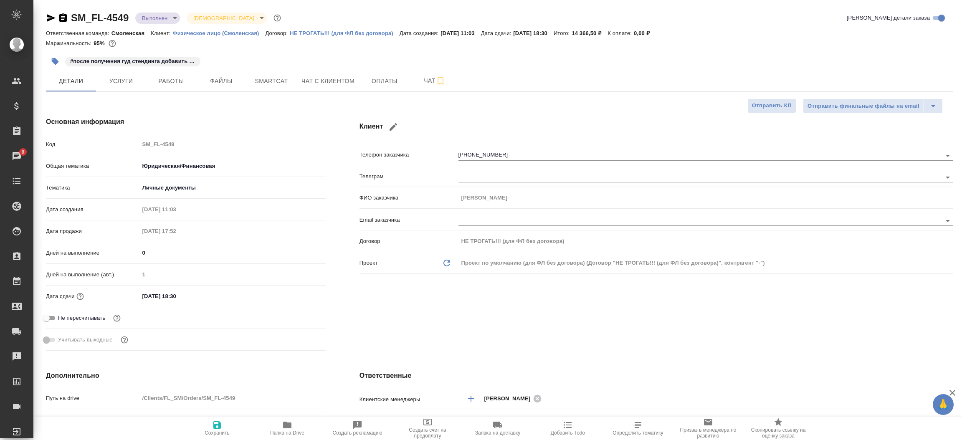
type textarea "x"
click at [354, 326] on div "Клиент Телефон заказчика [PHONE_NUMBER] Телеграм ФИО заказчика [PERSON_NAME] Em…" at bounding box center [656, 235] width 627 height 271
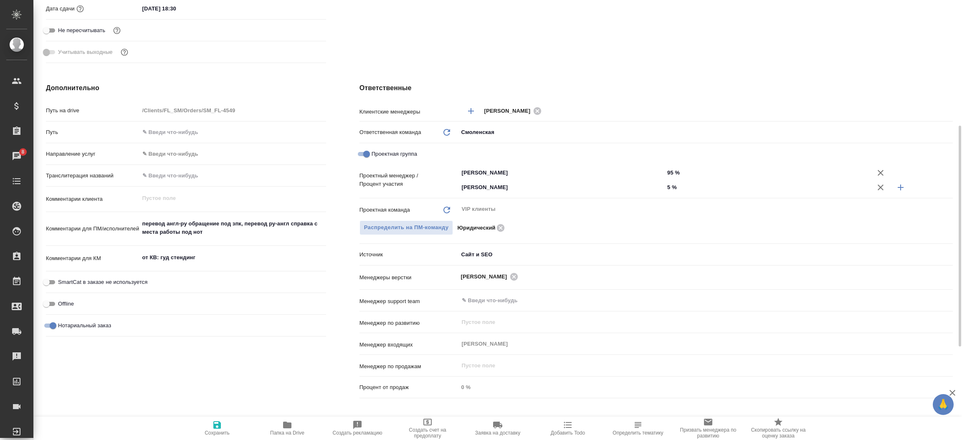
scroll to position [325, 0]
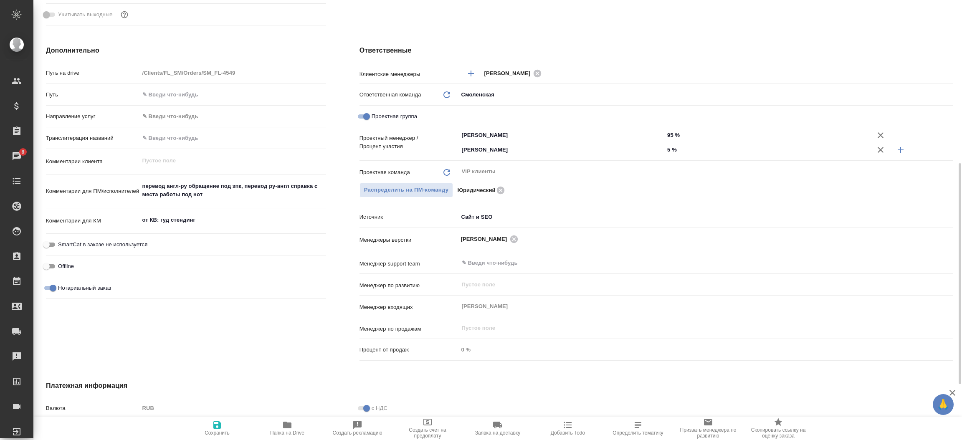
type textarea "x"
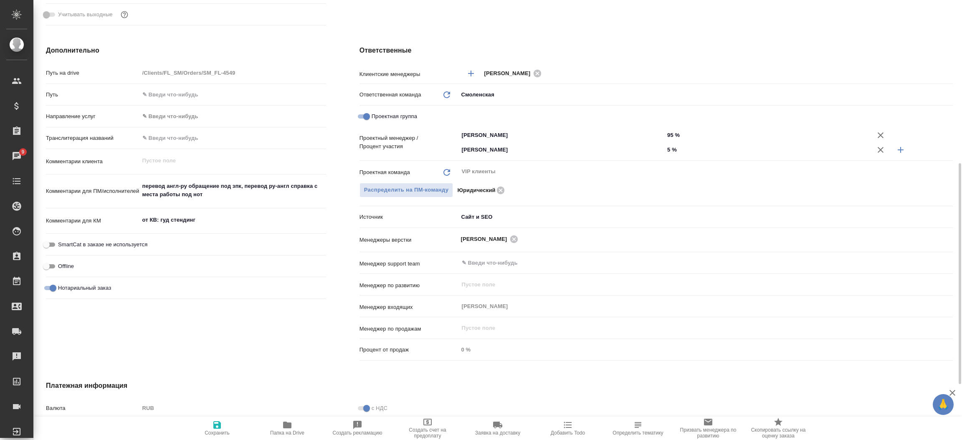
type textarea "x"
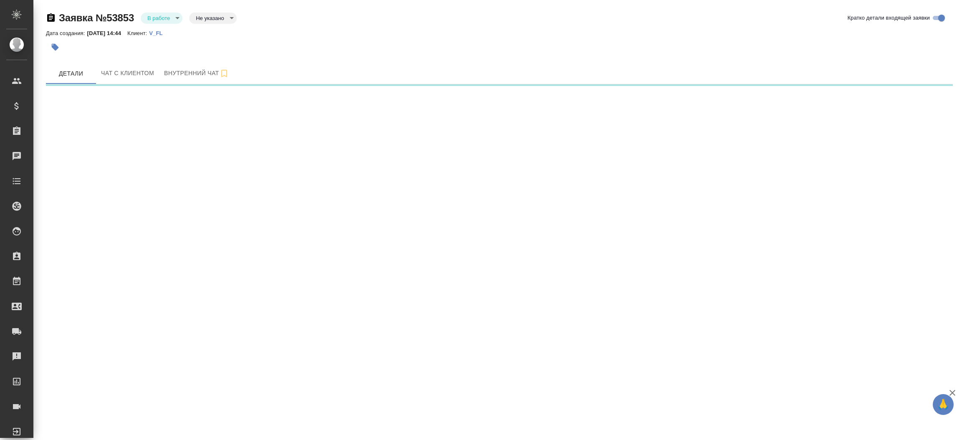
select select "RU"
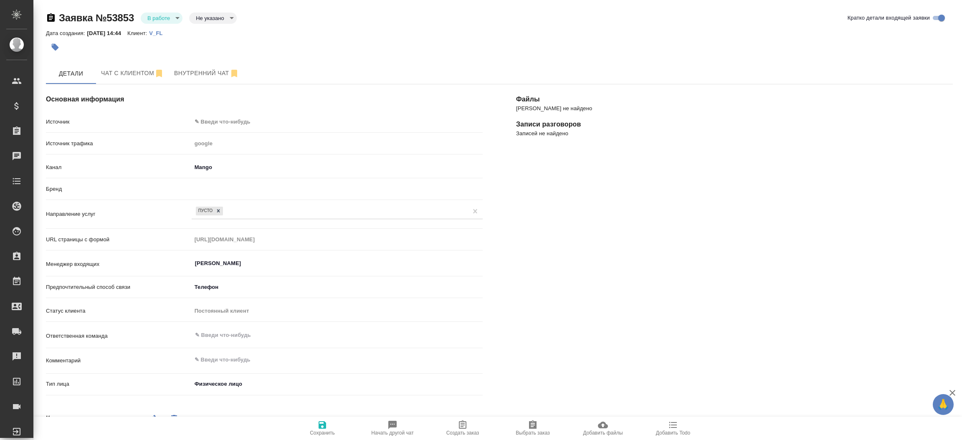
type textarea "x"
click at [142, 78] on span "Чат с клиентом" at bounding box center [132, 73] width 63 height 10
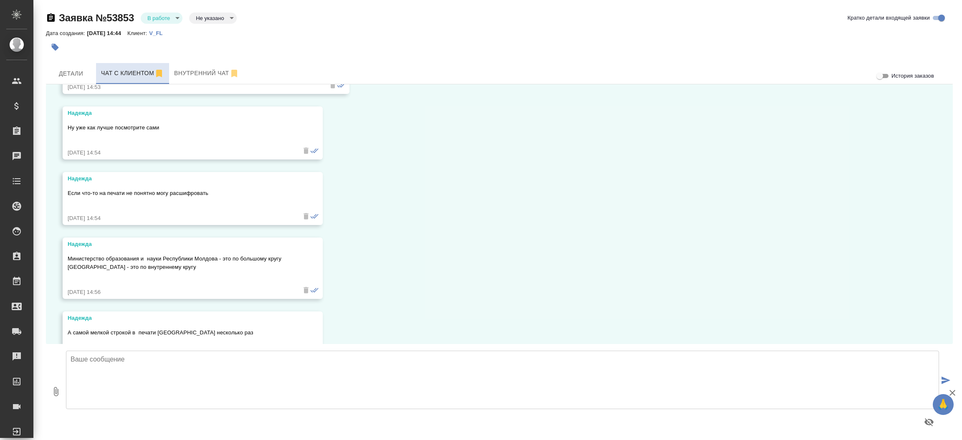
scroll to position [350, 0]
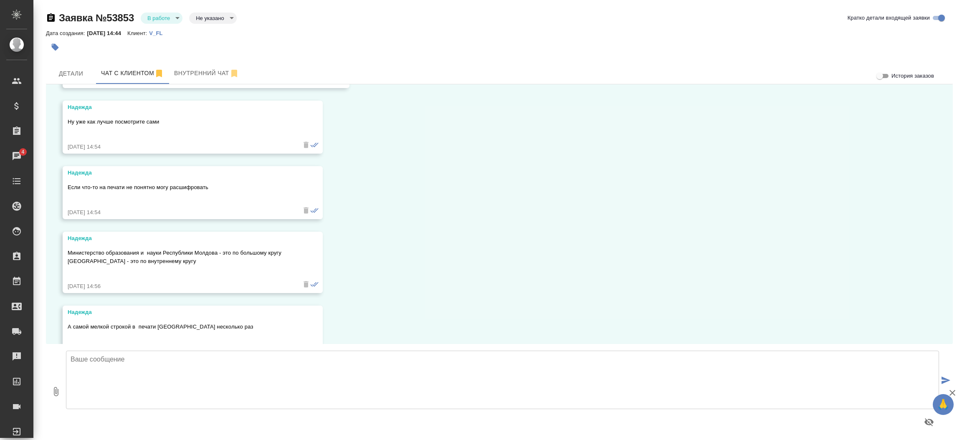
drag, startPoint x: 66, startPoint y: 251, endPoint x: 259, endPoint y: 263, distance: 192.5
click at [259, 263] on div "Надежда Министерство образования и науки Республики Молдова - это по большому к…" at bounding box center [193, 262] width 260 height 61
copy p "Министерство образования и науки Республики Молдова - это по большому кругу [GE…"
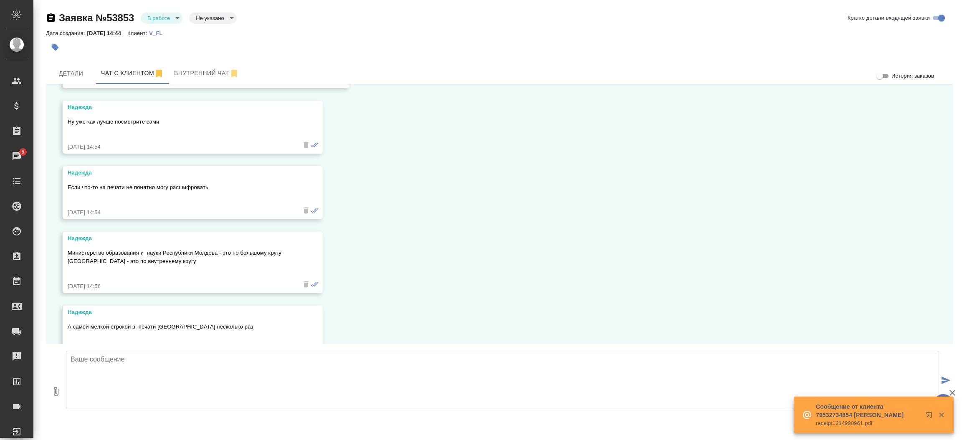
drag, startPoint x: 68, startPoint y: 327, endPoint x: 355, endPoint y: 325, distance: 287.4
click at [323, 325] on div "Надежда А самой мелкой строкой в печати написано [GEOGRAPHIC_DATA] несколько ра…" at bounding box center [193, 332] width 260 height 53
copy p "А самой мелкой строкой в печати [GEOGRAPHIC_DATA] несколько раз"
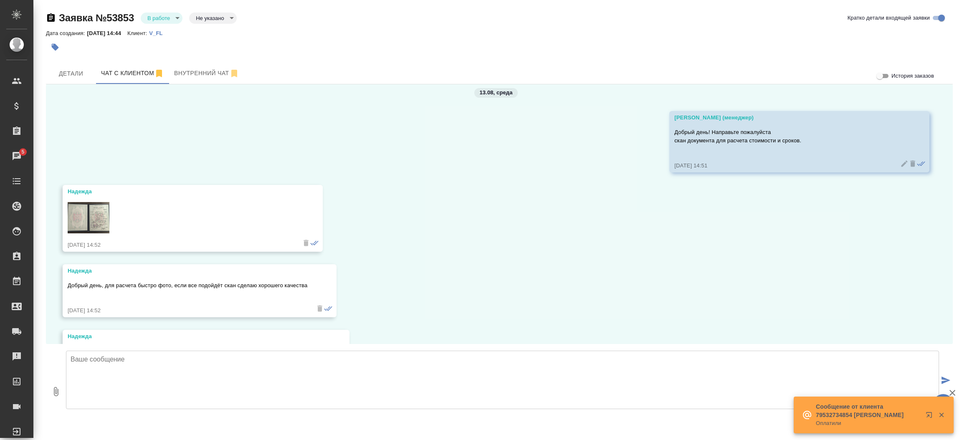
scroll to position [0, 0]
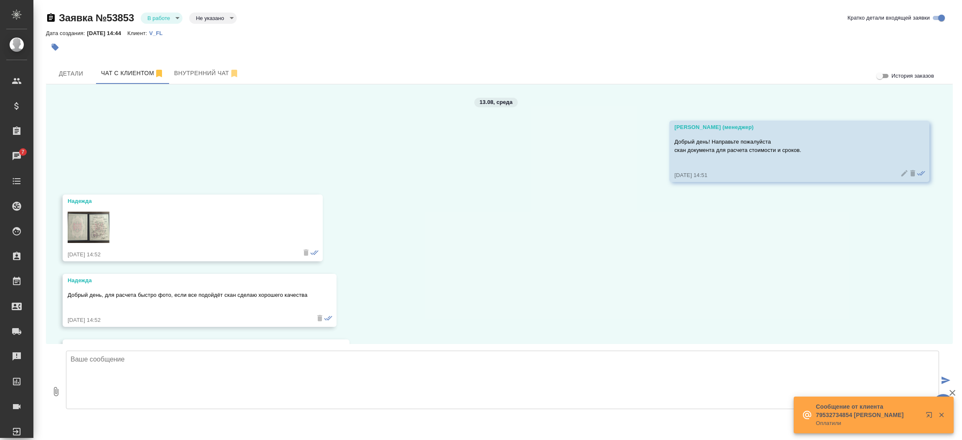
click at [86, 224] on img at bounding box center [89, 227] width 42 height 31
click at [72, 75] on span "Детали" at bounding box center [71, 73] width 40 height 10
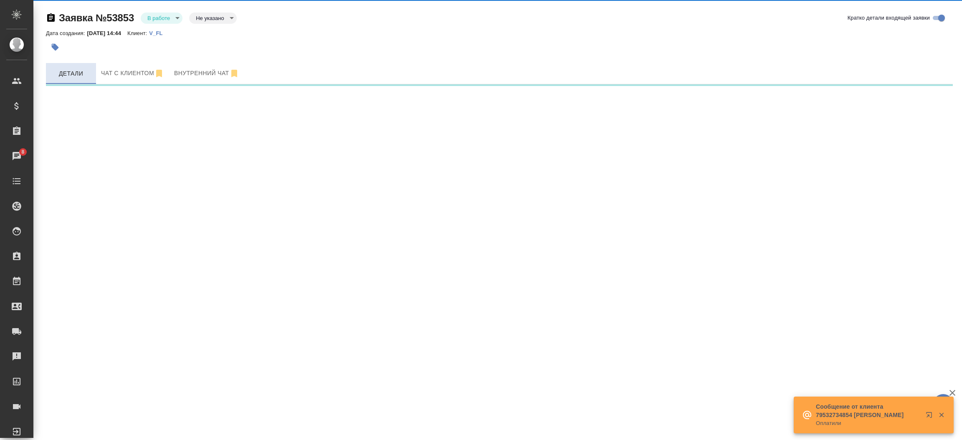
select select "RU"
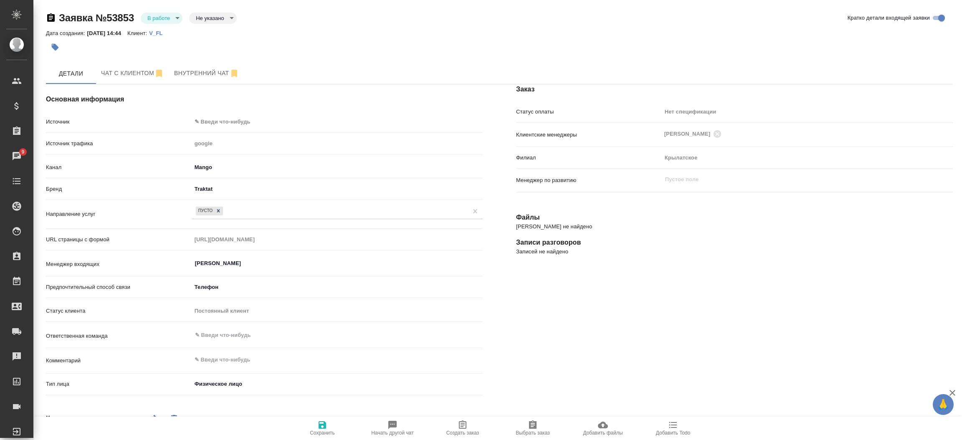
type textarea "x"
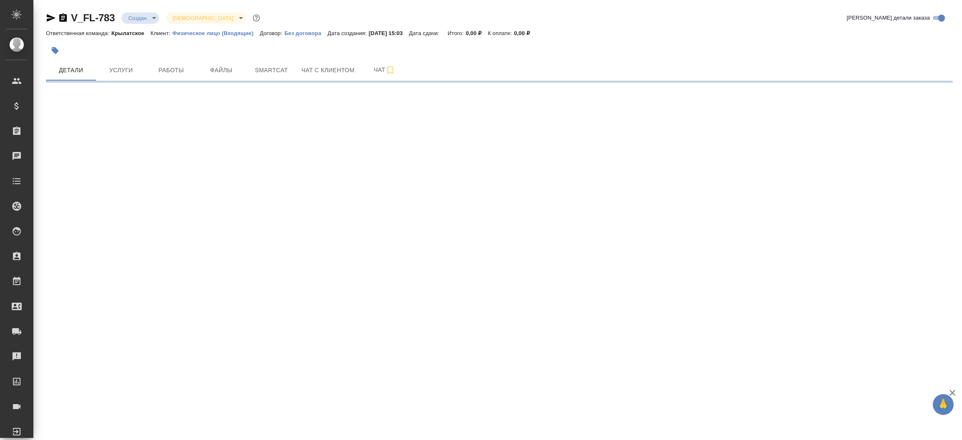
select select "RU"
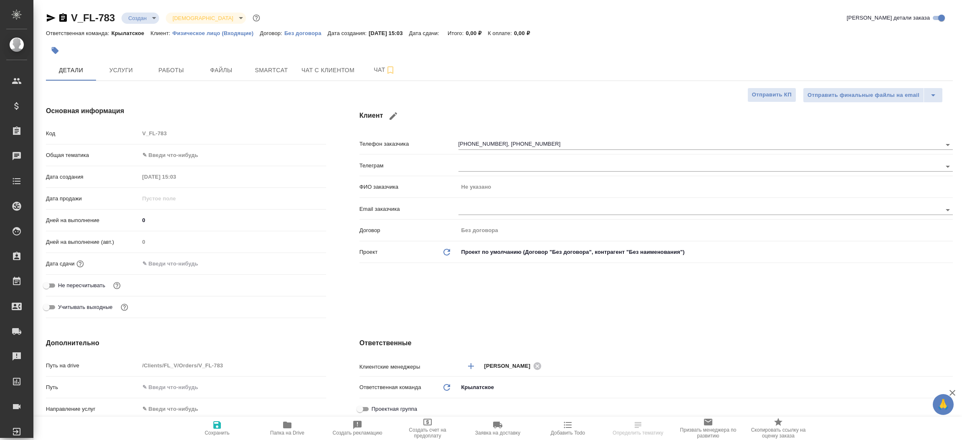
type textarea "x"
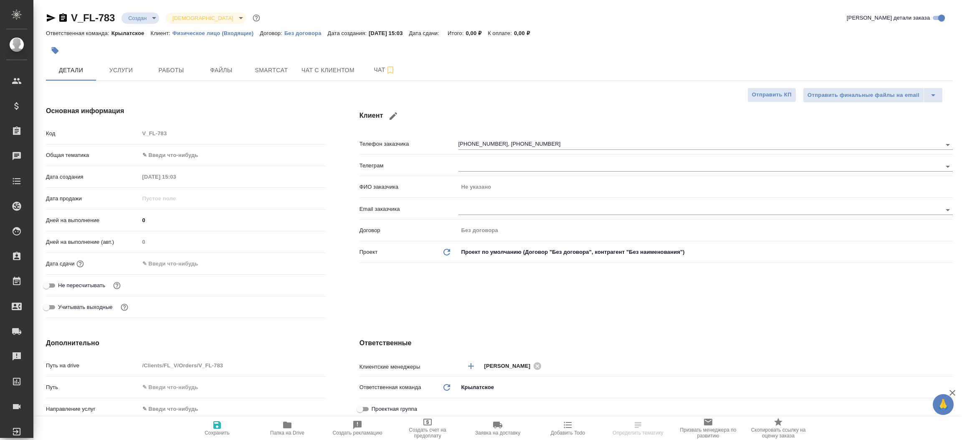
type textarea "x"
select select "RU"
type textarea "x"
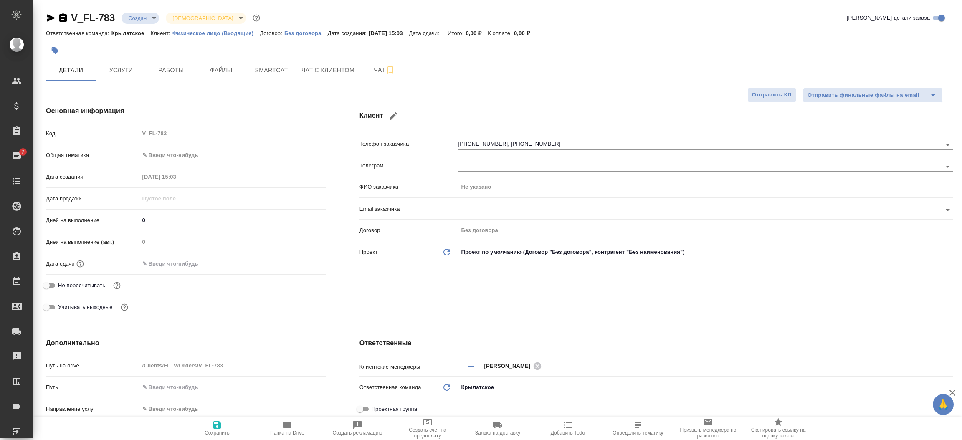
type textarea "x"
click at [222, 63] on button "Файлы" at bounding box center [221, 70] width 50 height 21
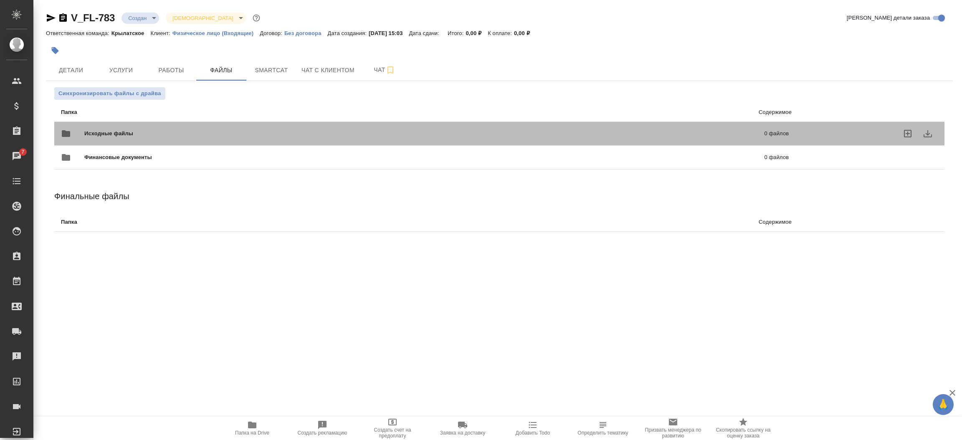
click at [167, 122] on div "Исходные файлы 0 файлов" at bounding box center [425, 133] width 745 height 37
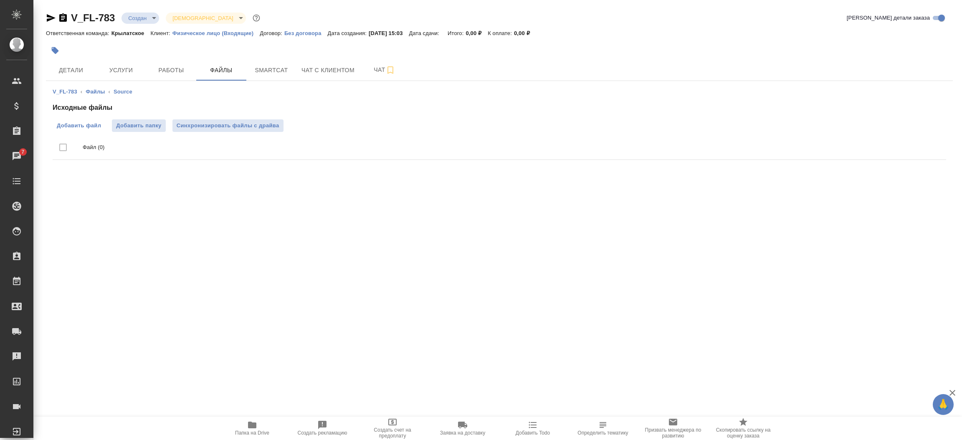
click at [84, 130] on label "Добавить файл" at bounding box center [79, 125] width 53 height 13
click at [0, 0] on input "Добавить файл" at bounding box center [0, 0] width 0 height 0
click at [79, 65] on span "Детали" at bounding box center [71, 70] width 40 height 10
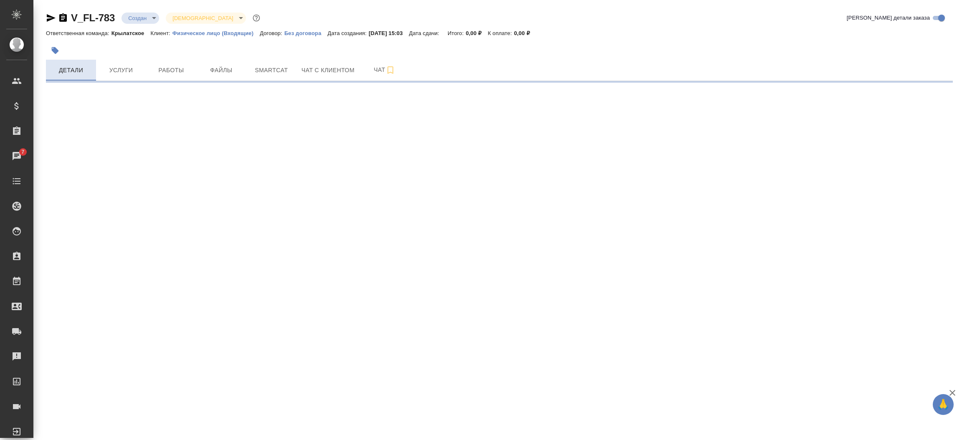
select select "RU"
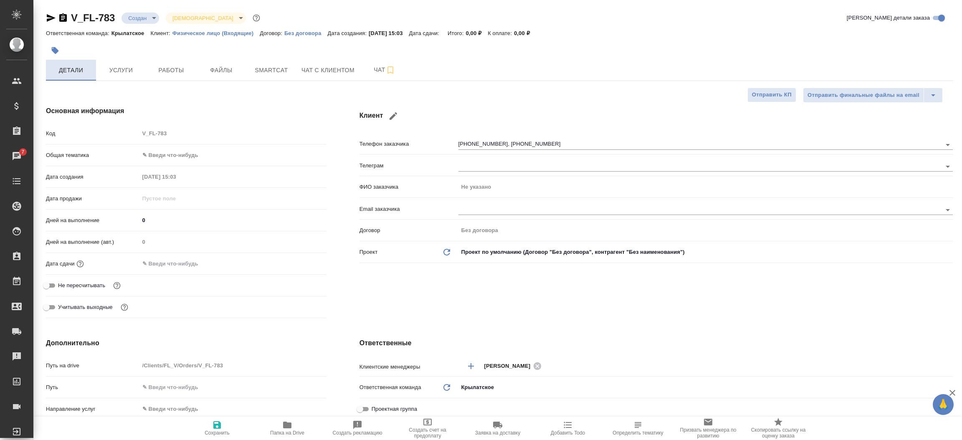
type textarea "x"
click at [50, 19] on icon "button" at bounding box center [51, 18] width 9 height 8
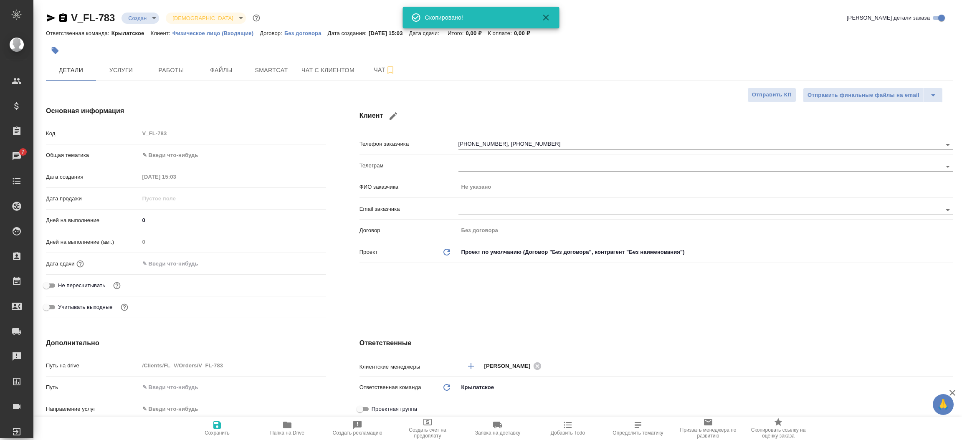
type textarea "x"
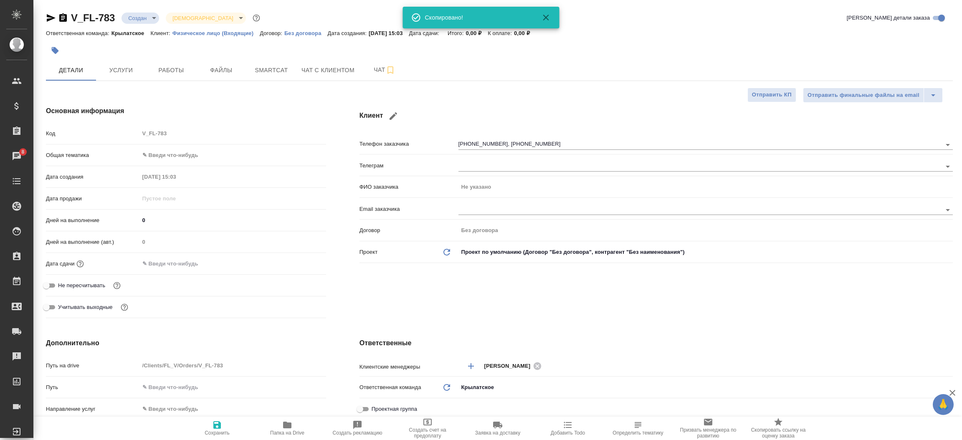
type textarea "x"
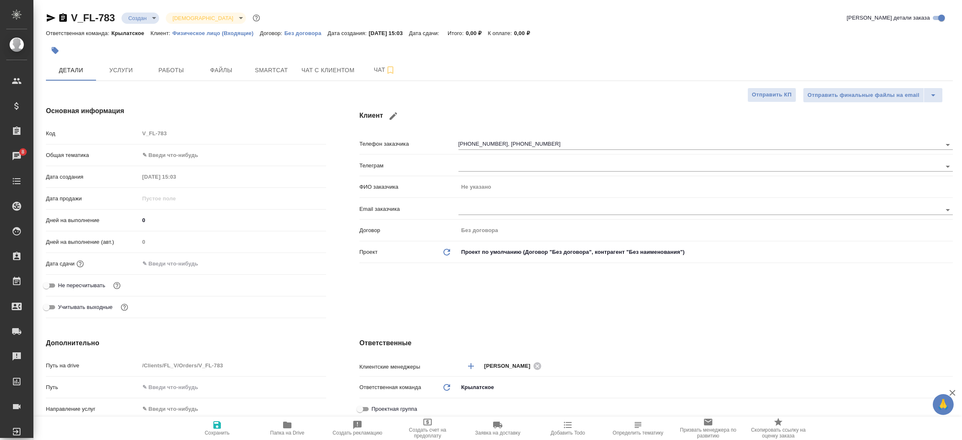
click at [349, 248] on div "Клиент Телефон заказчика +79361822707, +79267129633 Телеграм ФИО заказчика Не у…" at bounding box center [656, 213] width 627 height 249
type textarea "x"
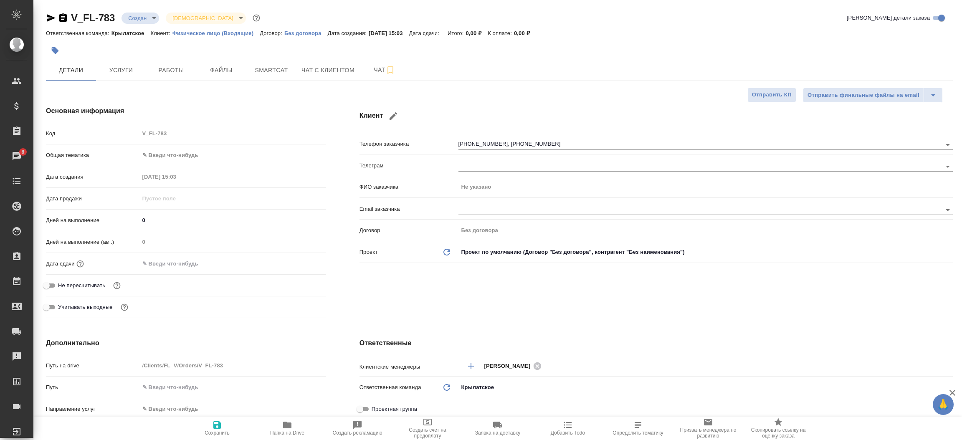
type textarea "x"
click at [340, 299] on div "Основная информация Код V_FL-783 Общая тематика ✎ Введи что-нибудь Дата создани…" at bounding box center [186, 213] width 314 height 249
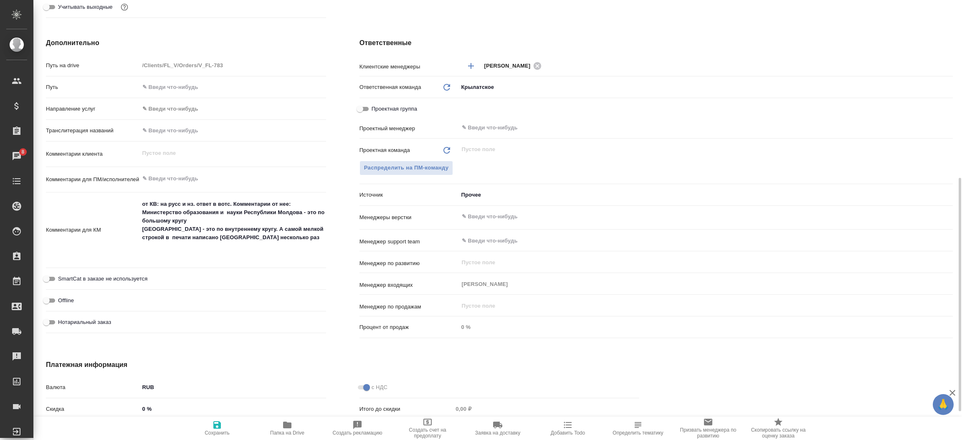
scroll to position [313, 0]
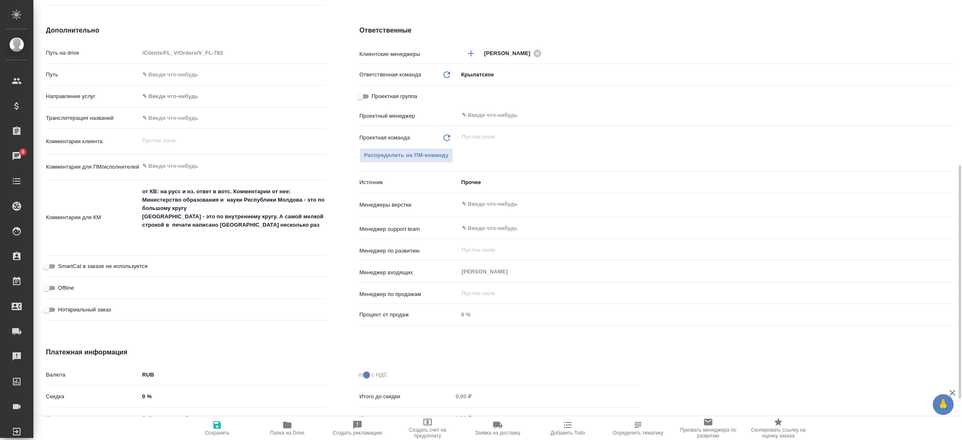
type textarea "x"
click at [172, 241] on textarea "от КВ: на русс и нз. ответ в вотс. Комментарии от нее: Министерство образования…" at bounding box center [233, 217] width 186 height 64
type textarea "x"
type textarea "от КВ: на русс и нз. ответ в вотс. Комментарии от нее: Министерство образования…"
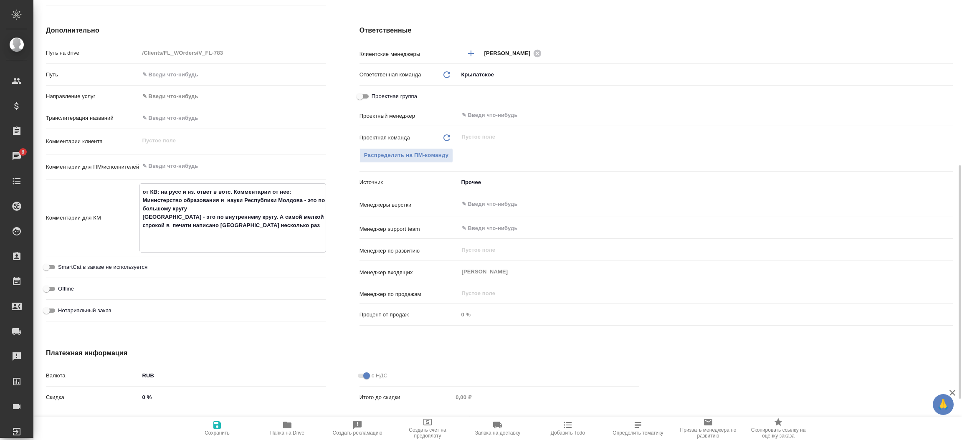
type textarea "x"
type textarea "от КВ: на русс и нз. ответ в вотс. Комментарии от нее: Министерство образования…"
type textarea "x"
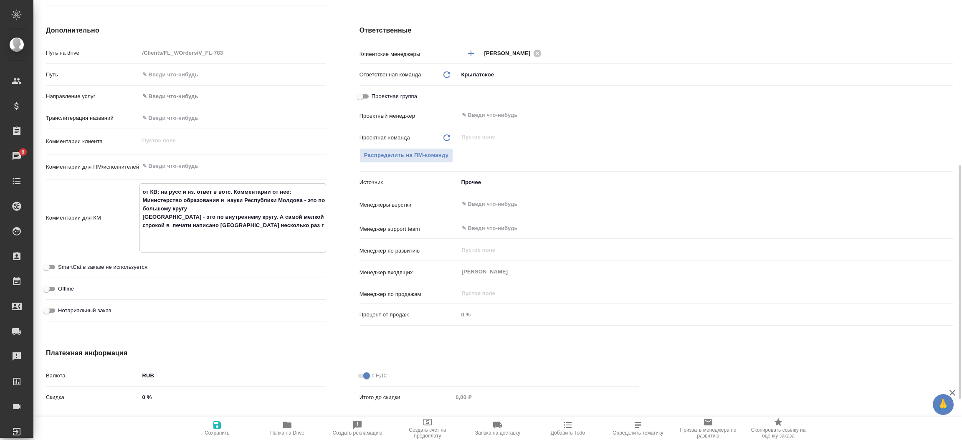
type textarea "x"
type textarea "от КВ: на русс и нз. ответ в вотс. Комментарии от нее: Министерство образования…"
type textarea "x"
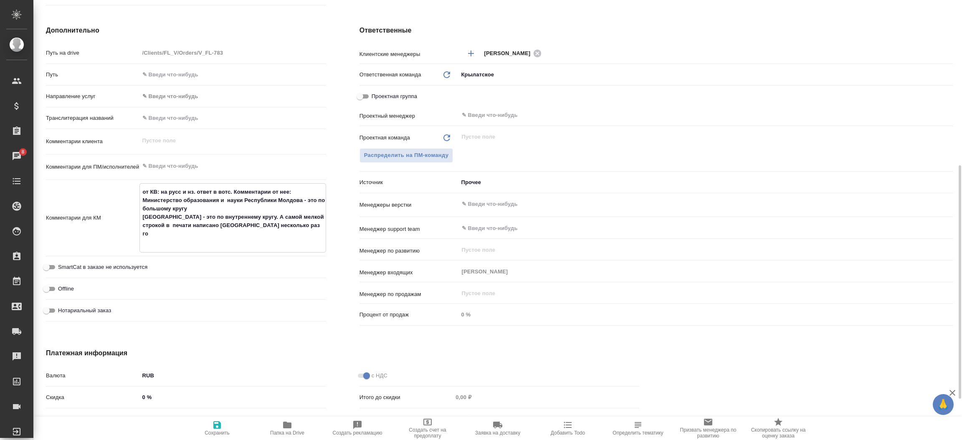
type textarea "x"
type textarea "от КВ: на русс и нз. ответ в вотс. Комментарии от нее: Министерство образования…"
type textarea "x"
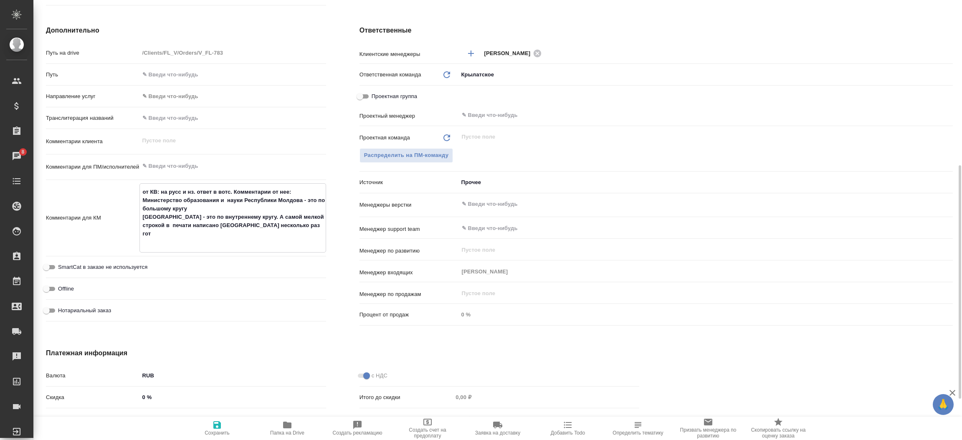
type textarea "от КВ: на русс и нз. ответ в вотс. Комментарии от нее: Министерство образования…"
type textarea "x"
type textarea "от КВ: на русс и нз. ответ в вотс. Комментарии от нее: Министерство образования…"
type textarea "x"
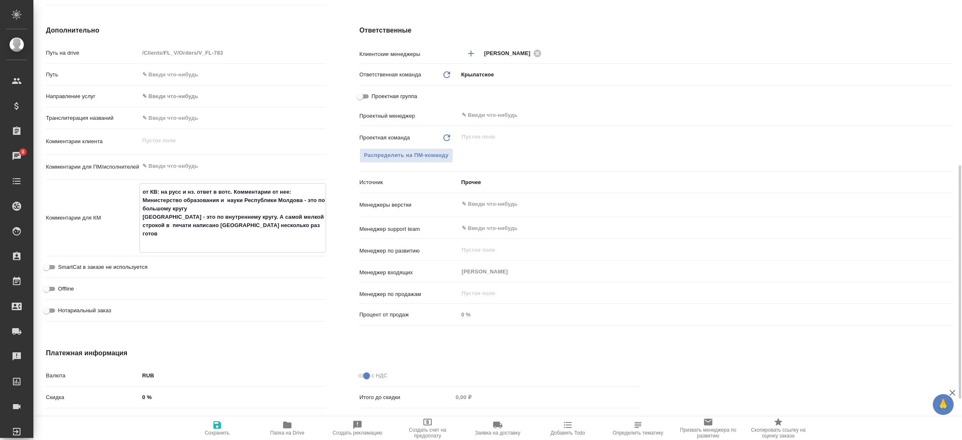
type textarea "x"
type textarea "от КВ: на русс и нз. ответ в вотс. Комментарии от нее: Министерство образования…"
type textarea "x"
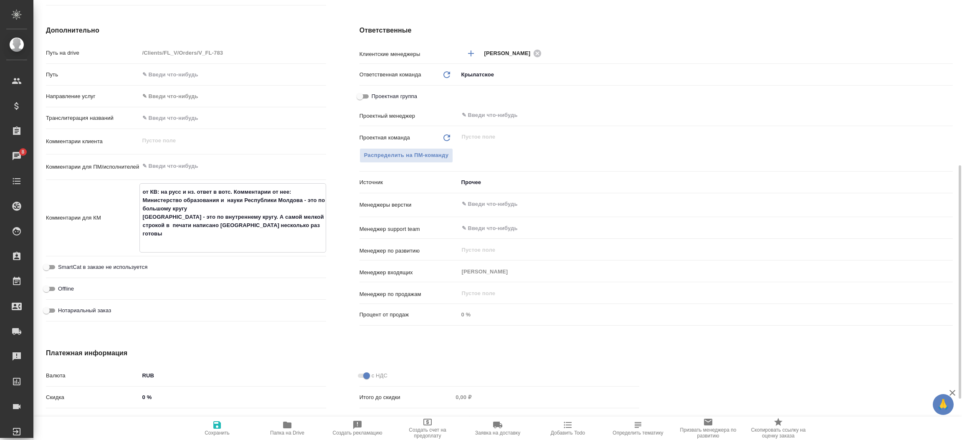
type textarea "x"
type textarea "от КВ: на русс и нз. ответ в вотс. Комментарии от нее: Министерство образования…"
type textarea "x"
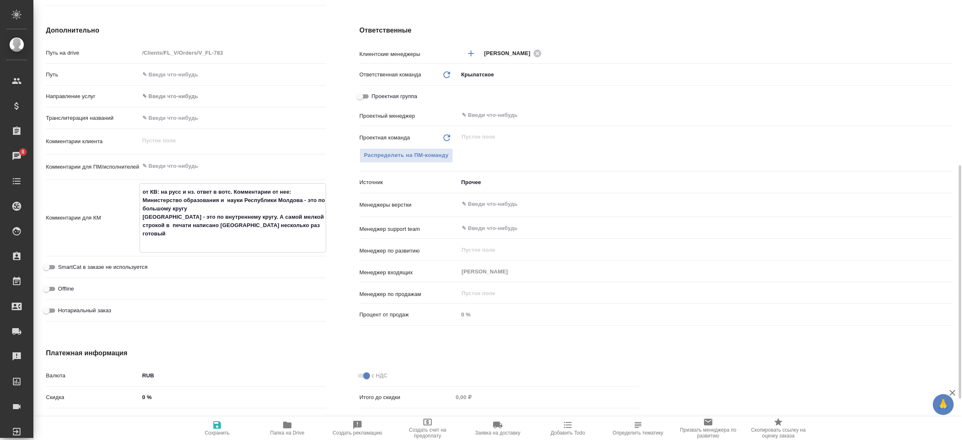
type textarea "x"
type textarea "от КВ: на русс и нз. ответ в вотс. Комментарии от нее: Министерство образования…"
type textarea "x"
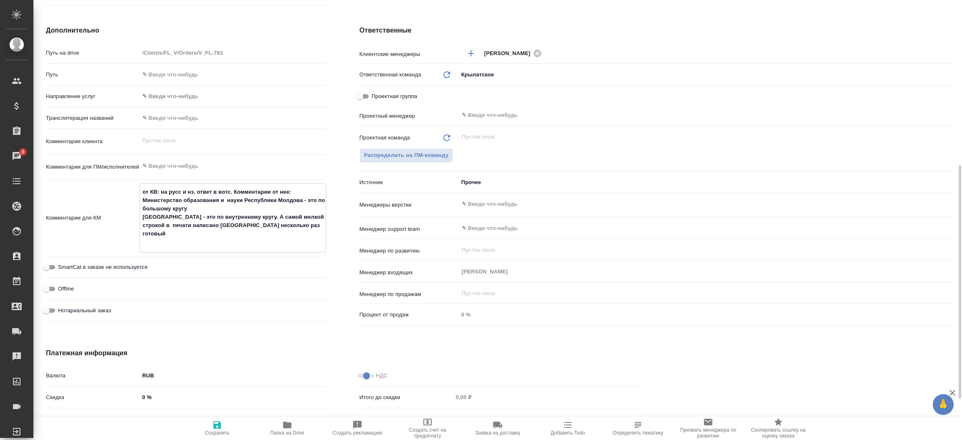
type textarea "от КВ: на русс и нз. ответ в вотс. Комментарии от нее: Министерство образования…"
type textarea "x"
type textarea "от КВ: на русс и нз. ответ в вотс. Комментарии от нее: Министерство образования…"
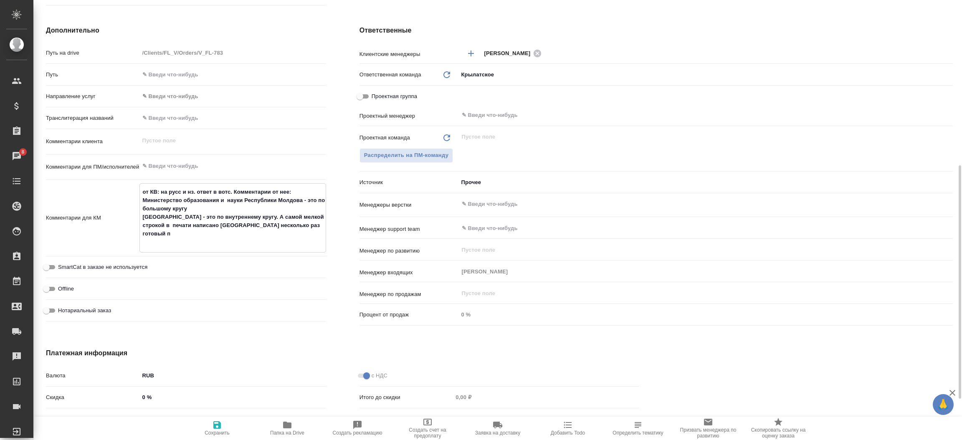
type textarea "x"
type textarea "от КВ: на русс и нз. ответ в вотс. Комментарии от нее: Министерство образования…"
type textarea "x"
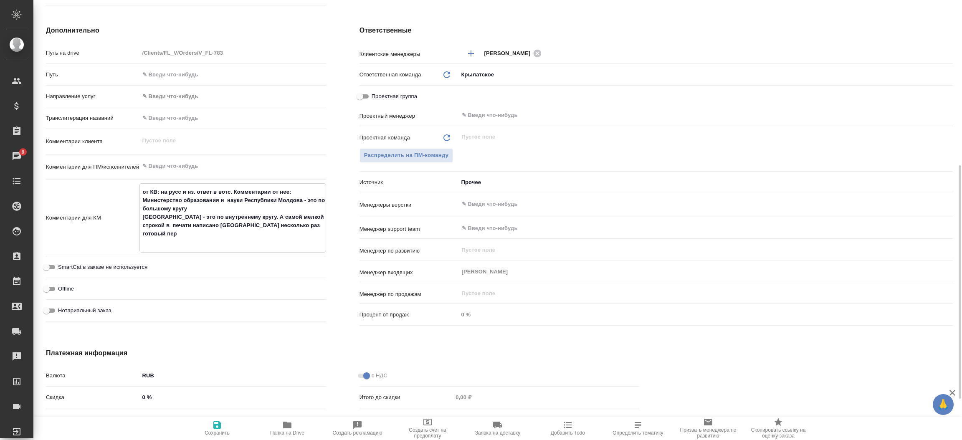
type textarea "x"
type textarea "от КВ: на русс и нз. ответ в вотс. Комментарии от нее: Министерство образования…"
type textarea "x"
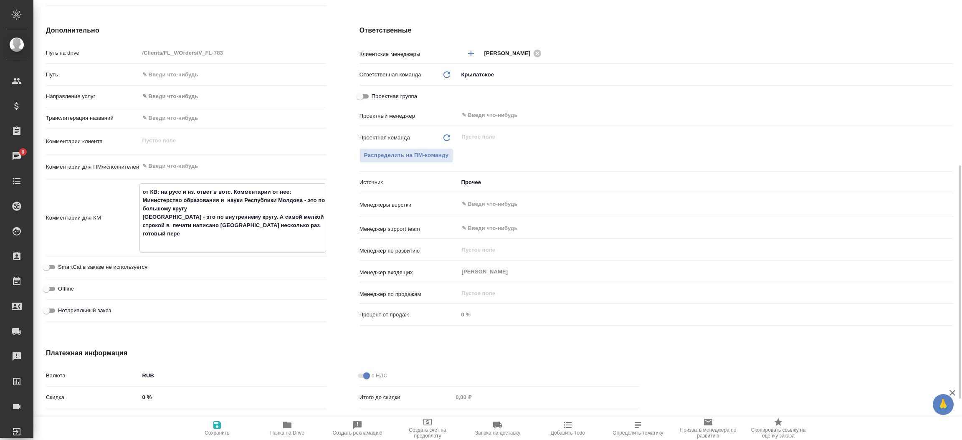
type textarea "x"
type textarea "от КВ: на русс и нз. ответ в вотс. Комментарии от нее: Министерство образования…"
type textarea "x"
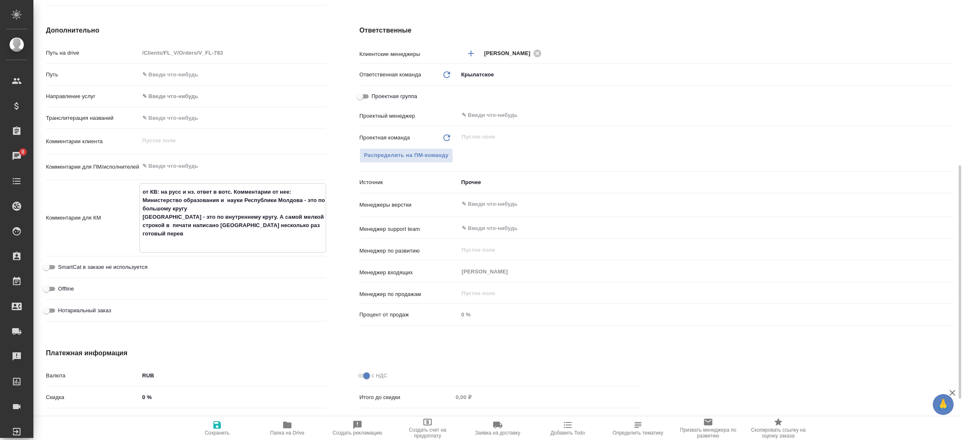
type textarea "от КВ: на русс и нз. ответ в вотс. Комментарии от нее: Министерство образования…"
type textarea "x"
type textarea "от КВ: на русс и нз. ответ в вотс. Комментарии от нее: Министерство образования…"
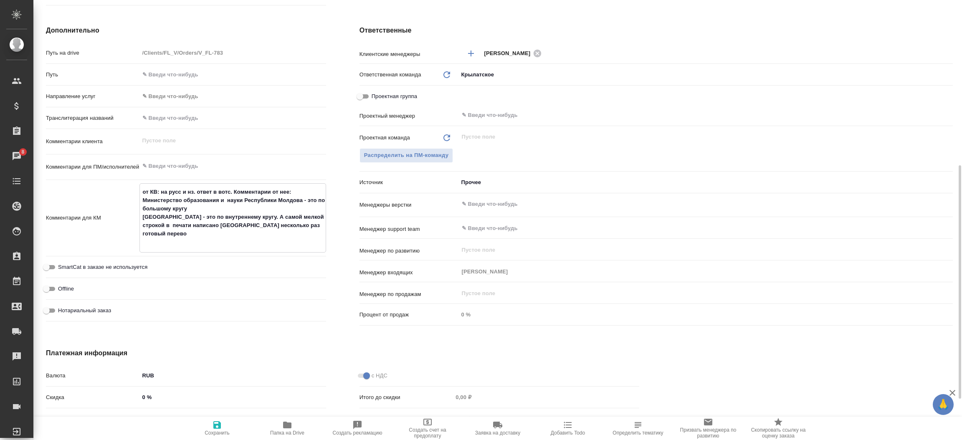
type textarea "x"
type textarea "от КВ: на русс и нз. ответ в вотс. Комментарии от нее: Министерство образования…"
type textarea "x"
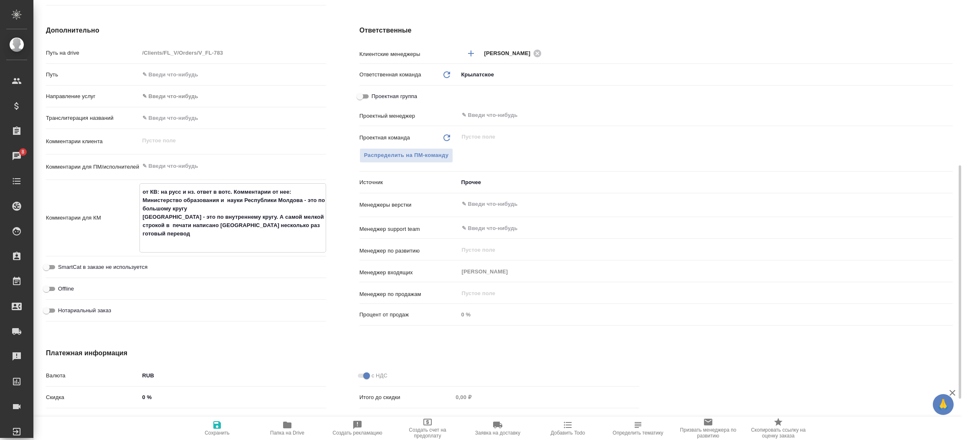
type textarea "x"
type textarea "от КВ: на русс и нз. ответ в вотс. Комментарии от нее: Министерство образования…"
type textarea "x"
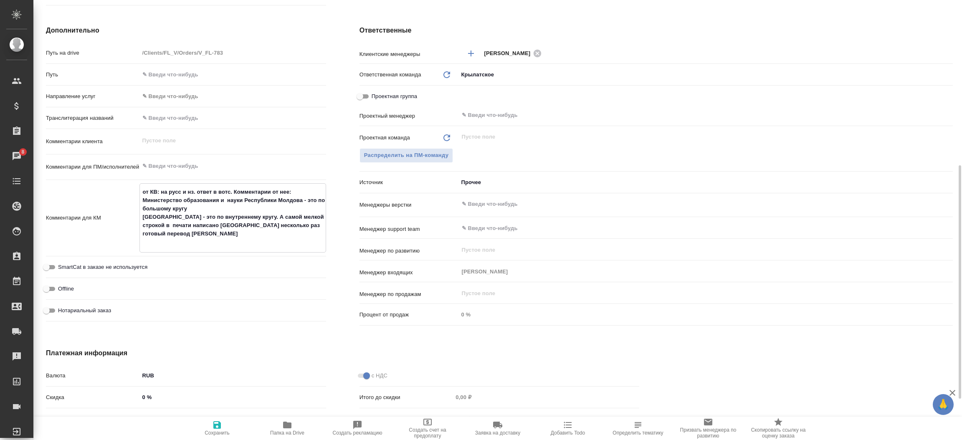
type textarea "x"
type textarea "от КВ: на русс и нз. ответ в вотс. Комментарии от нее: Министерство образования…"
type textarea "x"
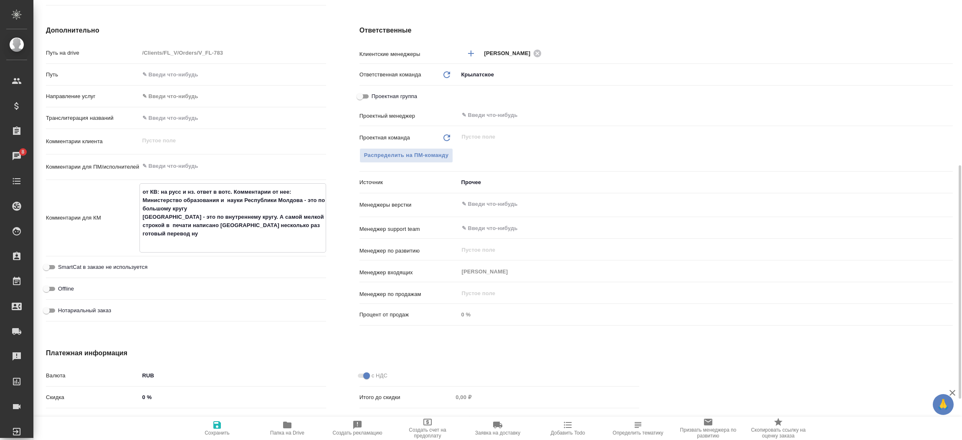
type textarea "от КВ: на русс и нз. ответ в вотс. Комментарии от нее: Министерство образования…"
type textarea "x"
type textarea "от КВ: на русс и нз. ответ в вотс. Комментарии от нее: Министерство образования…"
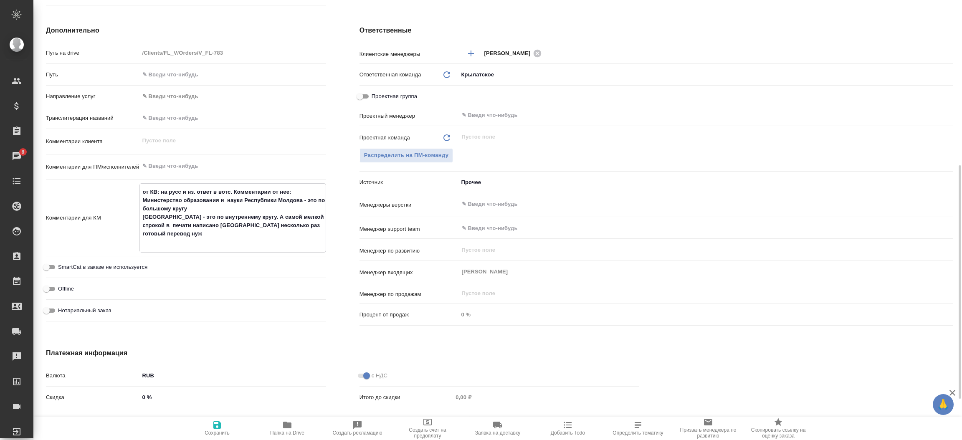
type textarea "x"
type textarea "от КВ: на русс и нз. ответ в вотс. Комментарии от нее: Министерство образования…"
type textarea "x"
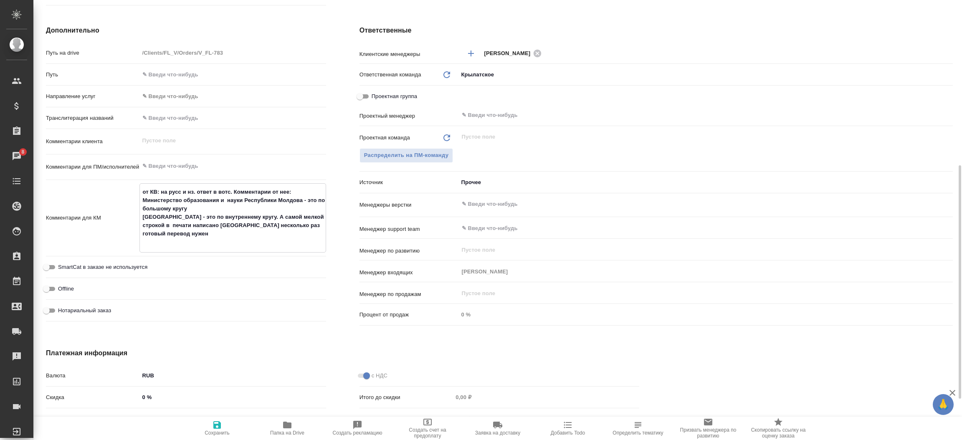
type textarea "x"
type textarea "от КВ: на русс и нз. ответ в вотс. Комментарии от нее: Министерство образования…"
type textarea "x"
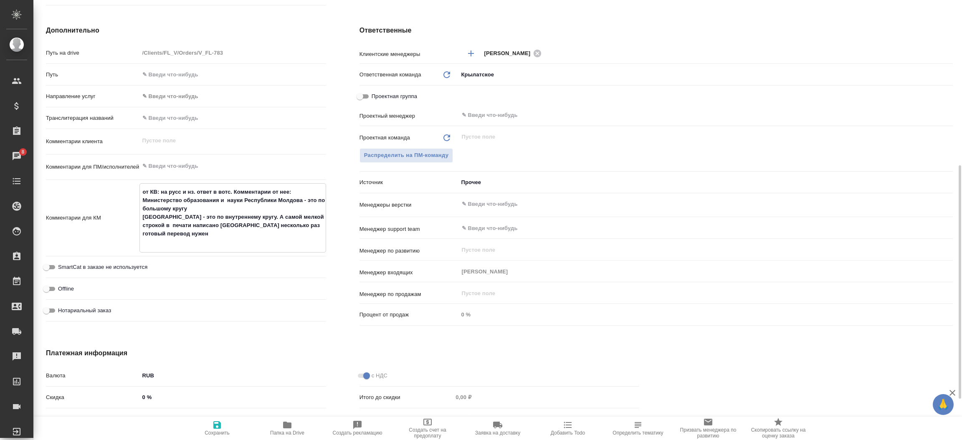
type textarea "x"
type textarea "от КВ: на русс и нз. ответ в вотс. Комментарии от нее: Министерство образования…"
type textarea "x"
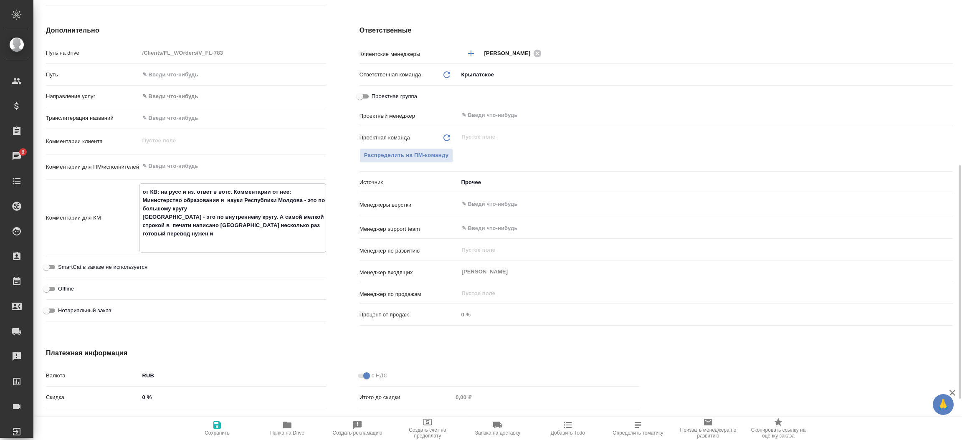
type textarea "от КВ: на русс и нз. ответ в вотс. Комментарии от нее: Министерство образования…"
type textarea "x"
type textarea "от КВ: на русс и нз. ответ в вотс. Комментарии от нее: Министерство образования…"
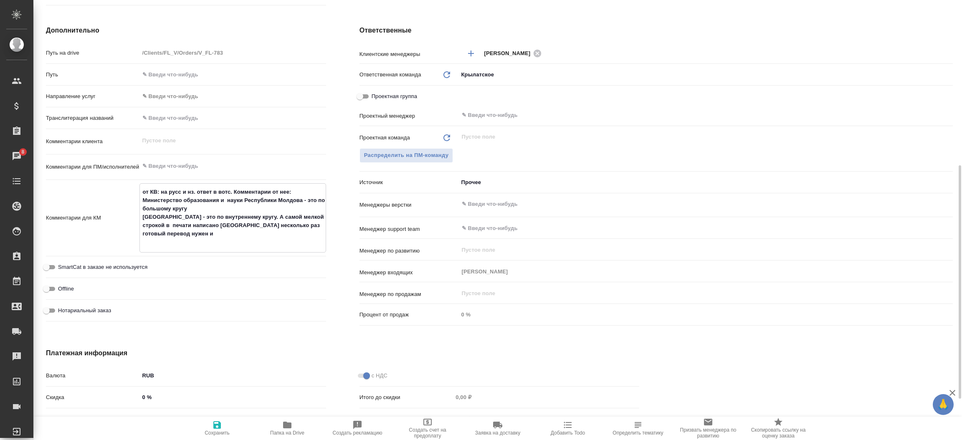
type textarea "x"
type textarea "от КВ: на русс и нз. ответ в вотс. Комментарии от нее: Министерство образования…"
type textarea "x"
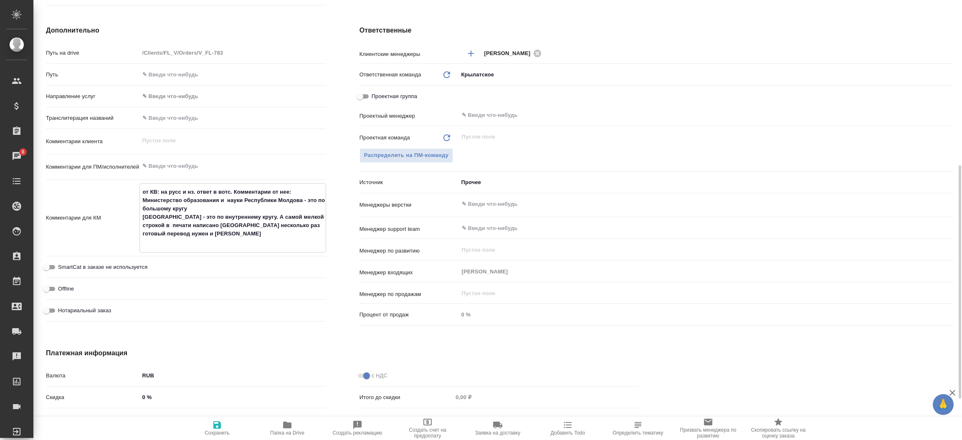
type textarea "x"
type textarea "от КВ: на русс и нз. ответ в вотс. Комментарии от нее: Министерство образования…"
type textarea "x"
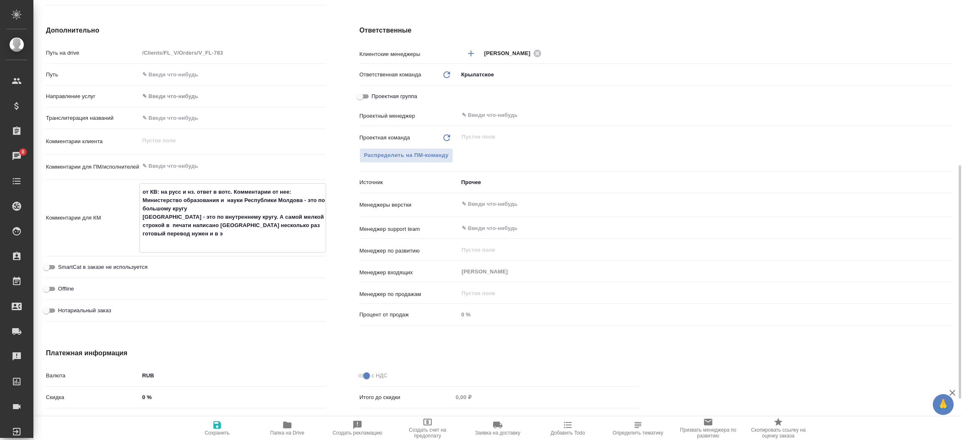
type textarea "x"
type textarea "от КВ: на русс и нз. ответ в вотс. Комментарии от нее: Министерство образования…"
type textarea "x"
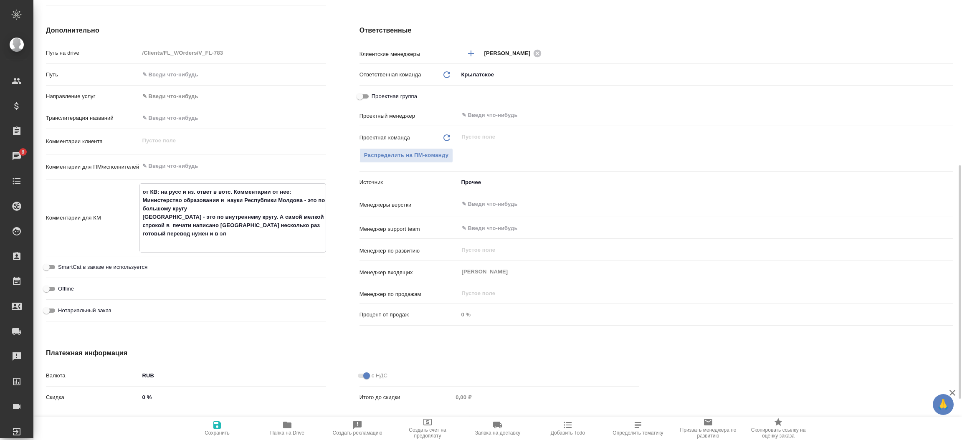
type textarea "от КВ: на русс и нз. ответ в вотс. Комментарии от нее: Министерство образования…"
type textarea "x"
type textarea "от КВ: на русс и нз. ответ в вотс. Комментарии от нее: Министерство образования…"
type textarea "x"
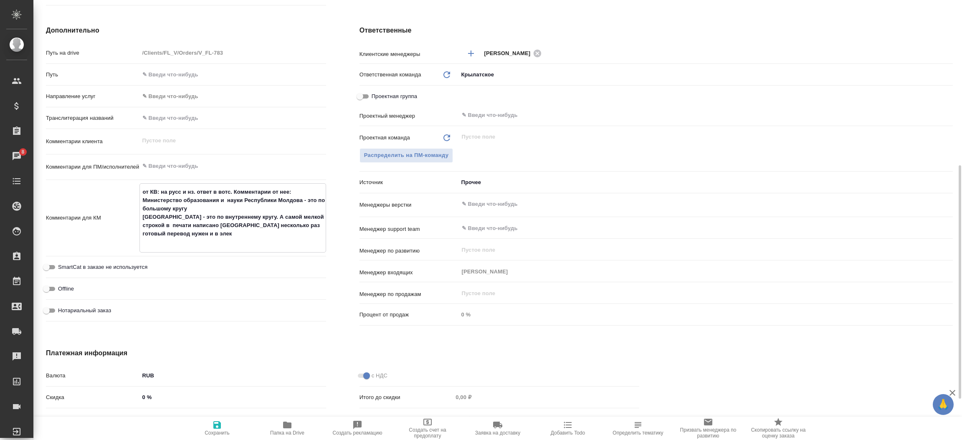
type textarea "x"
type textarea "от КВ: на русс и нз. ответ в вотс. Комментарии от нее: Министерство образования…"
type textarea "x"
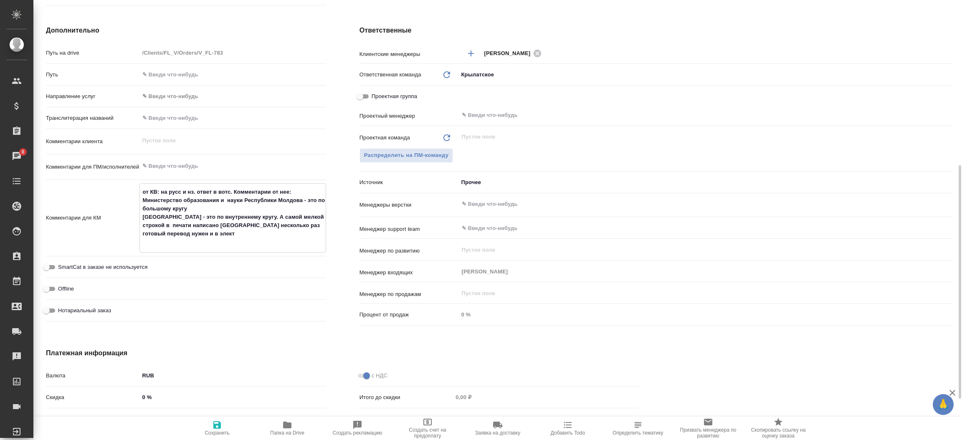
type textarea "x"
type textarea "от КВ: на русс и нз. ответ в вотс. Комментарии от нее: Министерство образования…"
type textarea "x"
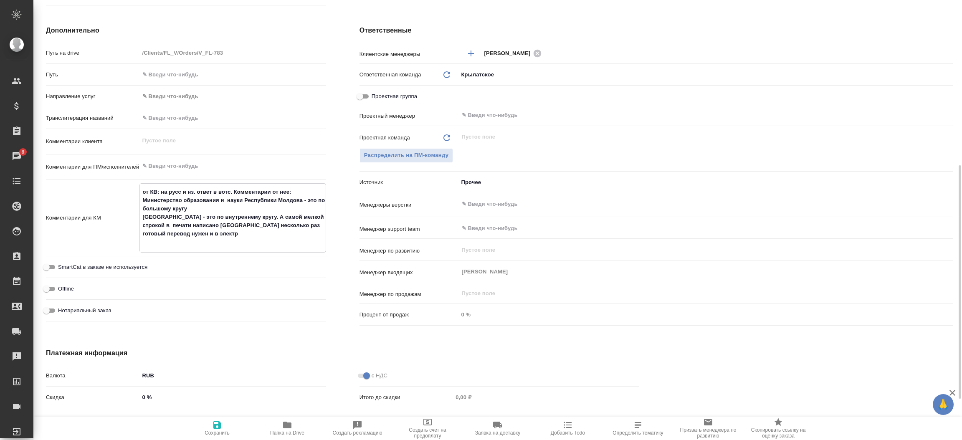
type textarea "x"
type textarea "от КВ: на русс и нз. ответ в вотс. Комментарии от нее: Министерство образования…"
type textarea "x"
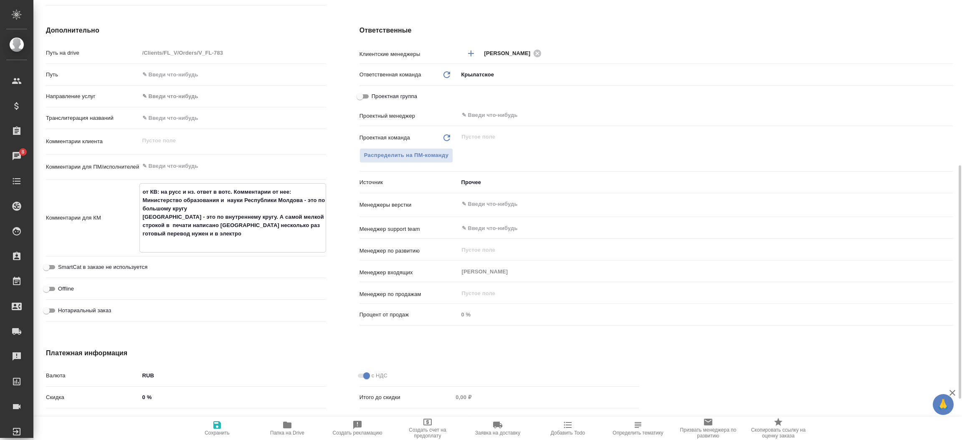
type textarea "от КВ: на русс и нз. ответ в вотс. Комментарии от нее: Министерство образования…"
type textarea "x"
type textarea "от КВ: на русс и нз. ответ в вотс. Комментарии от нее: Министерство образования…"
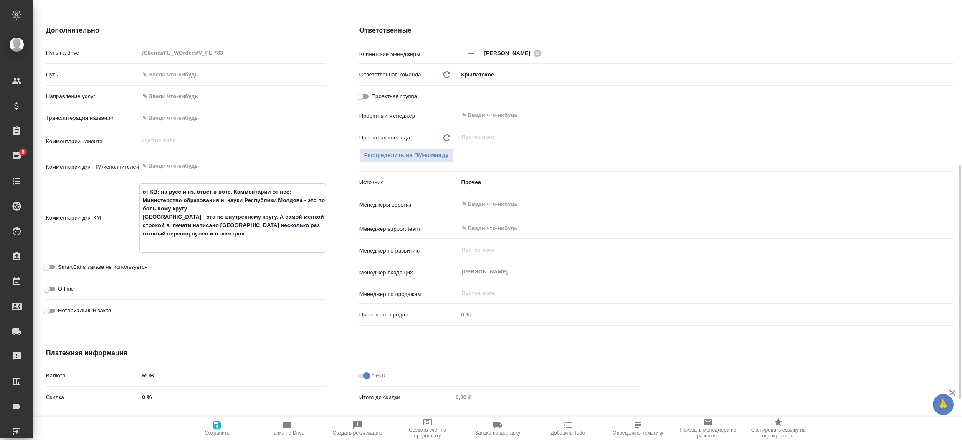
type textarea "x"
type textarea "от КВ: на русс и нз. ответ в вотс. Комментарии от нее: Министерство образования…"
type textarea "x"
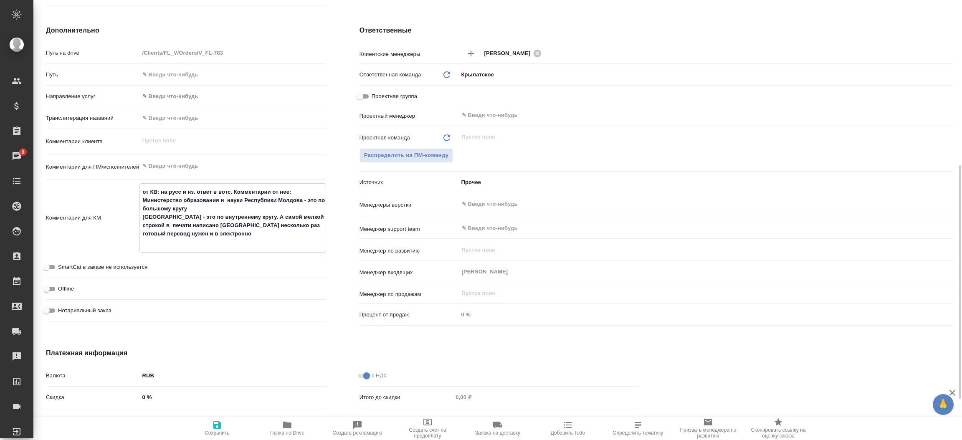
type textarea "от КВ: на русс и нз. ответ в вотс. Комментарии от нее: Министерство образования…"
type textarea "x"
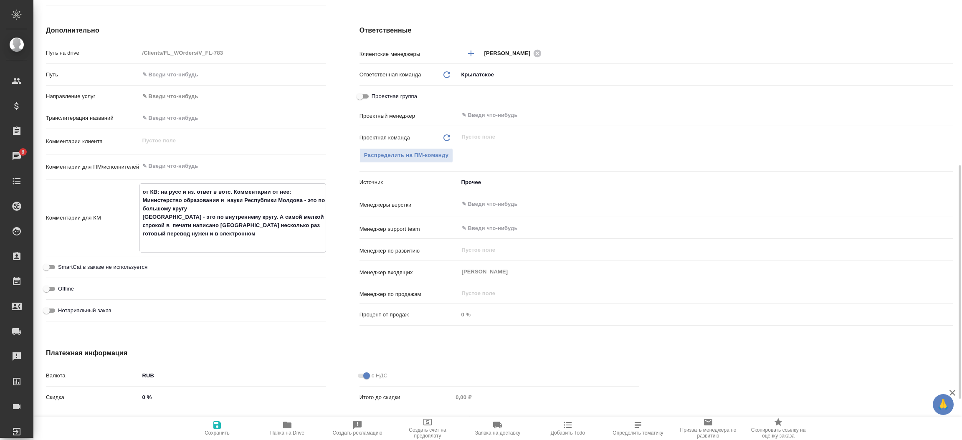
type textarea "x"
type textarea "от КВ: на русс и нз. ответ в вотс. Комментарии от нее: Министерство образования…"
type textarea "x"
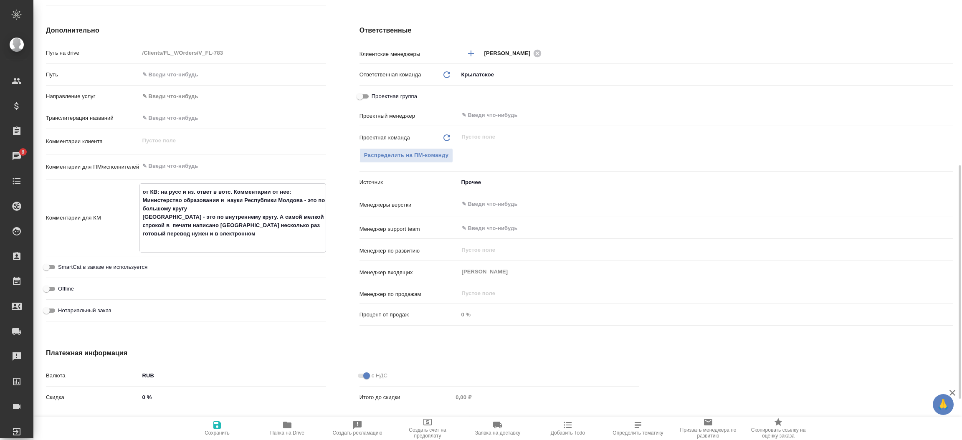
type textarea "от КВ: на русс и нз. ответ в вотс. Комментарии от нее: Министерство образования…"
type textarea "x"
type textarea "от КВ: на русс и нз. ответ в вотс. Комментарии от нее: Министерство образования…"
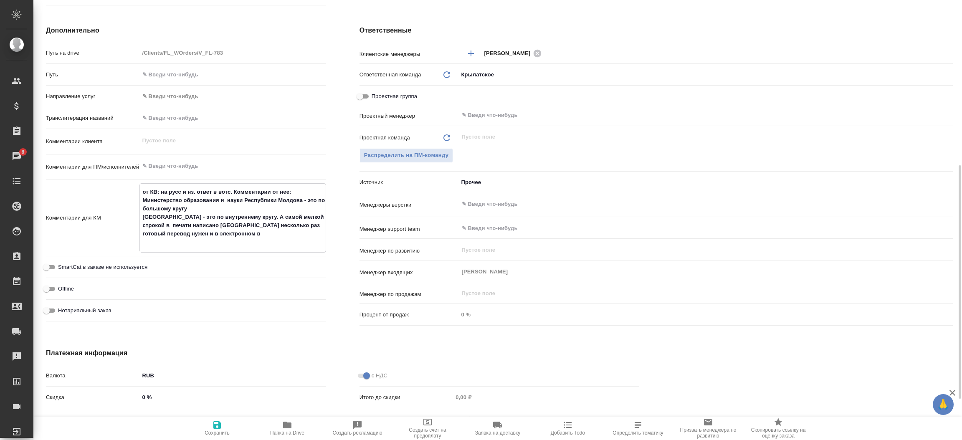
type textarea "x"
type textarea "от КВ: на русс и нз. ответ в вотс. Комментарии от нее: Министерство образования…"
type textarea "x"
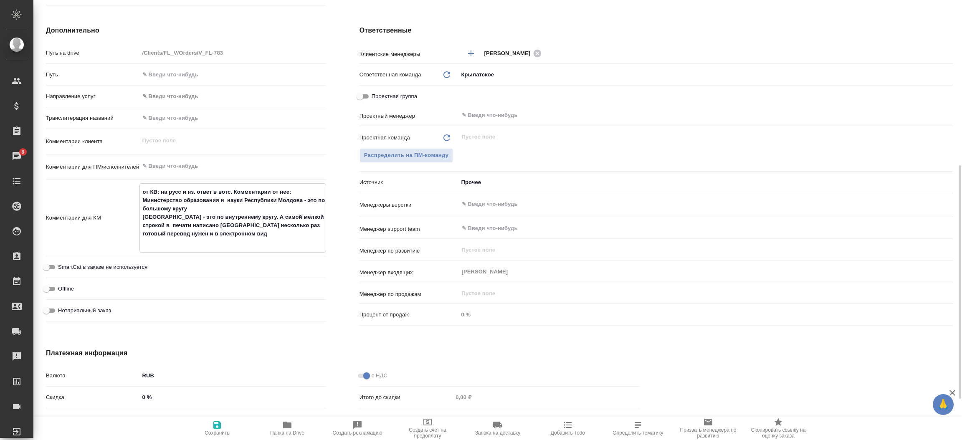
type textarea "x"
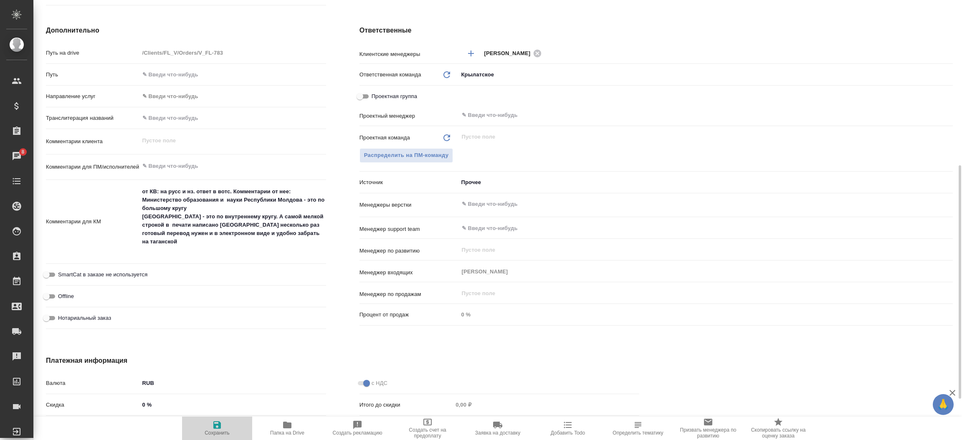
click at [224, 420] on span "Сохранить" at bounding box center [217, 428] width 60 height 16
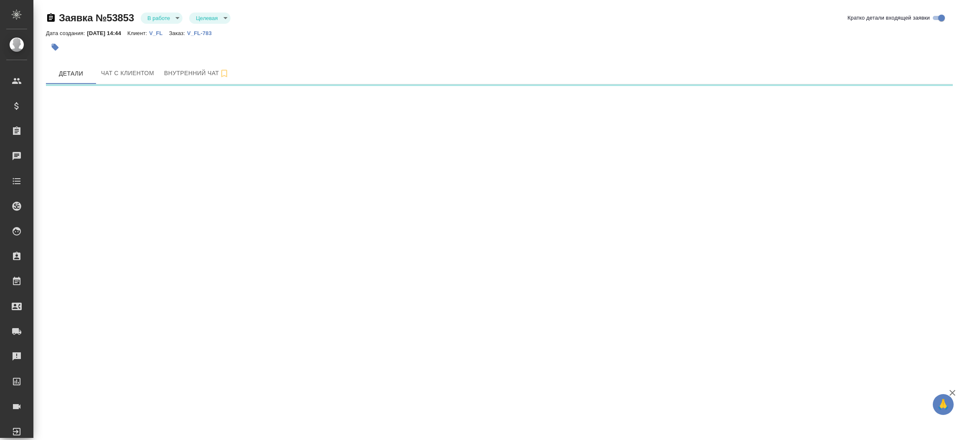
select select "RU"
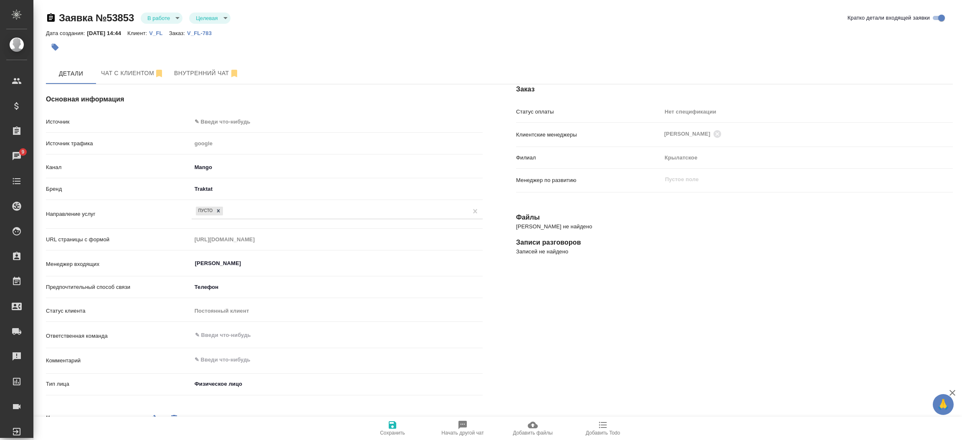
type textarea "x"
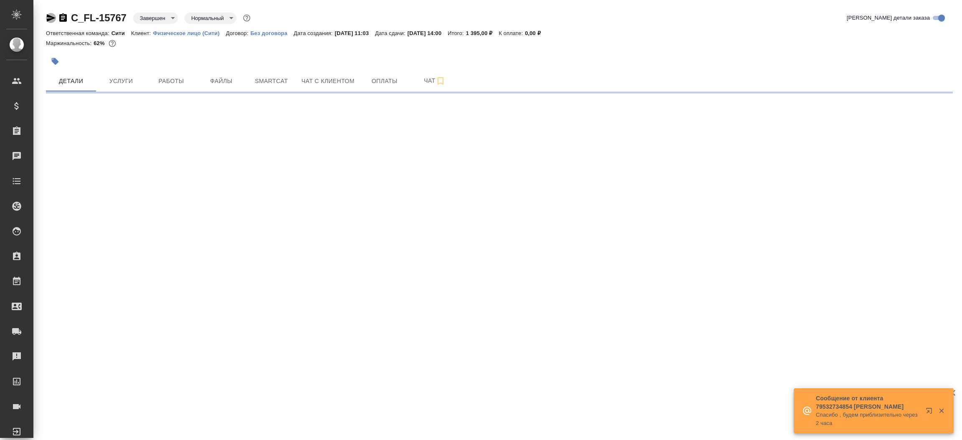
click at [53, 15] on icon "button" at bounding box center [51, 18] width 10 height 10
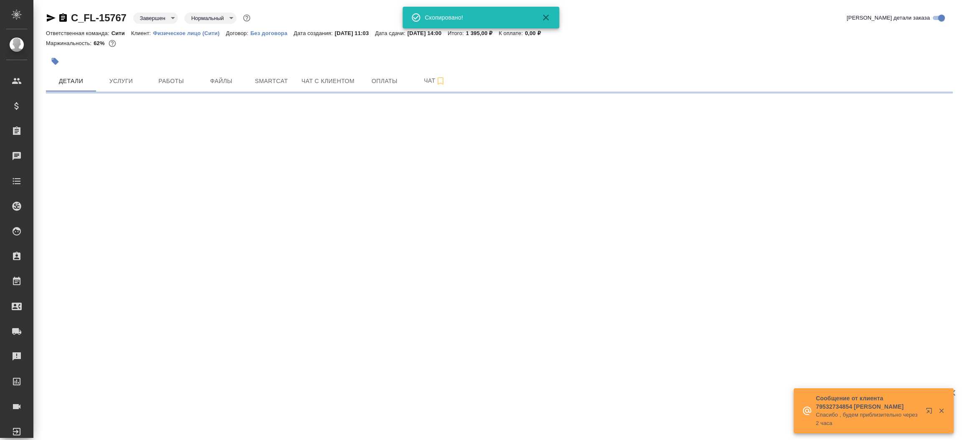
select select "RU"
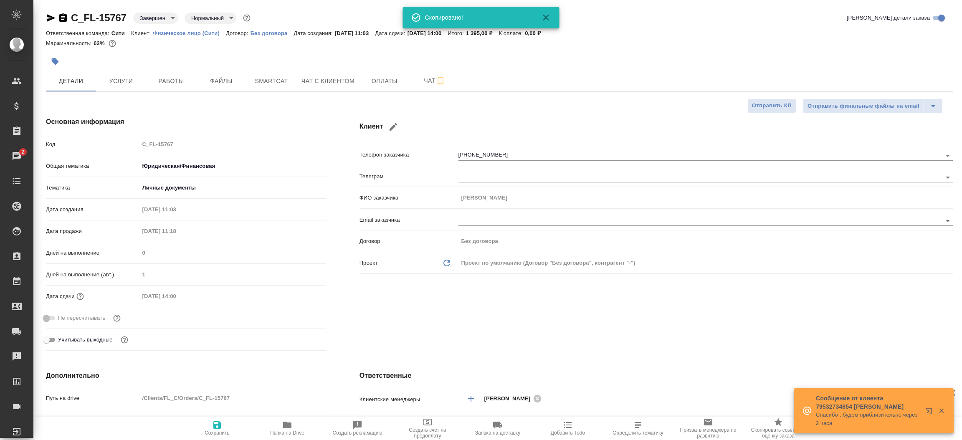
type textarea "x"
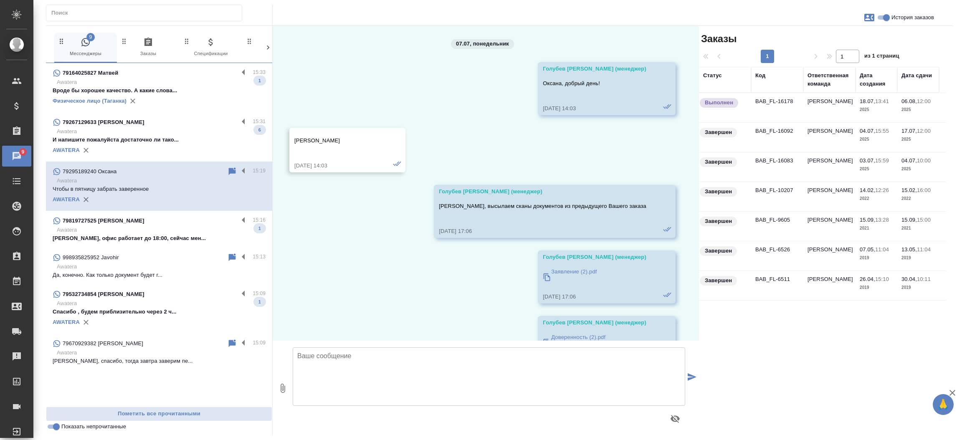
scroll to position [11792, 0]
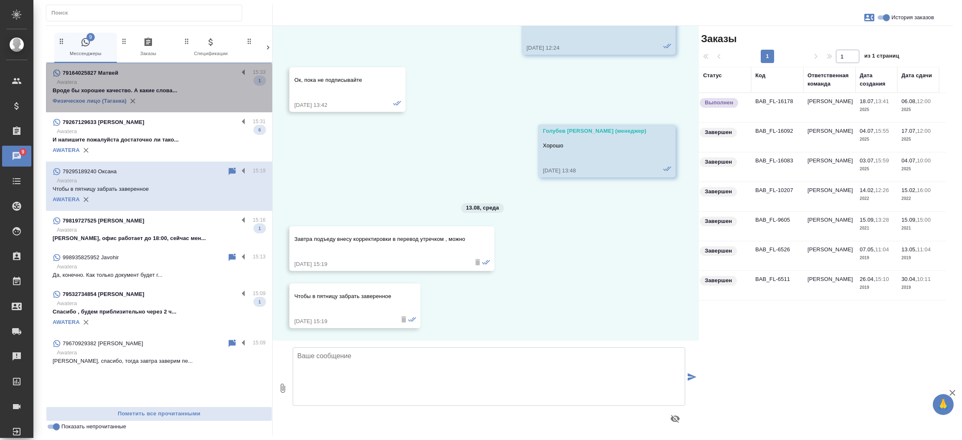
click at [165, 89] on p "Вроде бы хорошее качество. А какие слова..." at bounding box center [159, 90] width 213 height 8
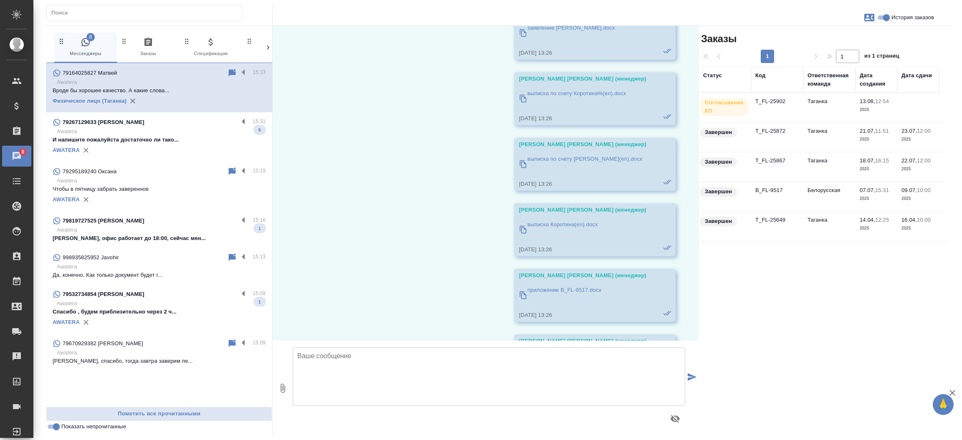
scroll to position [14249, 0]
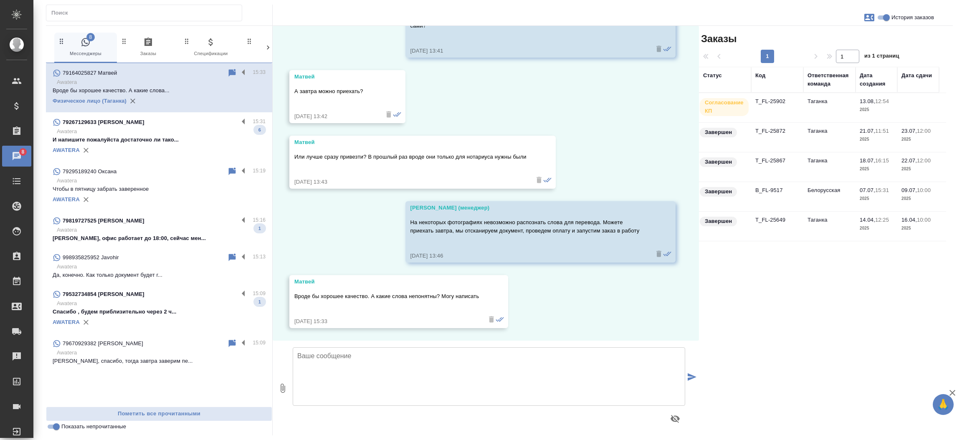
click at [771, 103] on td "T_FL-25902" at bounding box center [777, 107] width 52 height 29
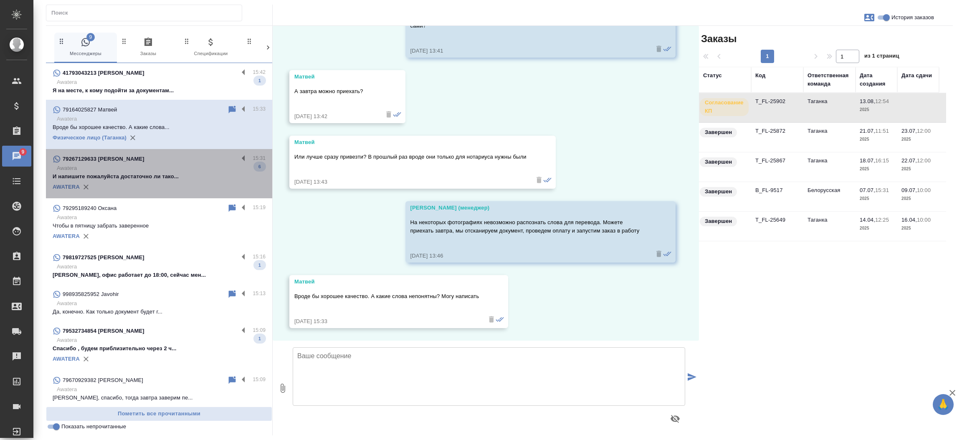
click at [150, 167] on p "Awatera" at bounding box center [161, 168] width 209 height 8
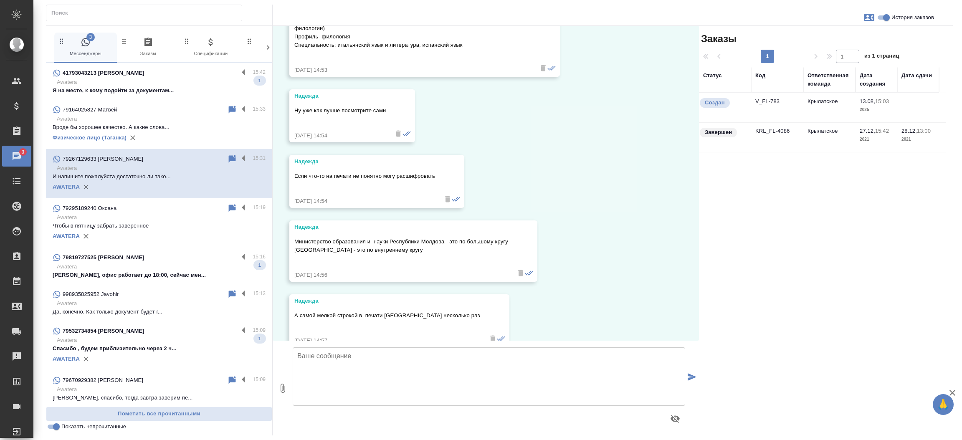
scroll to position [782, 0]
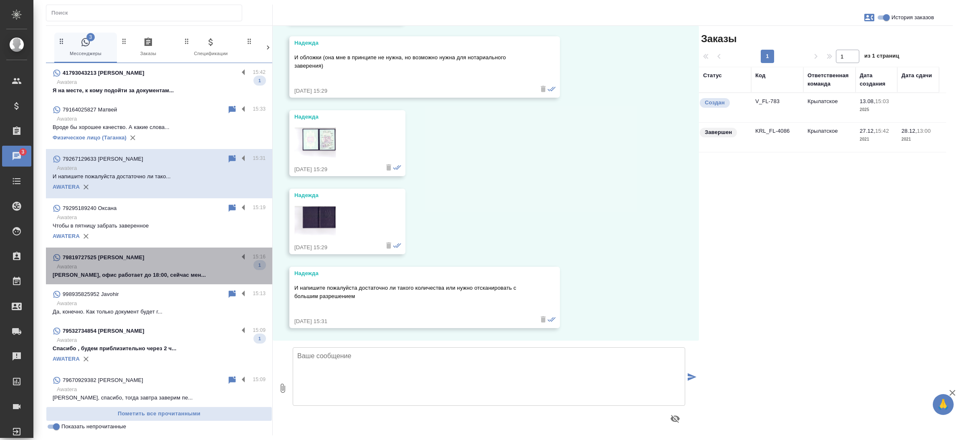
click at [147, 262] on div "79819727525 [PERSON_NAME]" at bounding box center [146, 258] width 186 height 10
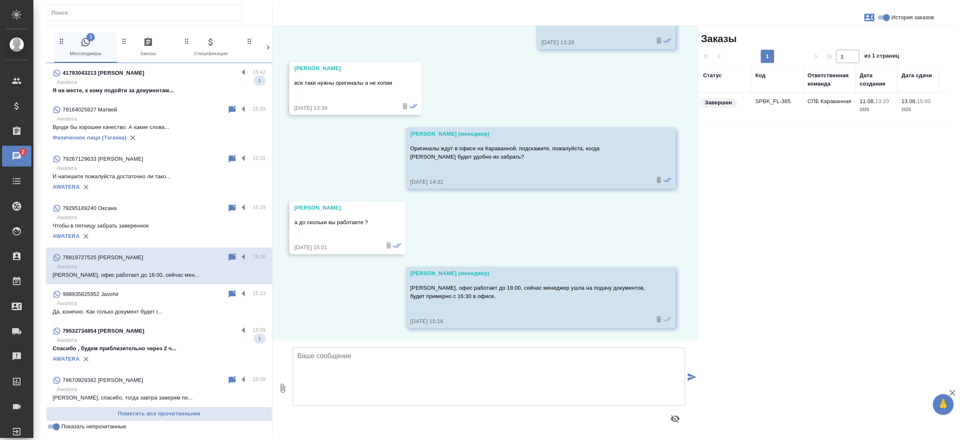
scroll to position [3121, 0]
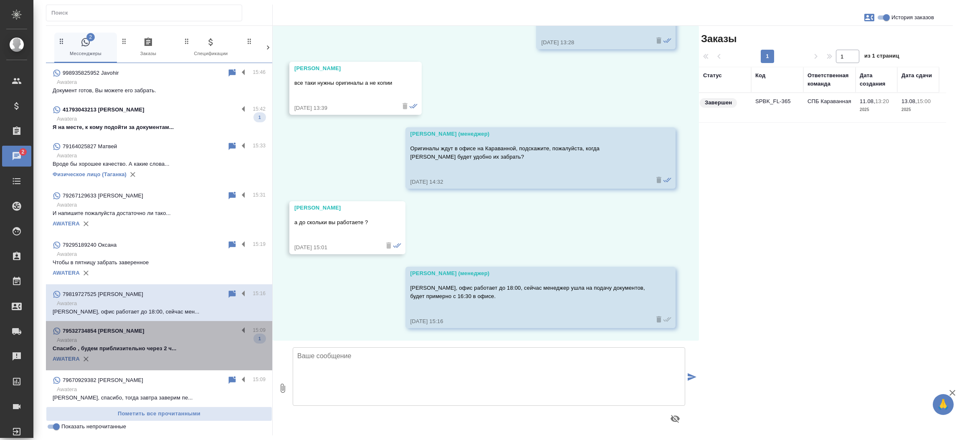
click at [170, 339] on p "Awatera" at bounding box center [161, 340] width 209 height 8
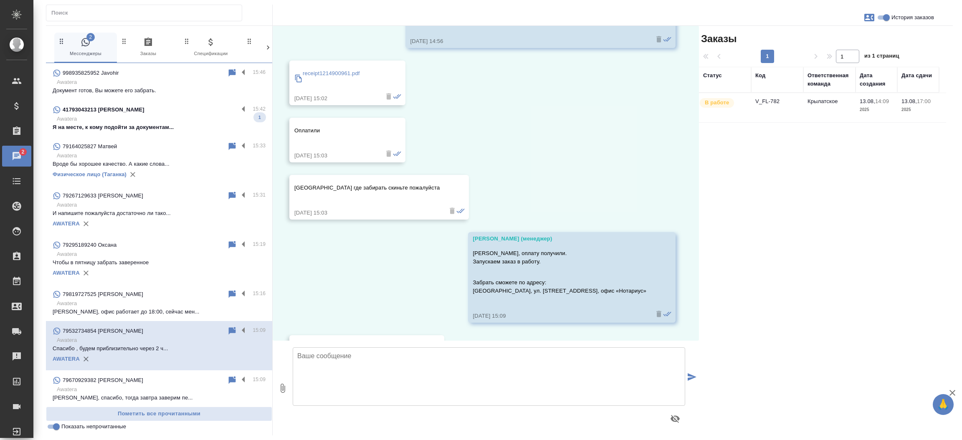
scroll to position [678, 0]
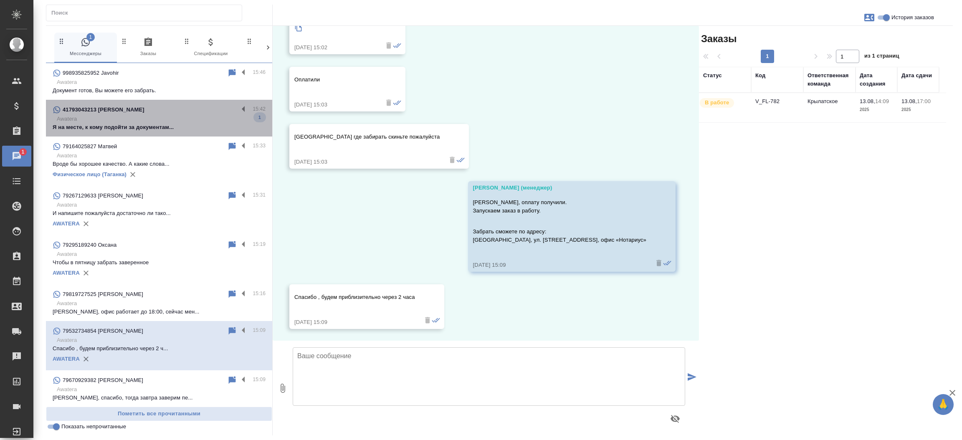
click at [155, 113] on div "41793043213 [PERSON_NAME]" at bounding box center [146, 110] width 186 height 10
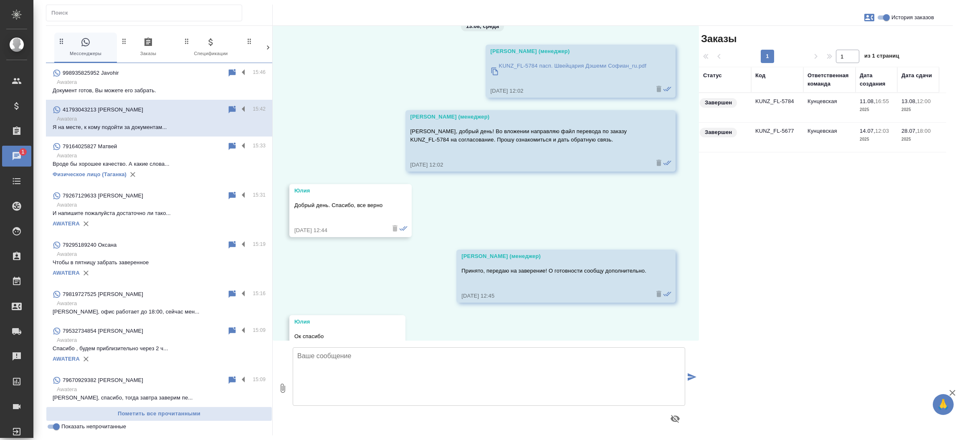
scroll to position [6109, 0]
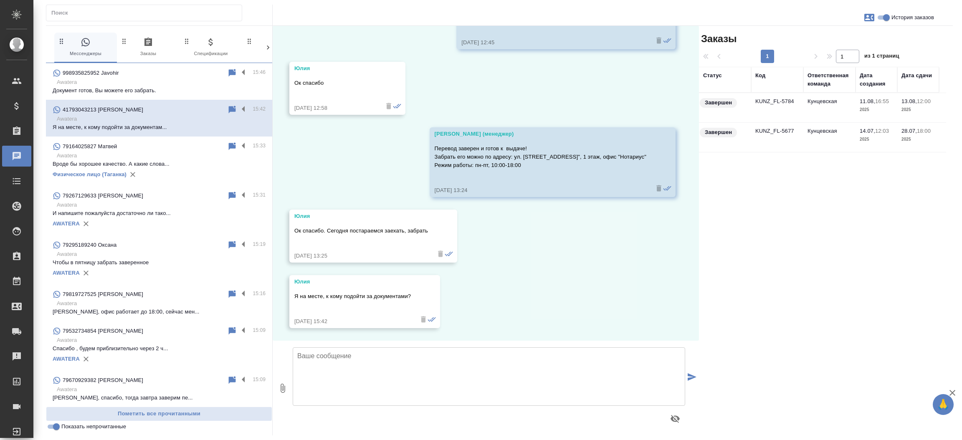
click at [777, 102] on td "KUNZ_FL-5784" at bounding box center [777, 107] width 52 height 29
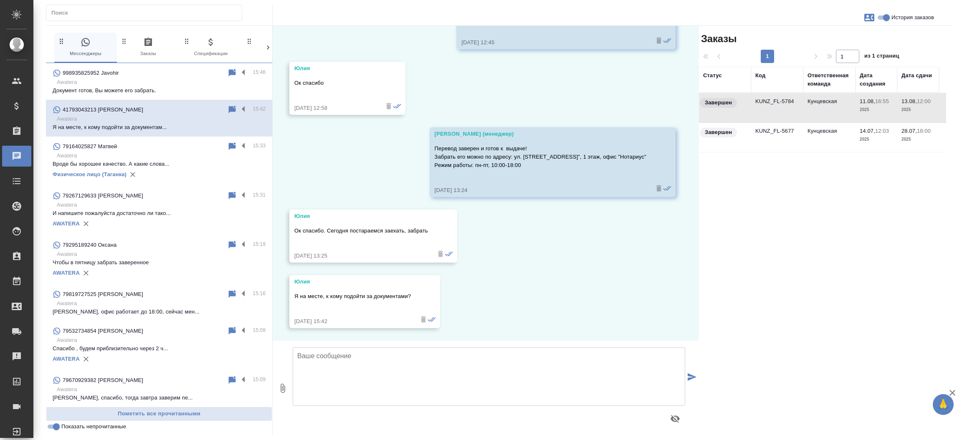
click at [777, 102] on td "KUNZ_FL-5784" at bounding box center [777, 107] width 52 height 29
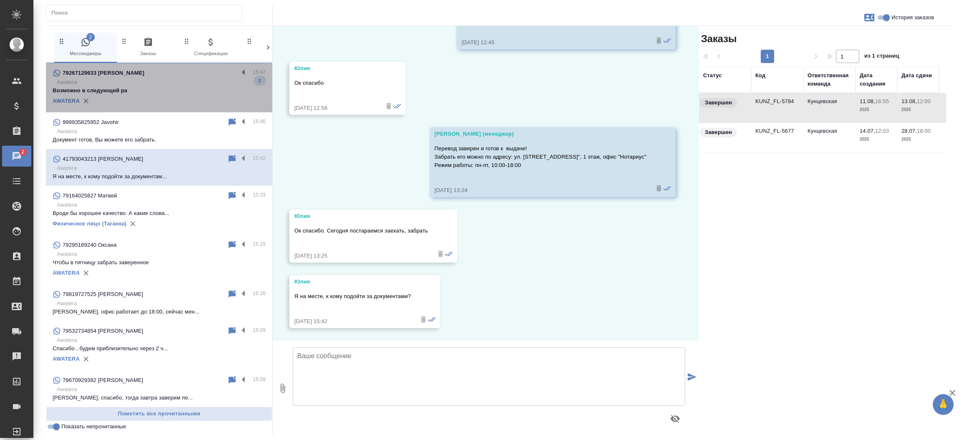
click at [187, 80] on p "Awatera" at bounding box center [161, 82] width 209 height 8
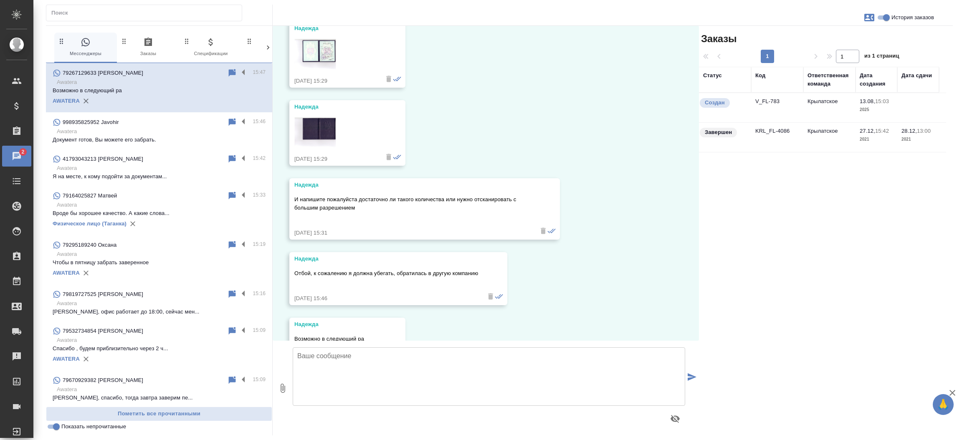
scroll to position [913, 0]
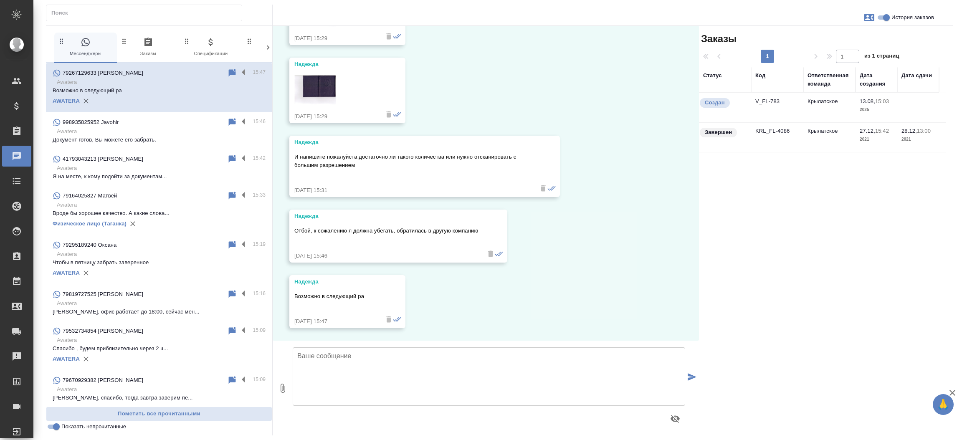
click at [769, 102] on td "V_FL-783" at bounding box center [777, 107] width 52 height 29
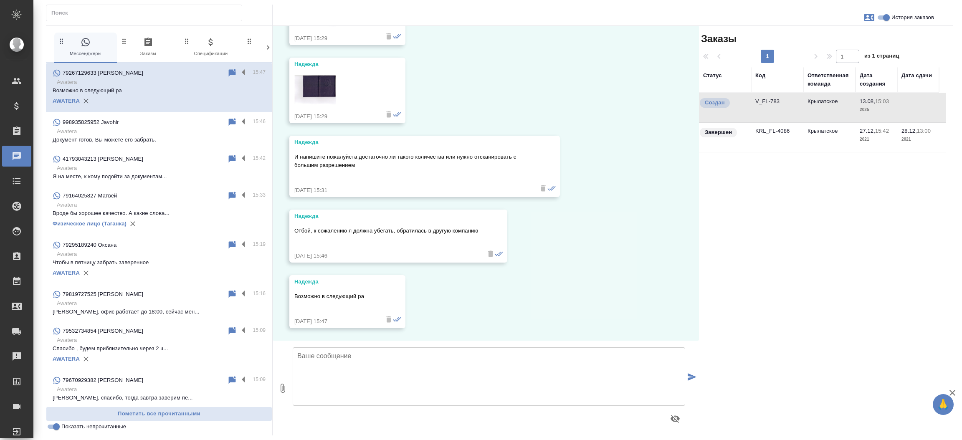
click at [769, 102] on td "V_FL-783" at bounding box center [777, 107] width 52 height 29
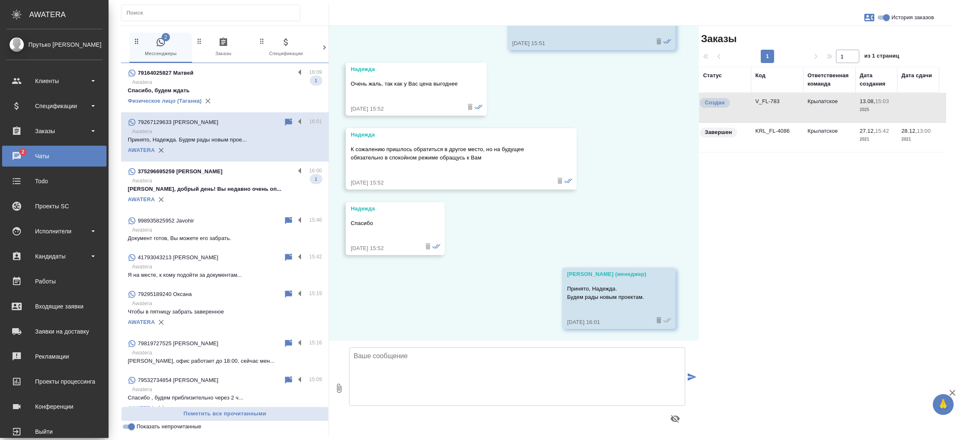
scroll to position [1312, 0]
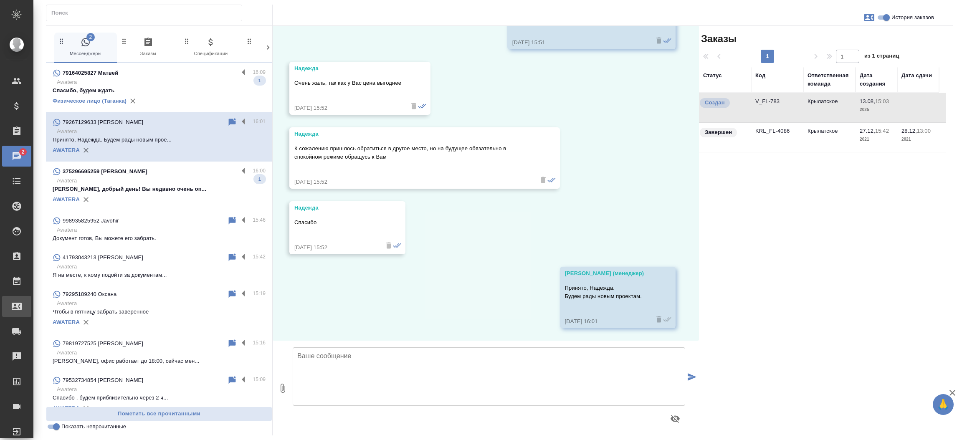
click at [17, 305] on div "Входящие заявки" at bounding box center [6, 306] width 21 height 13
click at [47, 305] on div ".cls-1 fill:#fff; AWATERA Прутько [PERSON_NAME] Клиенты Спецификации Заказы 2 Ч…" at bounding box center [481, 220] width 962 height 440
select select "RU"
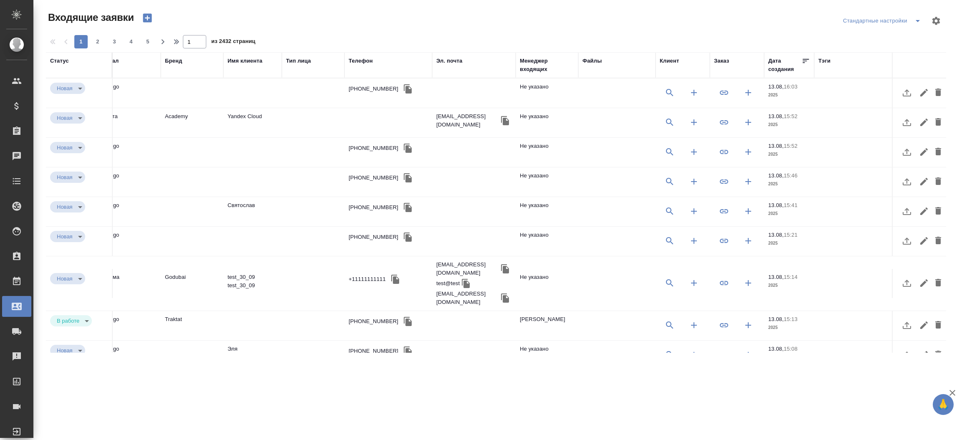
scroll to position [0, 211]
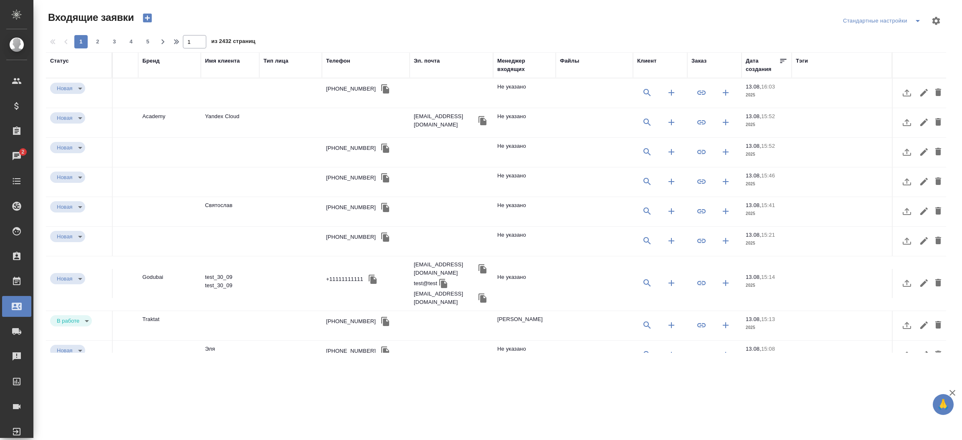
click at [692, 63] on div "Заказ" at bounding box center [699, 61] width 15 height 8
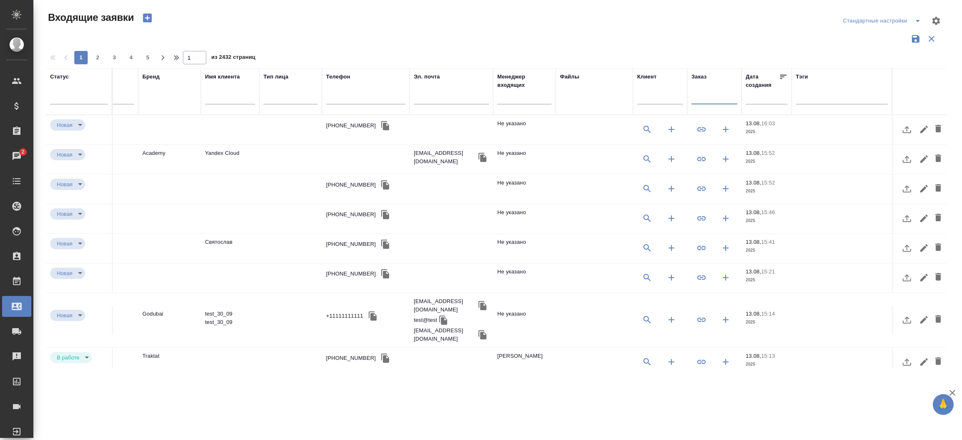
click at [693, 97] on input "text" at bounding box center [715, 99] width 46 height 10
paste input "[V_FL-754](https://tera.awatera.com/Order/6893482b9206980ac9154379/services) ст…"
type input "[V_FL-754](https://tera.awatera.com/Order/6893482b9206980ac9154379/services) ст…"
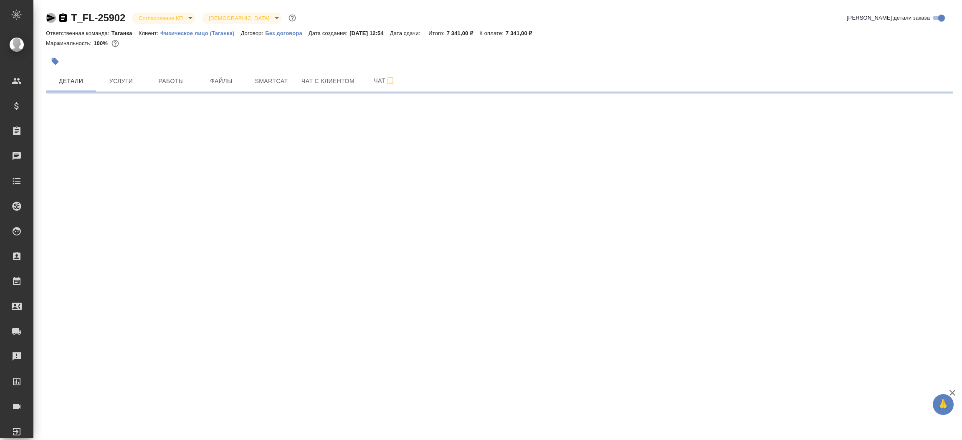
click at [51, 14] on icon "button" at bounding box center [51, 18] width 10 height 10
select select "RU"
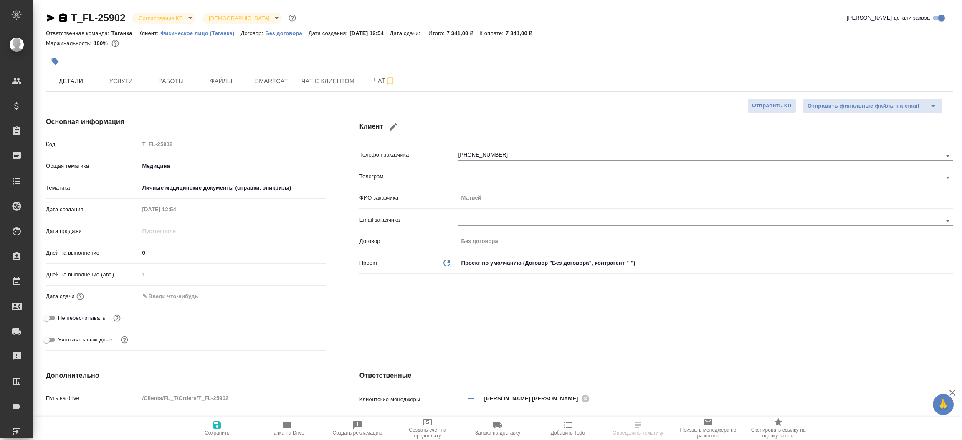
type textarea "x"
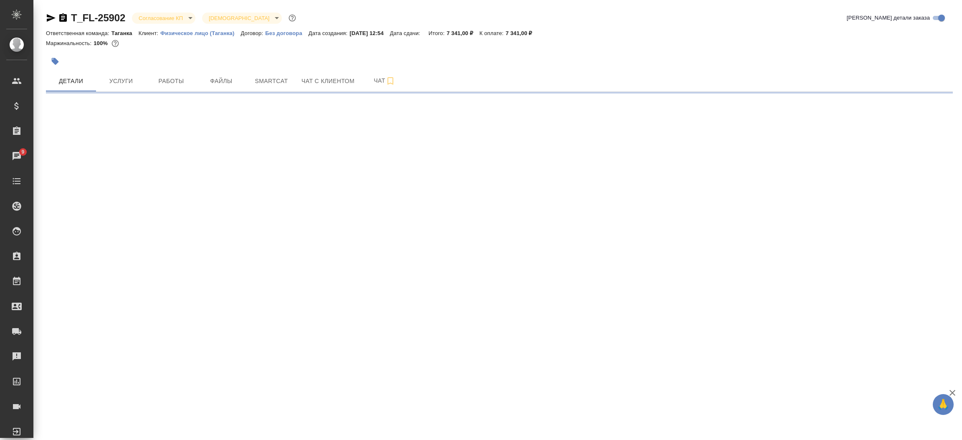
select select "RU"
click at [52, 18] on icon "button" at bounding box center [51, 18] width 9 height 8
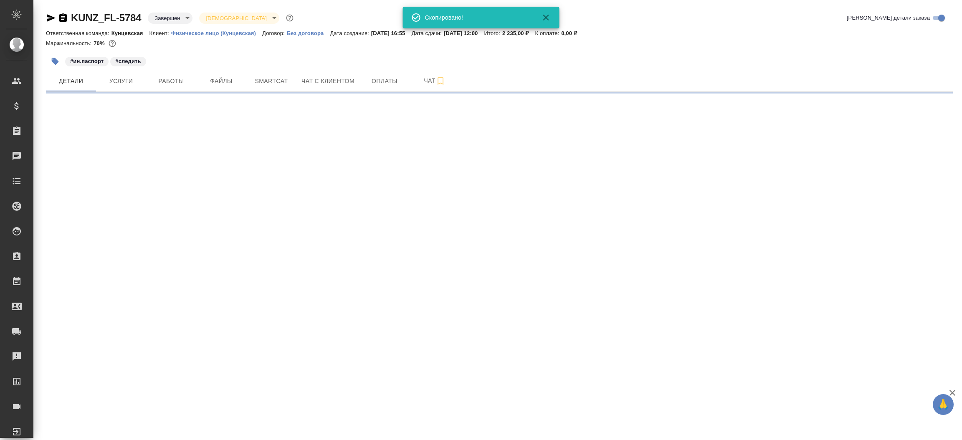
select select "RU"
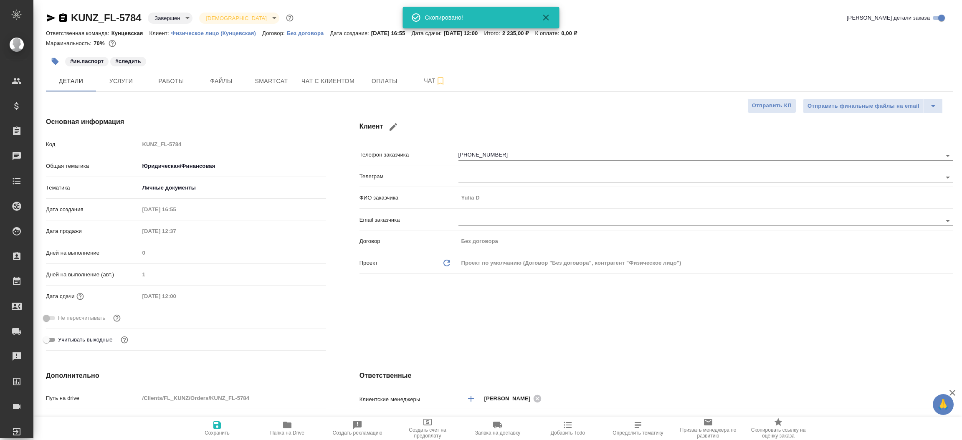
type textarea "x"
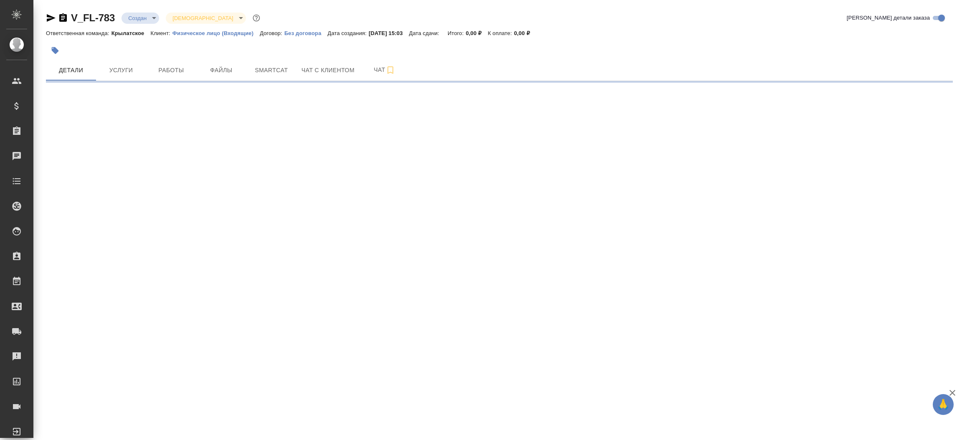
select select "RU"
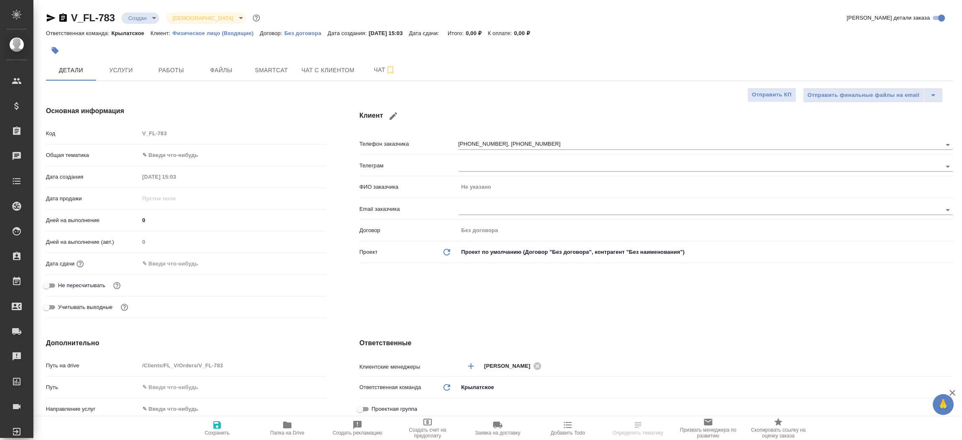
type textarea "x"
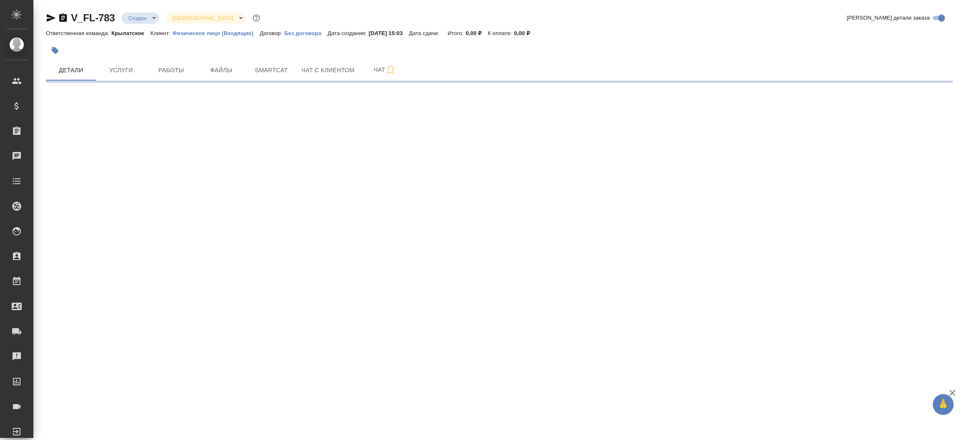
select select "RU"
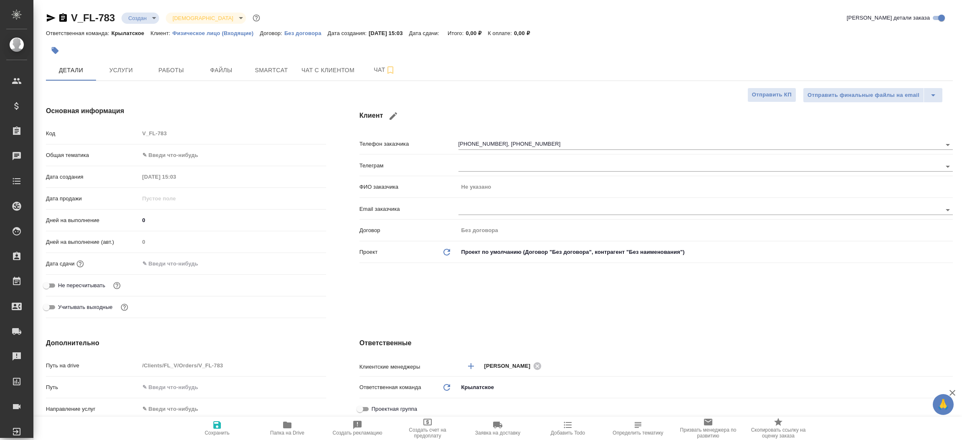
type textarea "x"
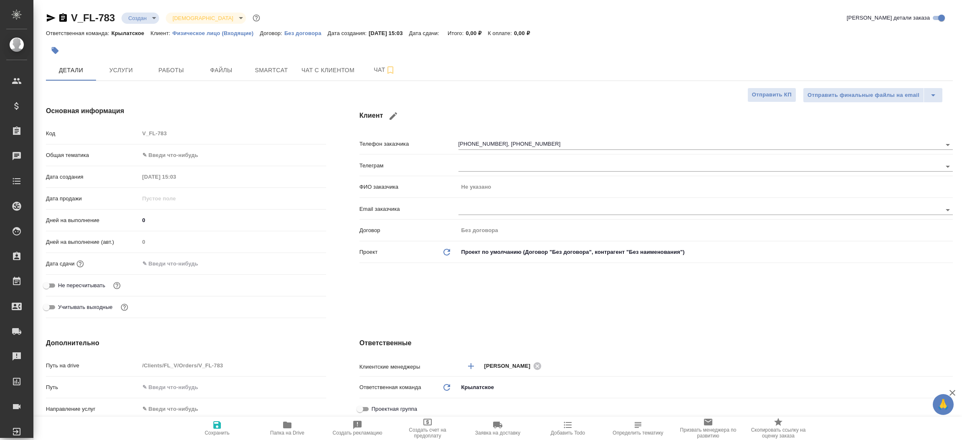
type textarea "x"
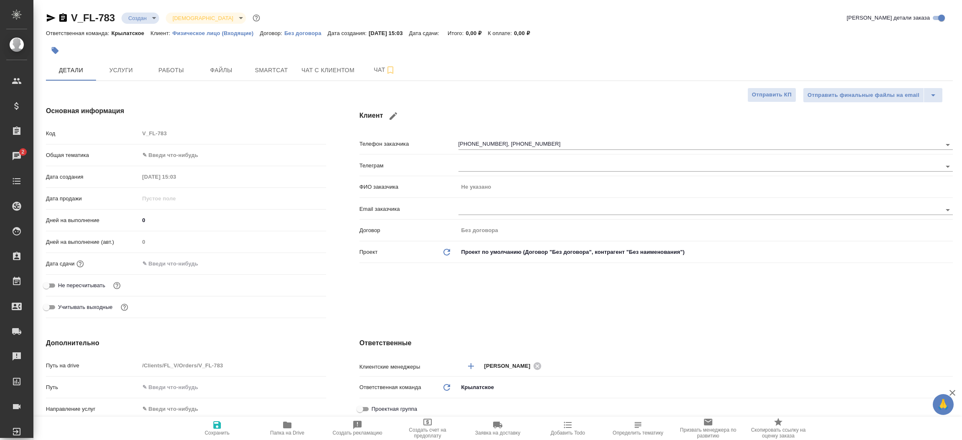
type textarea "x"
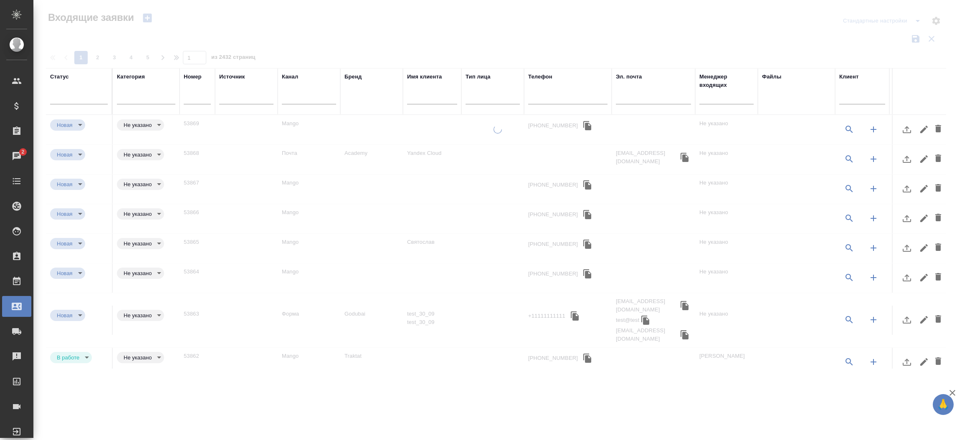
select select "RU"
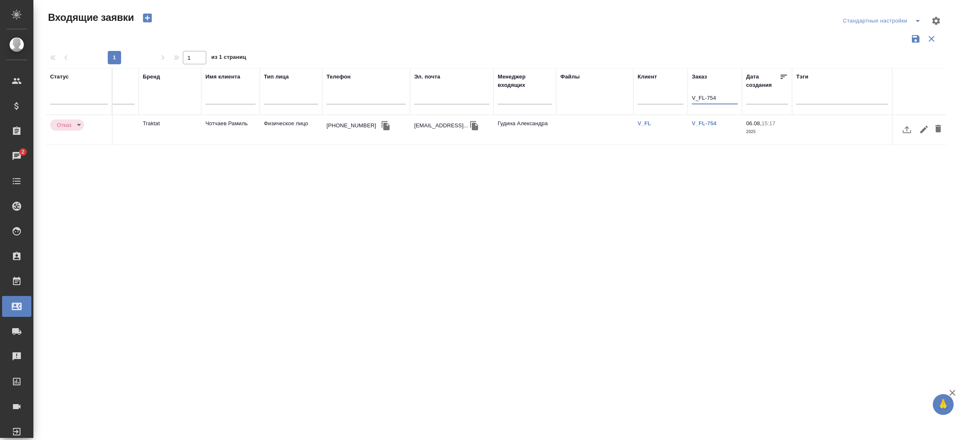
type input "V_FL-754"
click at [381, 122] on icon "button" at bounding box center [386, 126] width 10 height 10
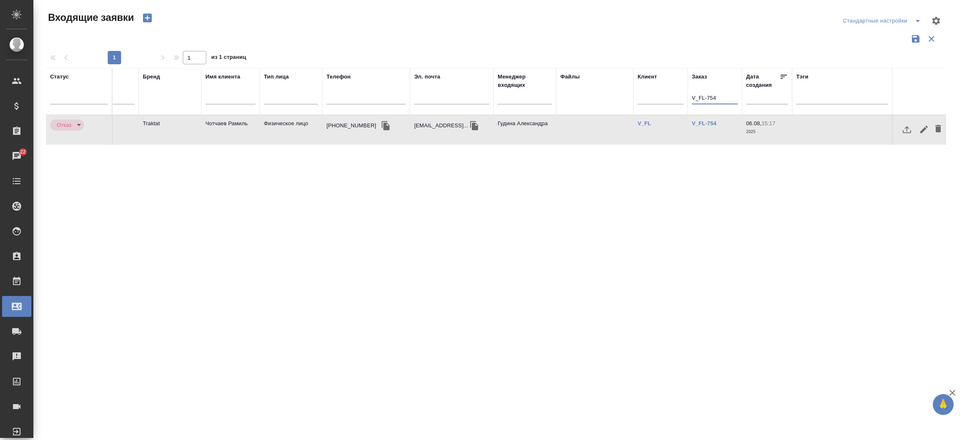
click at [693, 101] on input "V_FL-754" at bounding box center [715, 99] width 46 height 10
click at [479, 120] on button "button" at bounding box center [474, 125] width 13 height 13
click at [152, 20] on icon "button" at bounding box center [148, 18] width 12 height 12
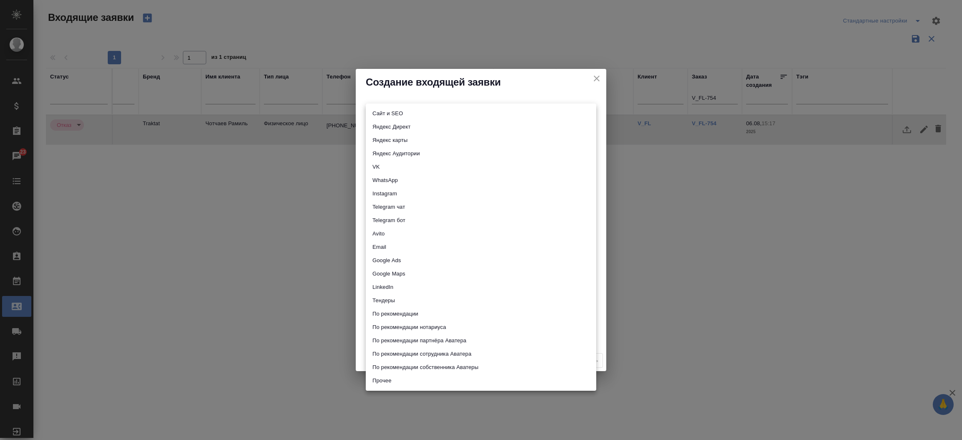
click at [380, 114] on body "🙏 .cls-1 fill:#fff; AWATERA Прутько Ирина i.prutko Клиенты Спецификации Заказы …" at bounding box center [481, 220] width 962 height 440
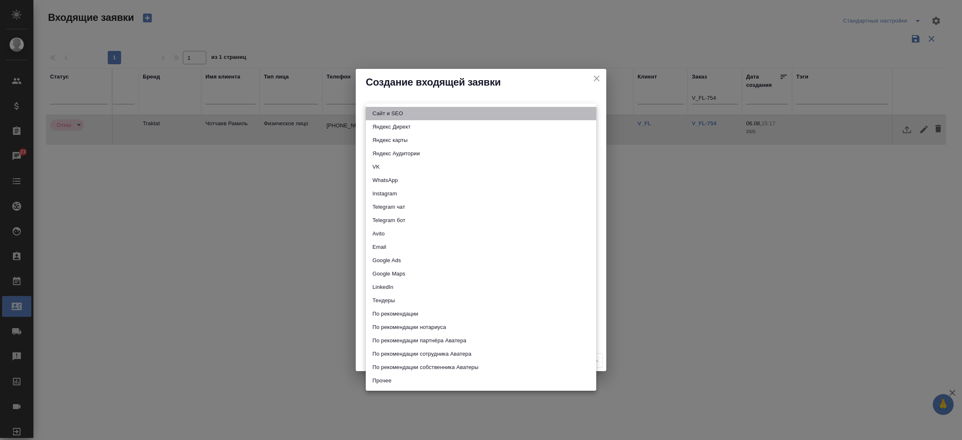
click at [380, 114] on li "Сайт и SEO" at bounding box center [481, 113] width 231 height 13
type input "seo"
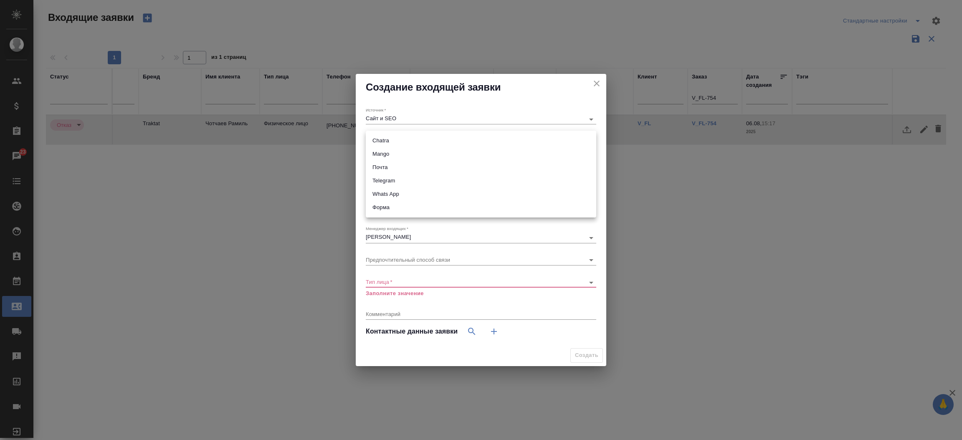
click at [381, 141] on body "🙏 .cls-1 fill:#fff; AWATERA Прутько Ирина i.prutko Клиенты Спецификации Заказы …" at bounding box center [481, 220] width 962 height 440
click at [231, 206] on div at bounding box center [481, 220] width 962 height 440
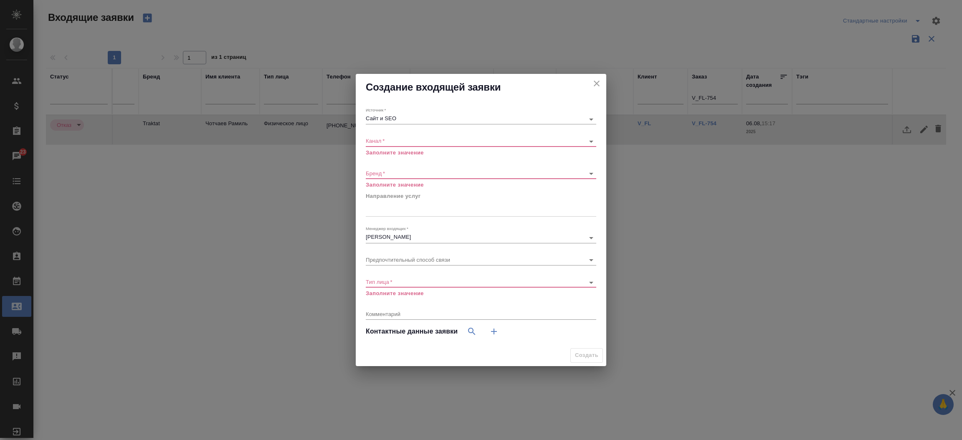
drag, startPoint x: 265, startPoint y: 362, endPoint x: 137, endPoint y: 360, distance: 128.2
click at [137, 360] on div "Создание входящей заявки Источник   * Сайт и SEO seo Канал   * ​ Заполните знач…" at bounding box center [481, 220] width 962 height 440
drag, startPoint x: 592, startPoint y: 91, endPoint x: 593, endPoint y: 87, distance: 4.7
click at [593, 87] on h2 "Создание входящей заявки" at bounding box center [481, 87] width 231 height 13
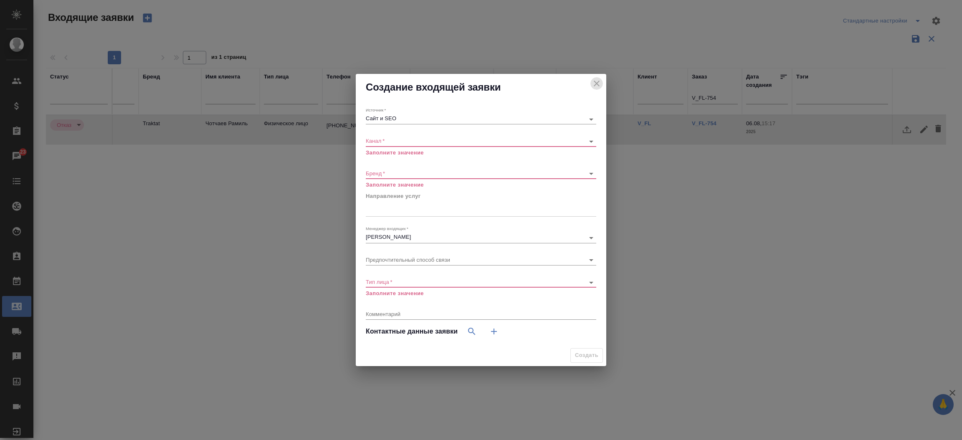
click at [593, 87] on icon "close" at bounding box center [597, 84] width 10 height 10
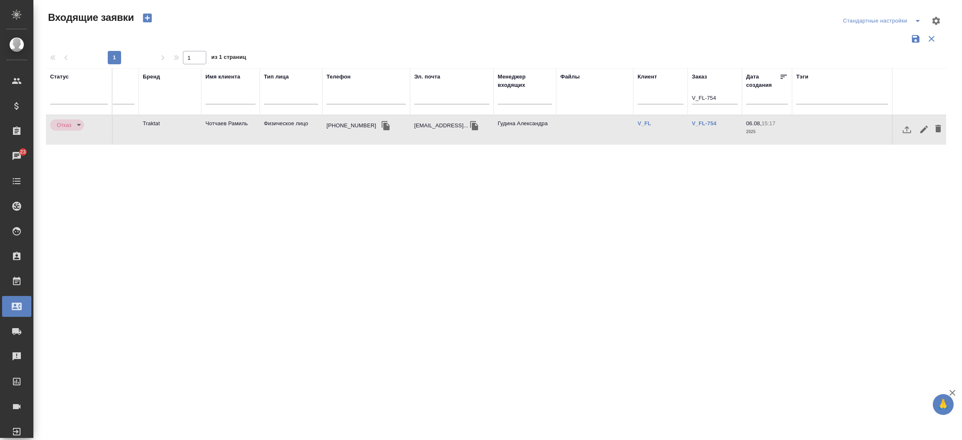
drag, startPoint x: 317, startPoint y: 357, endPoint x: 317, endPoint y: 363, distance: 5.4
click at [317, 363] on div "Статус Категория Номер Источник Канал Бренд Имя клиента Тип лица Телефон Эл. по…" at bounding box center [496, 218] width 901 height 301
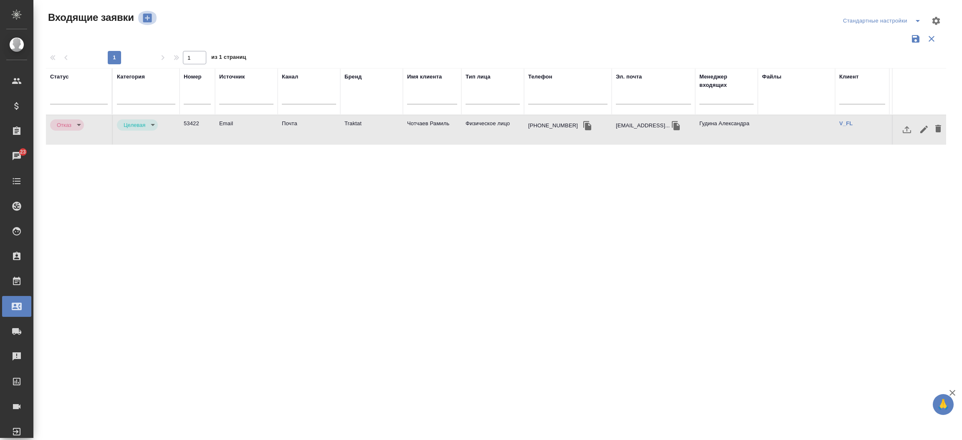
click at [151, 17] on icon "button" at bounding box center [147, 18] width 9 height 9
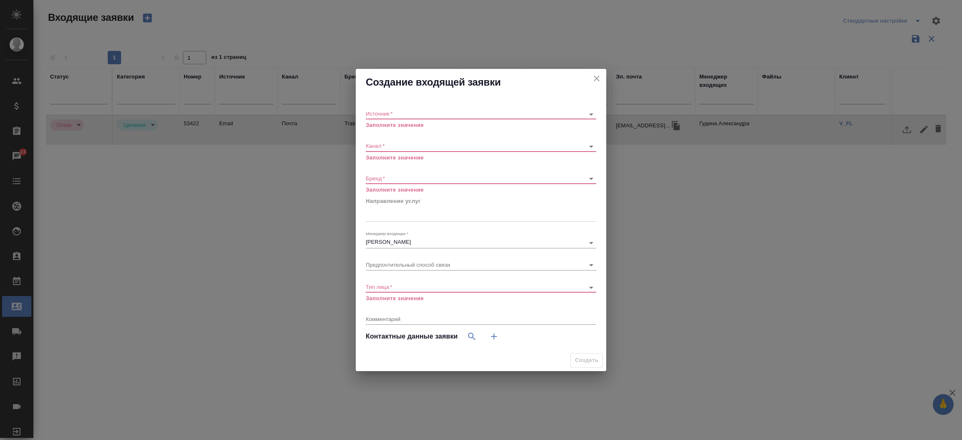
click at [396, 107] on div "Источник   * ​ Заполните значение" at bounding box center [481, 115] width 231 height 27
click at [396, 112] on body "🙏 .cls-1 fill:#fff; AWATERA Прутько Ирина i.prutko Клиенты Спецификации Заказы …" at bounding box center [481, 220] width 962 height 440
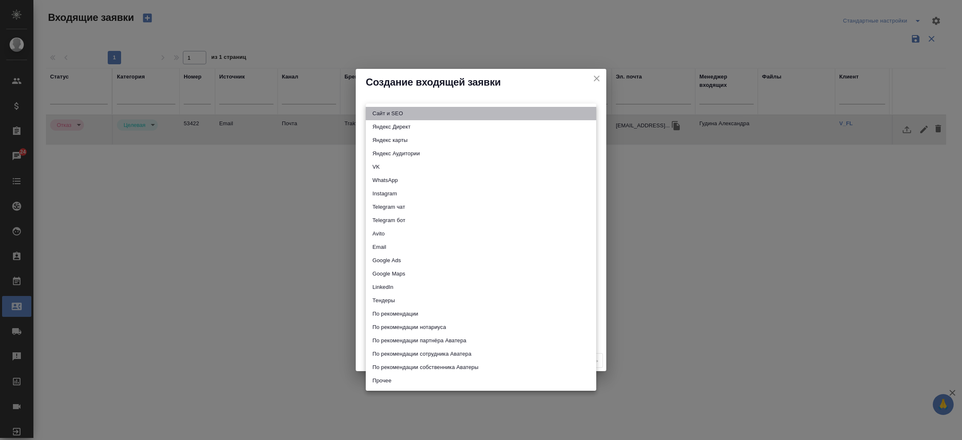
click at [396, 112] on li "Сайт и SEO" at bounding box center [481, 113] width 231 height 13
type input "seo"
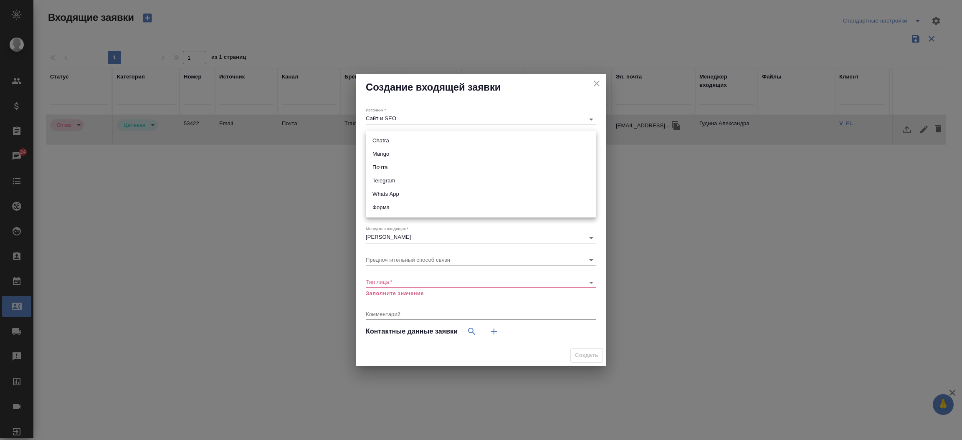
click at [394, 137] on body "🙏 .cls-1 fill:#fff; AWATERA Прутько Ирина i.prutko Клиенты Спецификации Заказы …" at bounding box center [481, 220] width 962 height 440
click at [390, 169] on li "Почта" at bounding box center [481, 167] width 231 height 13
type input "640a088c6aae0874b0a8d791"
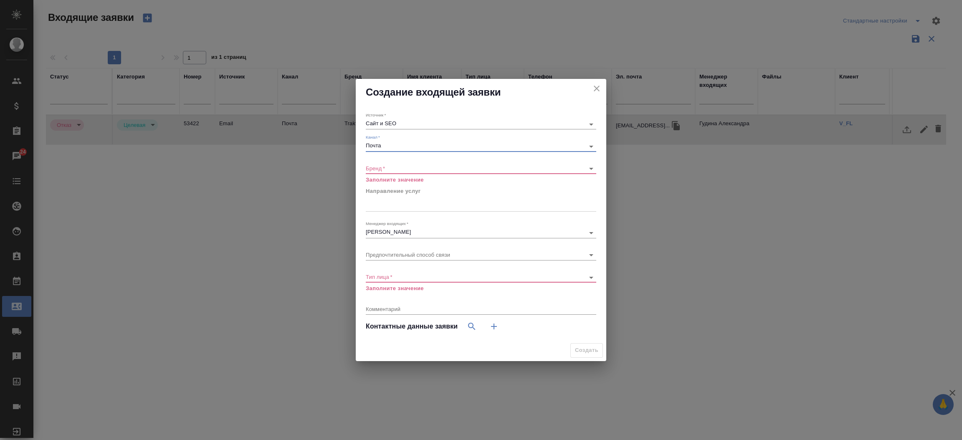
click at [383, 162] on div "Бренд   * ​ Заполните значение" at bounding box center [481, 170] width 231 height 27
click at [379, 167] on body "🙏 .cls-1 fill:#fff; AWATERA Прутько Ирина i.prutko Клиенты Спецификации Заказы …" at bounding box center [481, 220] width 962 height 440
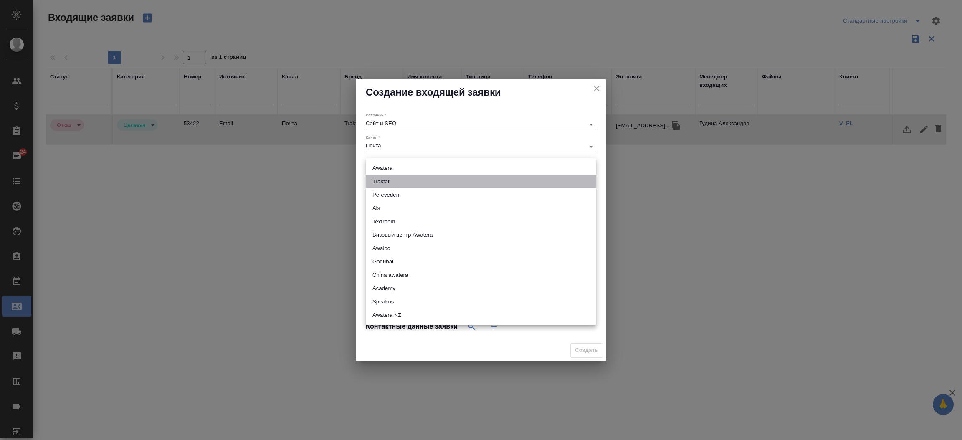
click at [385, 178] on li "Traktat" at bounding box center [481, 181] width 231 height 13
type input "traktat"
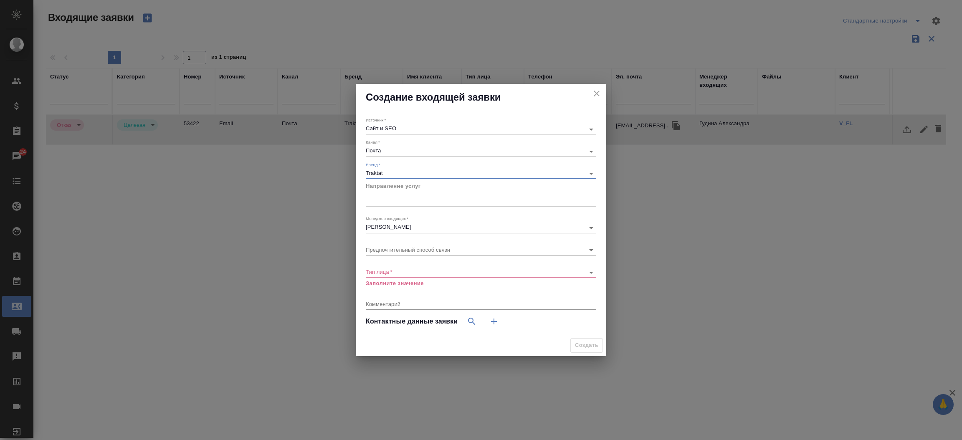
click at [396, 270] on body "🙏 .cls-1 fill:#fff; AWATERA Прутько Ирина i.prutko Клиенты Спецификации Заказы …" at bounding box center [481, 220] width 962 height 440
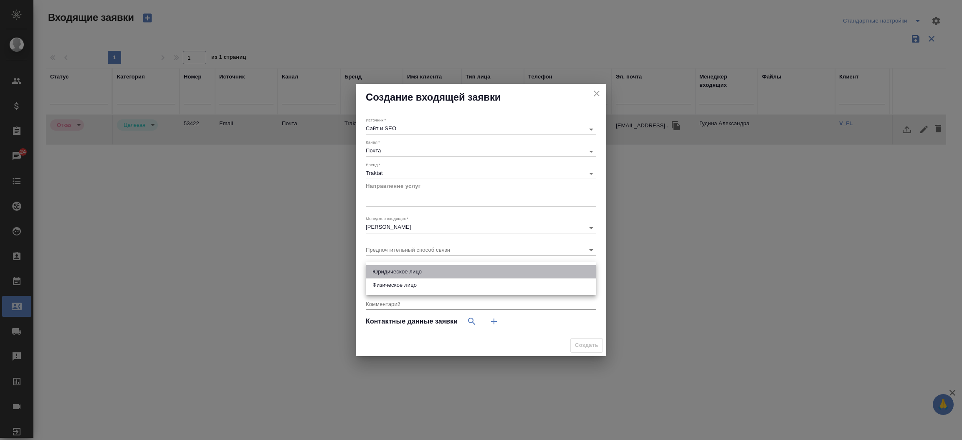
click at [396, 273] on li "Юридическое лицо" at bounding box center [481, 271] width 231 height 13
type input "company"
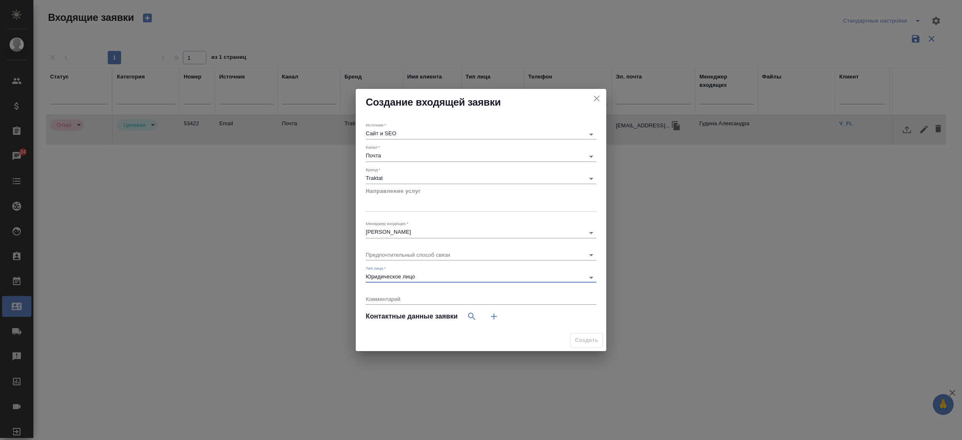
click at [495, 322] on button "button" at bounding box center [494, 317] width 20 height 20
select select "RU"
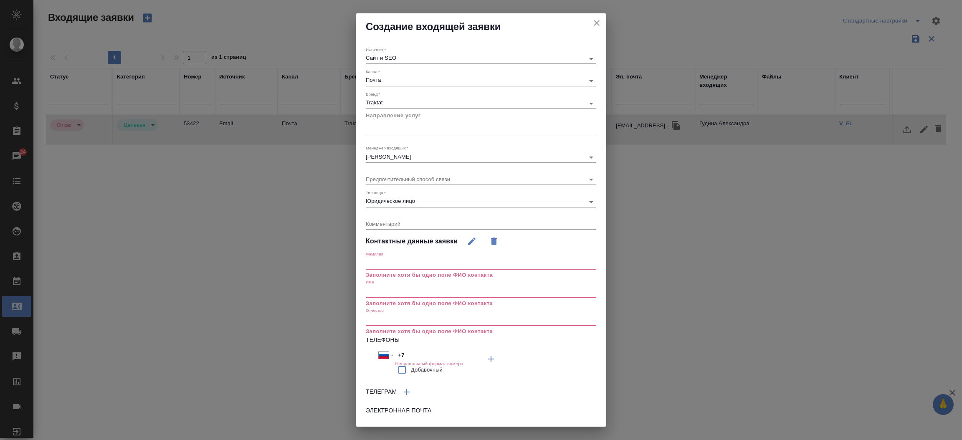
click at [423, 287] on input "text" at bounding box center [481, 292] width 231 height 12
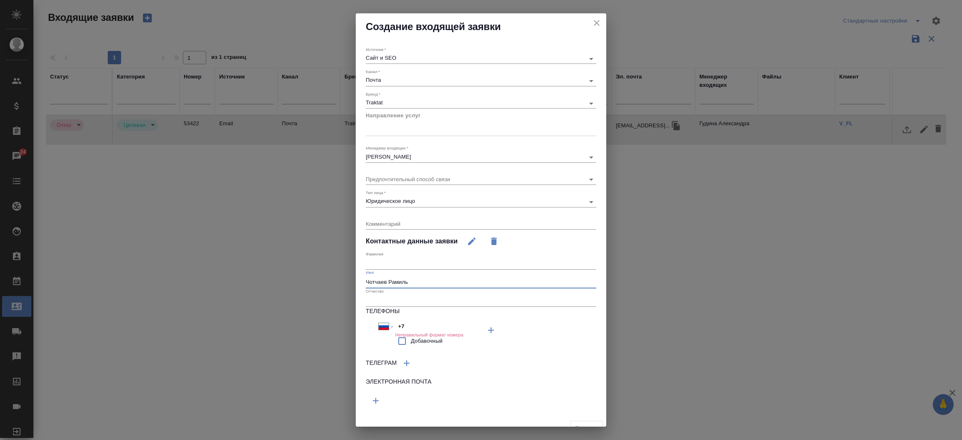
type input "Чотчаев Рамиль"
click at [486, 335] on icon "button" at bounding box center [491, 330] width 10 height 10
click at [385, 394] on input "text" at bounding box center [423, 399] width 115 height 10
paste input "chotchaevramil@gmail.com"
type input "chotchaevramil@gmail.com"
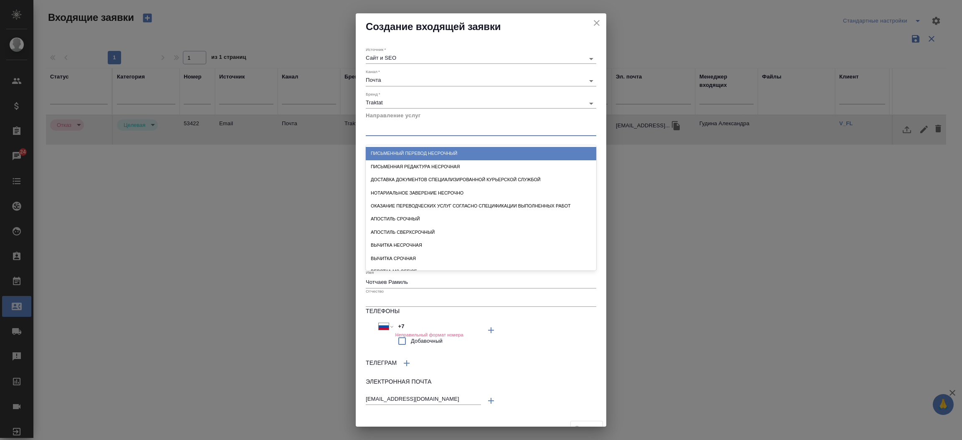
click at [395, 132] on div at bounding box center [481, 128] width 231 height 12
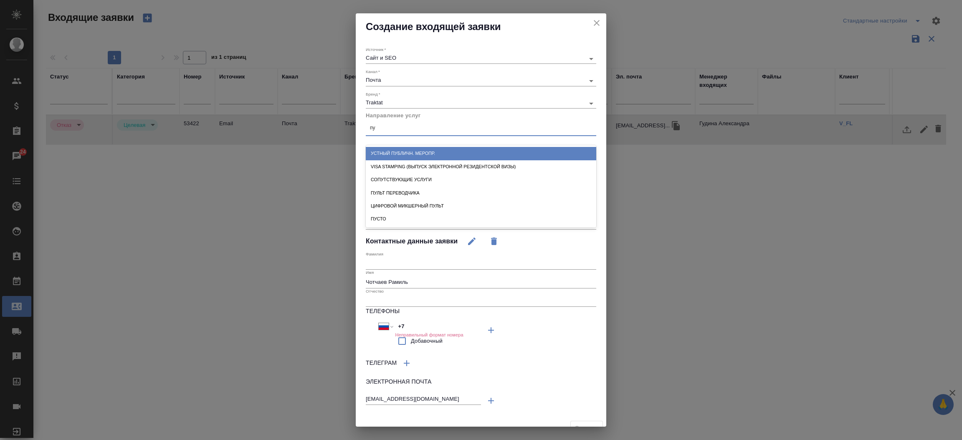
type input "пус"
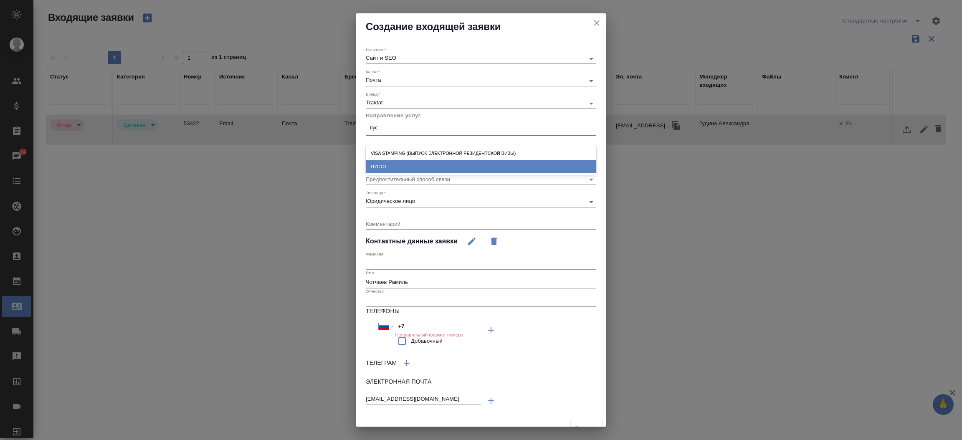
click at [397, 164] on div "ПУСТО" at bounding box center [481, 166] width 231 height 13
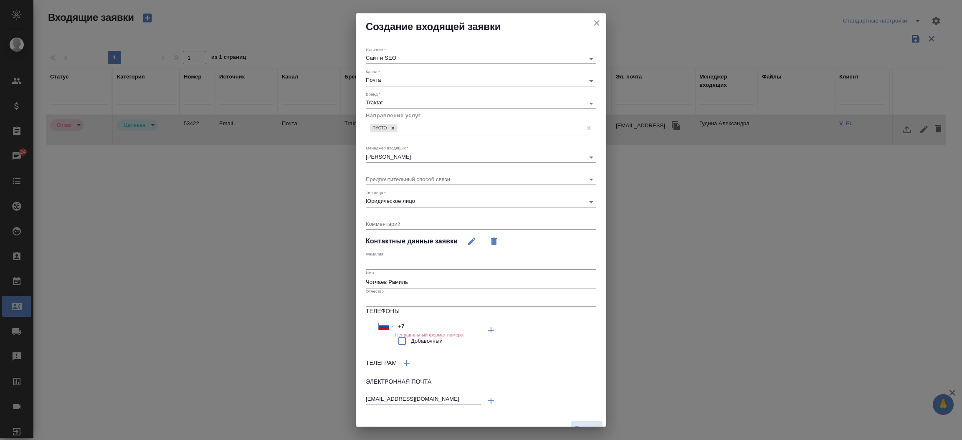
scroll to position [11, 0]
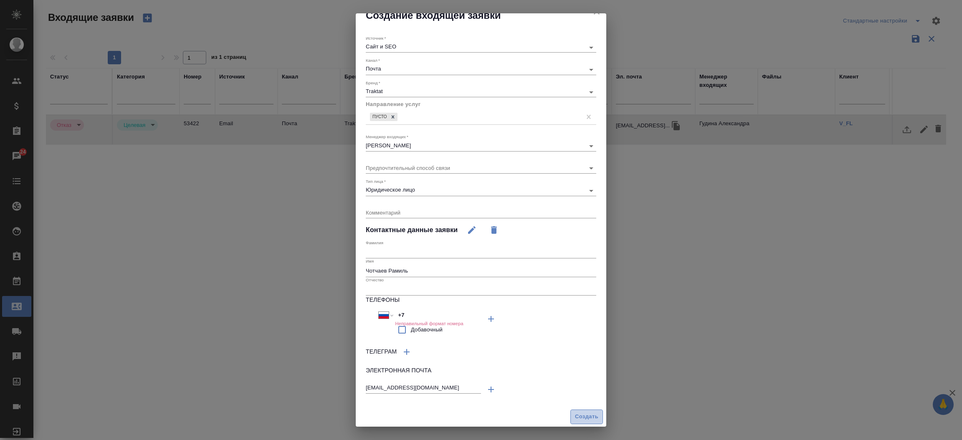
click at [584, 417] on span "Создать" at bounding box center [586, 417] width 23 height 10
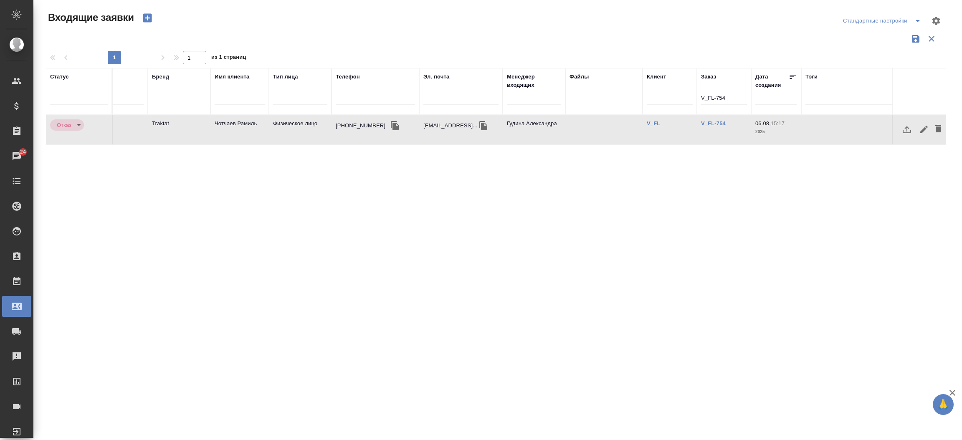
scroll to position [0, 202]
click at [714, 96] on input "V_FL-754" at bounding box center [715, 99] width 46 height 10
type input "V"
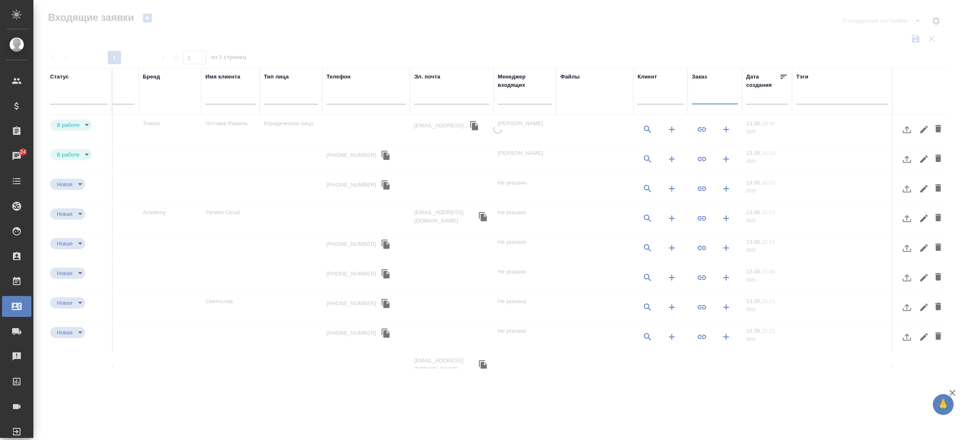
click at [443, 91] on div at bounding box center [451, 99] width 75 height 20
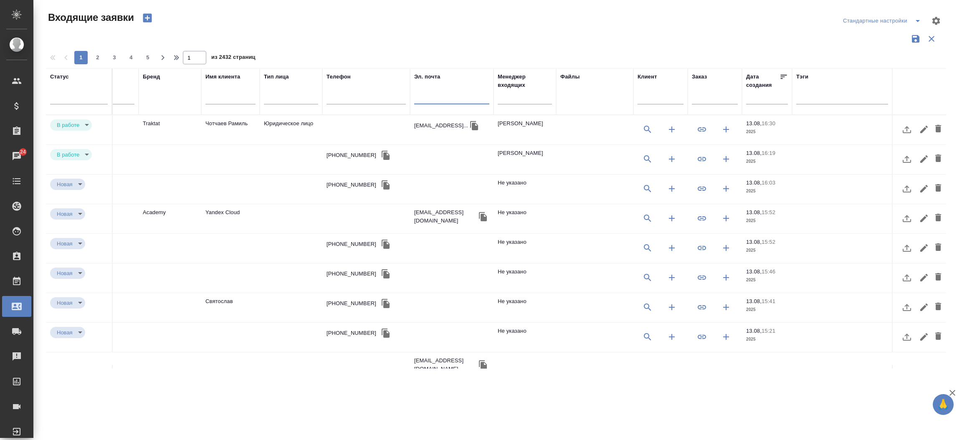
click at [439, 99] on input "text" at bounding box center [451, 99] width 75 height 10
paste input "chotchaevramil@gmail.com"
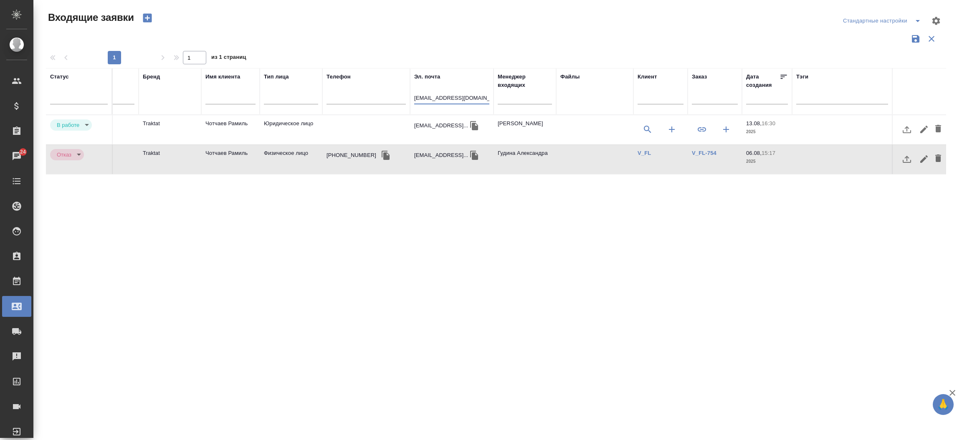
type input "chotchaevramil@gmail.com"
click at [246, 145] on td "Чотчаев Рамиль" at bounding box center [230, 129] width 58 height 29
click at [223, 120] on td "Чотчаев Рамиль" at bounding box center [230, 129] width 58 height 29
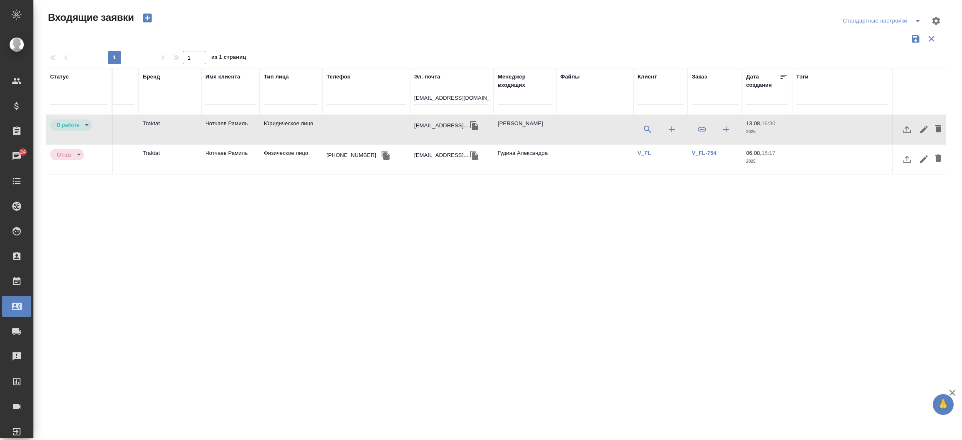
click at [223, 120] on td "Чотчаев Рамиль" at bounding box center [230, 129] width 58 height 29
click at [698, 129] on icon "button" at bounding box center [702, 129] width 8 height 4
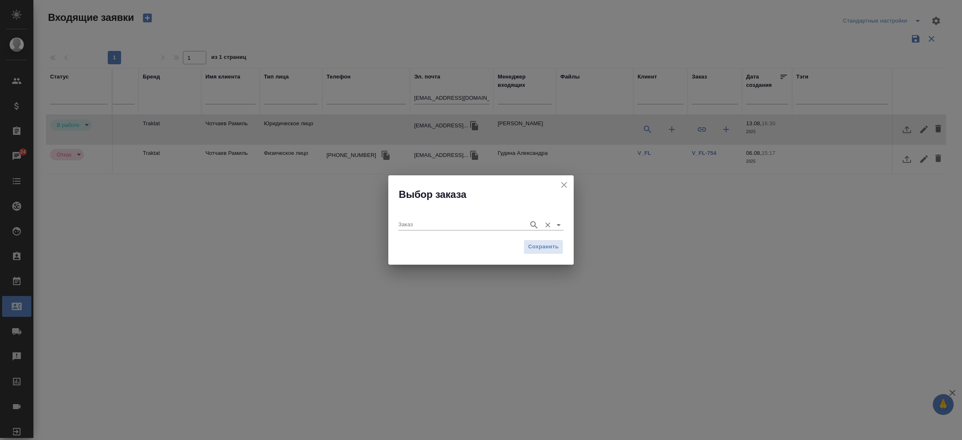
click at [499, 223] on input "Заказ" at bounding box center [461, 225] width 126 height 10
paste input "KRL_Eurastreck-1"
type input "KRL_Eurastreck-1"
click at [448, 247] on li "KRL_Eurastreck-1" at bounding box center [480, 241] width 165 height 15
type input "KRL_Eurastreck-1"
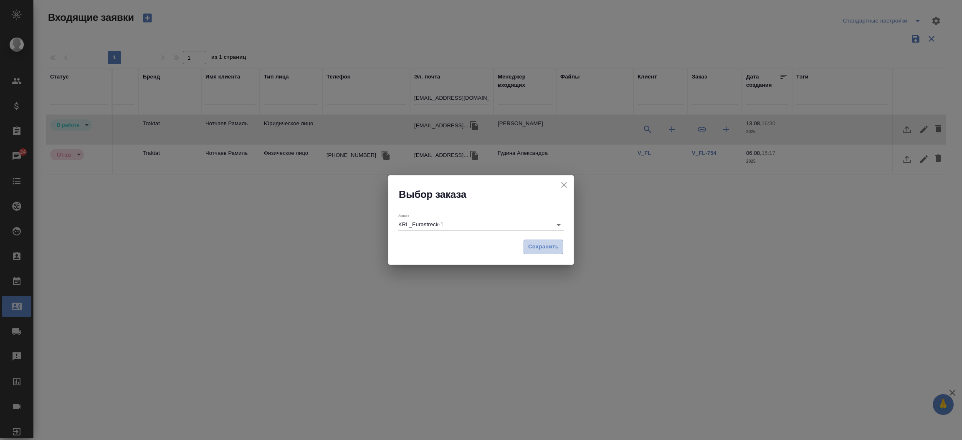
click at [530, 248] on span "Сохранить" at bounding box center [543, 247] width 30 height 10
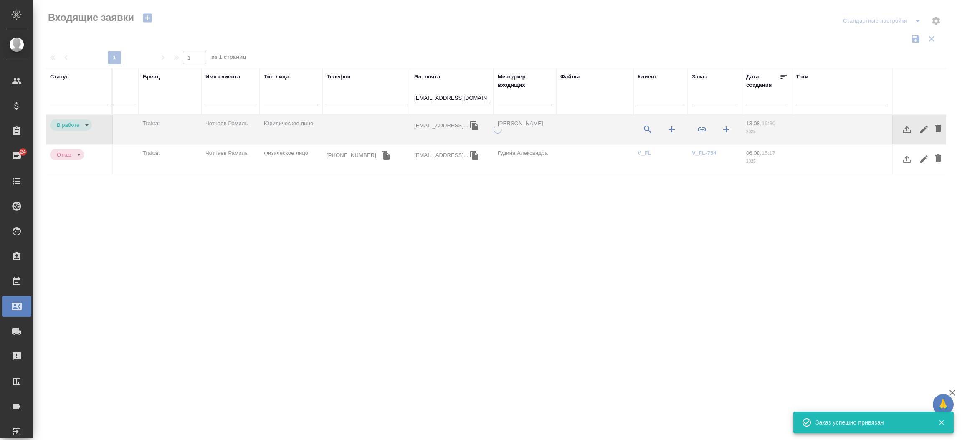
type input "target"
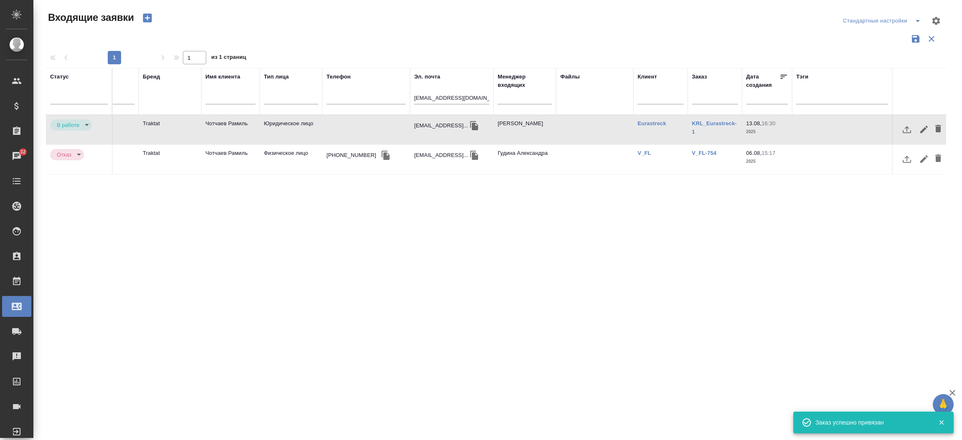
click at [437, 101] on input "chotchaevramil@gmail.com" at bounding box center [451, 99] width 75 height 10
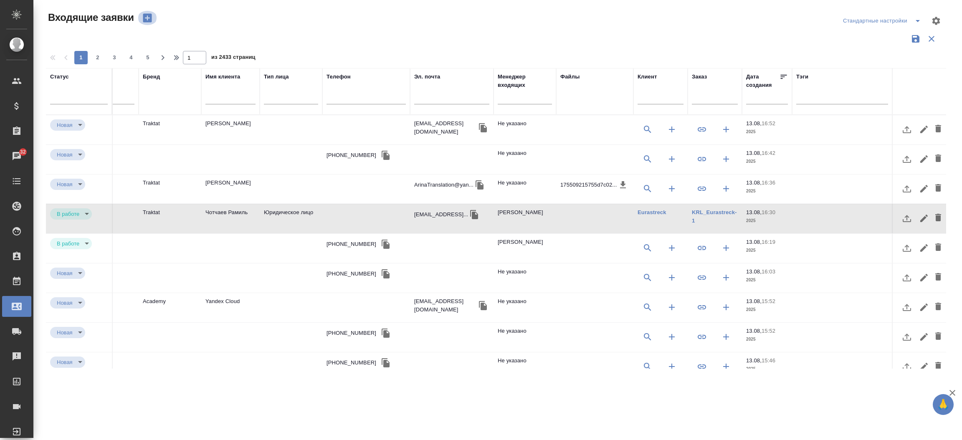
click at [147, 19] on icon "button" at bounding box center [148, 18] width 12 height 12
select select "RU"
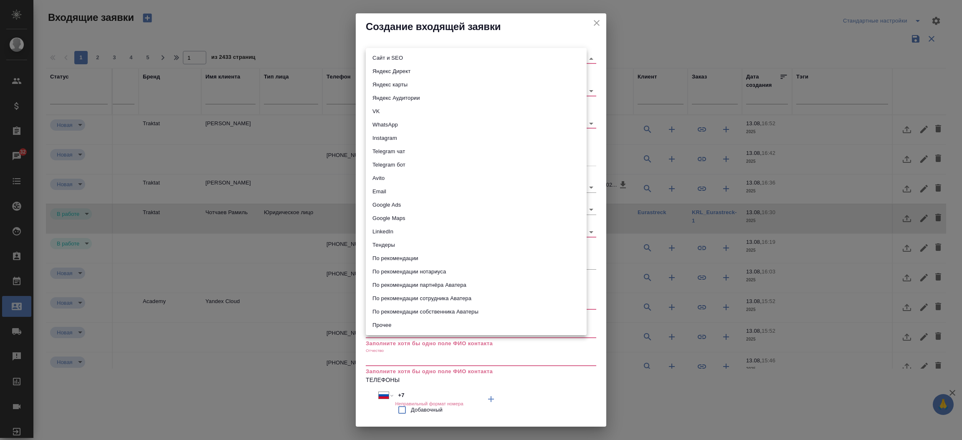
click at [382, 56] on body "🙏 .cls-1 fill:#fff; AWATERA Прутько Ирина i.prutko Клиенты Спецификации Заказы …" at bounding box center [481, 220] width 962 height 440
click at [382, 56] on li "Сайт и SEO" at bounding box center [476, 57] width 221 height 13
type input "seo"
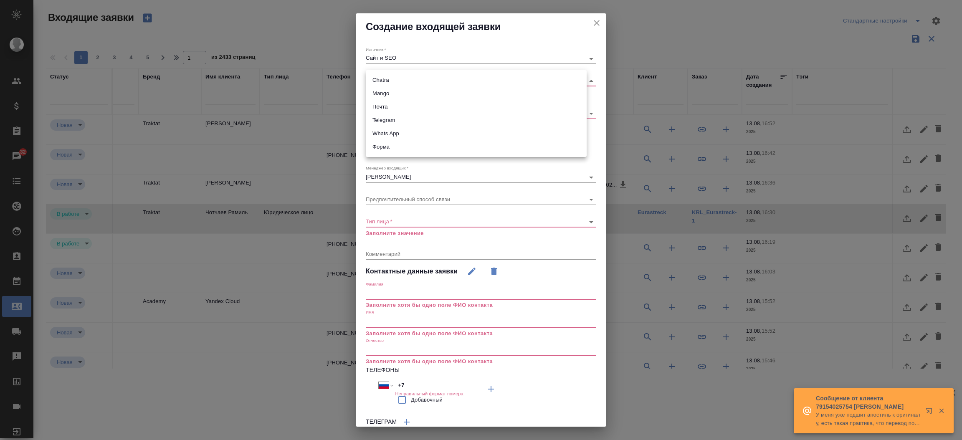
click at [382, 80] on body "🙏 .cls-1 fill:#fff; AWATERA Прутько Ирина i.prutko Клиенты Спецификации Заказы …" at bounding box center [481, 220] width 962 height 440
click at [587, 22] on div at bounding box center [481, 220] width 962 height 440
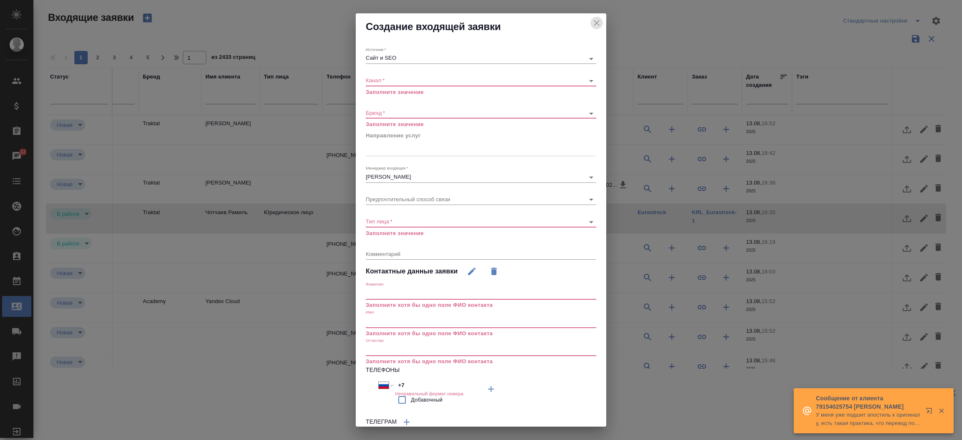
click at [594, 22] on icon "close" at bounding box center [597, 23] width 6 height 6
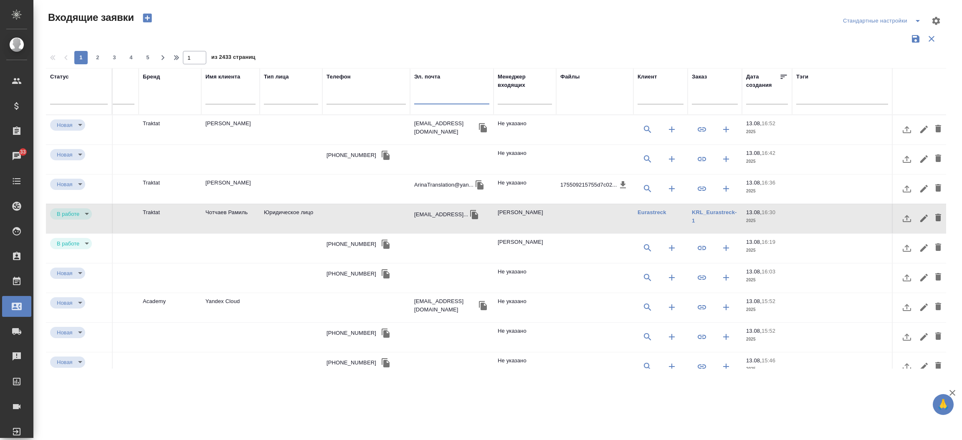
click at [454, 96] on input "text" at bounding box center [451, 99] width 75 height 10
paste input "[EMAIL_ADDRESS][DOMAIN_NAME]"
type input "[EMAIL_ADDRESS][DOMAIN_NAME]"
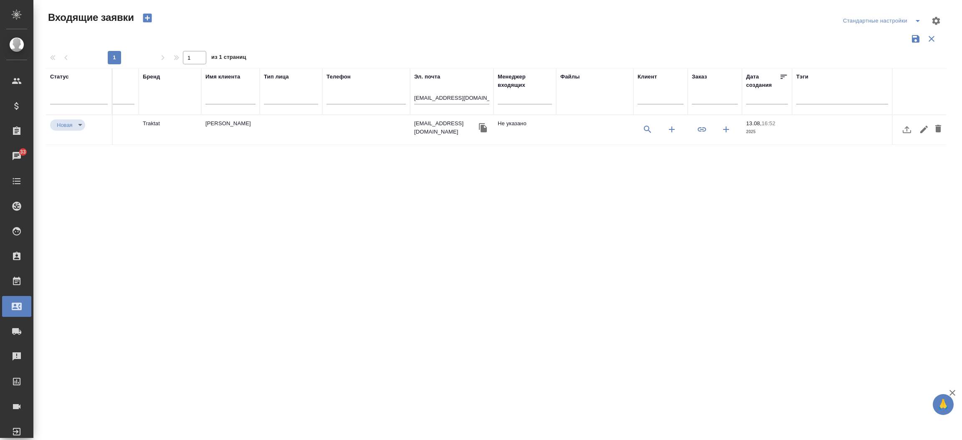
click at [224, 120] on td "Лена Матюшина" at bounding box center [230, 129] width 58 height 29
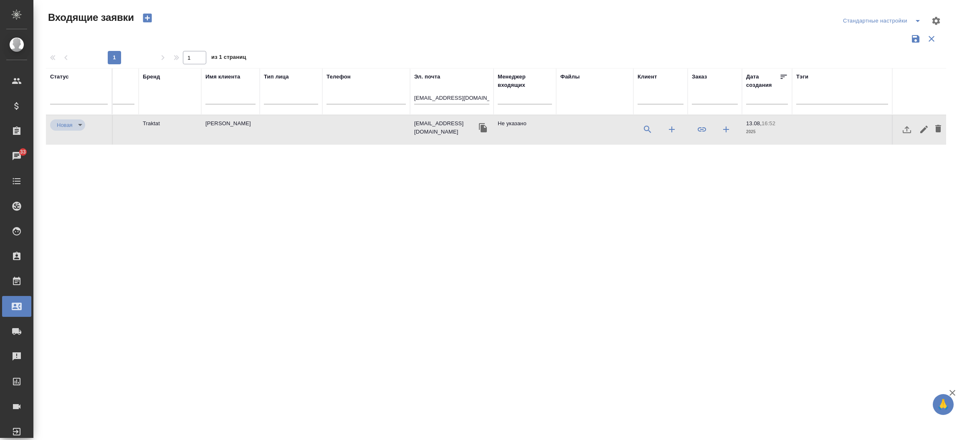
click at [224, 120] on td "Лена Матюшина" at bounding box center [230, 129] width 58 height 29
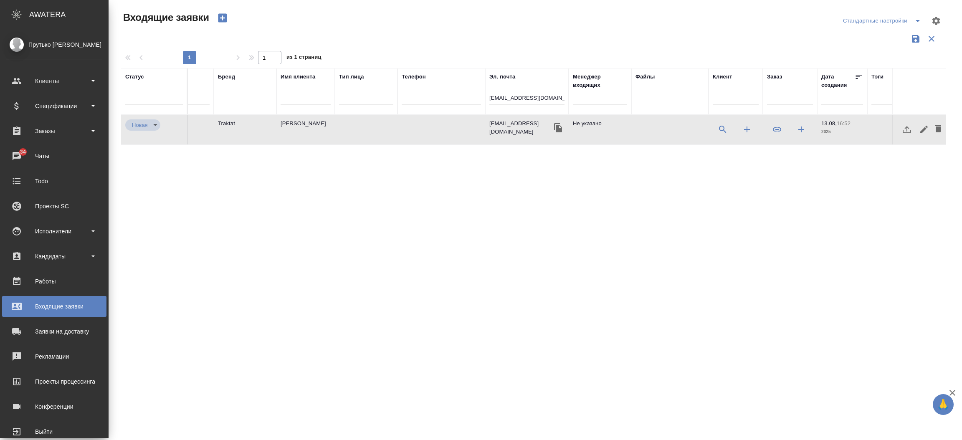
click at [14, 169] on ul "Клиенты Спецификации Заказы 34 Чаты Todo Проекты SC Исполнители Кандидаты Работ…" at bounding box center [54, 254] width 109 height 376
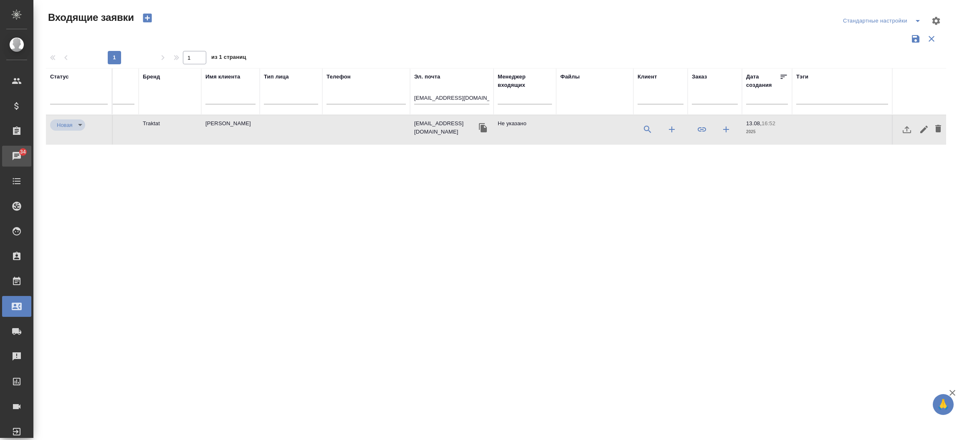
click at [15, 162] on link "34 Чаты" at bounding box center [16, 156] width 29 height 21
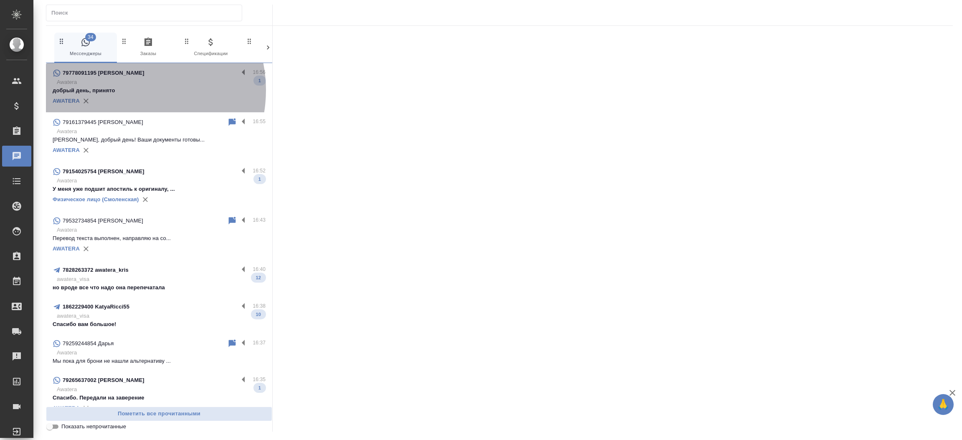
click at [129, 90] on p "добрый день, принято" at bounding box center [159, 90] width 213 height 8
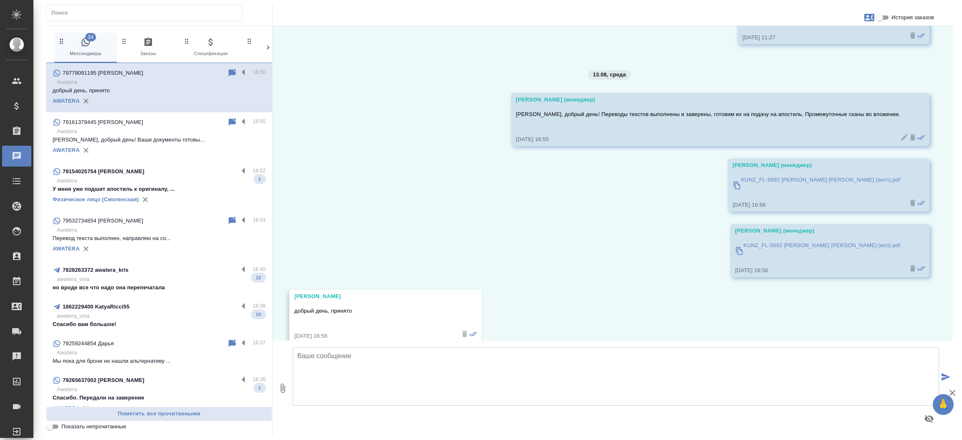
scroll to position [2077, 0]
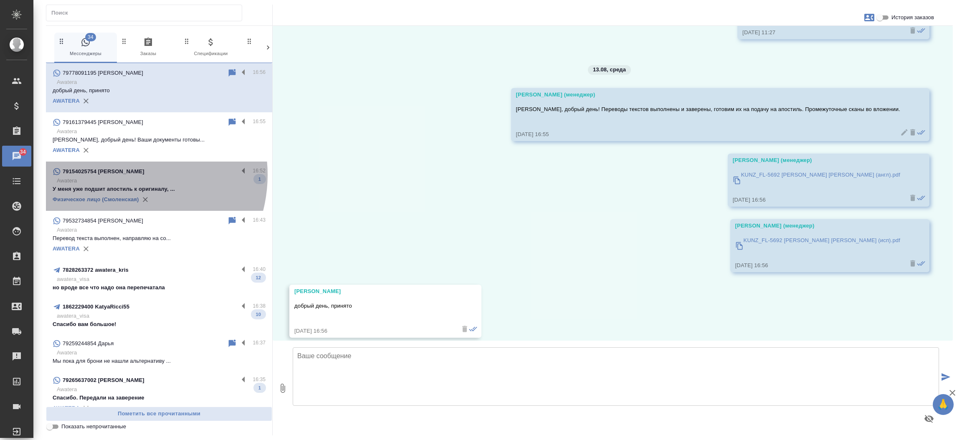
click at [123, 175] on p "79154025754 Екатерина" at bounding box center [104, 171] width 82 height 8
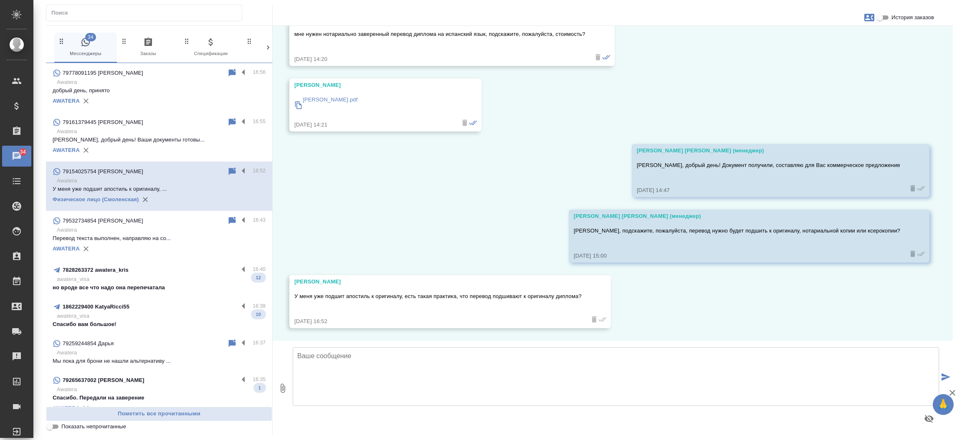
scroll to position [17737, 0]
click at [886, 15] on input "История заказов" at bounding box center [880, 18] width 30 height 10
checkbox input "true"
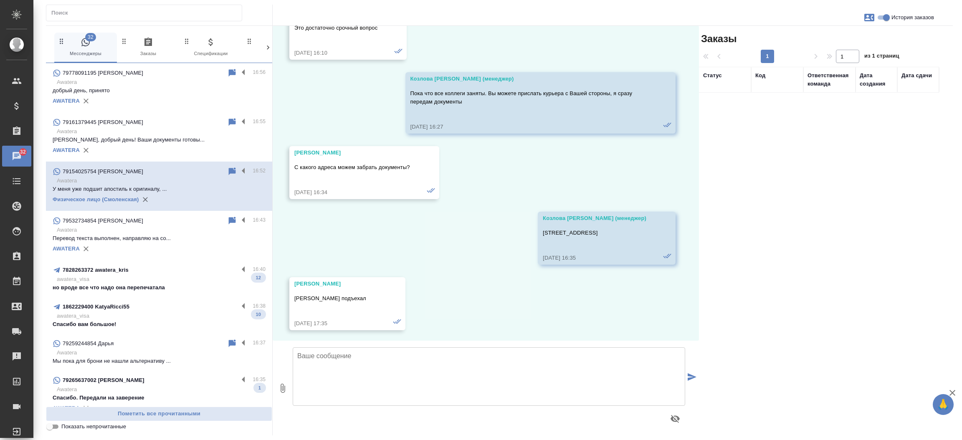
scroll to position [18322, 0]
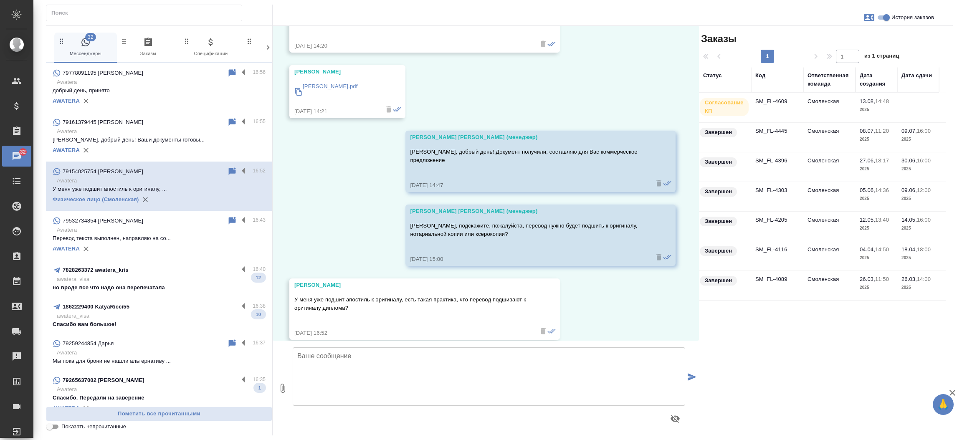
click at [783, 101] on td "SM_FL-4609" at bounding box center [777, 107] width 52 height 29
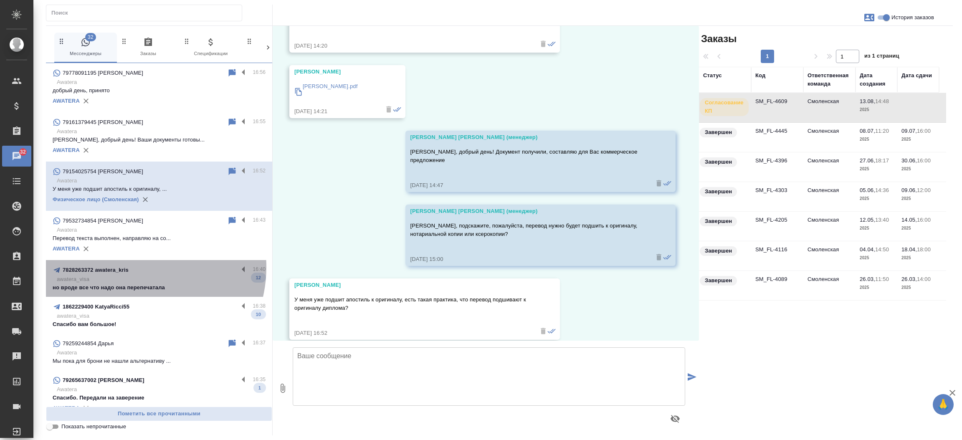
click at [134, 267] on div "7828263372 awatera_kris" at bounding box center [146, 270] width 186 height 10
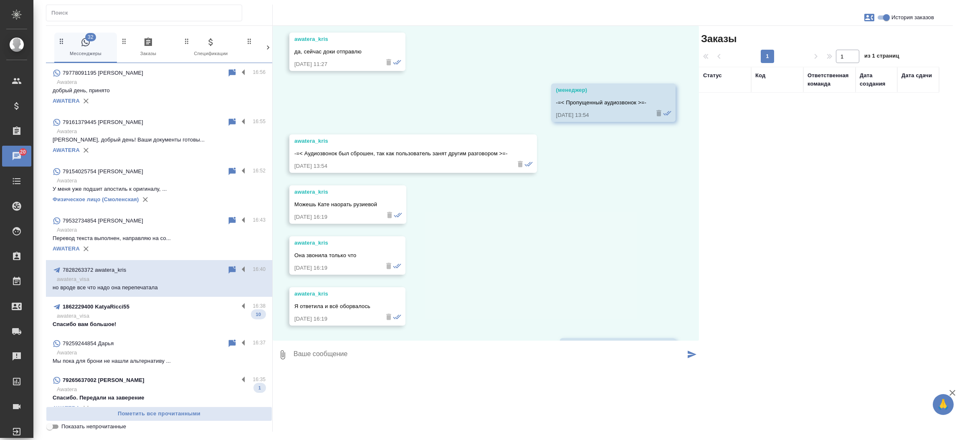
scroll to position [32861, 0]
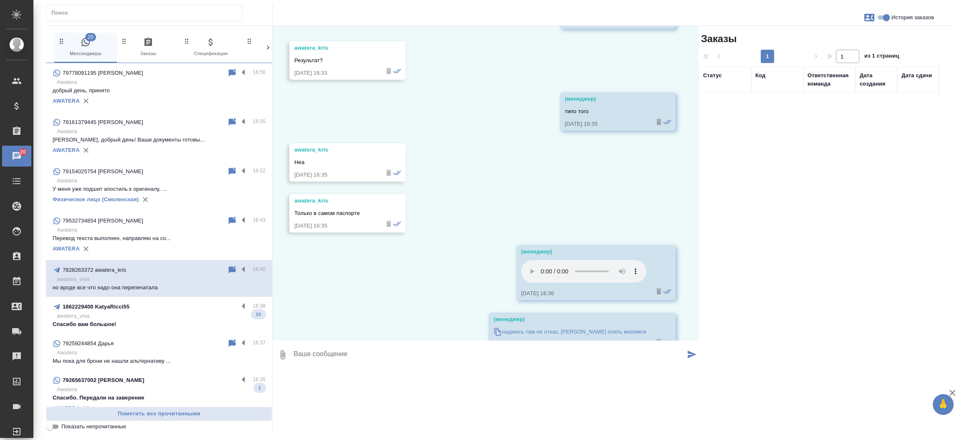
click at [144, 324] on p "Спасибо вам большое!" at bounding box center [159, 324] width 213 height 8
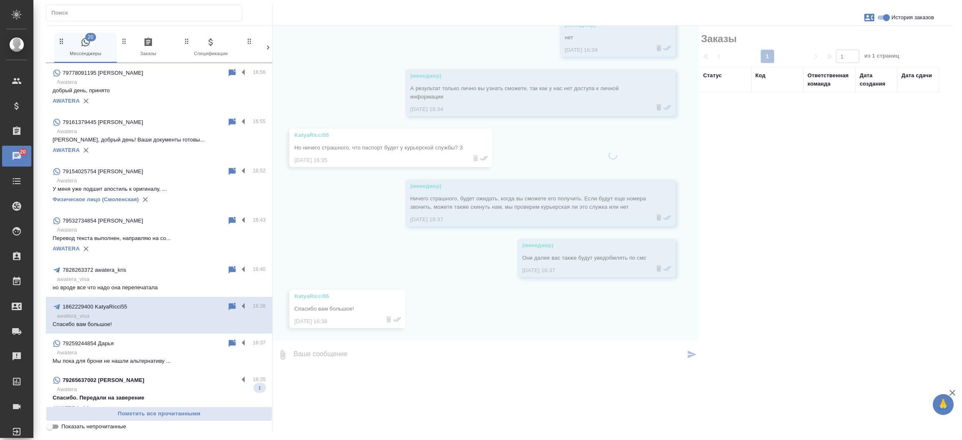
scroll to position [4698, 0]
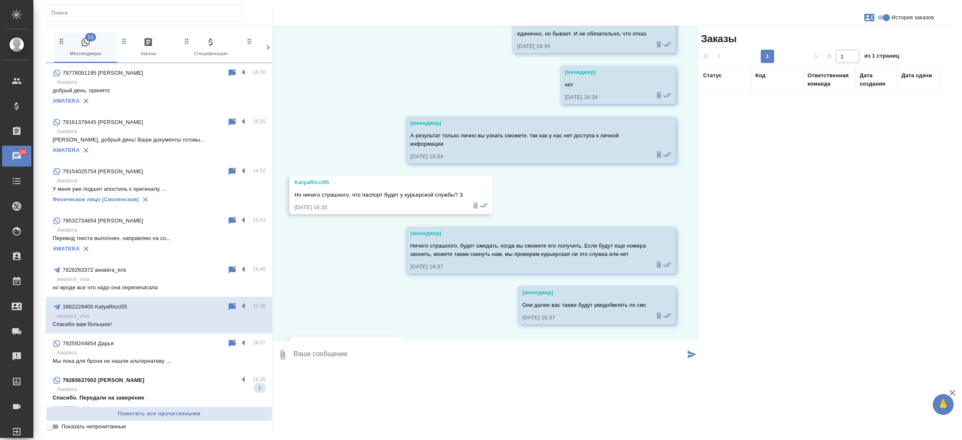
click at [136, 382] on div "79265637002 Евгений" at bounding box center [146, 380] width 186 height 10
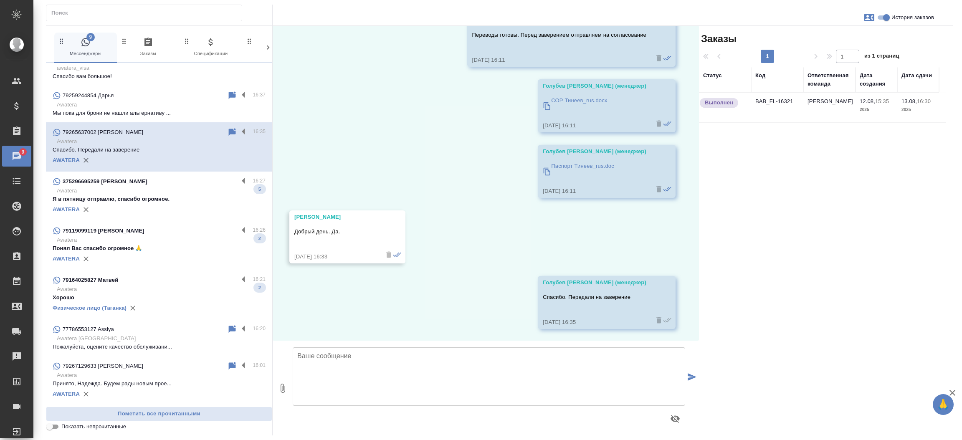
scroll to position [254, 0]
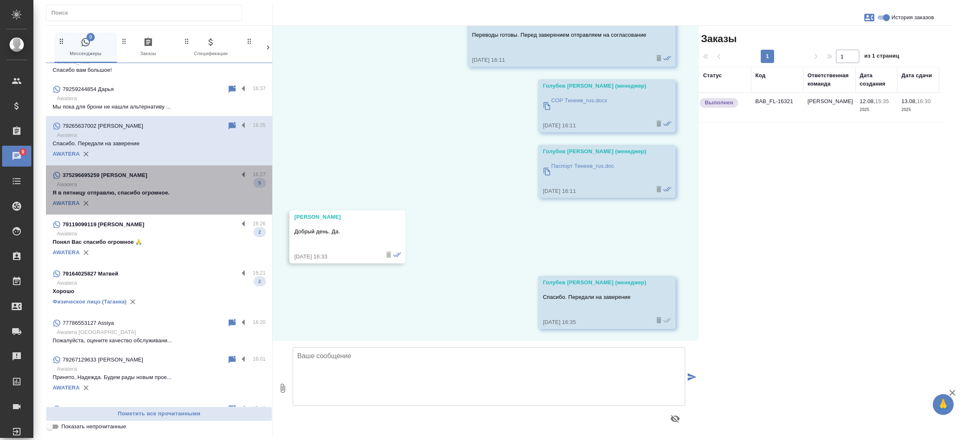
click at [166, 185] on p "Awatera" at bounding box center [161, 184] width 209 height 8
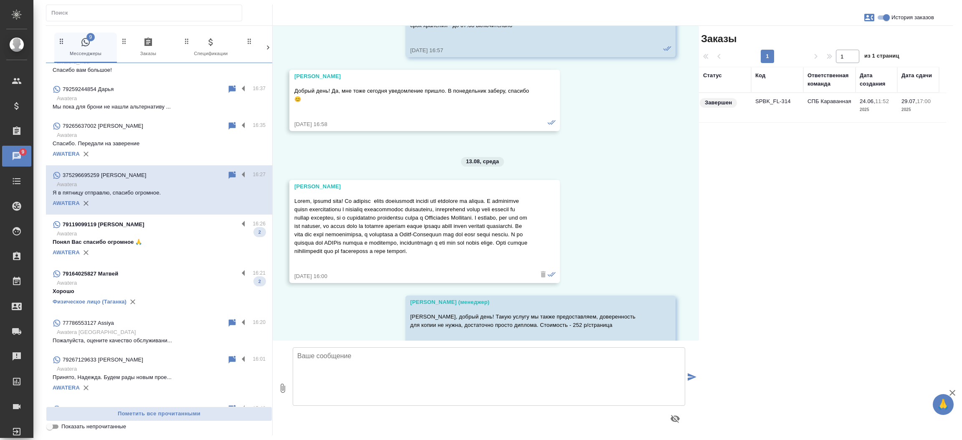
scroll to position [4125, 0]
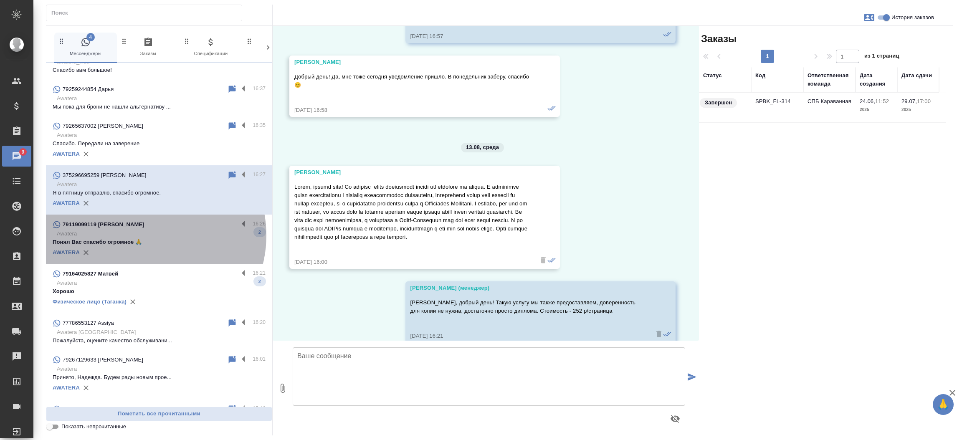
click at [147, 235] on p "Awatera" at bounding box center [161, 234] width 209 height 8
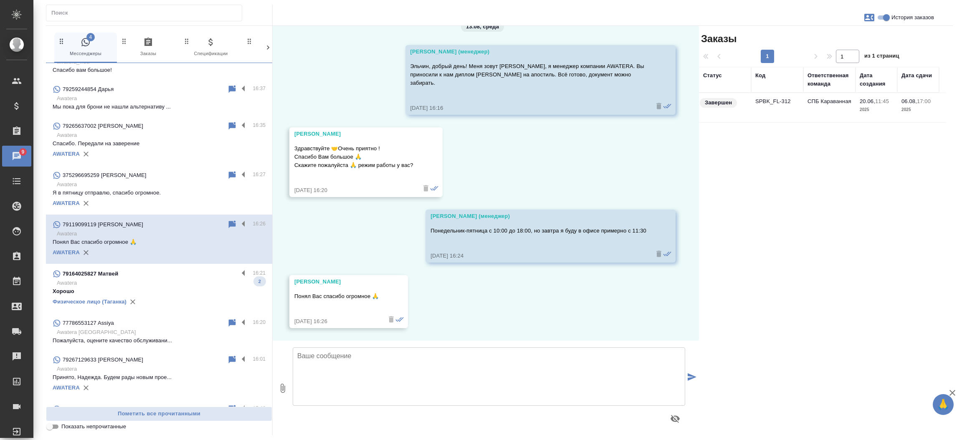
scroll to position [16, 0]
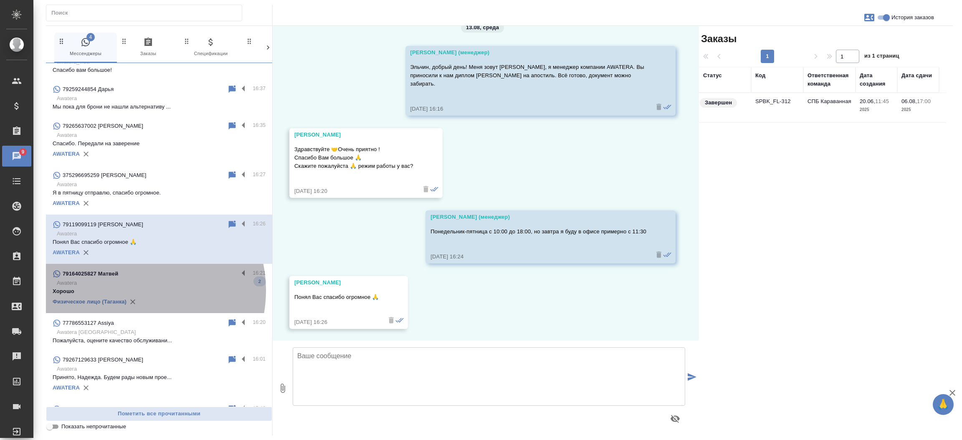
click at [132, 290] on p "Хорошо" at bounding box center [159, 291] width 213 height 8
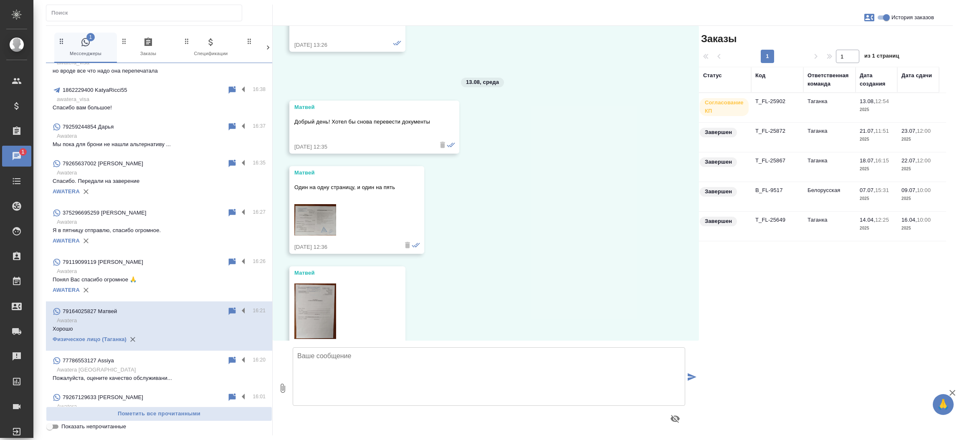
scroll to position [265, 0]
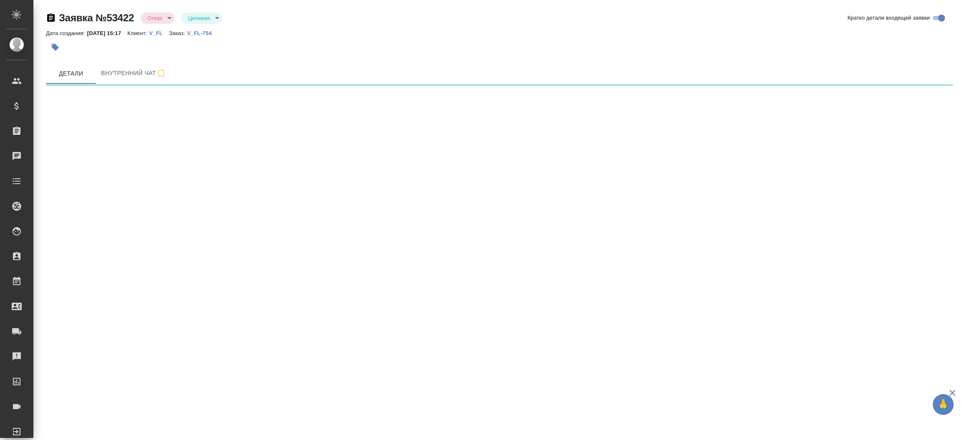
select select "RU"
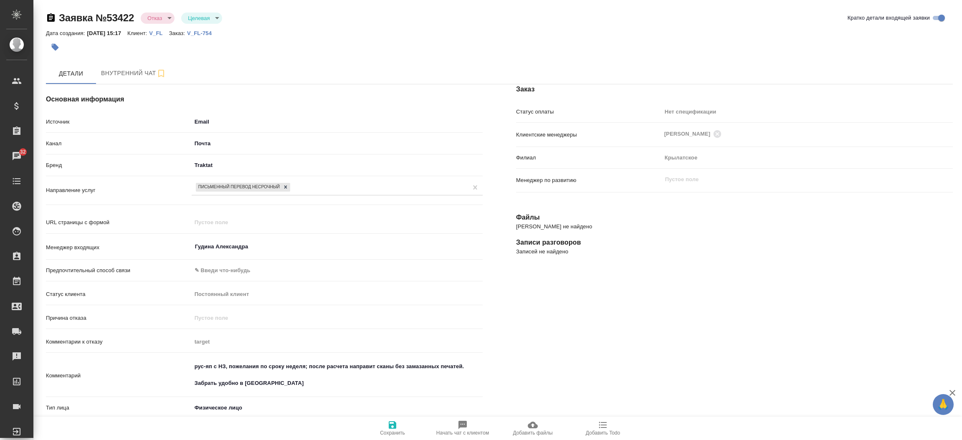
type textarea "x"
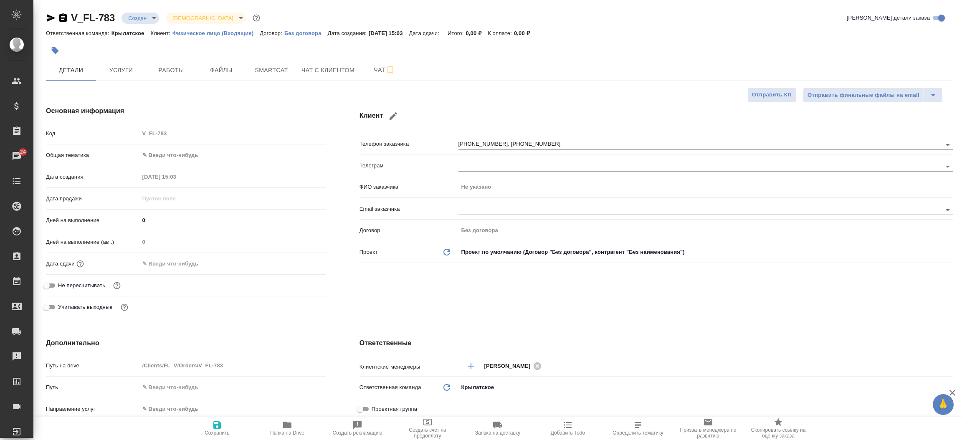
select select "RU"
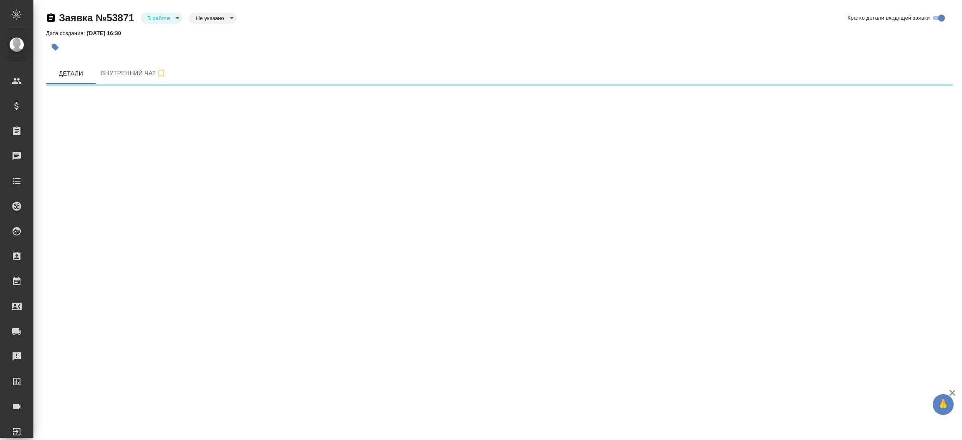
select select "RU"
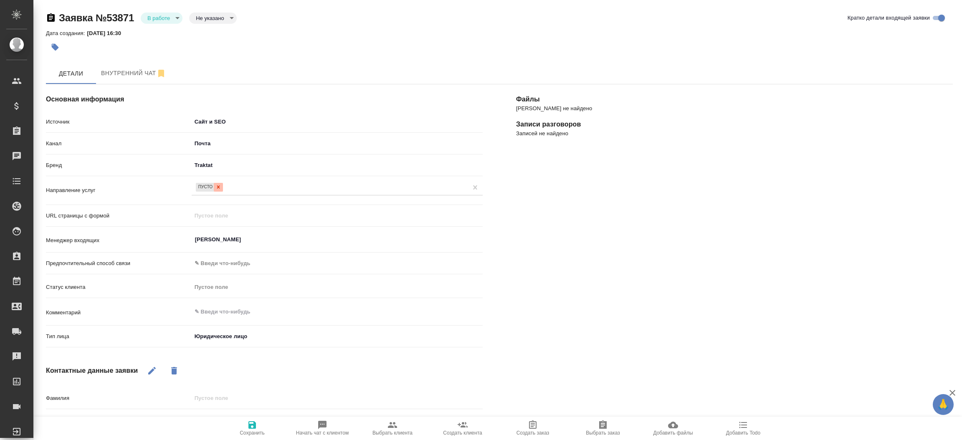
click at [221, 186] on div at bounding box center [218, 187] width 9 height 9
type textarea "x"
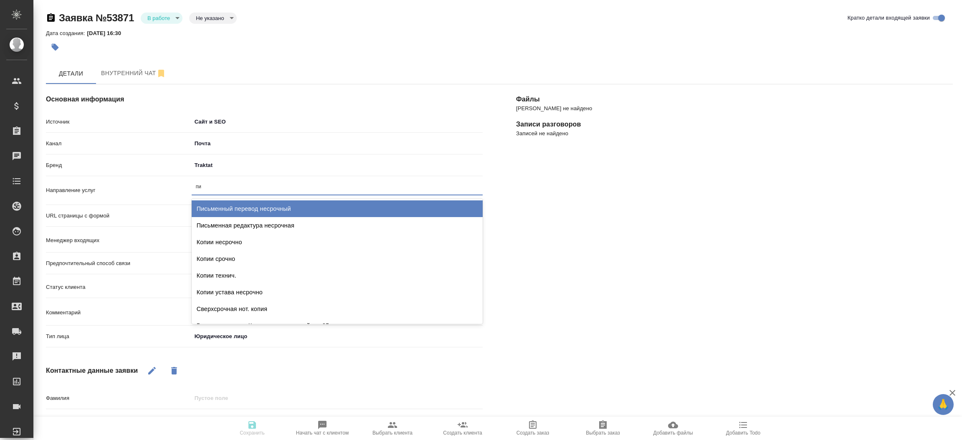
type input "пис"
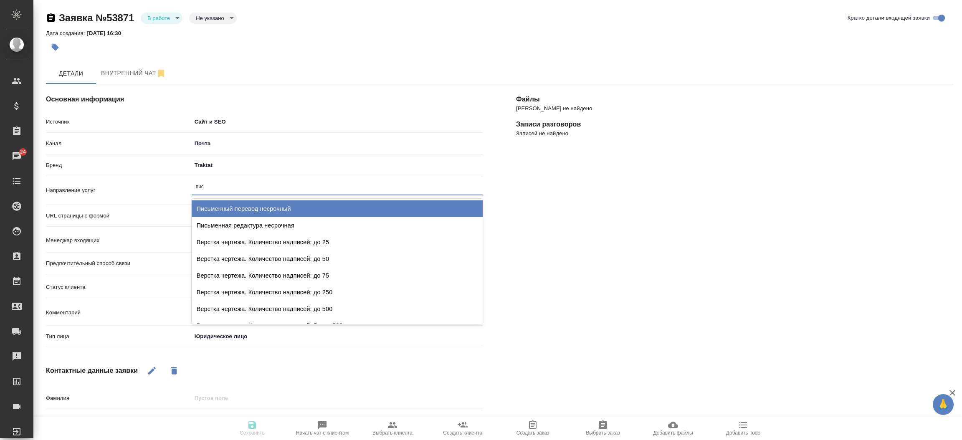
click at [230, 205] on div "Письменный перевод несрочный" at bounding box center [337, 208] width 291 height 17
type textarea "x"
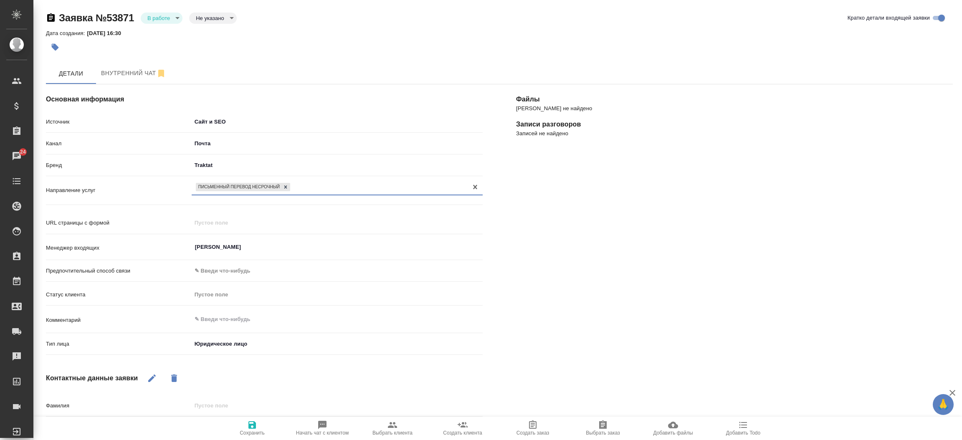
click at [254, 427] on icon "button" at bounding box center [253, 425] width 8 height 8
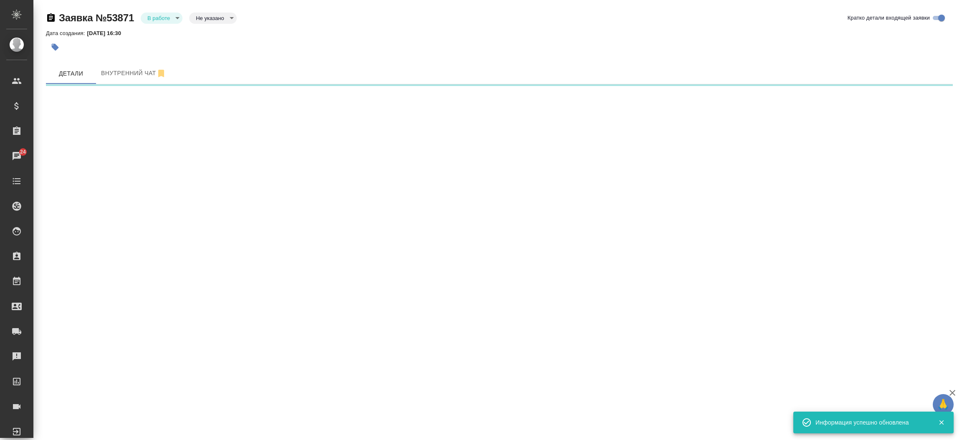
select select "RU"
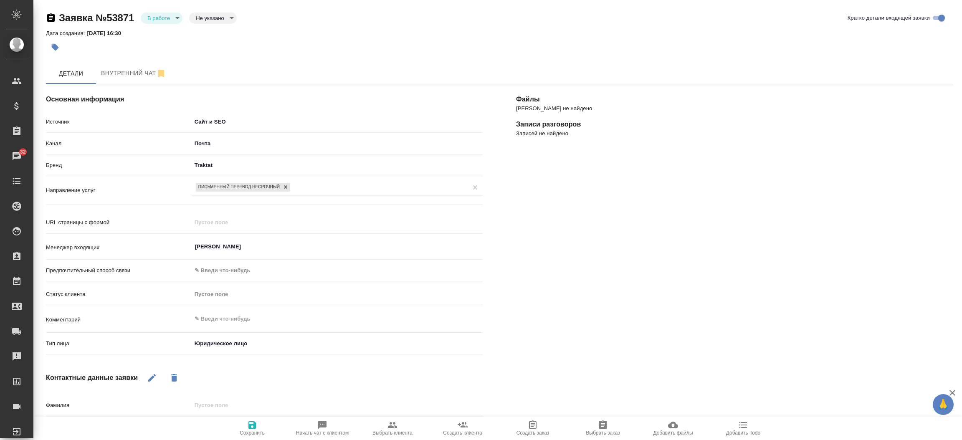
type textarea "x"
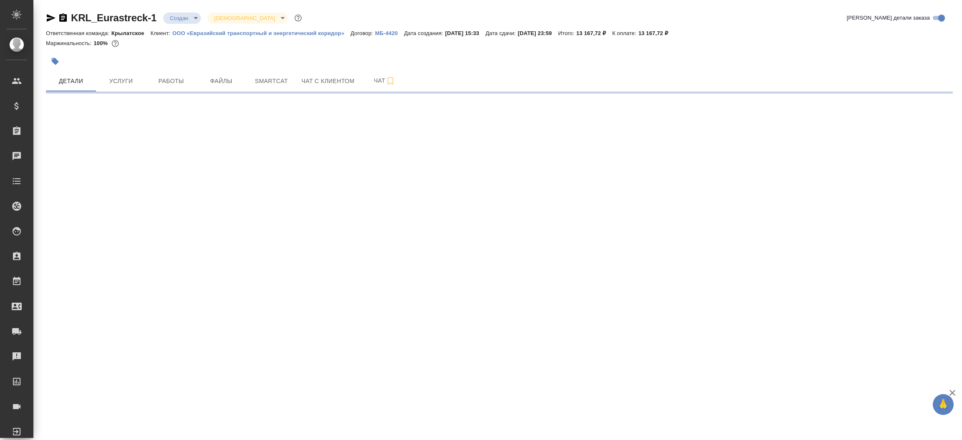
select select "RU"
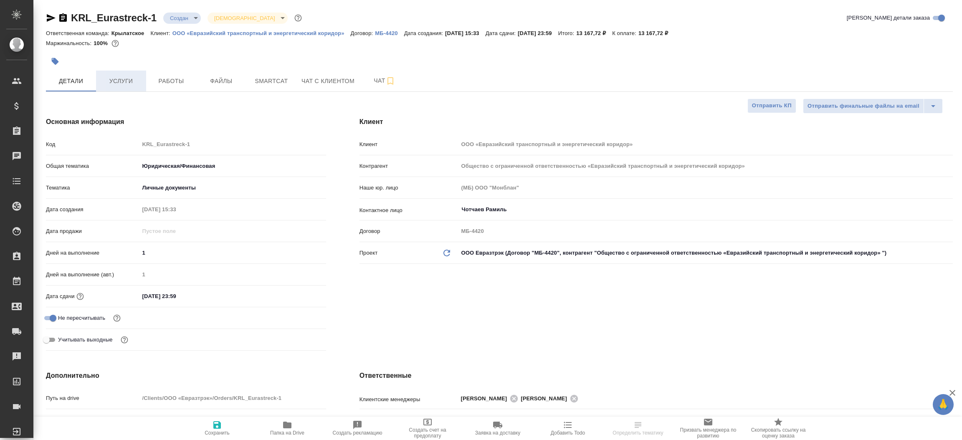
type textarea "x"
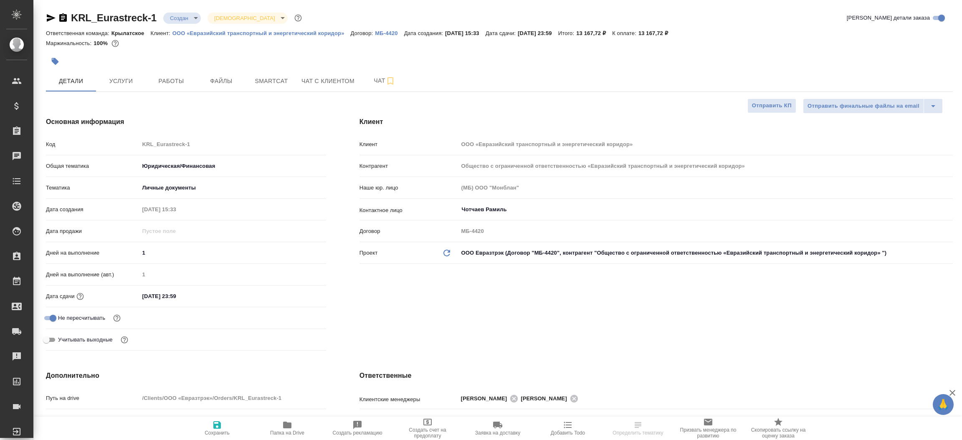
type textarea "x"
click at [61, 21] on icon "button" at bounding box center [63, 17] width 8 height 8
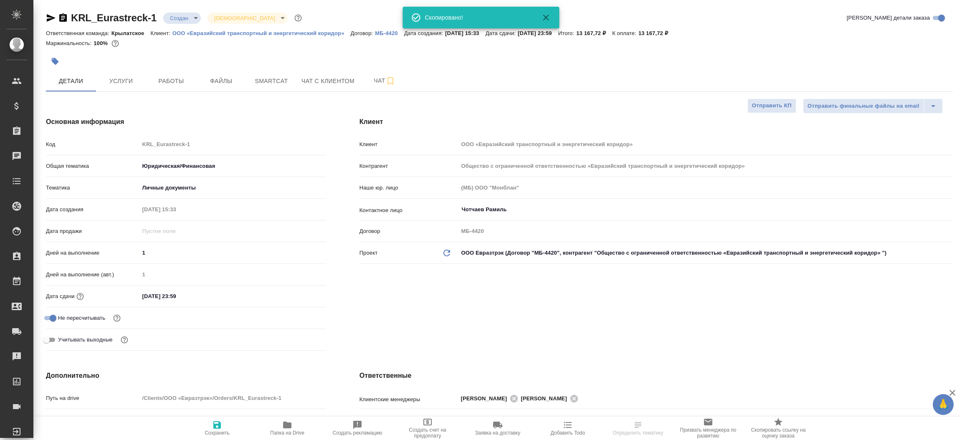
type textarea "x"
select select "RU"
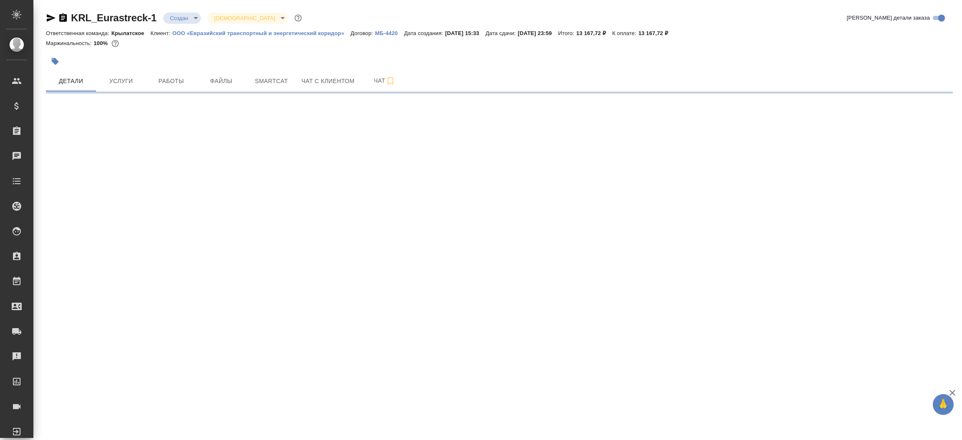
select select "RU"
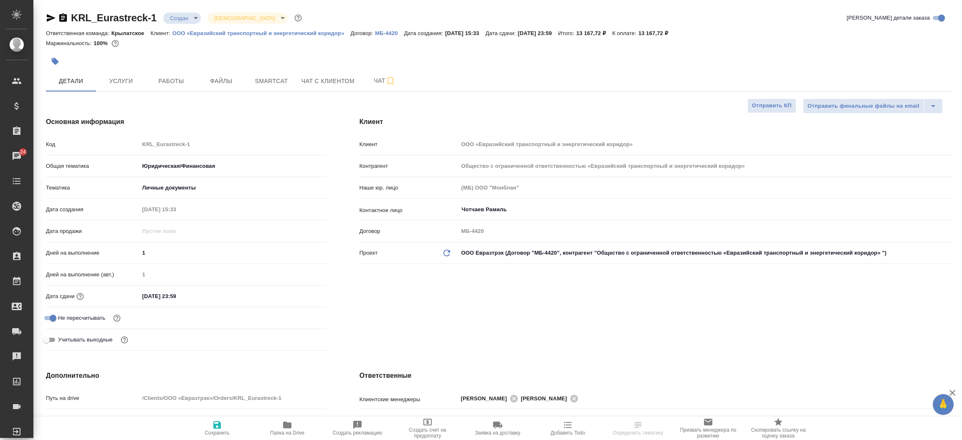
select select "RU"
type textarea "x"
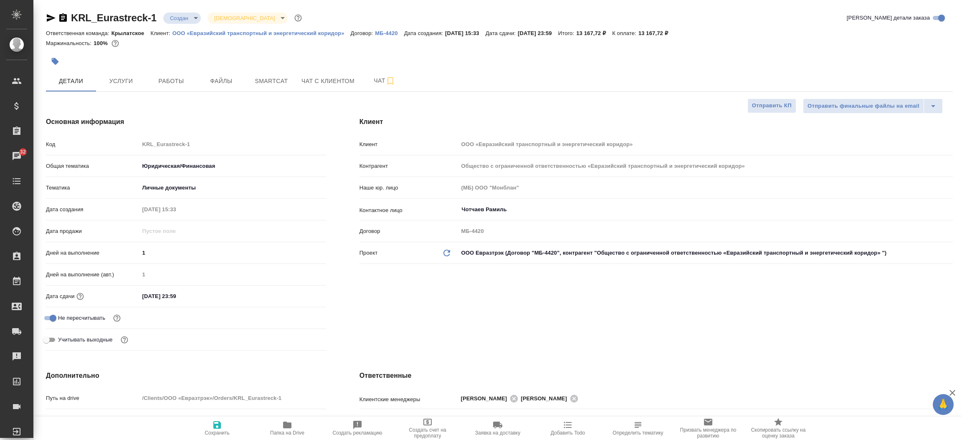
type textarea "x"
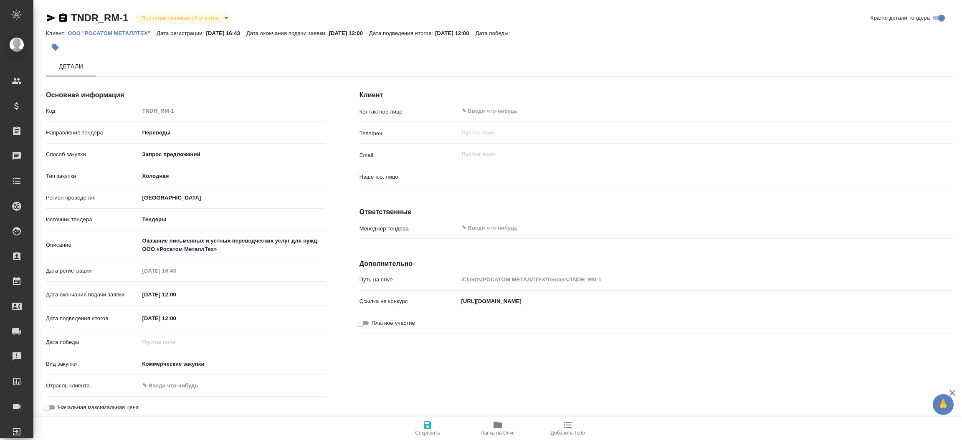
type input "(МБ) ООО "Монблан""
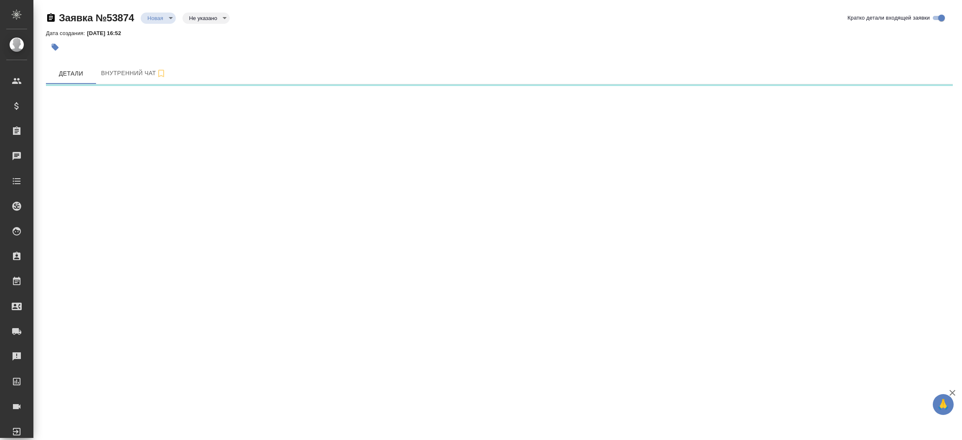
select select "RU"
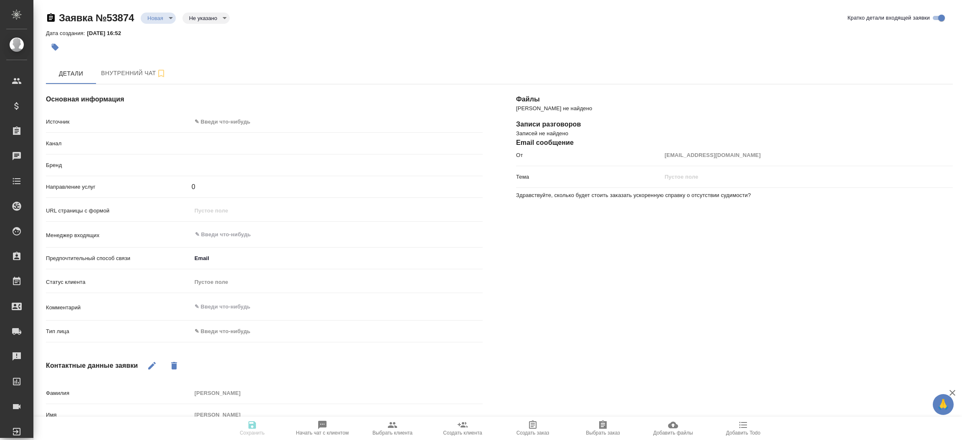
type textarea "x"
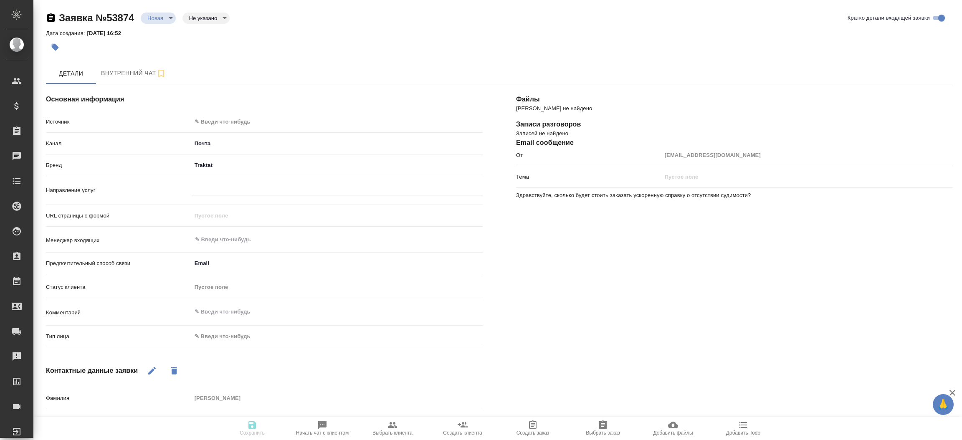
click at [224, 120] on body "🙏 .cls-1 fill:#fff; AWATERA [PERSON_NAME]prutko Клиенты Спецификации Заказы Чат…" at bounding box center [481, 220] width 962 height 440
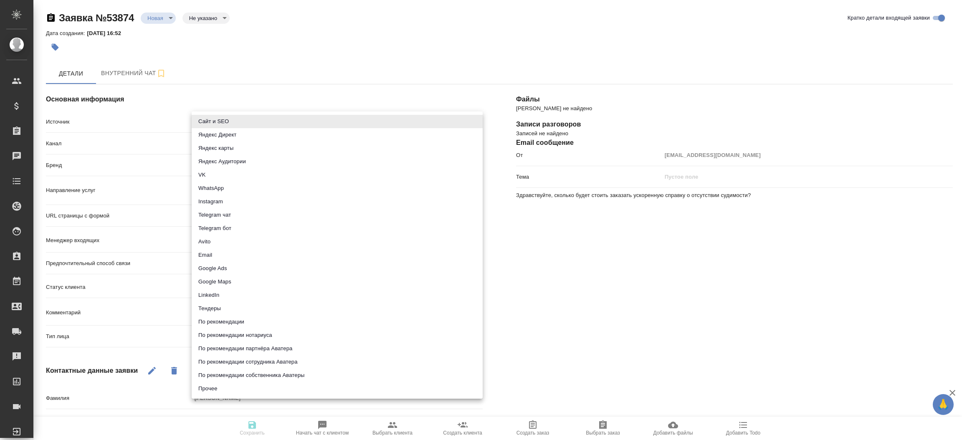
click at [318, 38] on div at bounding box center [481, 220] width 962 height 440
click at [239, 119] on body "🙏 .cls-1 fill:#fff; AWATERA [PERSON_NAME]prutko Клиенты Спецификации Заказы Чат…" at bounding box center [481, 220] width 962 height 440
click at [239, 119] on li "Сайт и SEO" at bounding box center [337, 121] width 291 height 13
type input "seo"
type textarea "x"
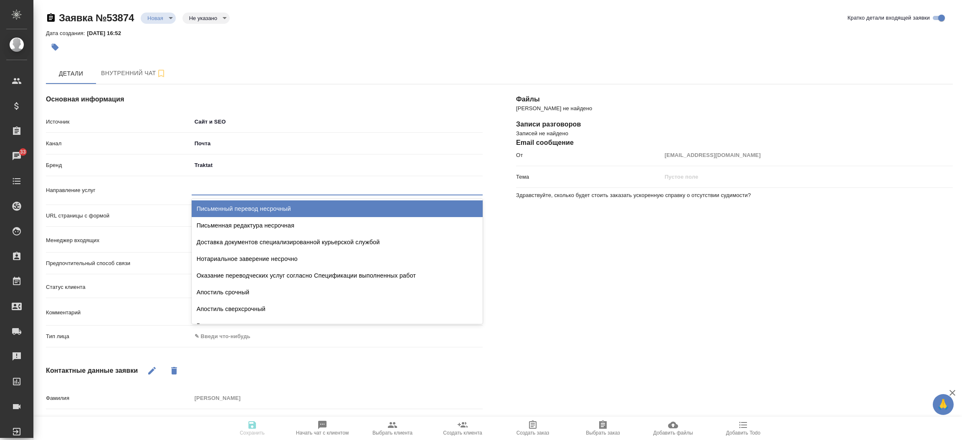
click at [199, 184] on div at bounding box center [337, 187] width 291 height 12
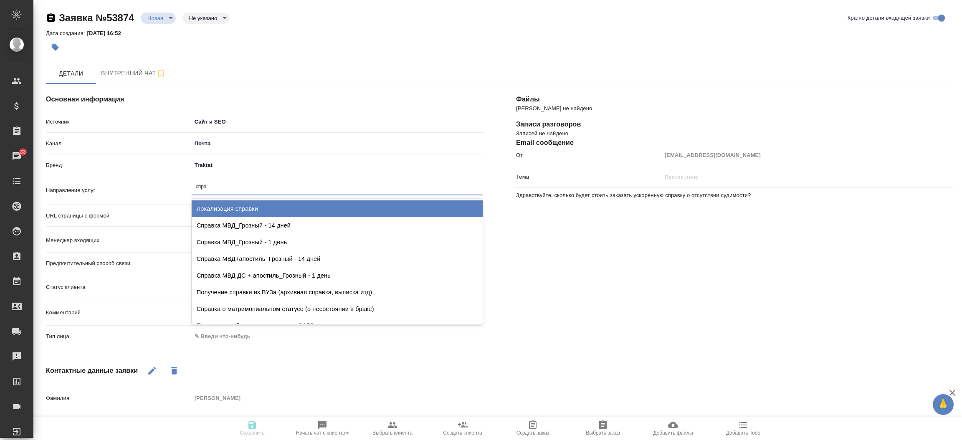
type input "справ"
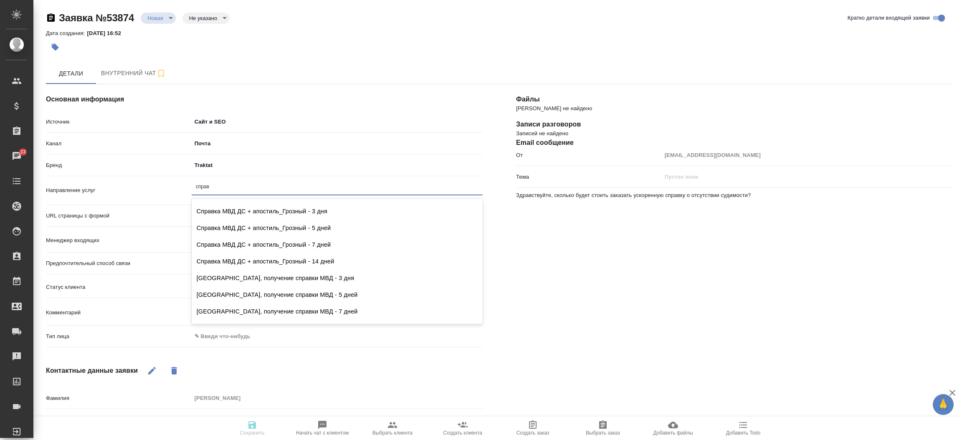
scroll to position [437, 0]
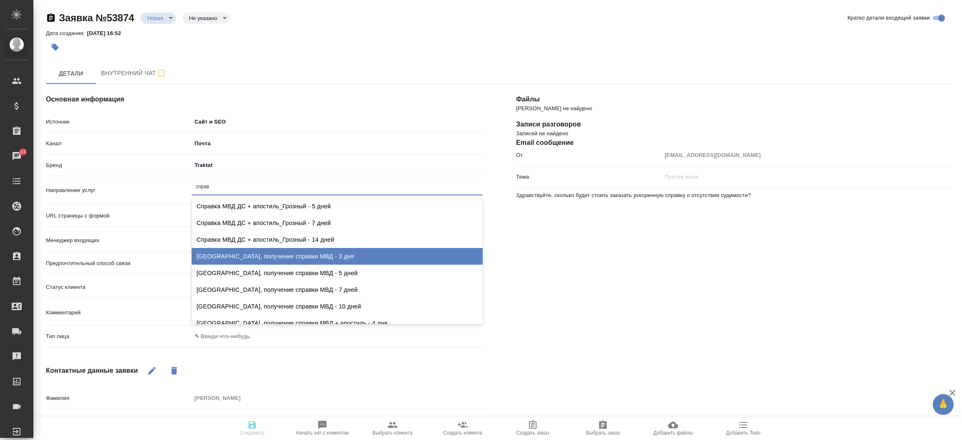
click at [402, 248] on div "[GEOGRAPHIC_DATA], получение справки МВД - 3 дня" at bounding box center [337, 256] width 291 height 17
type textarea "x"
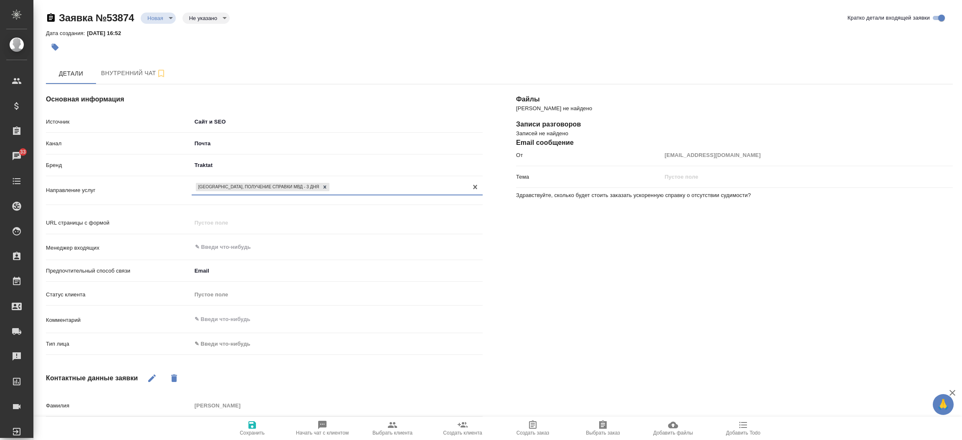
click at [288, 342] on body "🙏 .cls-1 fill:#fff; AWATERA [PERSON_NAME]prutko Клиенты Спецификации Заказы 33 …" at bounding box center [481, 220] width 962 height 440
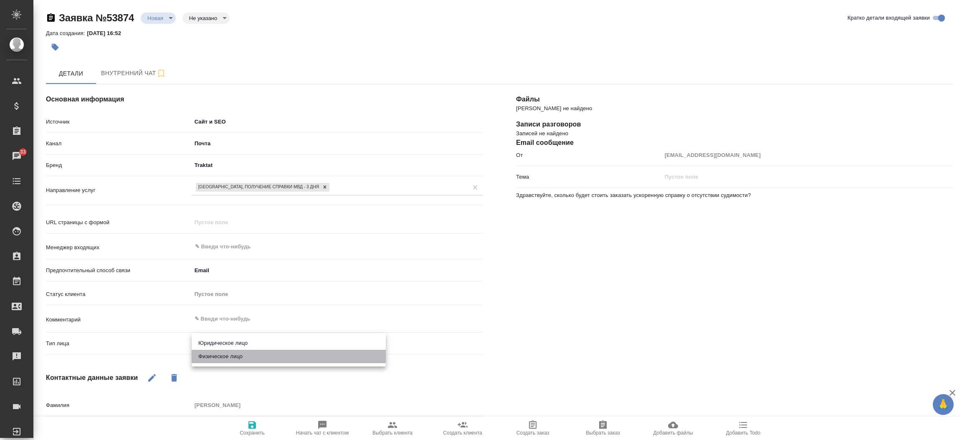
click at [280, 360] on li "Физическое лицо" at bounding box center [289, 356] width 194 height 13
type textarea "x"
type input "private"
click at [322, 189] on icon at bounding box center [325, 187] width 6 height 6
type textarea "x"
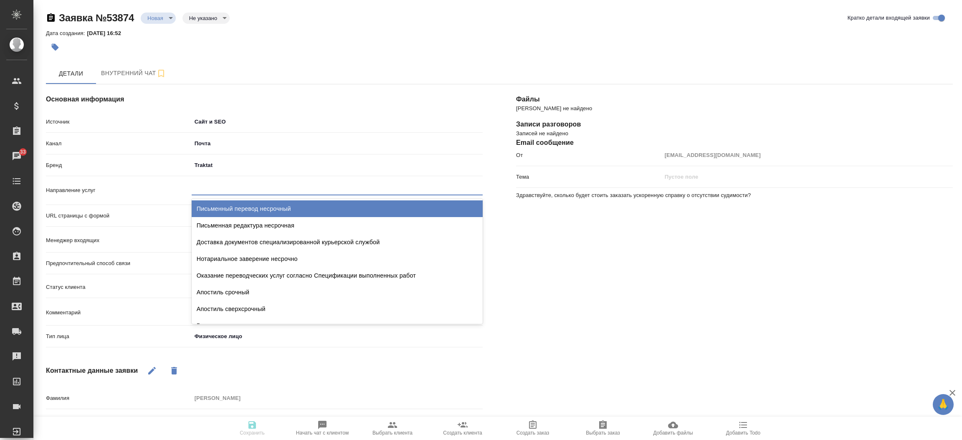
click at [298, 189] on div at bounding box center [337, 187] width 291 height 12
click at [249, 190] on div at bounding box center [337, 187] width 291 height 12
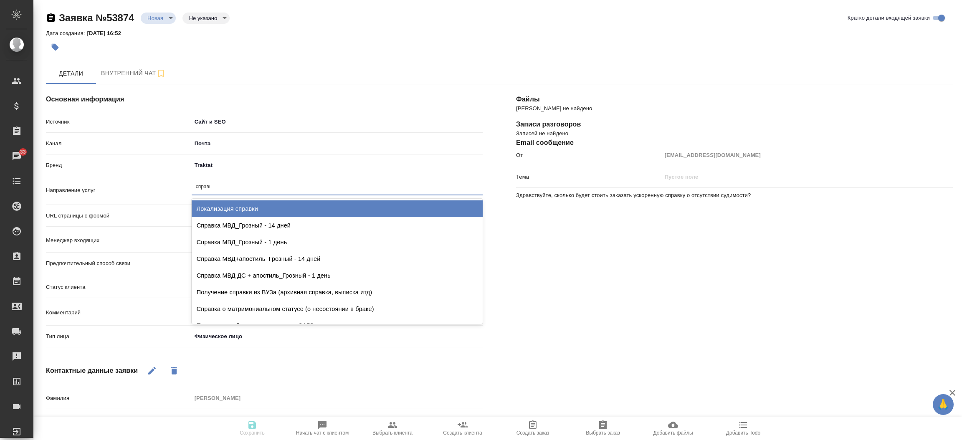
type input "справка"
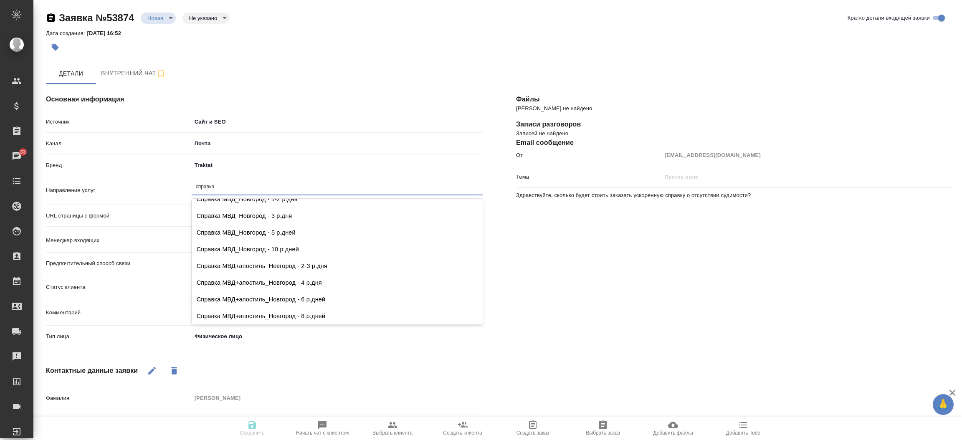
scroll to position [512, 0]
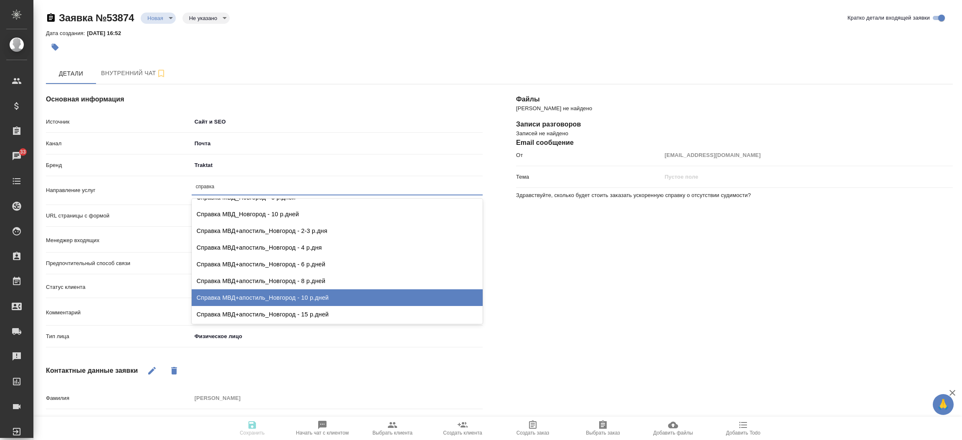
click at [236, 294] on div "Справка МВД+апостиль_Новгород - 10 р.дней" at bounding box center [337, 297] width 291 height 17
type textarea "x"
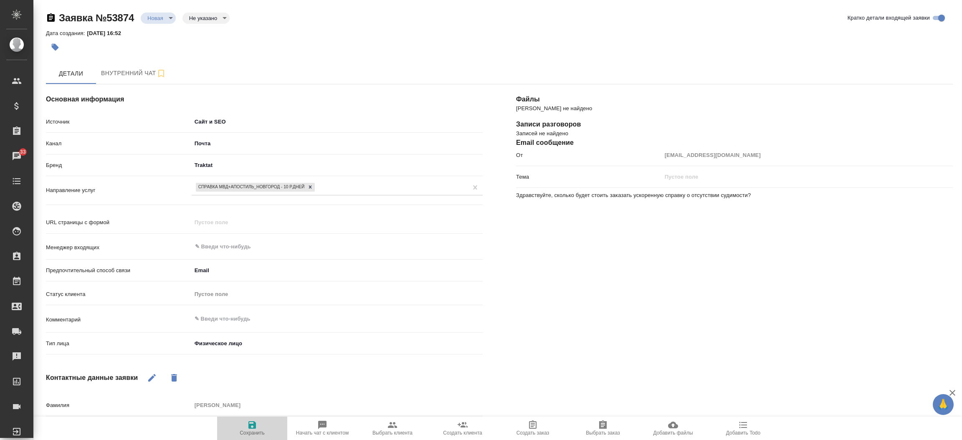
click at [247, 435] on span "Сохранить" at bounding box center [252, 433] width 25 height 6
select select "RU"
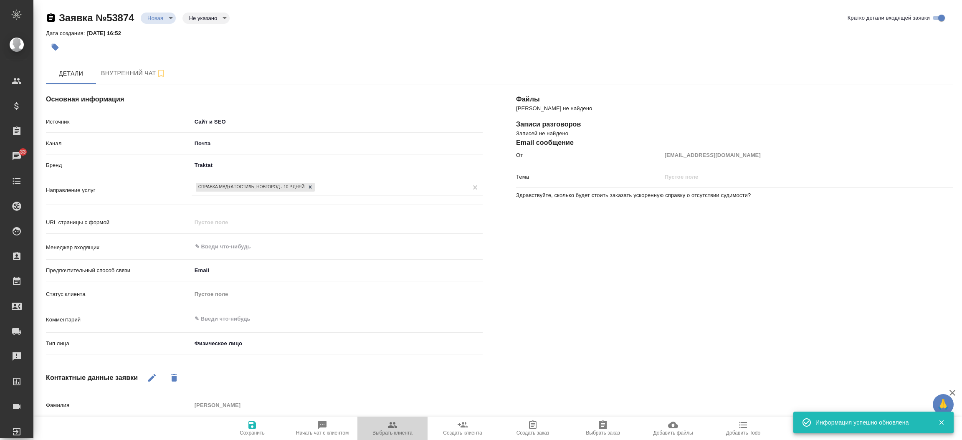
click at [383, 421] on span "Выбрать клиента" at bounding box center [393, 428] width 60 height 16
type textarea "x"
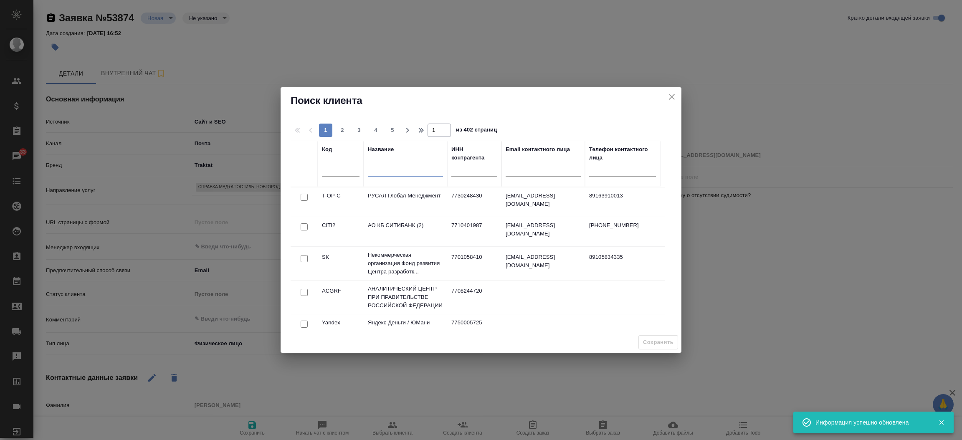
click at [378, 174] on input "text" at bounding box center [405, 171] width 75 height 10
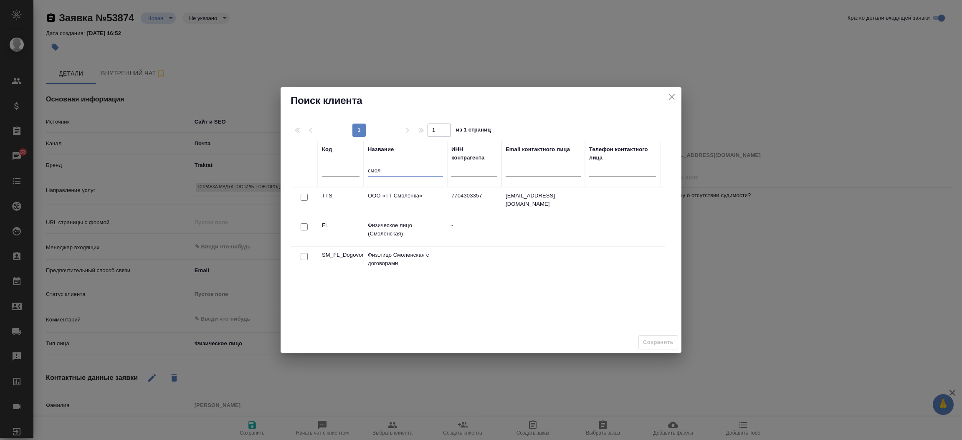
type input "смол"
click at [306, 201] on input "checkbox" at bounding box center [304, 197] width 7 height 7
checkbox input "true"
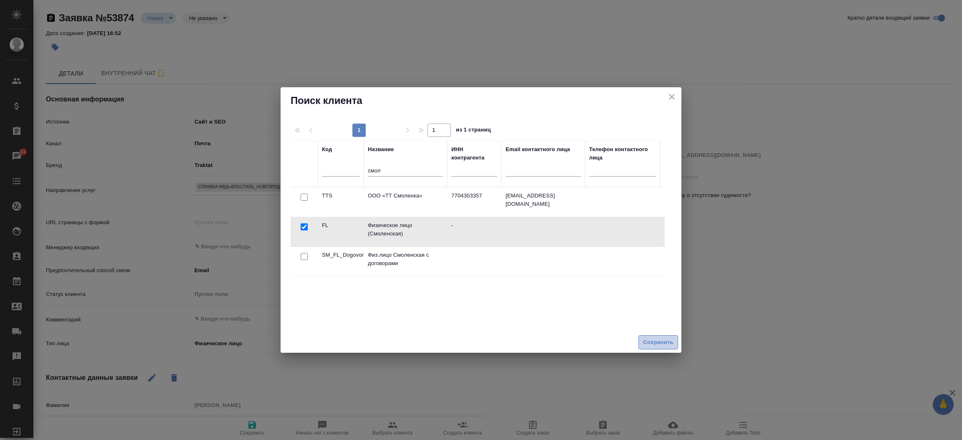
click at [655, 342] on span "Сохранить" at bounding box center [658, 343] width 30 height 10
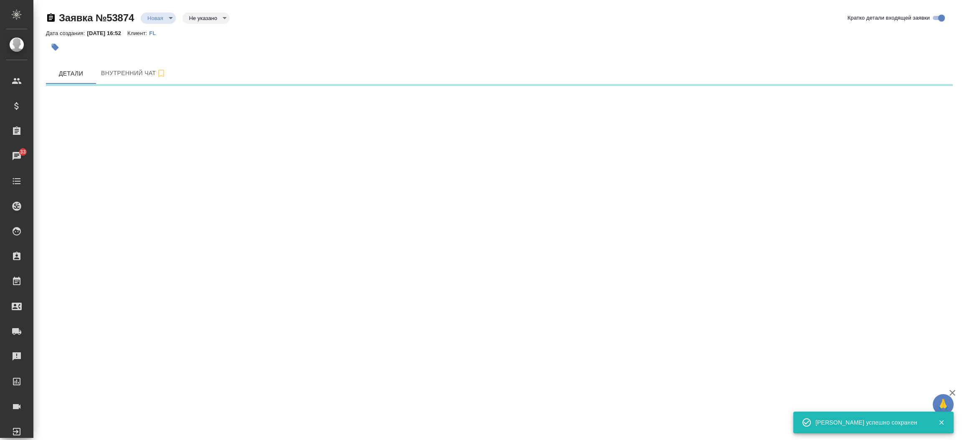
select select "RU"
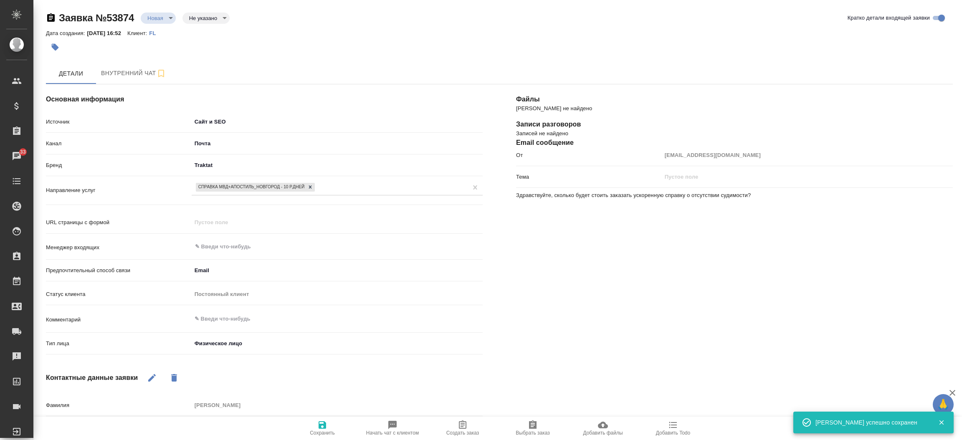
click at [462, 416] on hr at bounding box center [264, 416] width 437 height 0
click at [462, 417] on button "Создать заказ" at bounding box center [463, 428] width 70 height 23
type textarea "x"
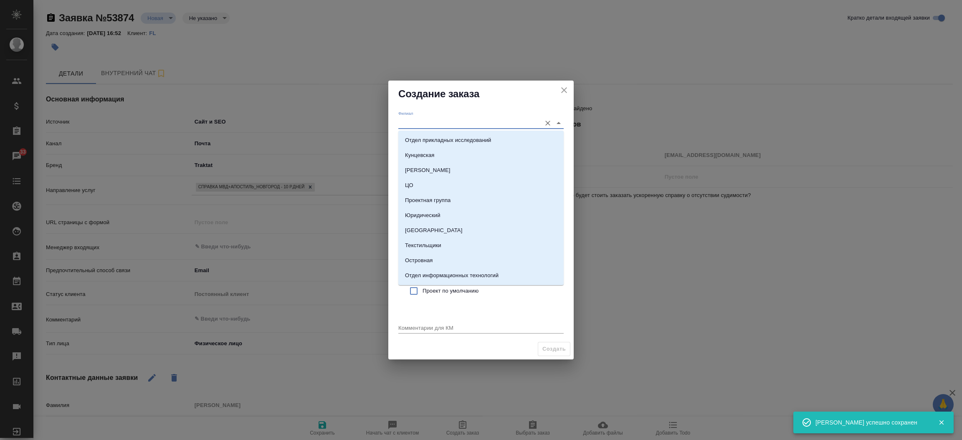
click at [417, 127] on input "Филиал" at bounding box center [467, 122] width 139 height 11
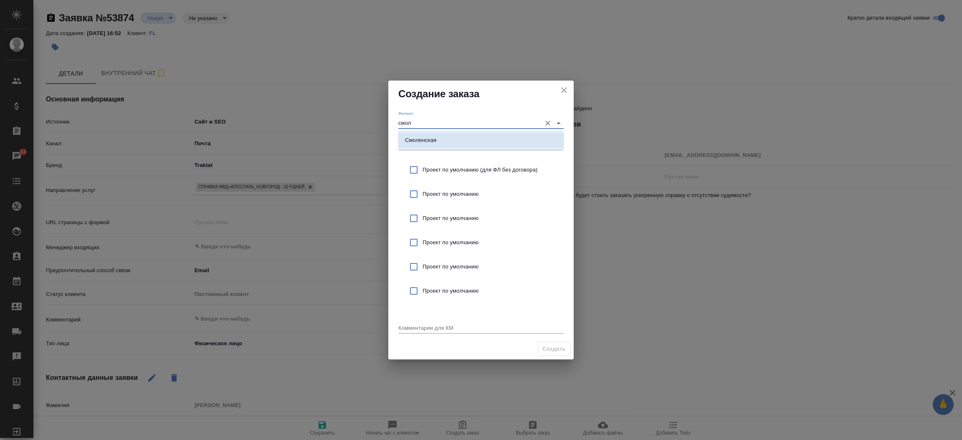
click at [426, 137] on p "Смоленская" at bounding box center [420, 140] width 31 height 8
type input "Смоленская"
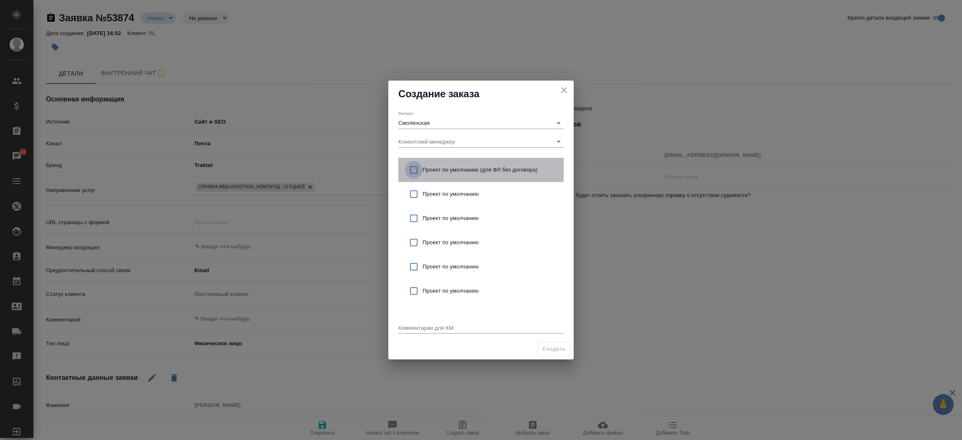
click at [414, 170] on input "checkbox" at bounding box center [414, 170] width 18 height 18
checkbox input "true"
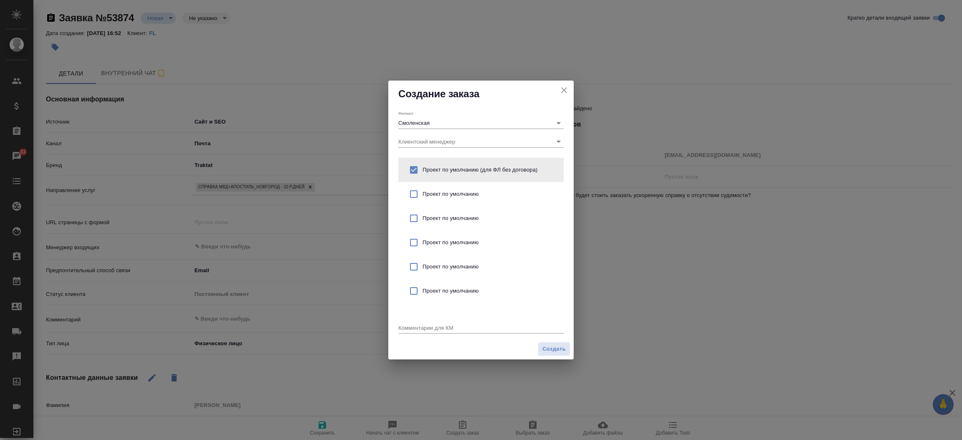
click at [430, 326] on textarea at bounding box center [480, 328] width 165 height 6
click at [447, 326] on textarea "от КВ: справка и апстиль до [DATE]" at bounding box center [480, 328] width 165 height 6
type textarea "от КВ: справка и апостиль до [DATE]"
click at [551, 352] on span "Создать" at bounding box center [554, 350] width 23 height 10
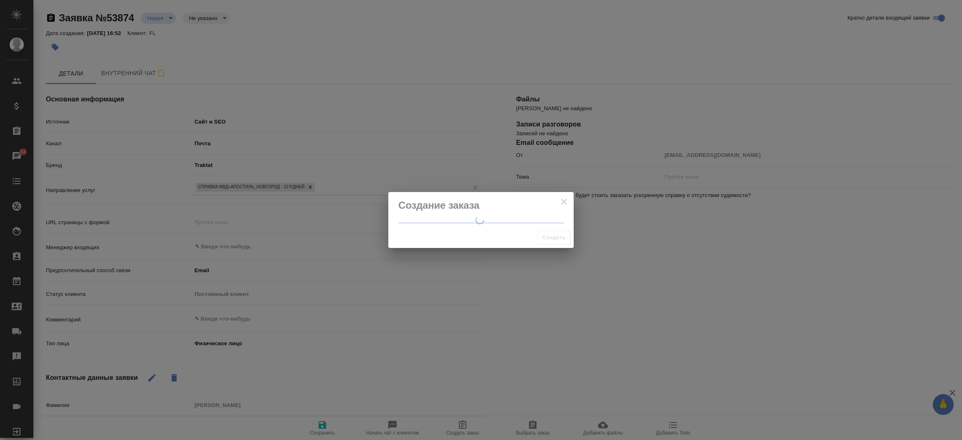
type textarea "x"
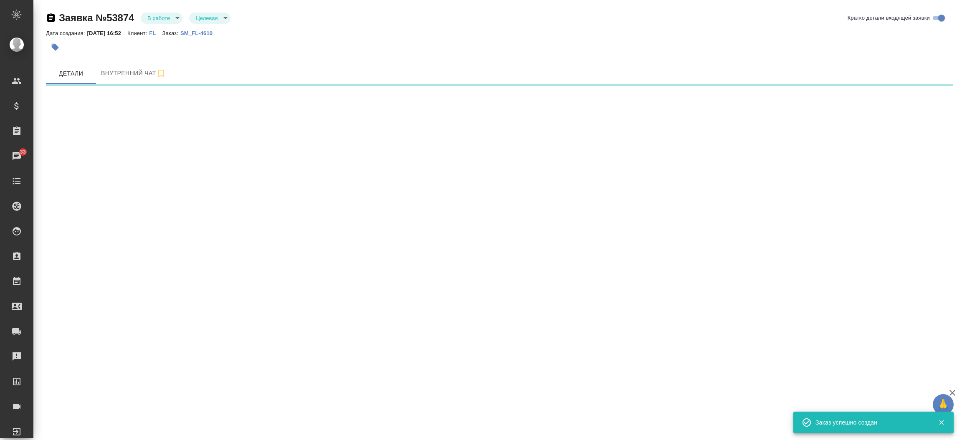
select select "RU"
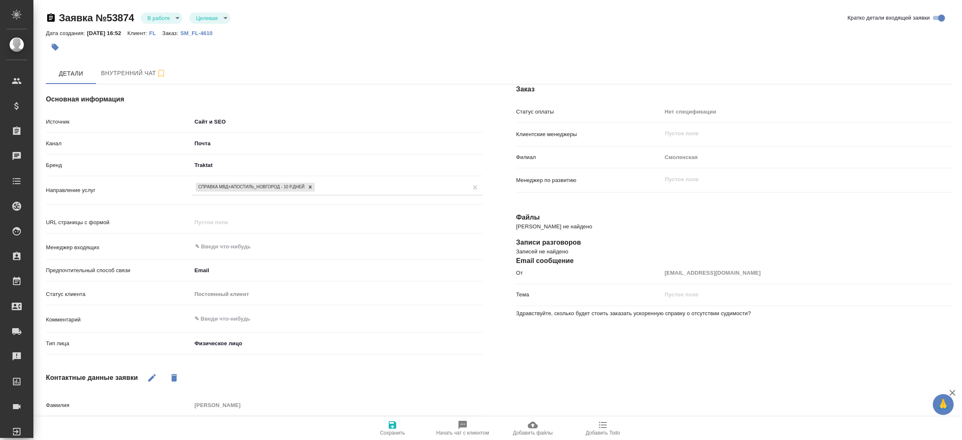
type textarea "x"
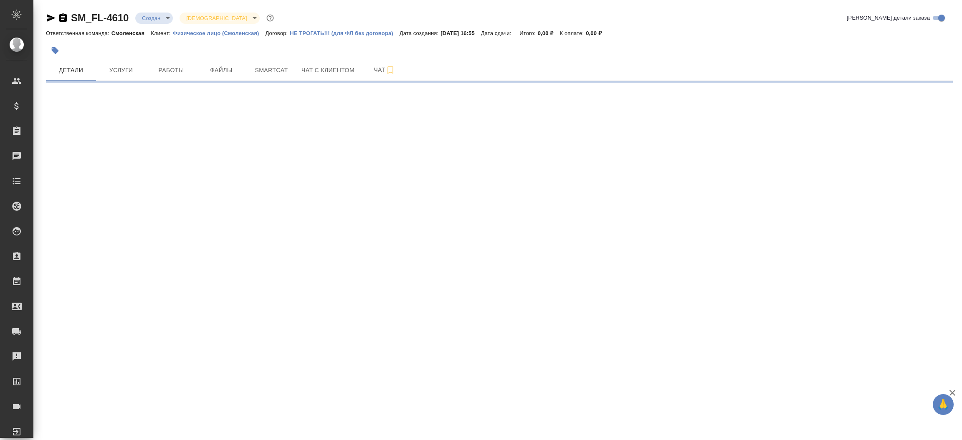
select select "RU"
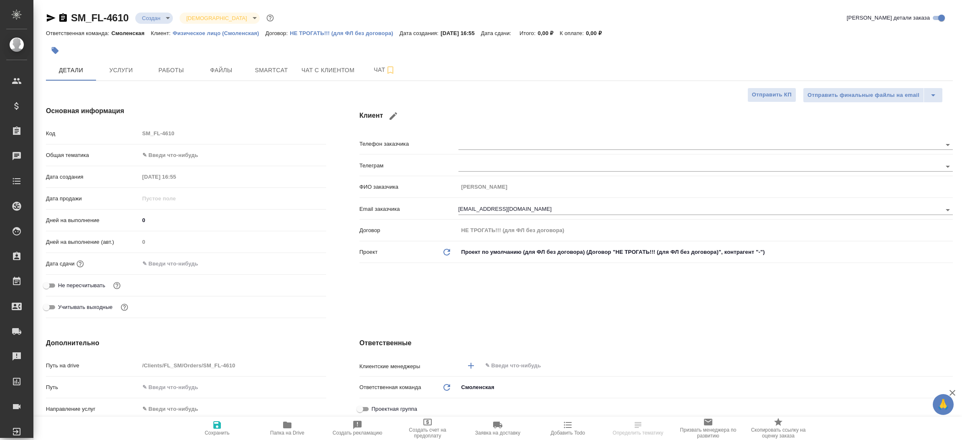
type textarea "x"
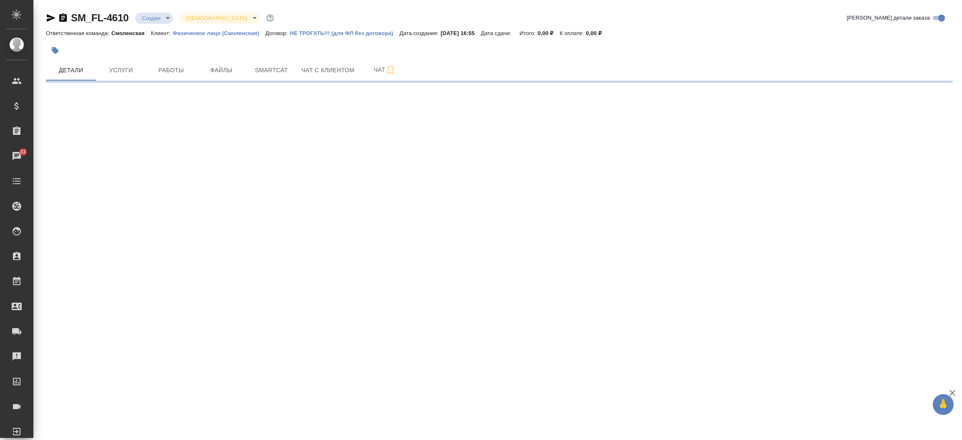
select select "RU"
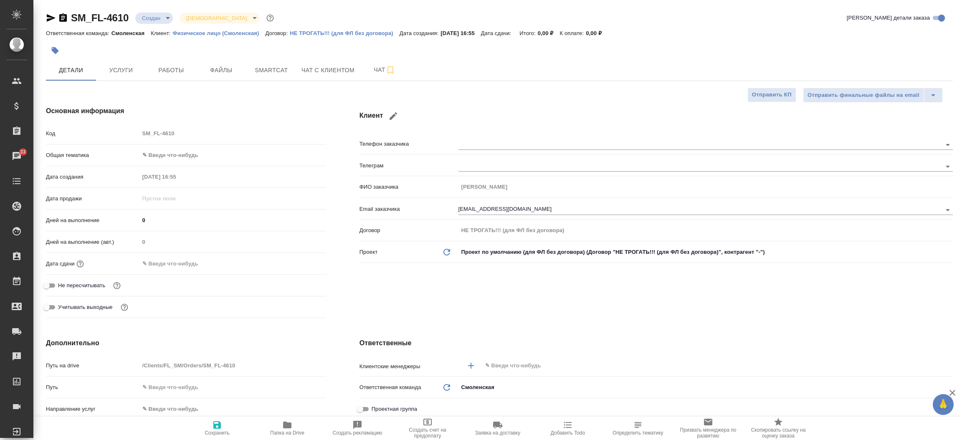
type textarea "x"
click at [49, 23] on icon "button" at bounding box center [51, 18] width 10 height 10
click at [455, 312] on div "Клиент Телефон заказчика Телеграм ФИО заказчика Лена Матюшина Email заказчика m…" at bounding box center [656, 213] width 627 height 249
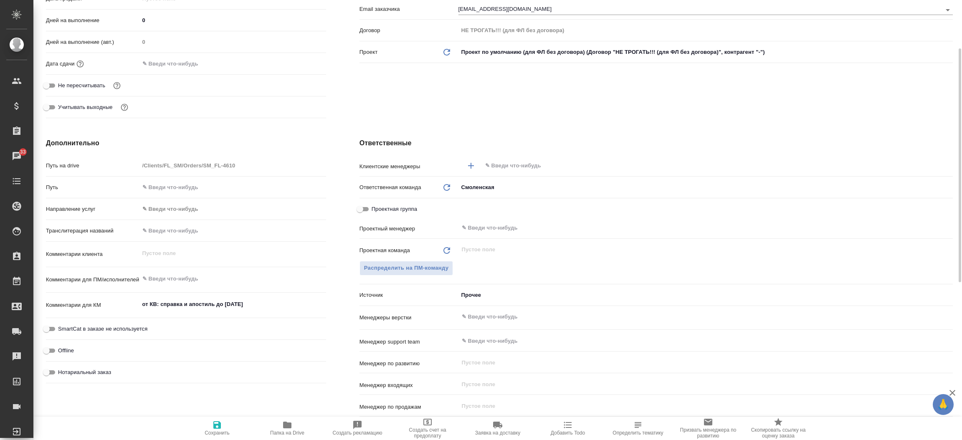
scroll to position [213, 0]
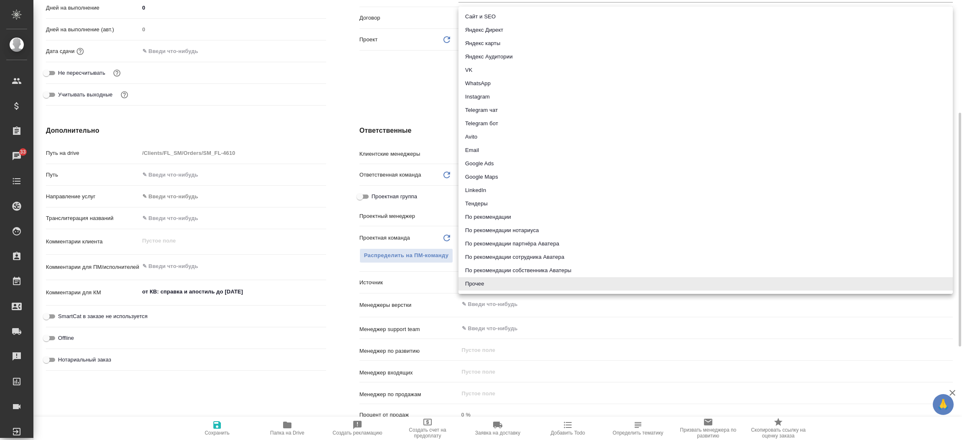
click at [487, 285] on body "🙏 .cls-1 fill:#fff; AWATERA Прутько Ирина i.prutko Клиенты Спецификации Заказы …" at bounding box center [481, 220] width 962 height 440
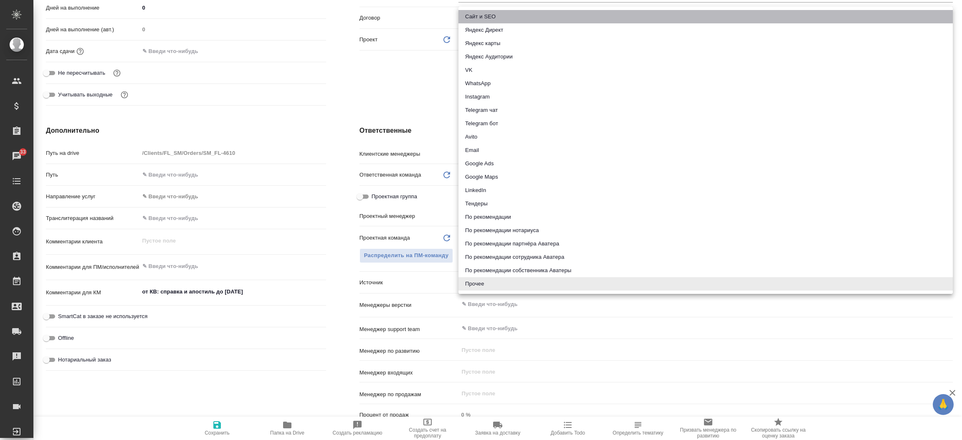
click at [497, 19] on li "Сайт и SEO" at bounding box center [706, 16] width 495 height 13
type textarea "x"
type input "seo"
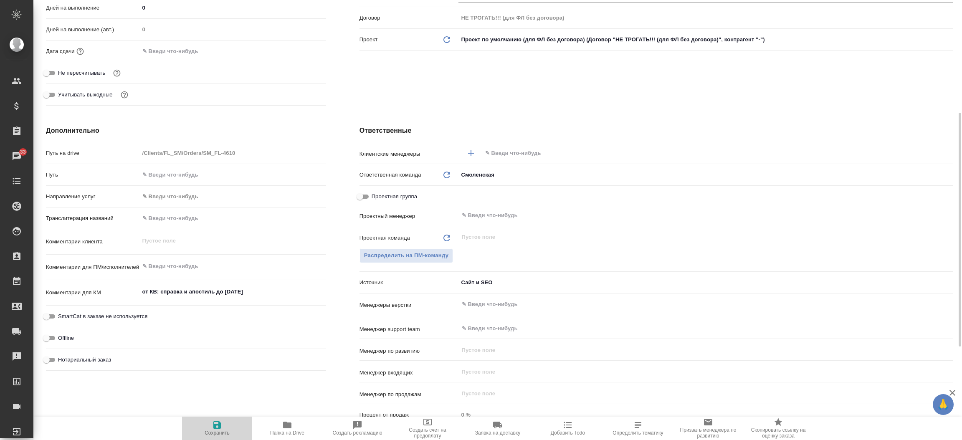
click at [209, 431] on span "Сохранить" at bounding box center [217, 433] width 25 height 6
type textarea "x"
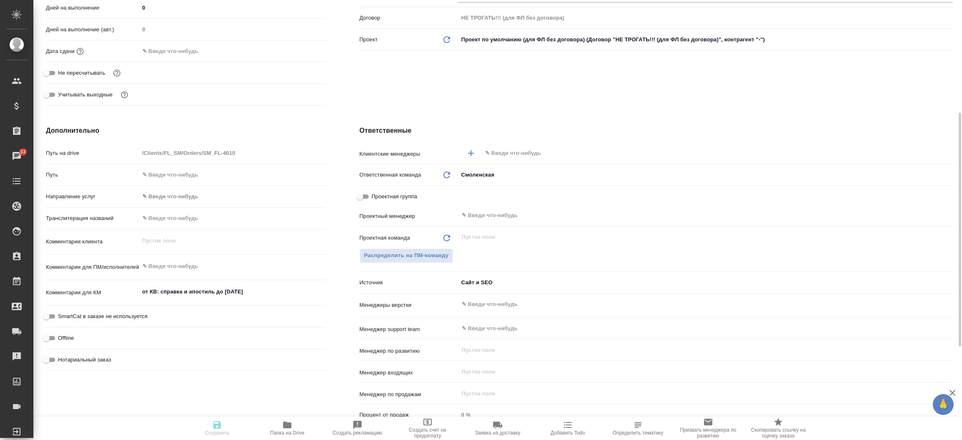
type textarea "x"
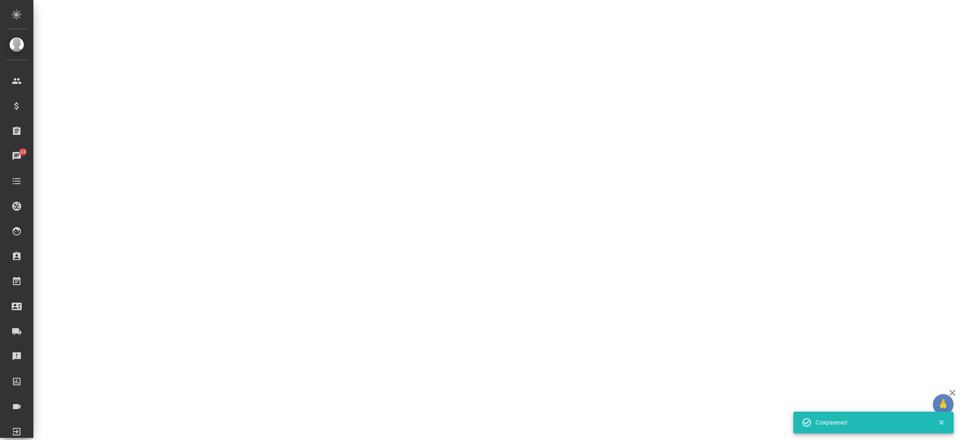
select select "RU"
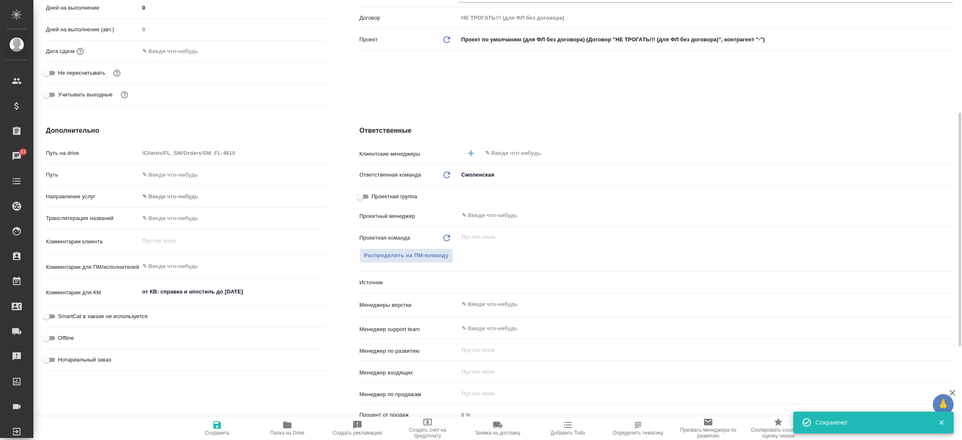
type textarea "x"
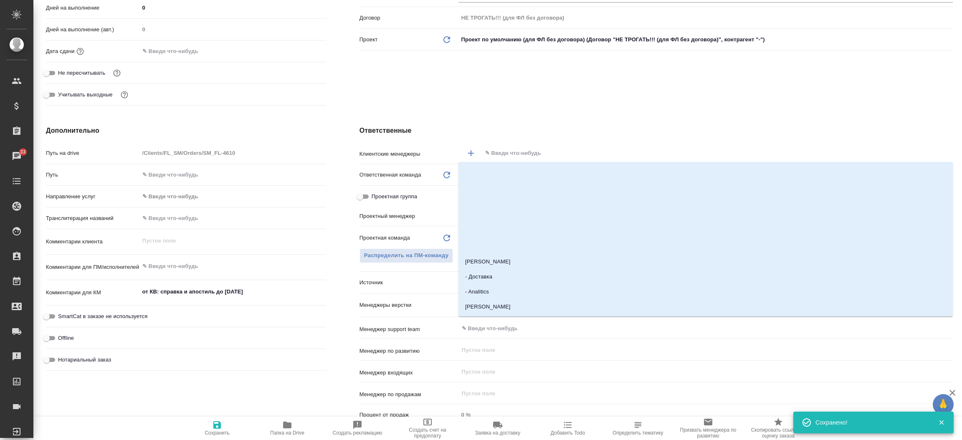
click at [512, 154] on input "text" at bounding box center [704, 153] width 438 height 10
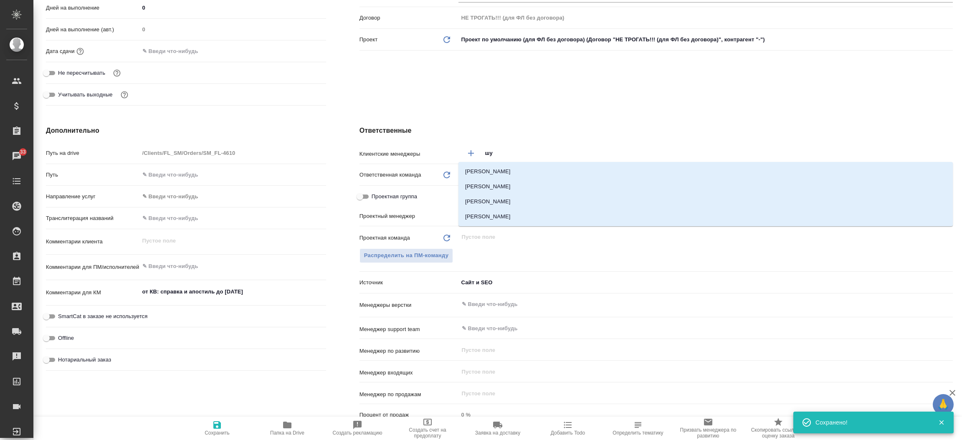
type input "шул"
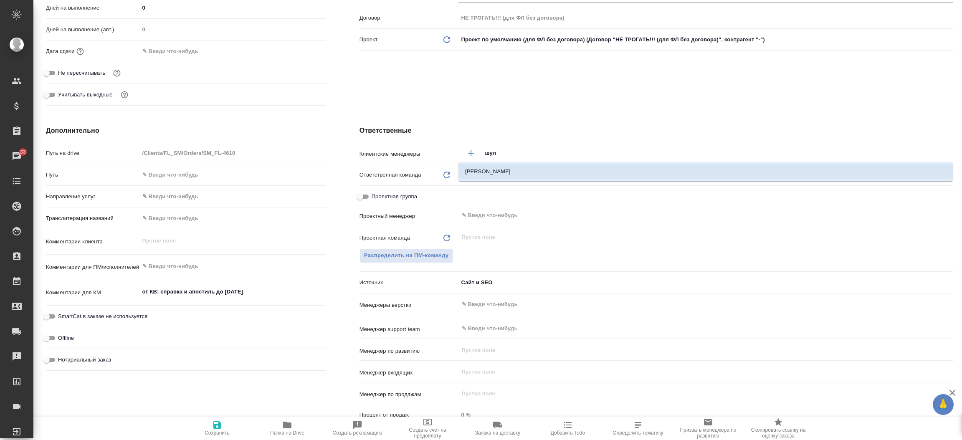
click at [503, 164] on li "Шульгина Анна" at bounding box center [706, 171] width 495 height 15
type textarea "x"
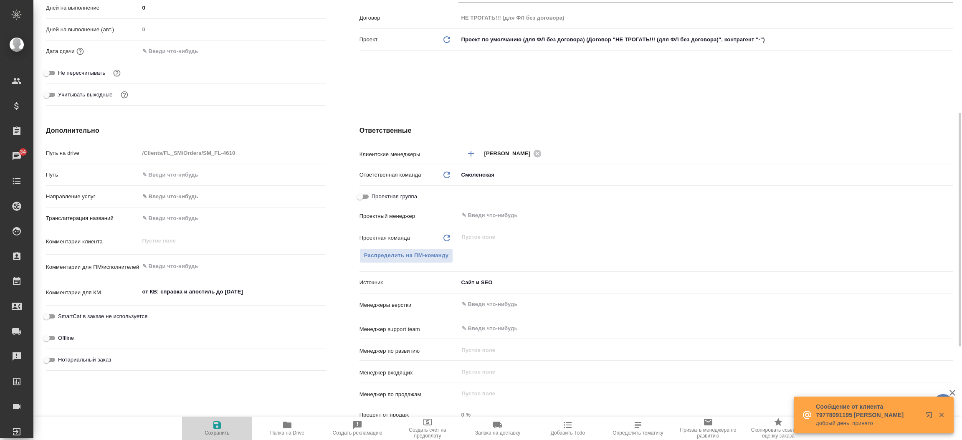
click at [206, 428] on span "Сохранить" at bounding box center [217, 428] width 60 height 16
type textarea "x"
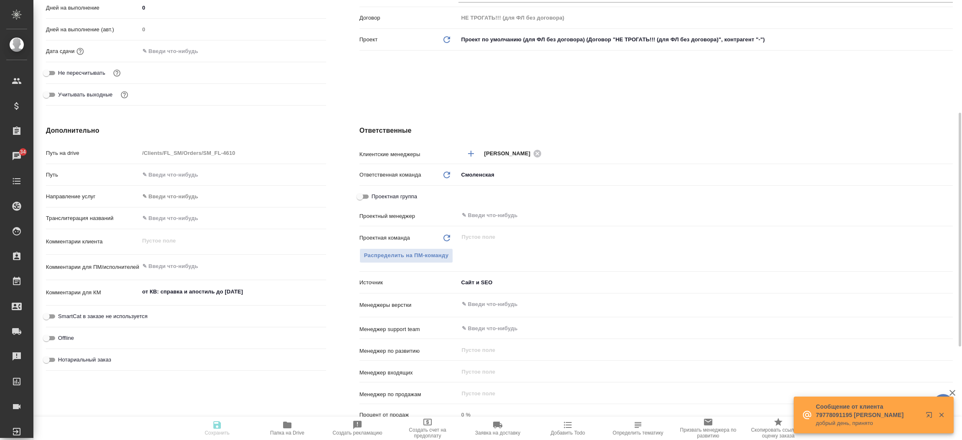
type textarea "x"
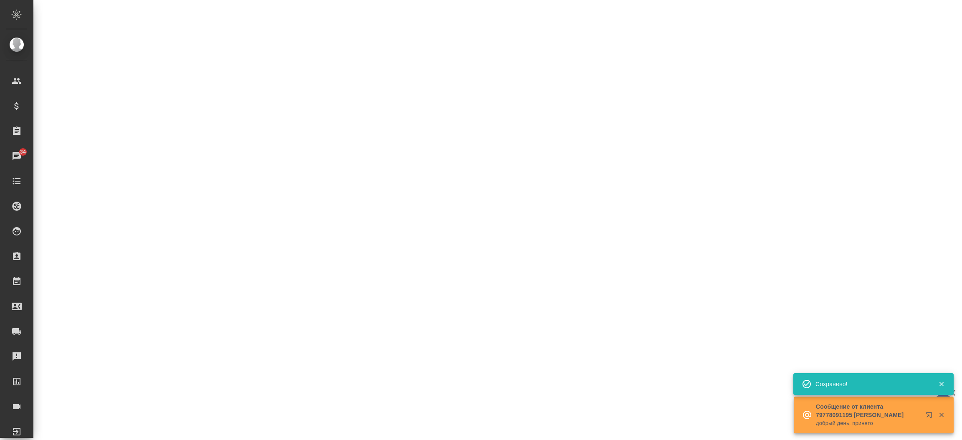
select select "RU"
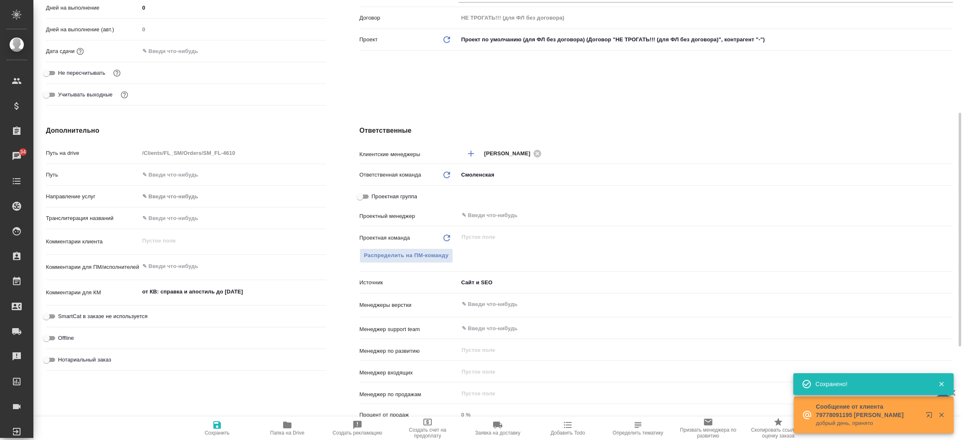
type textarea "x"
click at [253, 299] on div "от КВ: справка и апостиль до 25 августа x" at bounding box center [233, 293] width 187 height 18
type textarea "x"
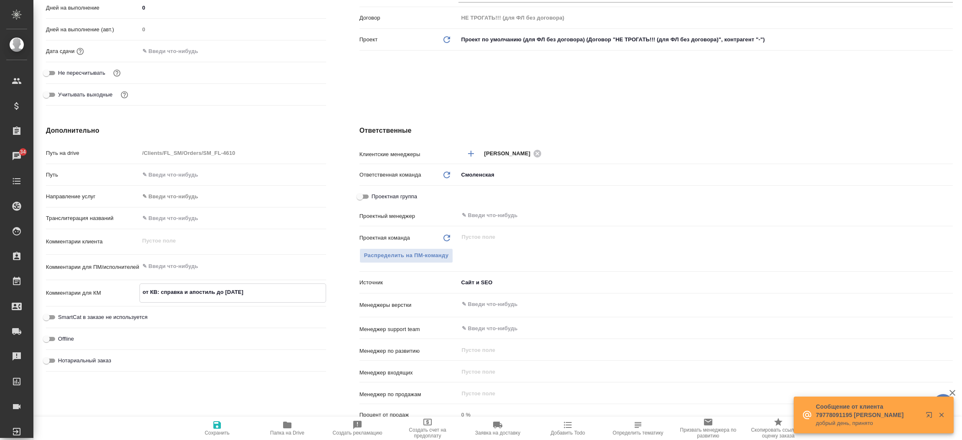
click at [272, 288] on textarea "от КВ: справка и апостиль до 25 августа" at bounding box center [233, 292] width 186 height 14
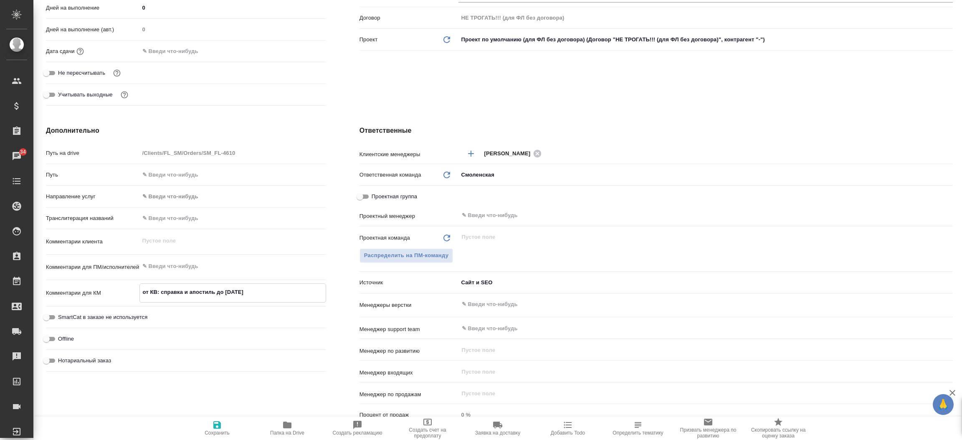
type textarea "x"
type textarea "от КВ: справка и апостиль до 25 августа,"
type textarea "x"
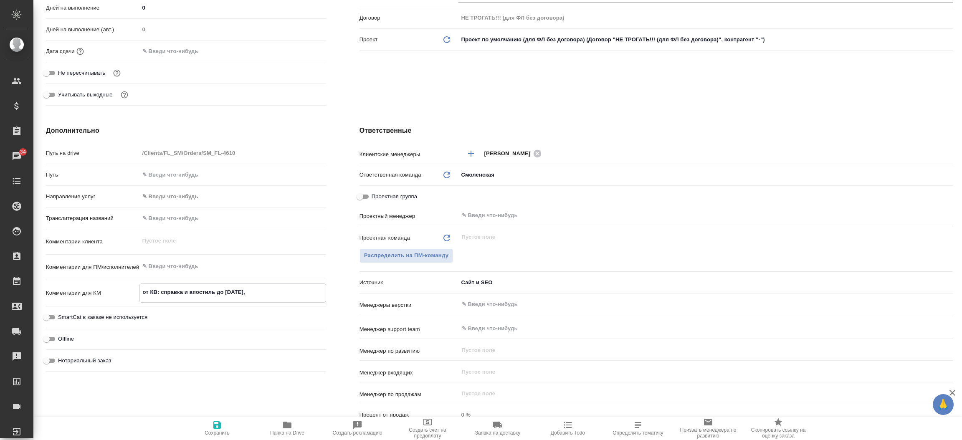
type textarea "x"
type textarea "от КВ: справка и апостиль до 25 августа,"
type textarea "x"
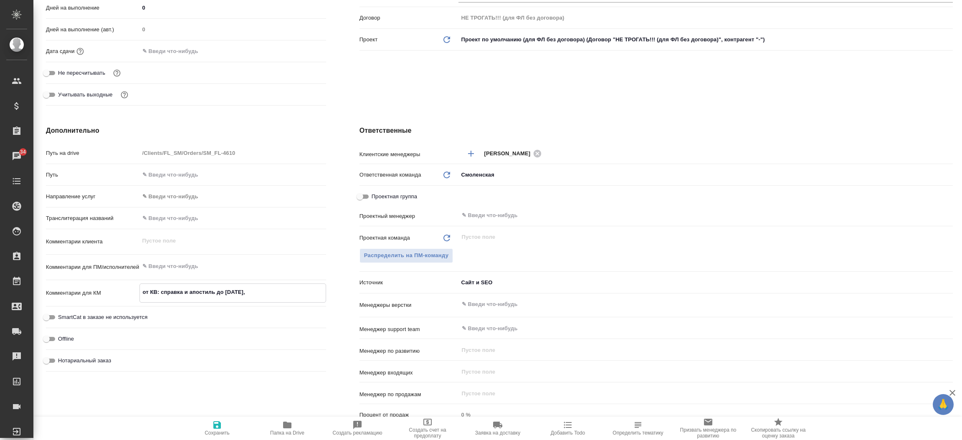
type textarea "от КВ: справка и апостиль до 25 августа, о"
type textarea "x"
type textarea "от КВ: справка и апостиль до 25 августа, от"
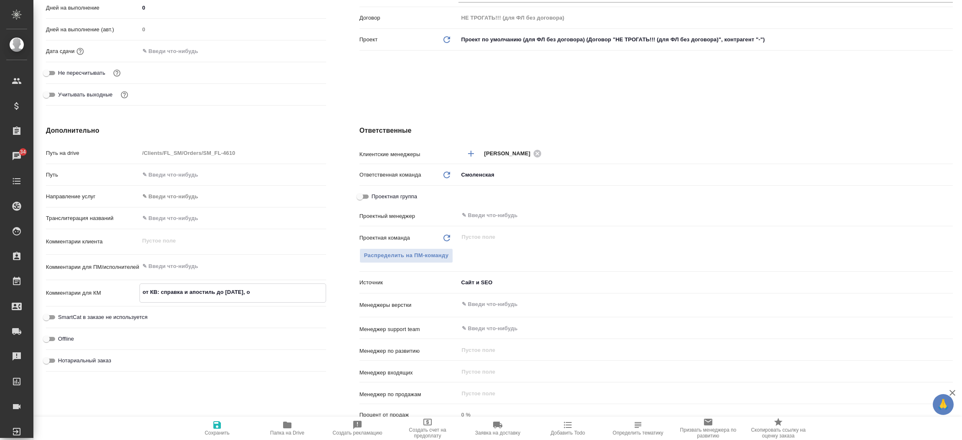
type textarea "x"
type textarea "от КВ: справка и апостиль до 25 августа, отв"
type textarea "x"
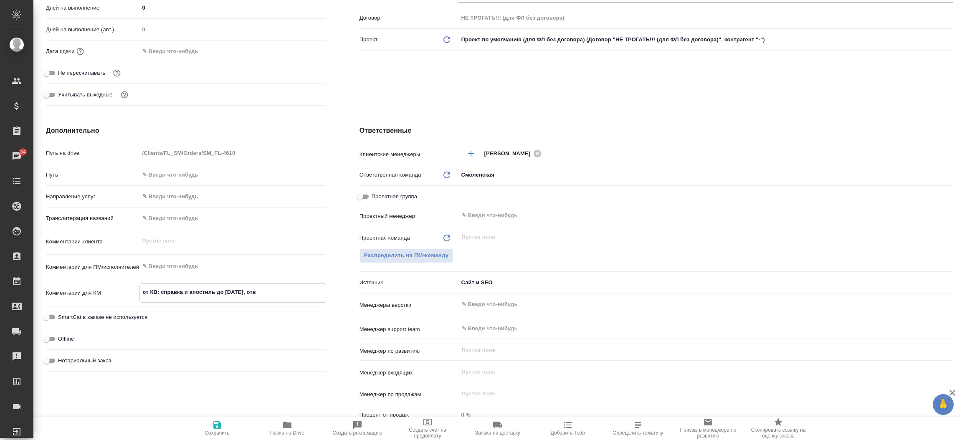
type textarea "x"
type textarea "от КВ: справка и апостиль до 25 августа, отве"
type textarea "x"
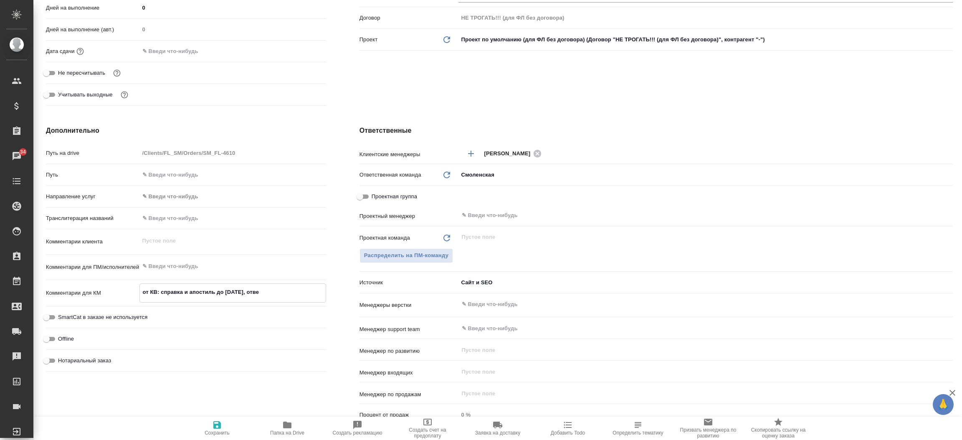
type textarea "x"
type textarea "от КВ: справка и апостиль до 25 августа, ответ"
type textarea "x"
type textarea "от КВ: справка и апостиль до 25 августа, ответ"
type textarea "x"
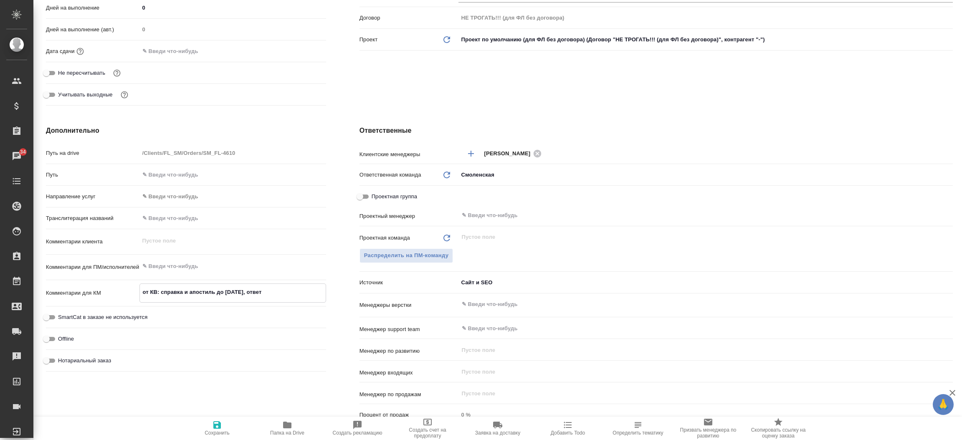
type textarea "x"
type textarea "от КВ: справка и апостиль до 25 августа, ответ н"
type textarea "x"
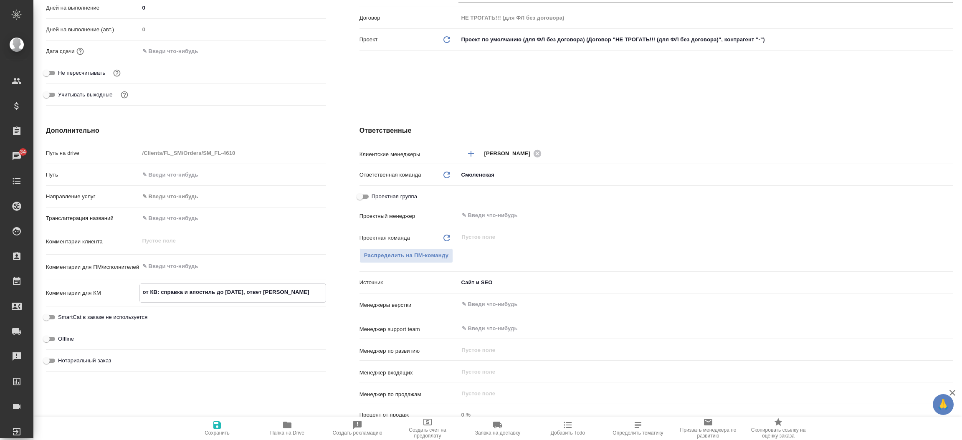
type textarea "x"
type textarea "от КВ: справка и апостиль до 25 августа, ответ нв"
type textarea "x"
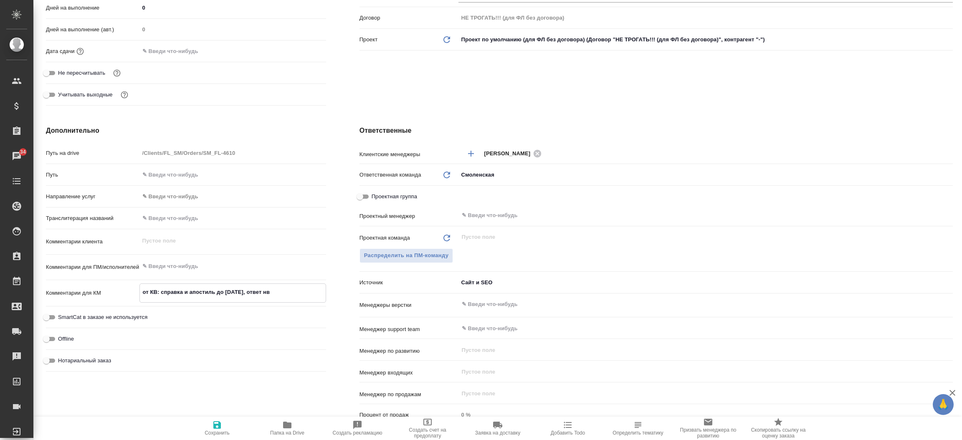
type textarea "x"
type textarea "от КВ: справка и апостиль до 25 августа, ответ н"
type textarea "x"
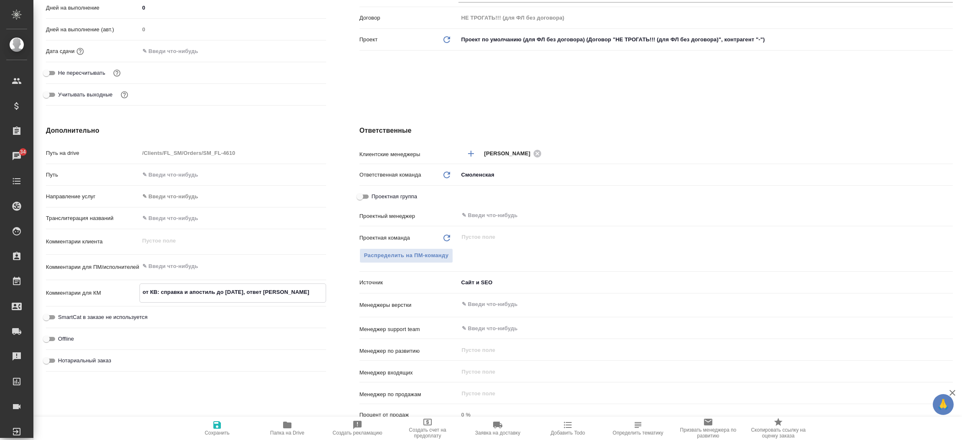
type textarea "x"
type textarea "от КВ: справка и апостиль до 25 августа, ответ на"
type textarea "x"
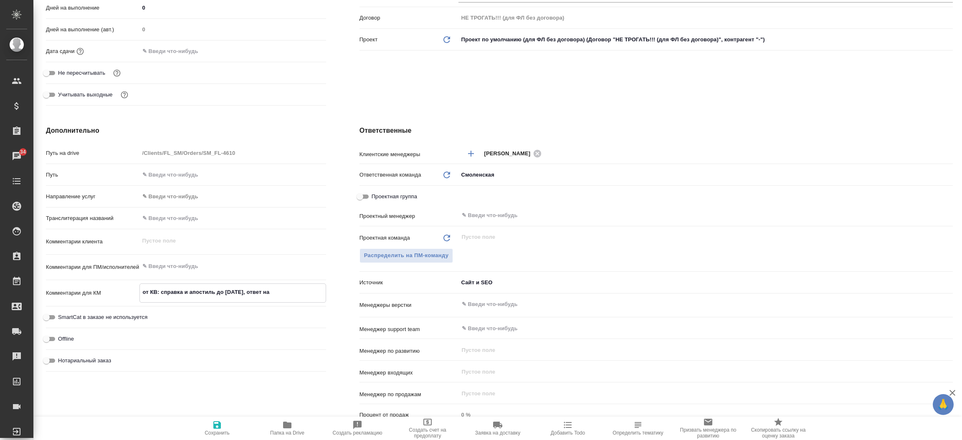
type textarea "от КВ: справка и апостиль до 25 августа, ответ на"
type textarea "x"
type textarea "от КВ: справка и апостиль до 25 августа, ответ на п"
type textarea "x"
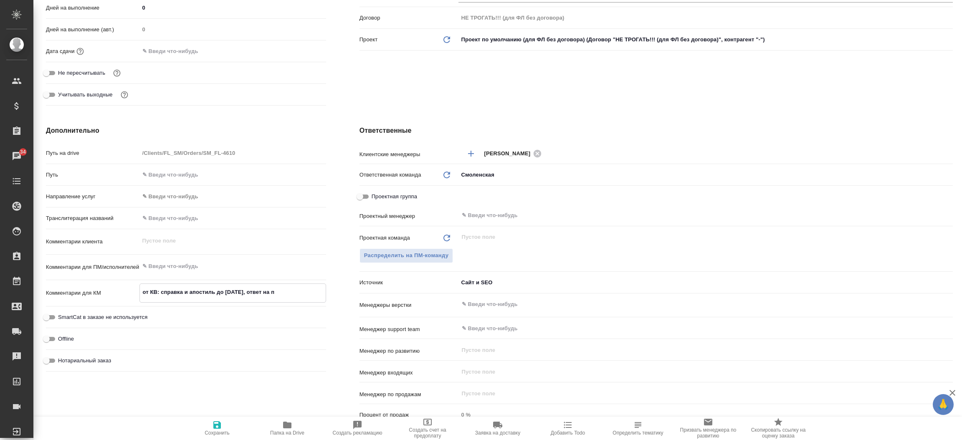
type textarea "x"
type textarea "от КВ: справка и апостиль до 25 августа, ответ на по"
type textarea "x"
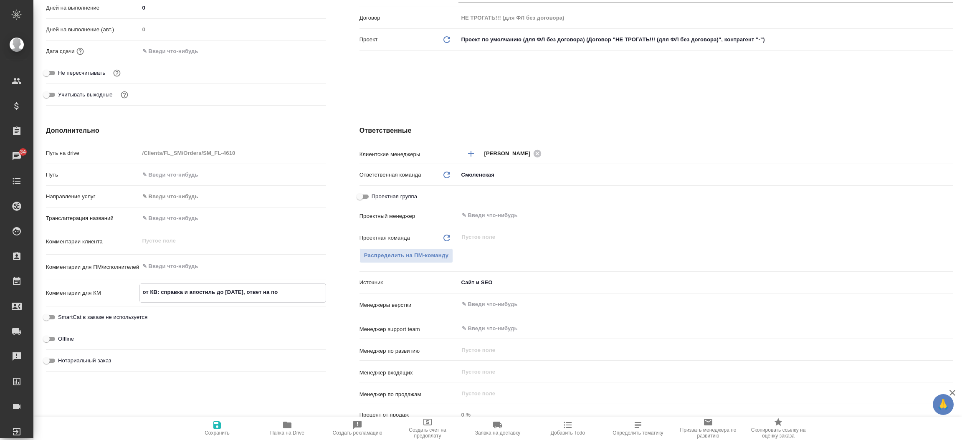
type textarea "от КВ: справка и апостиль до 25 августа, ответ на поч"
type textarea "x"
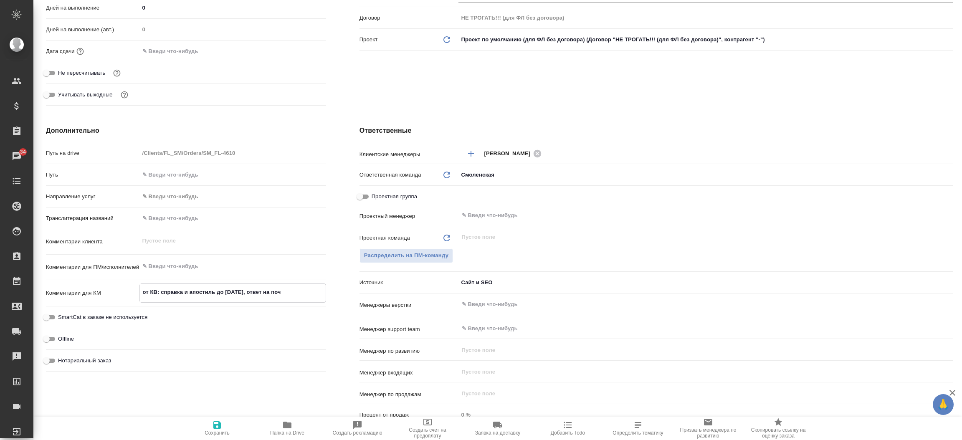
type textarea "x"
type textarea "от КВ: справка и апостиль до 25 августа, ответ на почт"
type textarea "x"
type textarea "от КВ: справка и апостиль до 25 августа, ответ на почту"
type textarea "x"
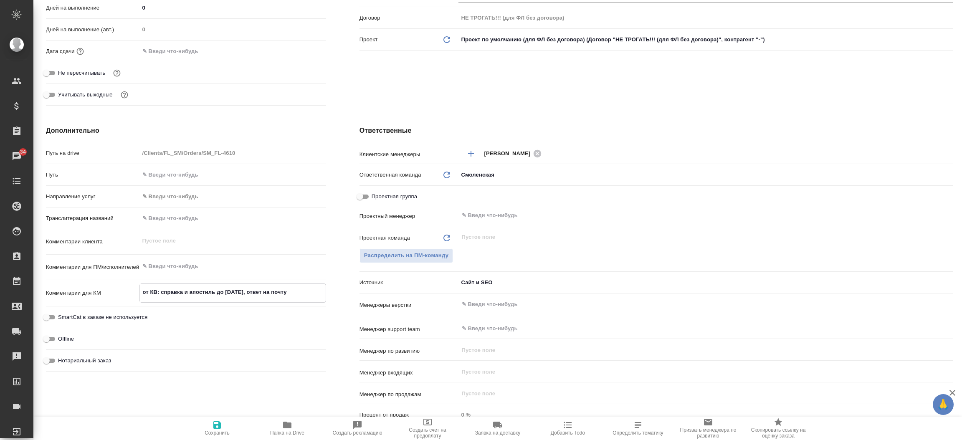
type textarea "x"
type textarea "от КВ: справка и апостиль до 25 августа, ответ на почту"
type textarea "x"
click at [217, 420] on icon "button" at bounding box center [217, 425] width 10 height 10
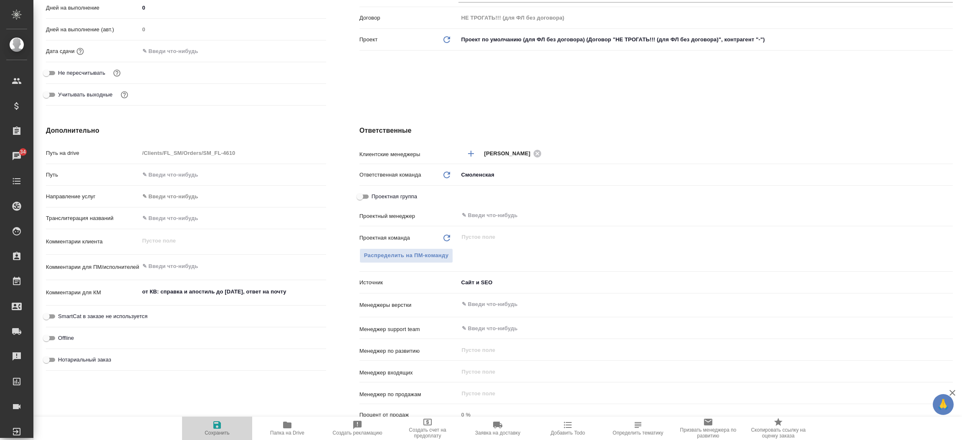
type textarea "x"
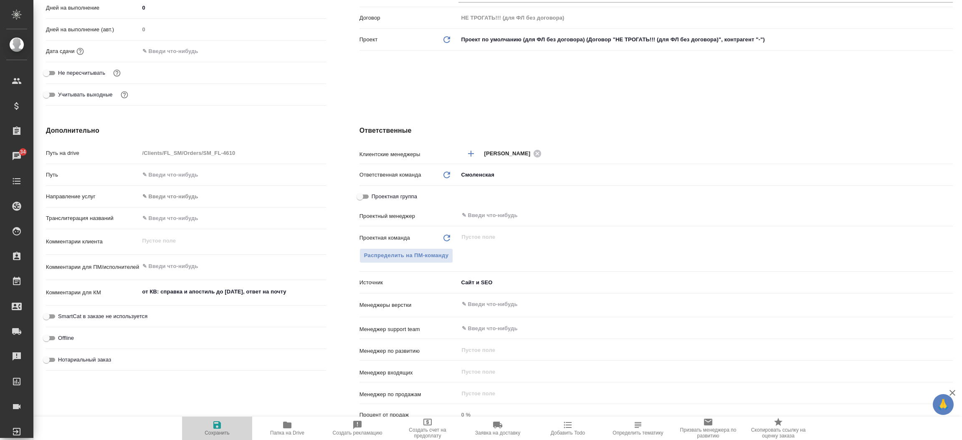
type textarea "x"
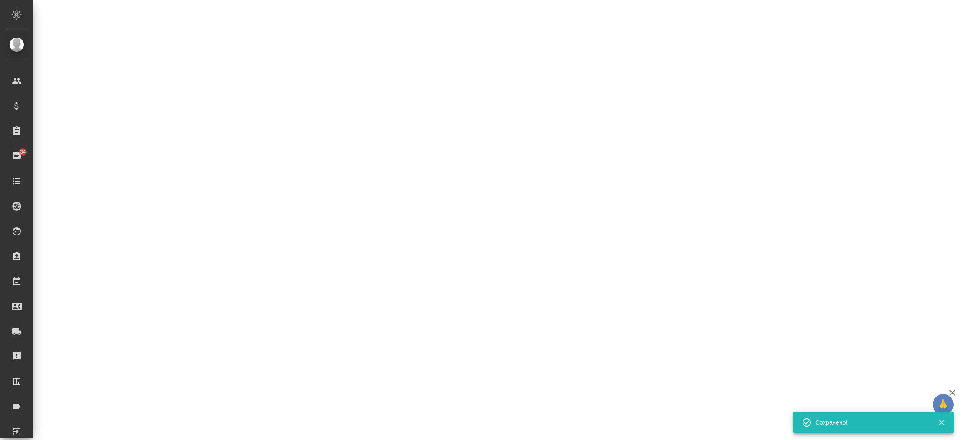
select select "RU"
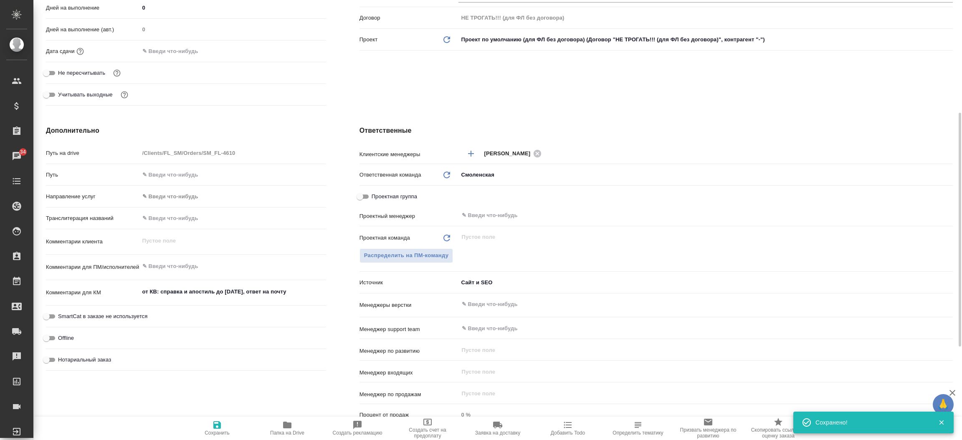
type textarea "x"
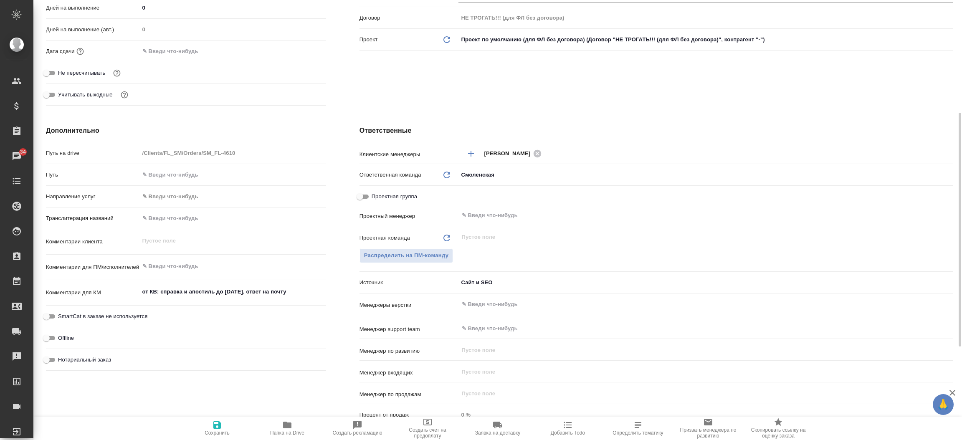
type textarea "x"
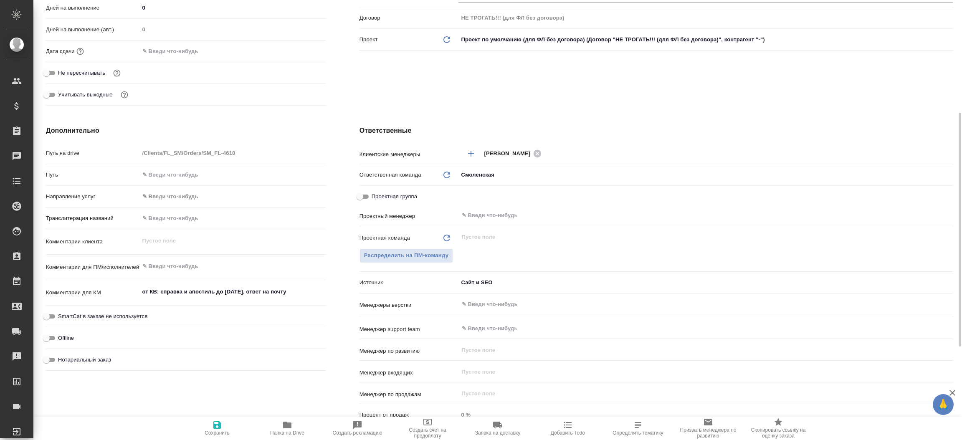
type textarea "x"
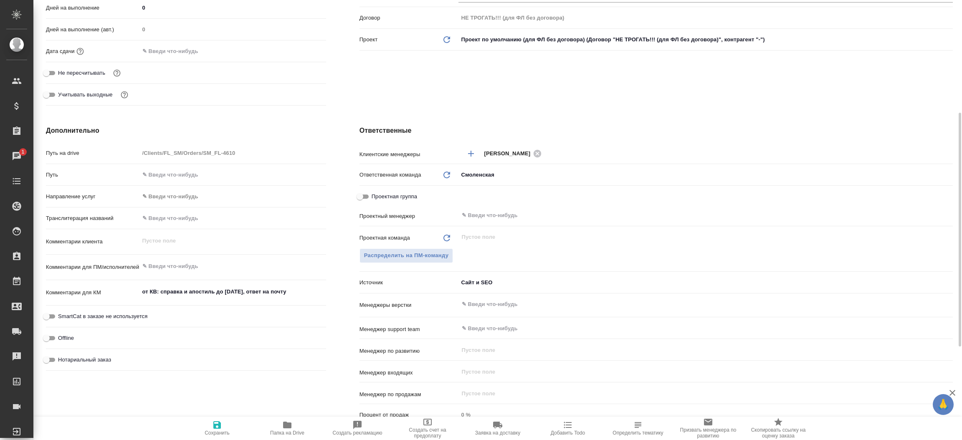
type textarea "x"
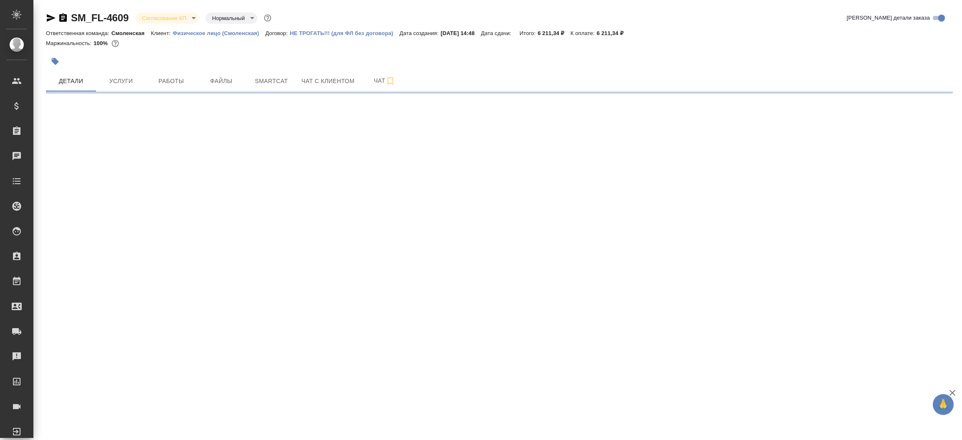
select select "RU"
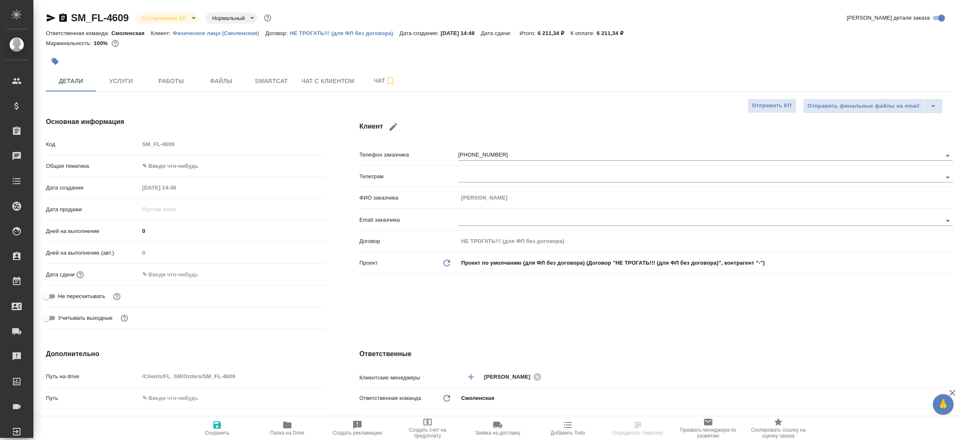
type textarea "x"
click at [46, 17] on icon "button" at bounding box center [51, 18] width 10 height 10
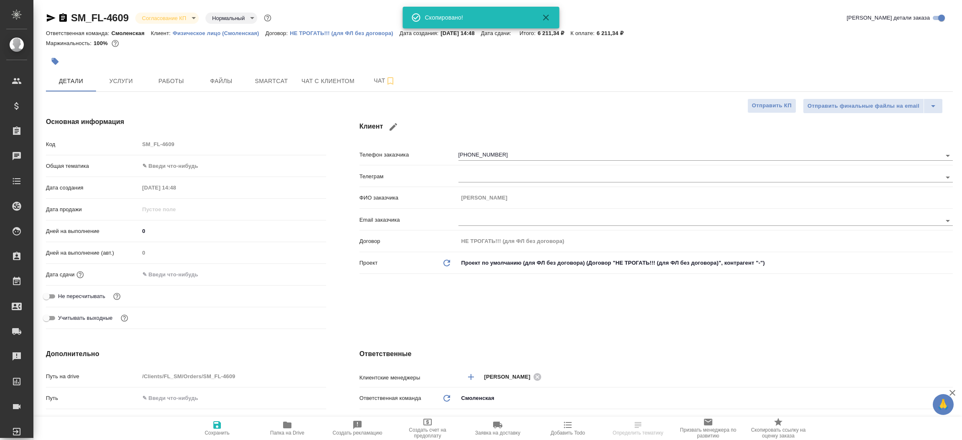
type textarea "x"
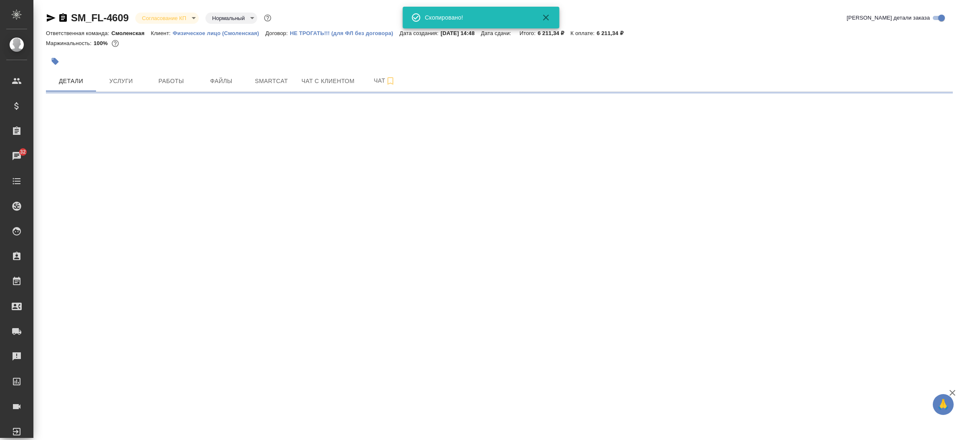
select select "RU"
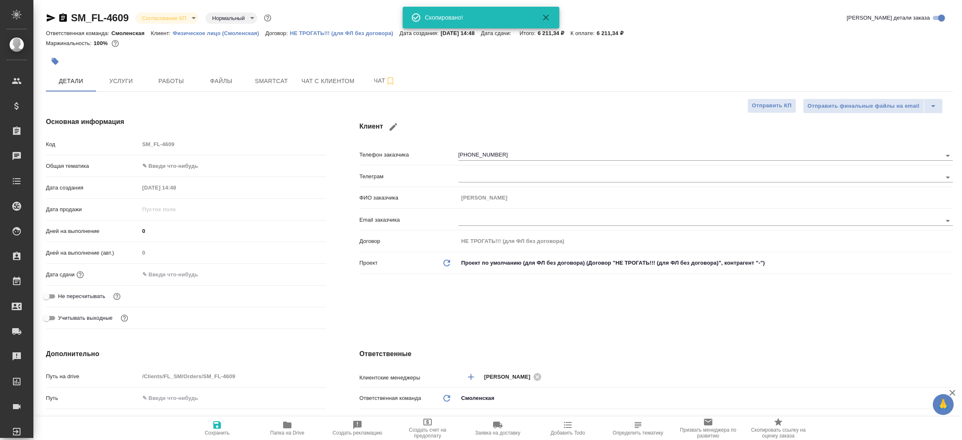
type textarea "x"
